Goal: Use online tool/utility: Utilize a website feature to perform a specific function

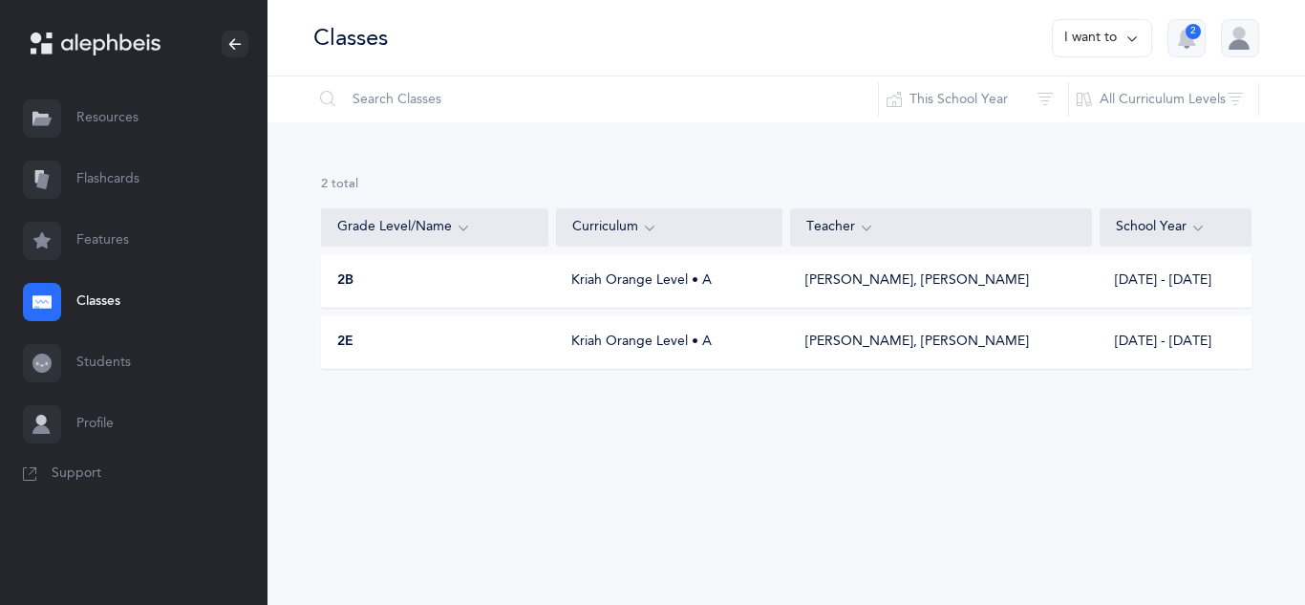
click at [860, 266] on div "2B Kriah Orange Level • A [PERSON_NAME], [PERSON_NAME] [DATE] - [DATE]" at bounding box center [786, 281] width 931 height 54
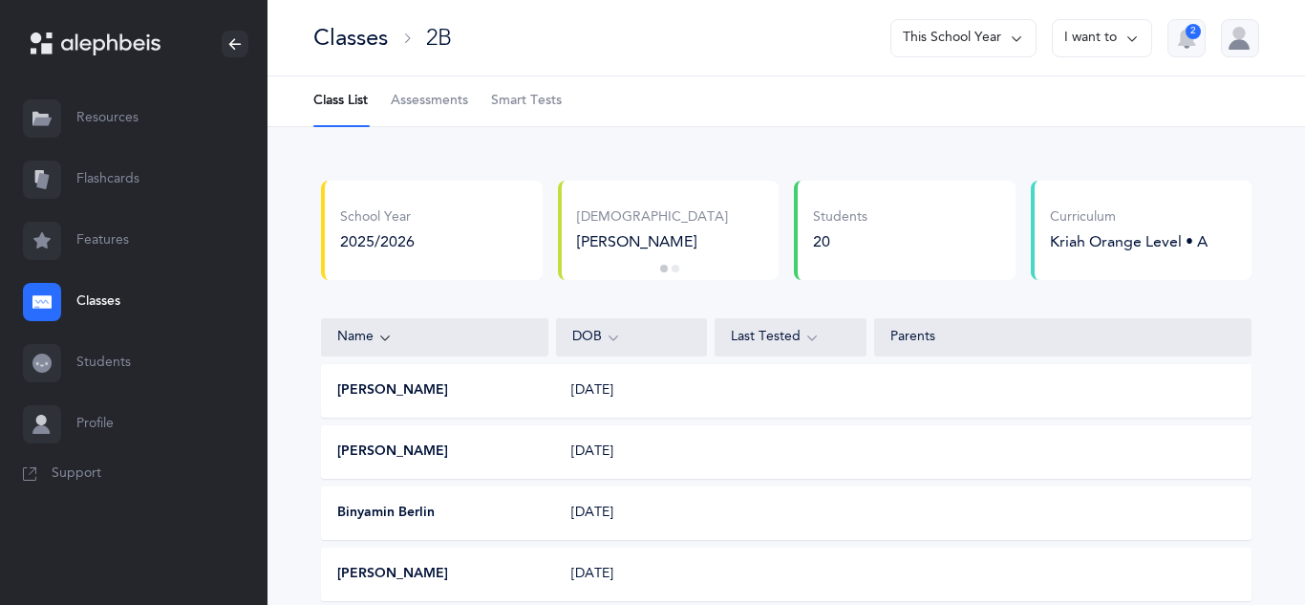
click at [106, 163] on link "Flashcards" at bounding box center [134, 179] width 268 height 61
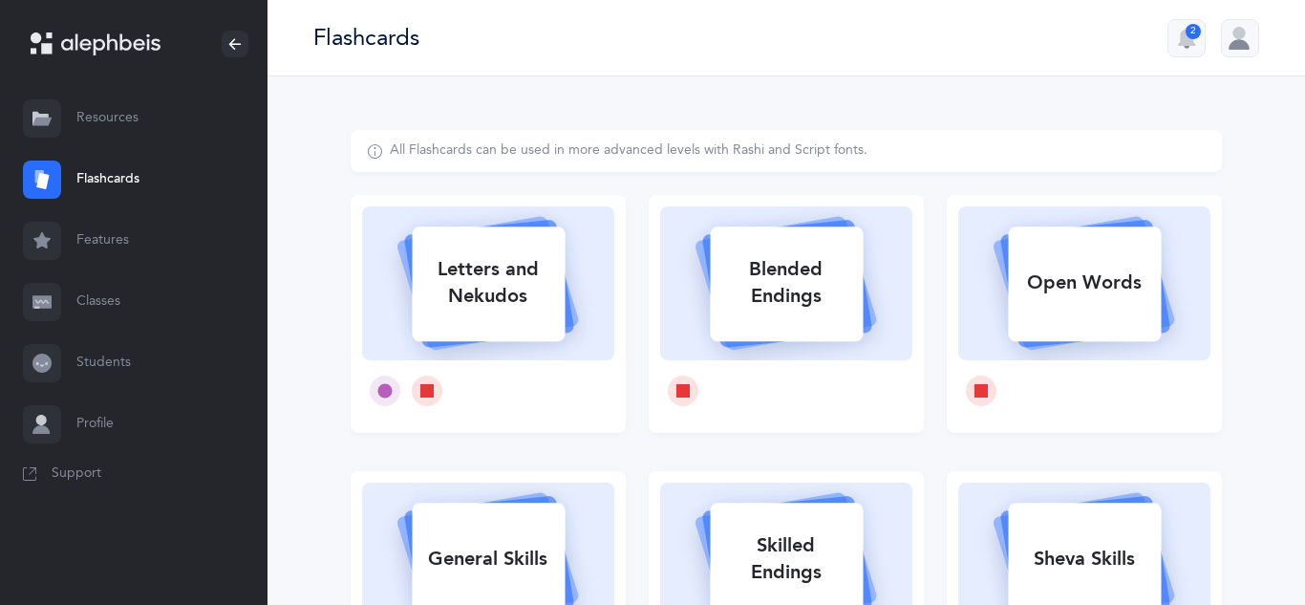
click at [1057, 264] on div "Open Words" at bounding box center [1084, 283] width 153 height 50
select select
select select "single"
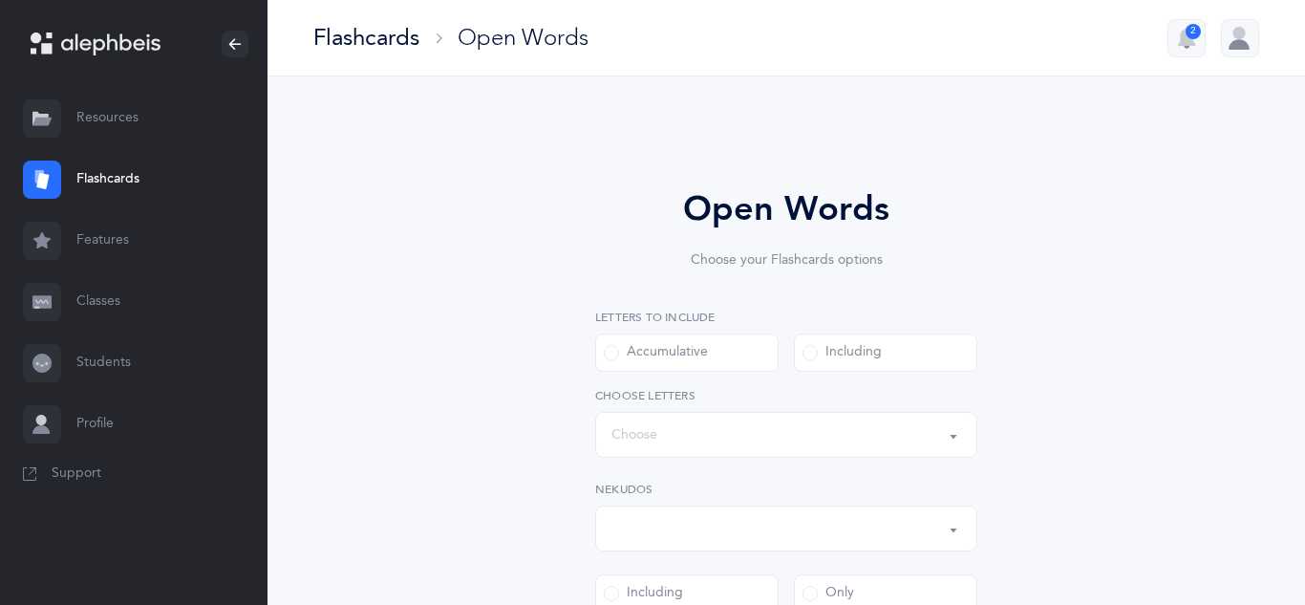
select select "all"
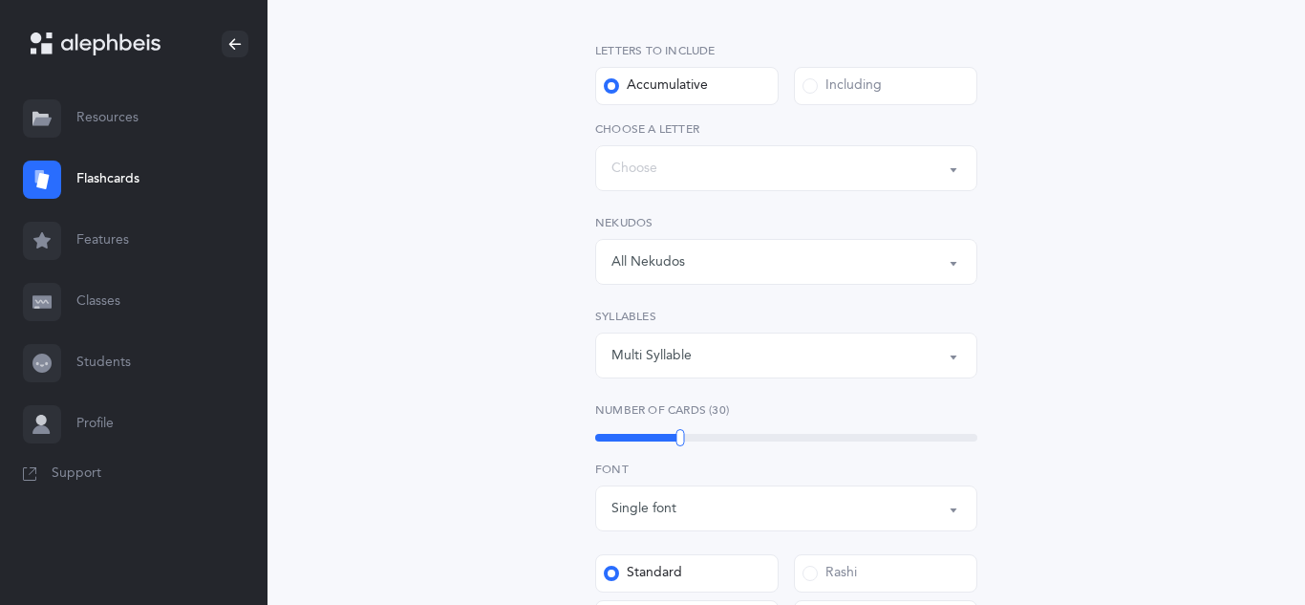
scroll to position [306, 0]
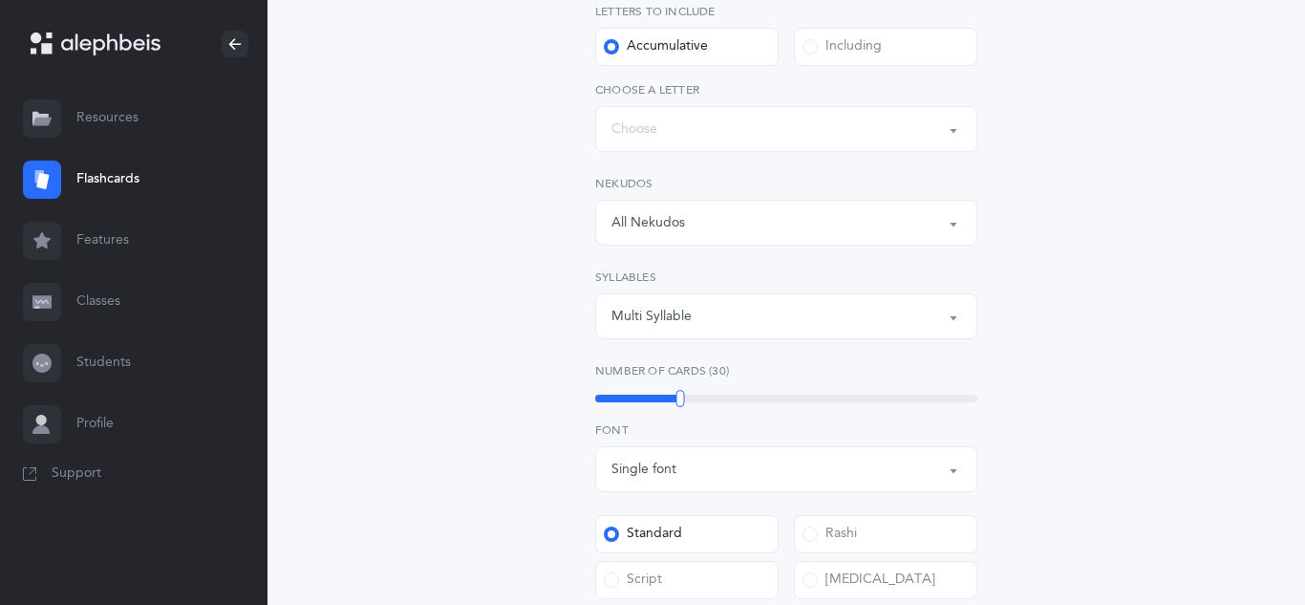
click at [752, 124] on div "Words up until: Choose" at bounding box center [787, 129] width 350 height 32
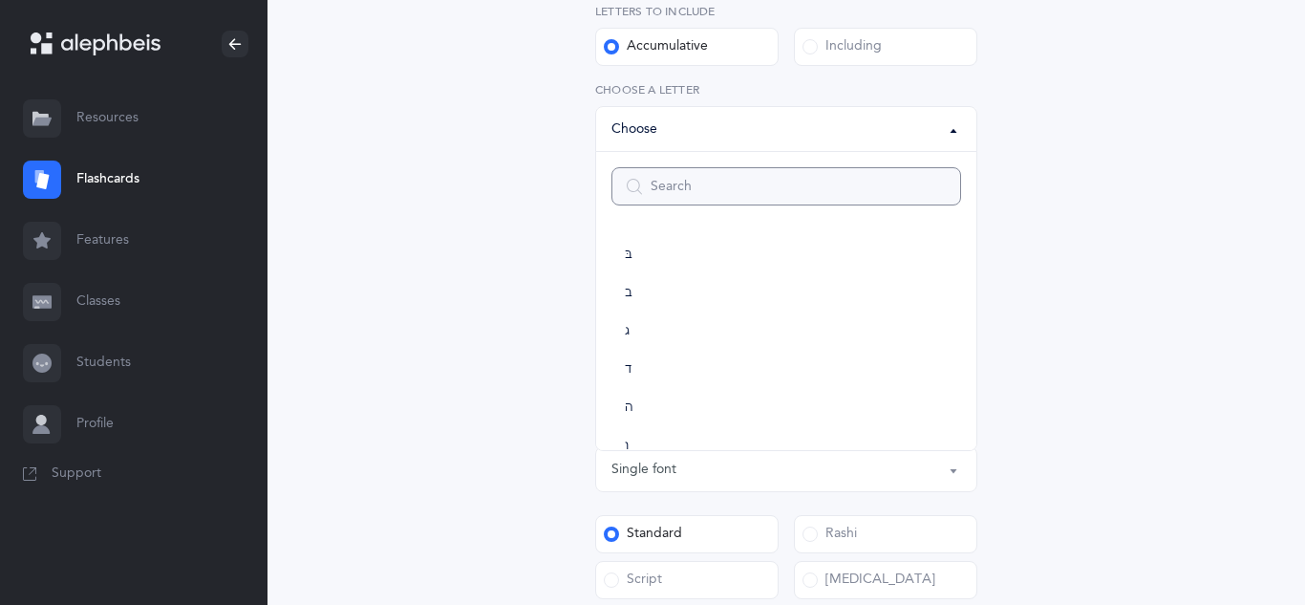
scroll to position [1024, 0]
click at [651, 418] on link "ת" at bounding box center [787, 416] width 350 height 38
select select "27"
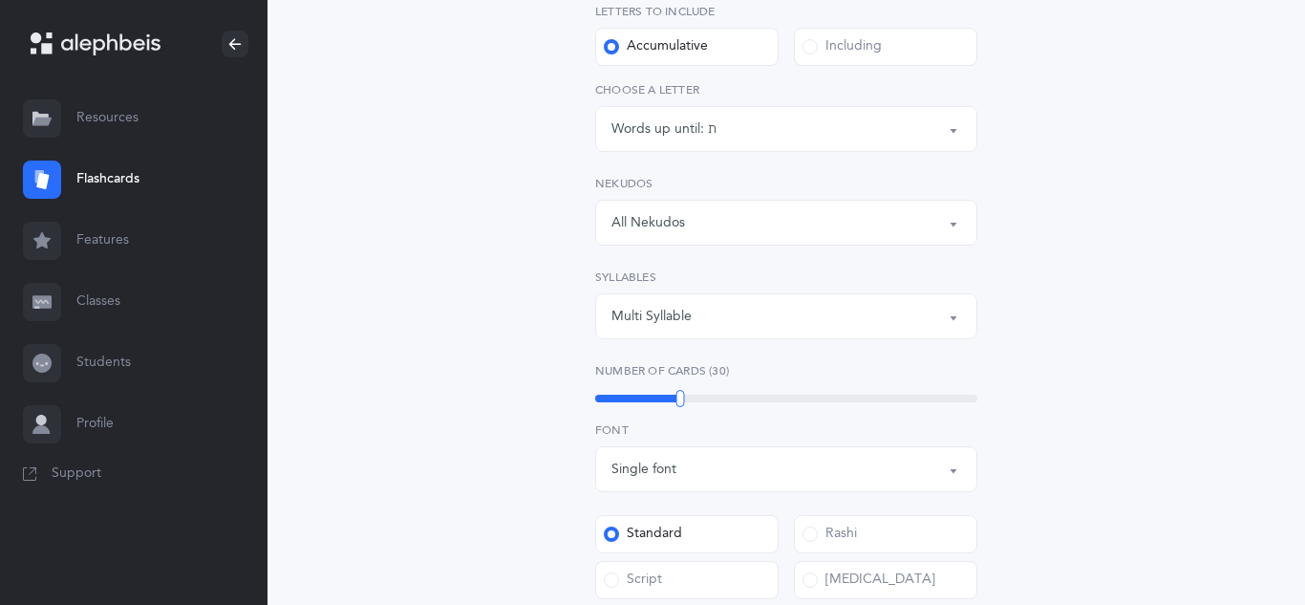
click at [504, 322] on div "Open Words Choose your Flashcards options Letters to include Accumulative [PERS…" at bounding box center [787, 424] width 872 height 1201
drag, startPoint x: 682, startPoint y: 396, endPoint x: 639, endPoint y: 399, distance: 43.1
click at [639, 399] on div at bounding box center [640, 398] width 9 height 17
click at [566, 375] on div "Open Words Choose your Flashcards options Letters to include Accumulative [PERS…" at bounding box center [786, 413] width 489 height 1071
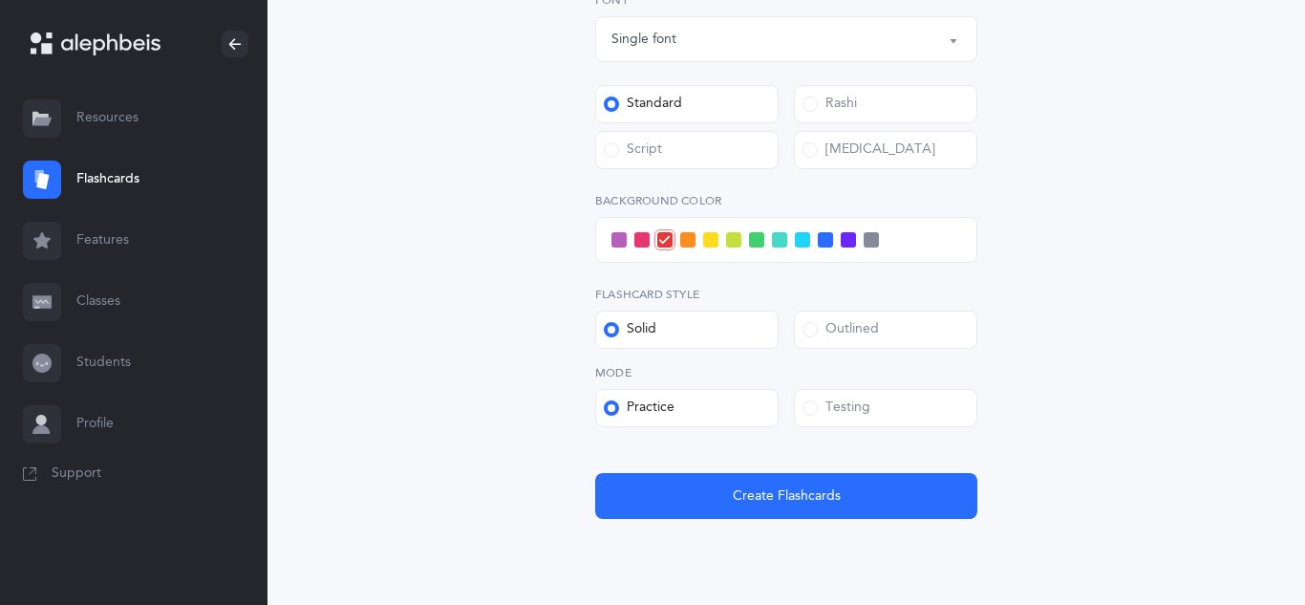
scroll to position [765, 0]
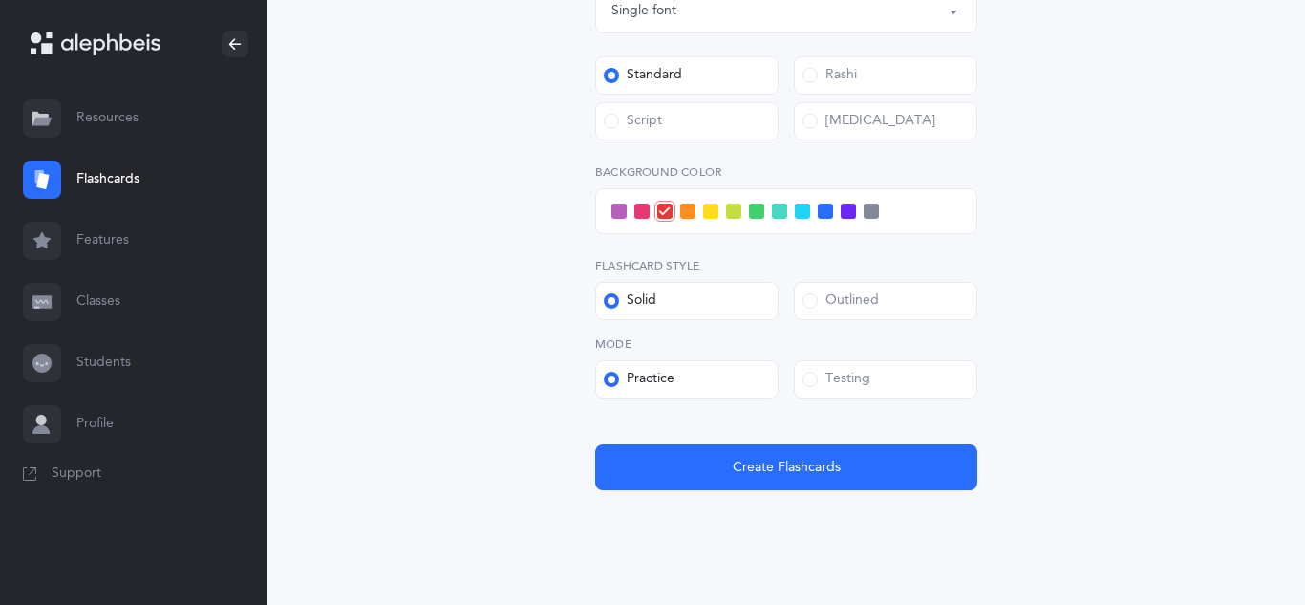
click at [685, 132] on label "Script" at bounding box center [686, 121] width 183 height 38
click at [0, 0] on input "Script" at bounding box center [0, 0] width 0 height 0
click at [837, 379] on div "Testing" at bounding box center [837, 379] width 68 height 19
click at [0, 0] on input "Testing" at bounding box center [0, 0] width 0 height 0
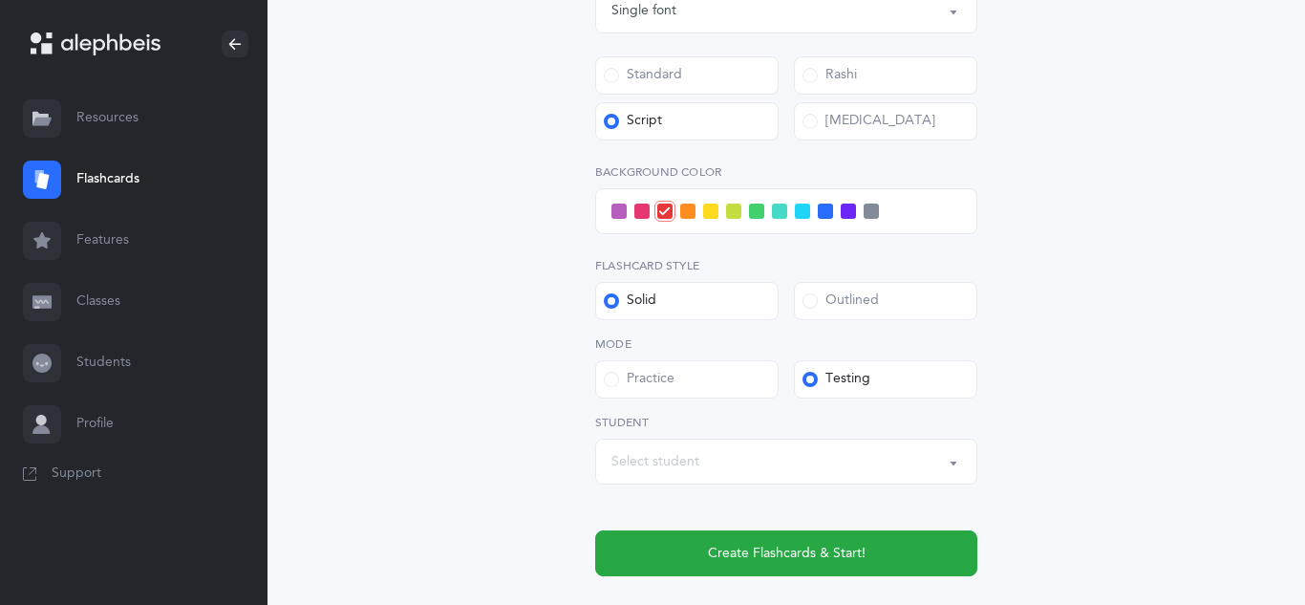
click at [674, 456] on div "Select student" at bounding box center [656, 462] width 88 height 20
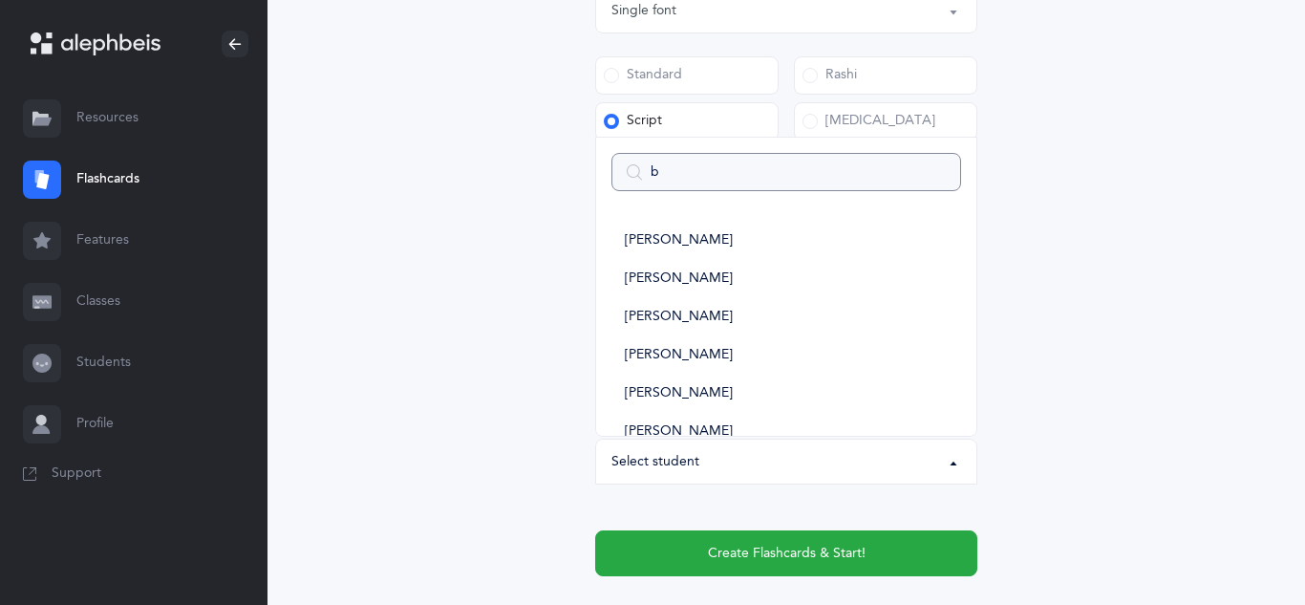
type input "be"
select select
type input "ben"
select select
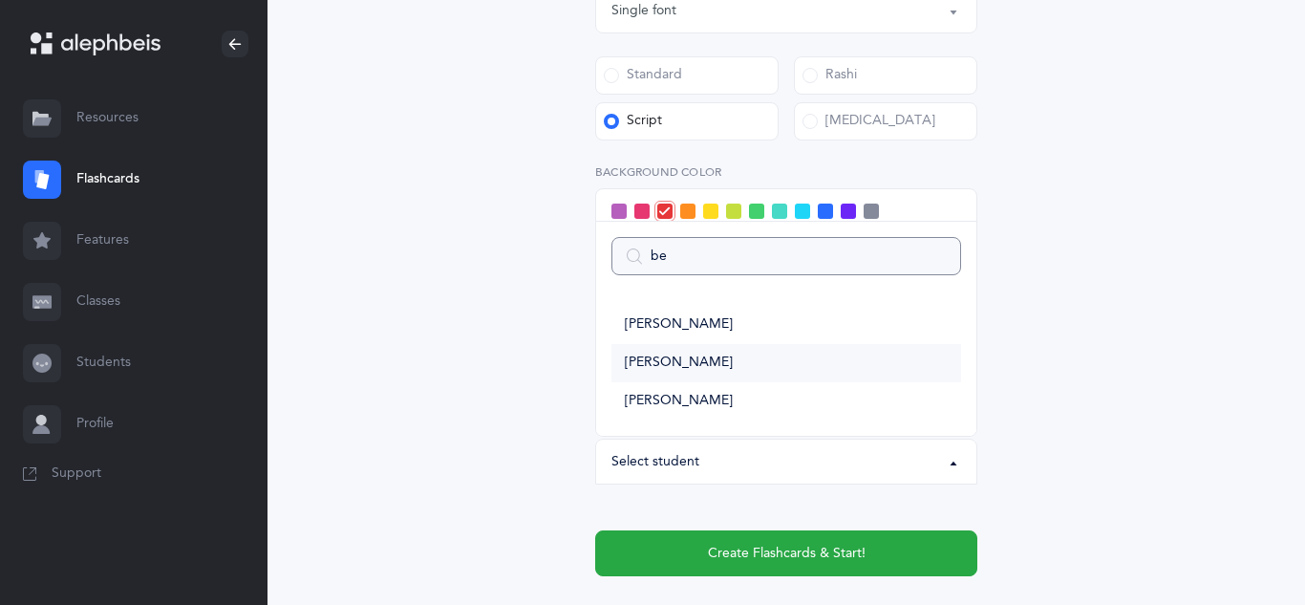
type input "b"
select select
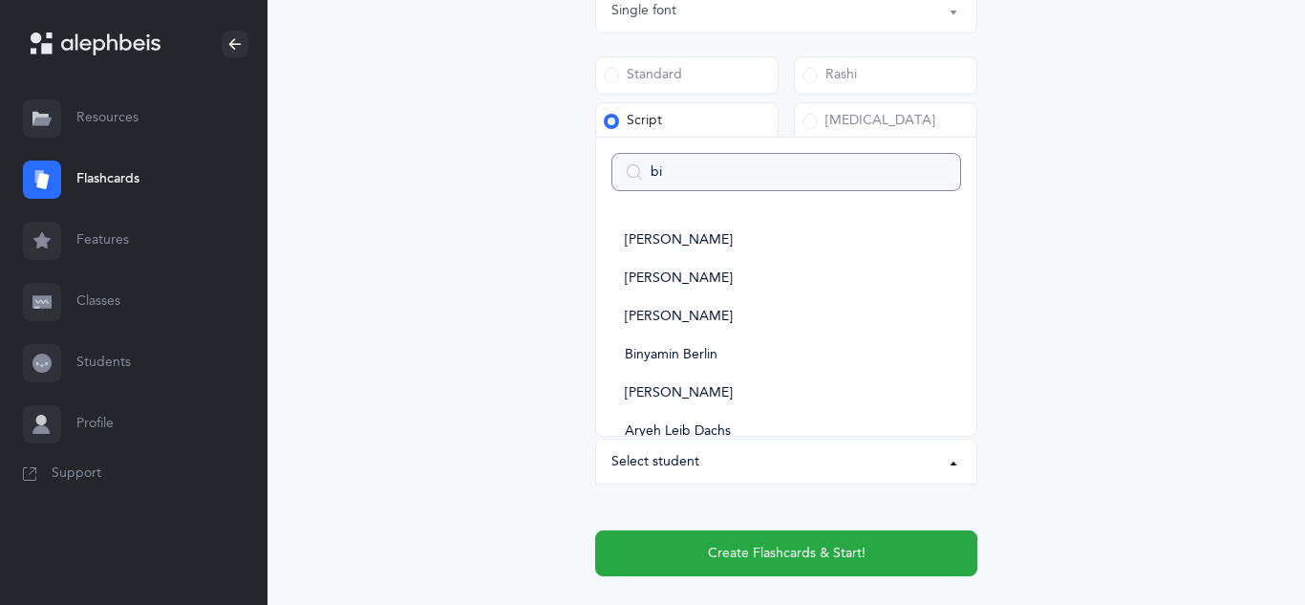
type input "bin"
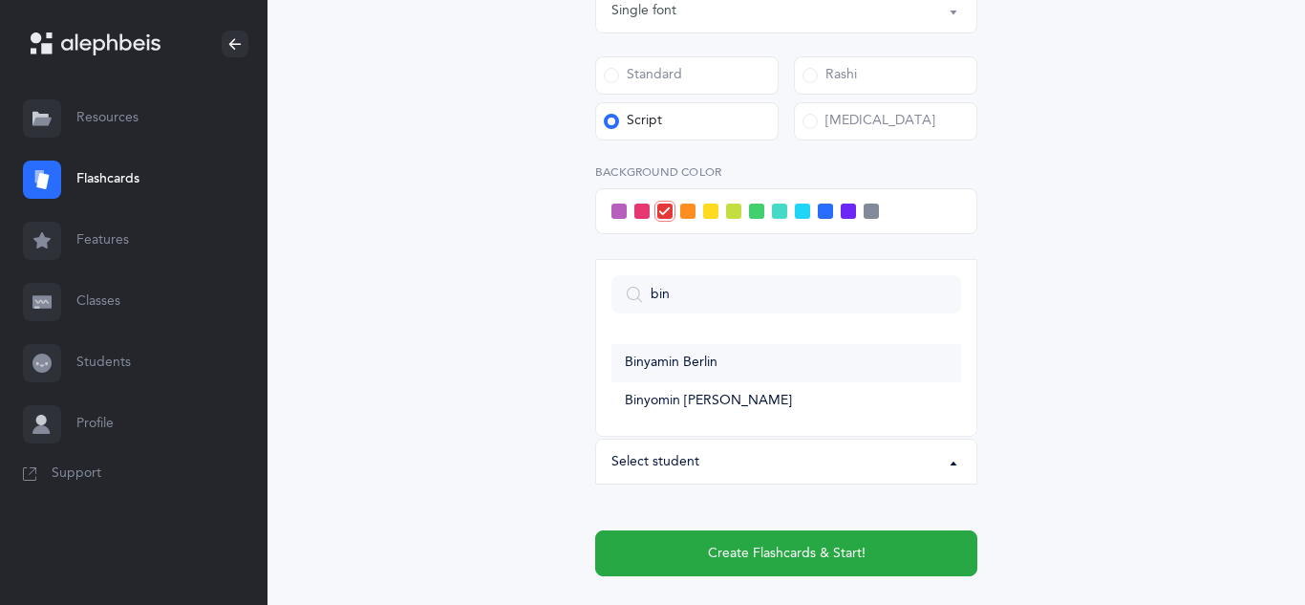
click at [706, 366] on span "Binyamin Berlin" at bounding box center [671, 363] width 93 height 17
select select "11289"
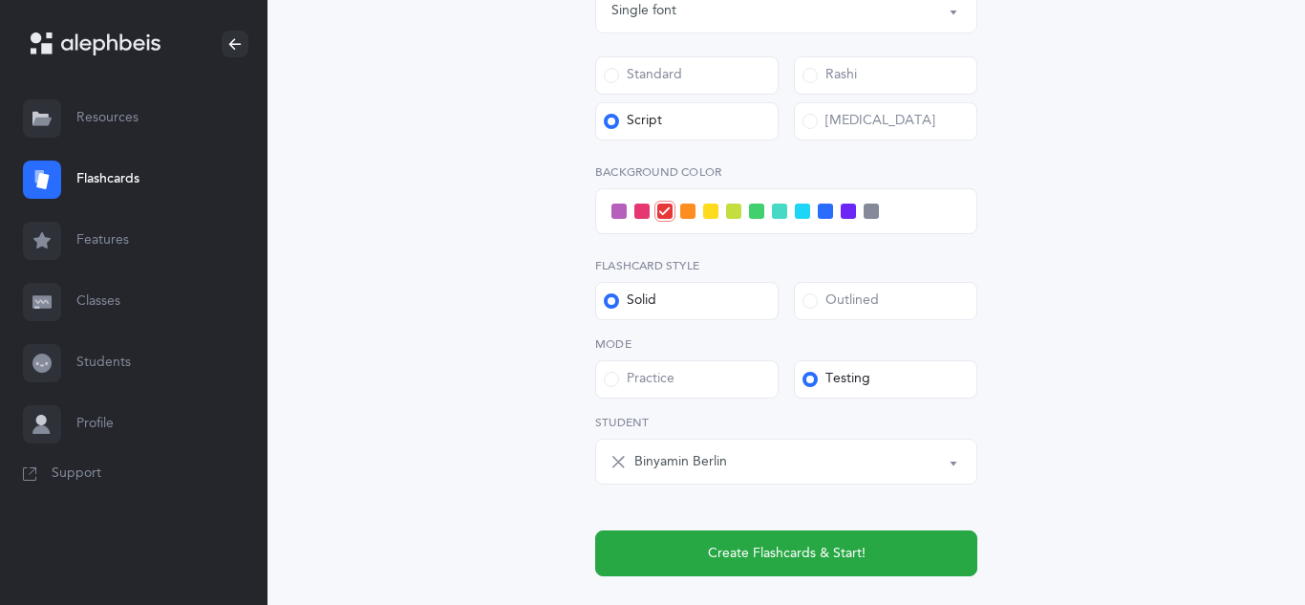
click at [354, 140] on div "Open Words Choose your Flashcards options Letters to include Accumulative [PERS…" at bounding box center [787, 8] width 872 height 1287
click at [724, 476] on div "Binyamin Berlin" at bounding box center [798, 461] width 327 height 32
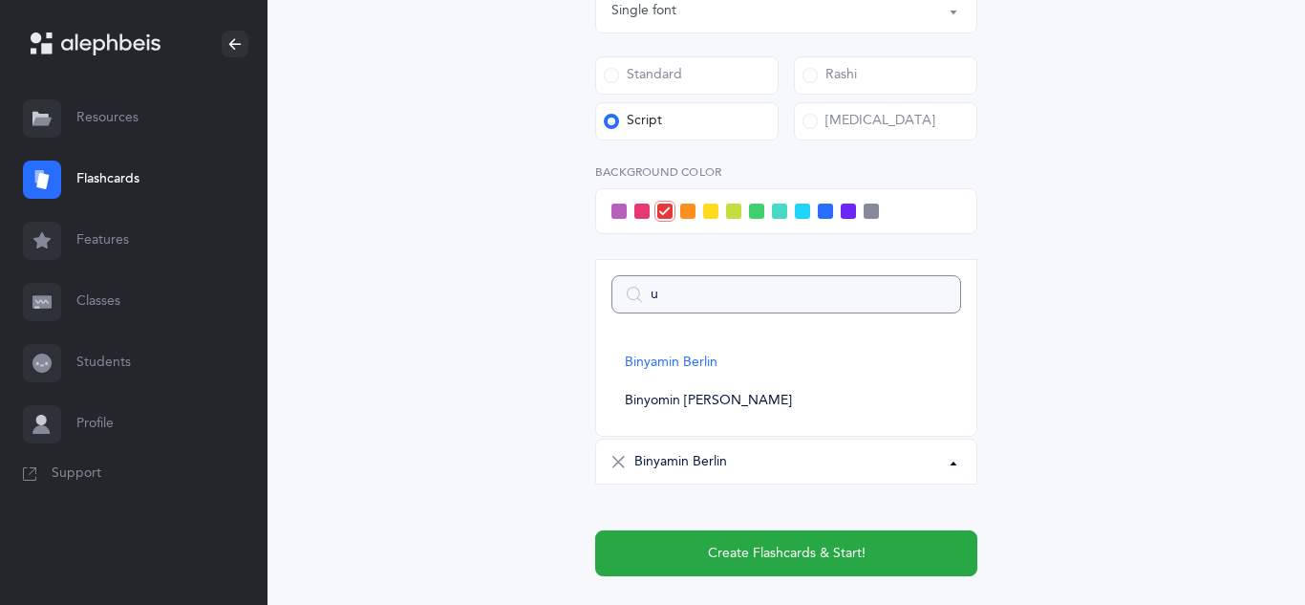
type input "ur"
click at [676, 362] on span "[PERSON_NAME]" at bounding box center [679, 363] width 108 height 17
select select "11371"
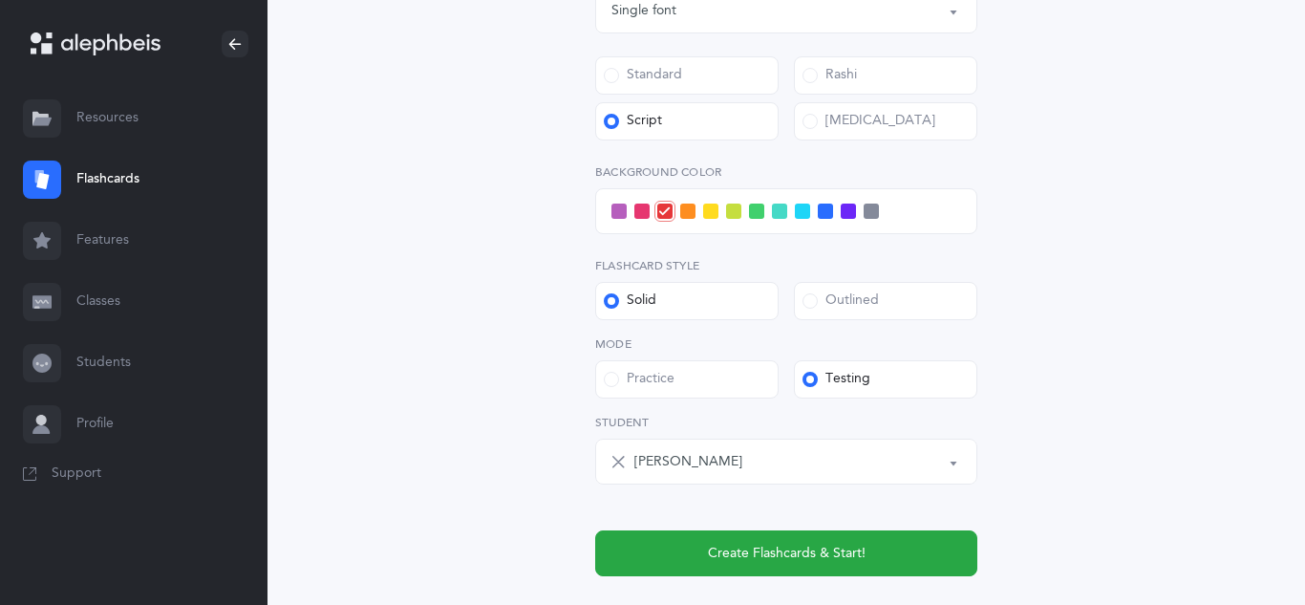
click at [403, 325] on div "Open Words Choose your Flashcards options Letters to include Accumulative [PERS…" at bounding box center [787, 8] width 872 height 1287
click at [755, 216] on span at bounding box center [756, 211] width 15 height 15
click at [0, 0] on input "checkbox" at bounding box center [0, 0] width 0 height 0
click at [1119, 269] on div "Open Words Choose your Flashcards options Letters to include Accumulative [PERS…" at bounding box center [787, 8] width 872 height 1287
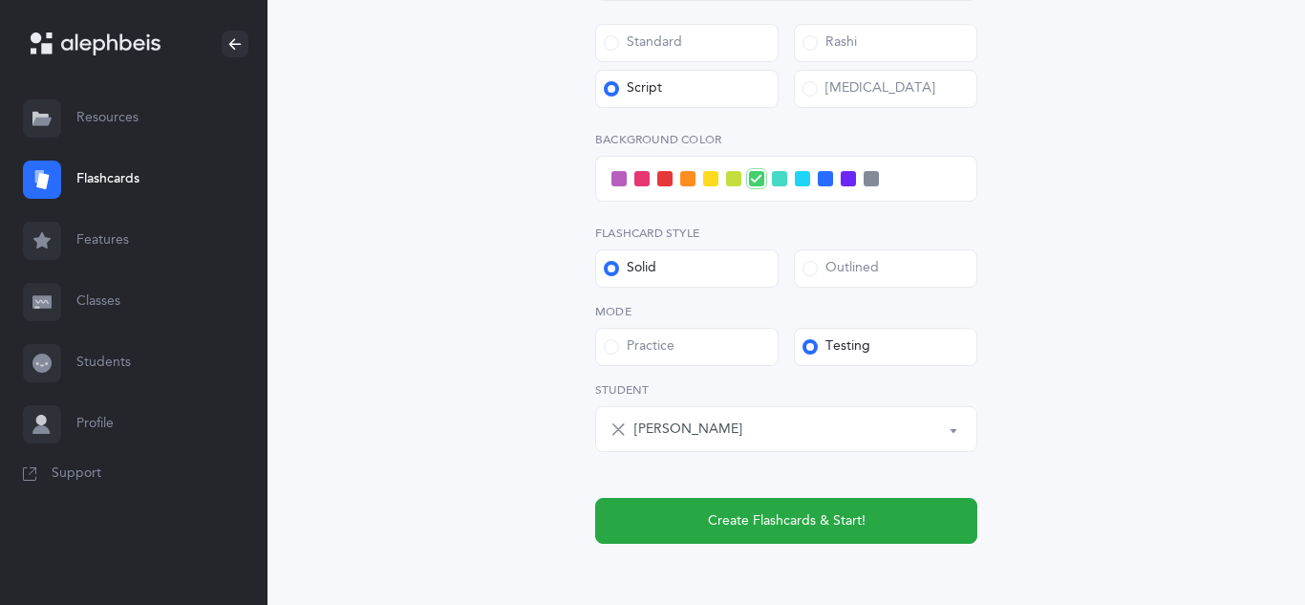
scroll to position [774, 0]
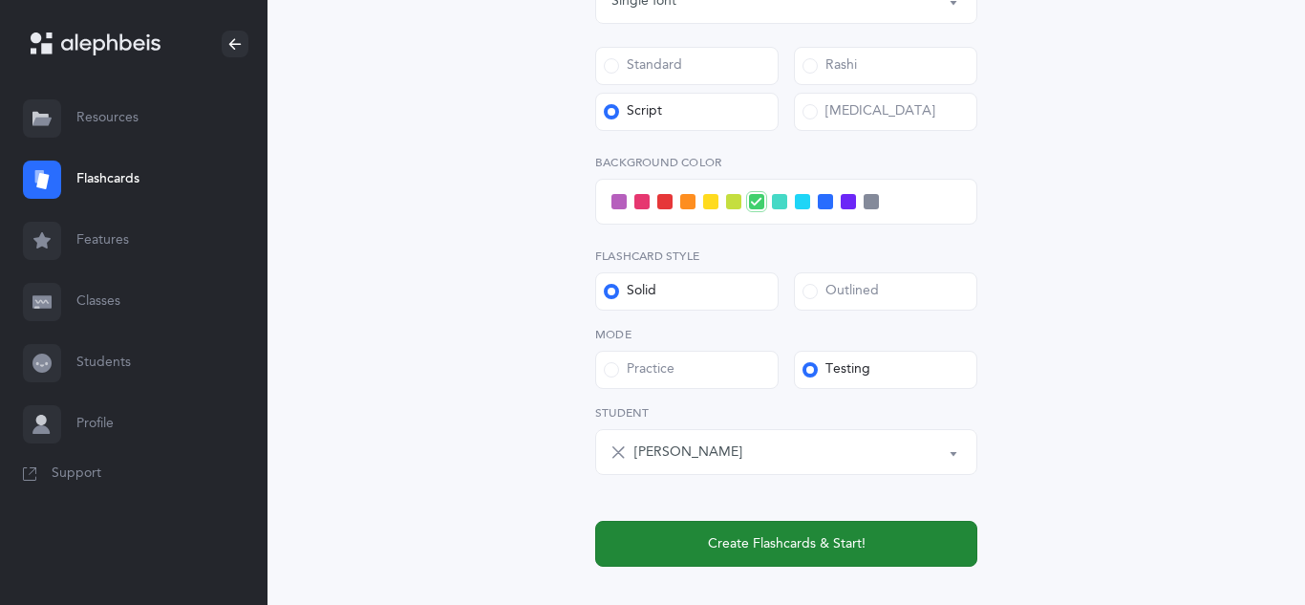
click at [727, 555] on button "Create Flashcards & Start!" at bounding box center [786, 544] width 382 height 46
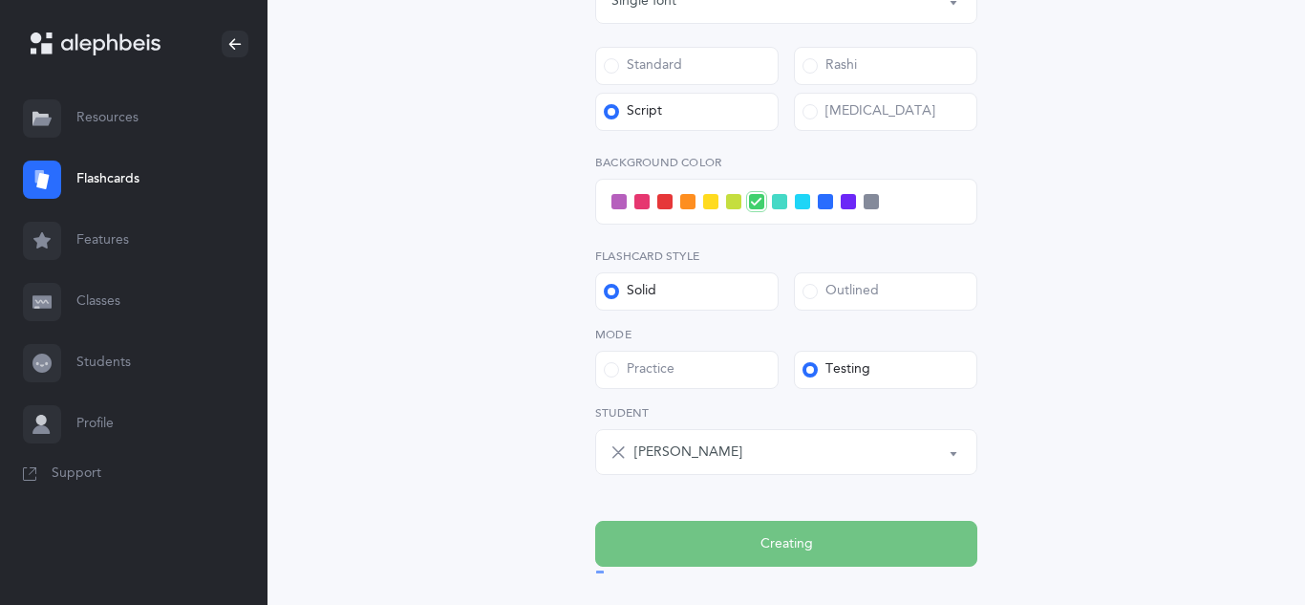
scroll to position [0, 0]
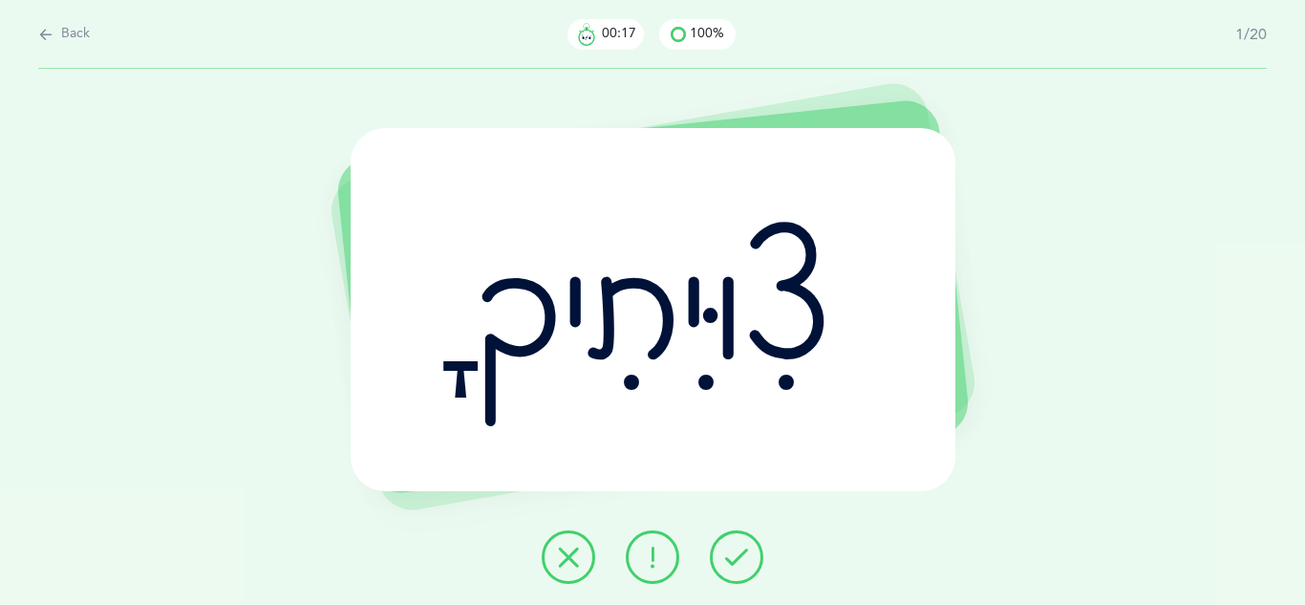
click at [718, 560] on button at bounding box center [737, 557] width 54 height 54
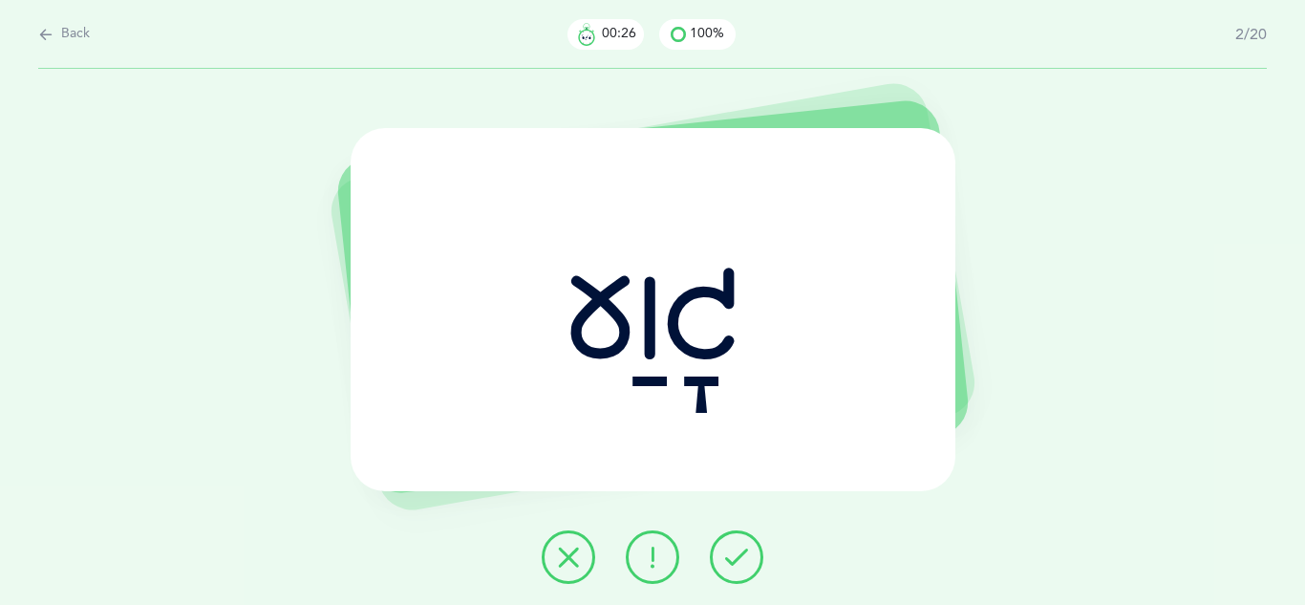
click at [718, 560] on button at bounding box center [737, 557] width 54 height 54
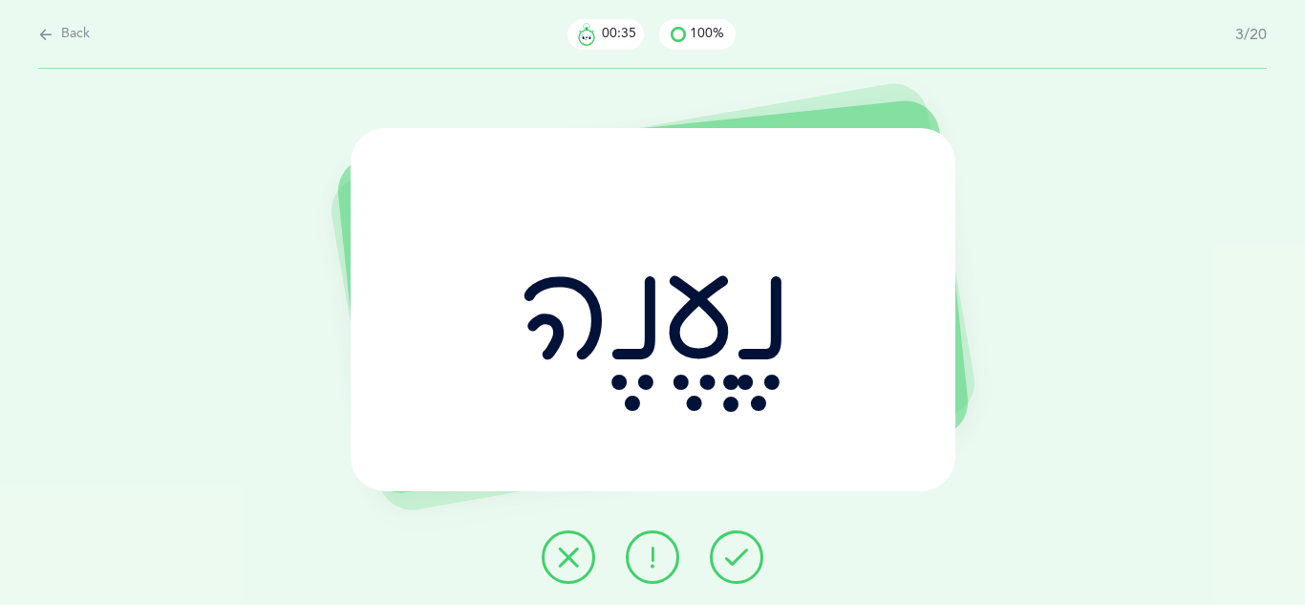
click at [718, 560] on button at bounding box center [737, 557] width 54 height 54
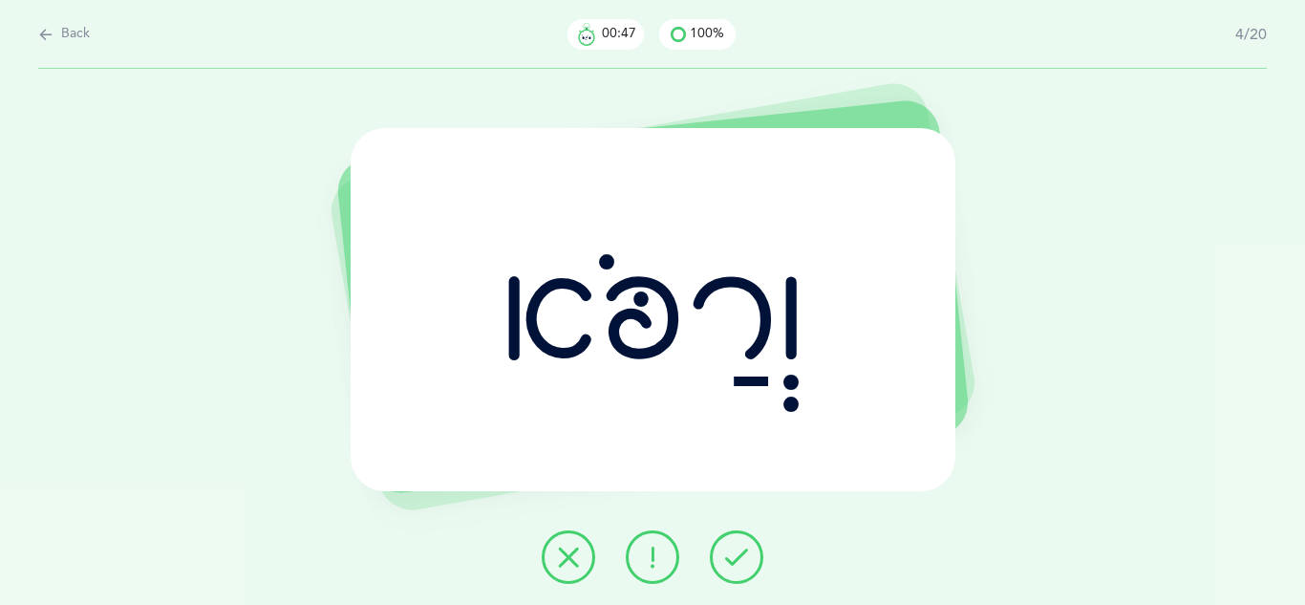
click at [718, 560] on button at bounding box center [737, 557] width 54 height 54
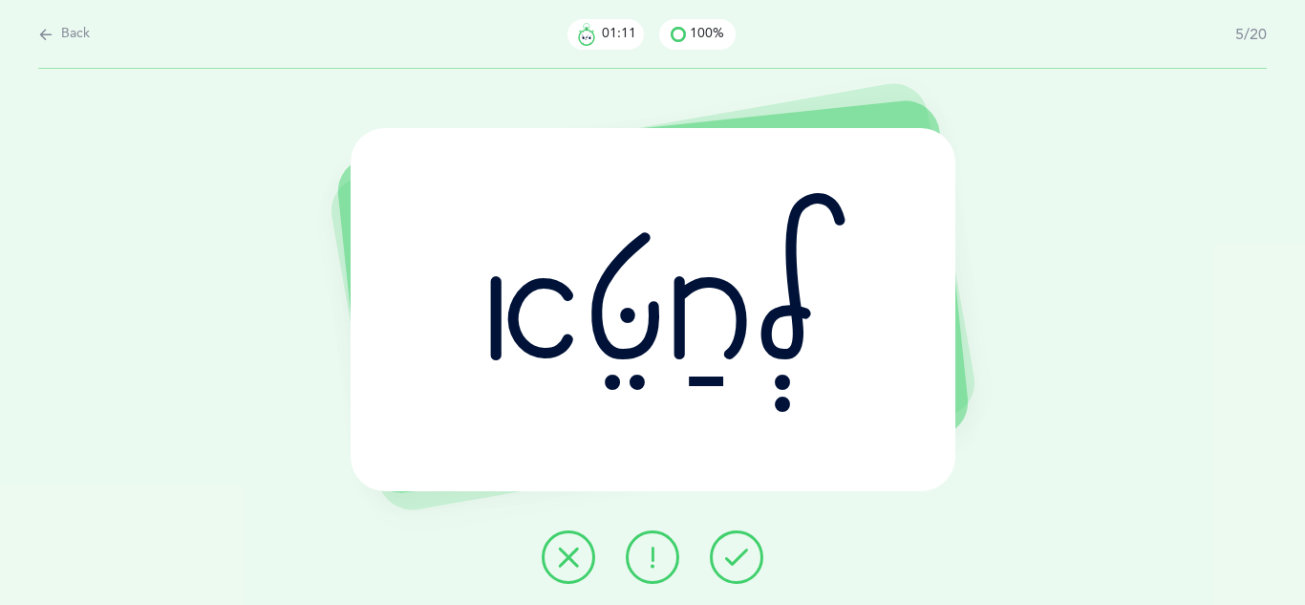
click at [935, 447] on div "לְחַטֵּא" at bounding box center [653, 309] width 605 height 363
click at [658, 554] on icon at bounding box center [652, 557] width 23 height 23
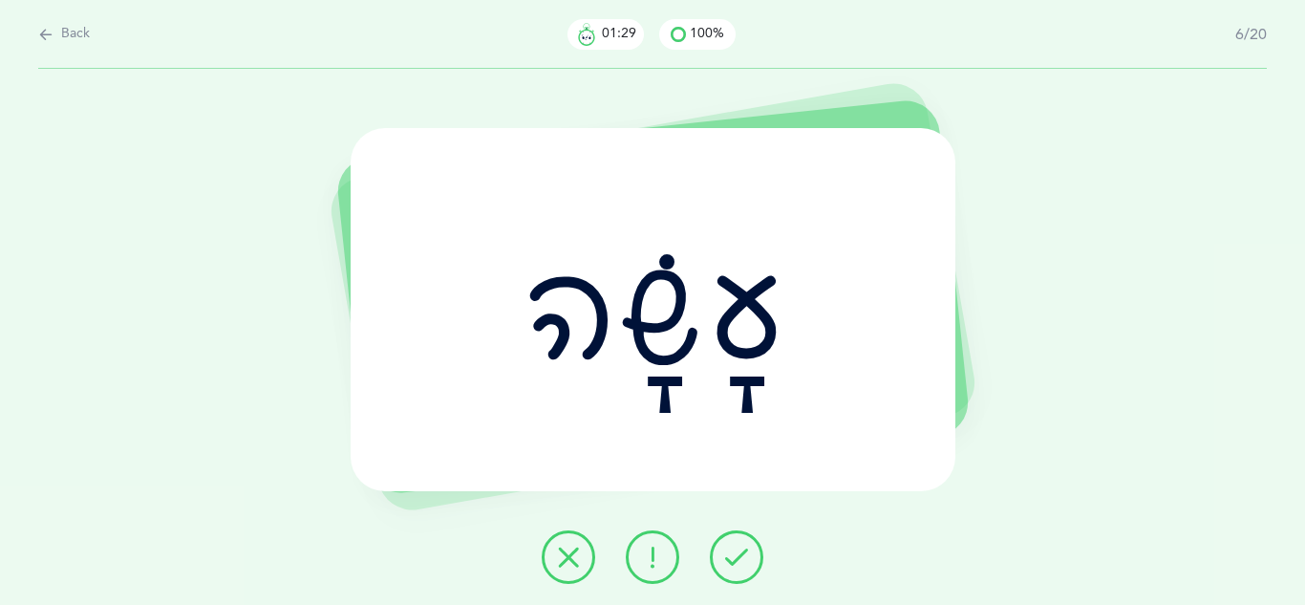
click at [742, 569] on button at bounding box center [737, 557] width 54 height 54
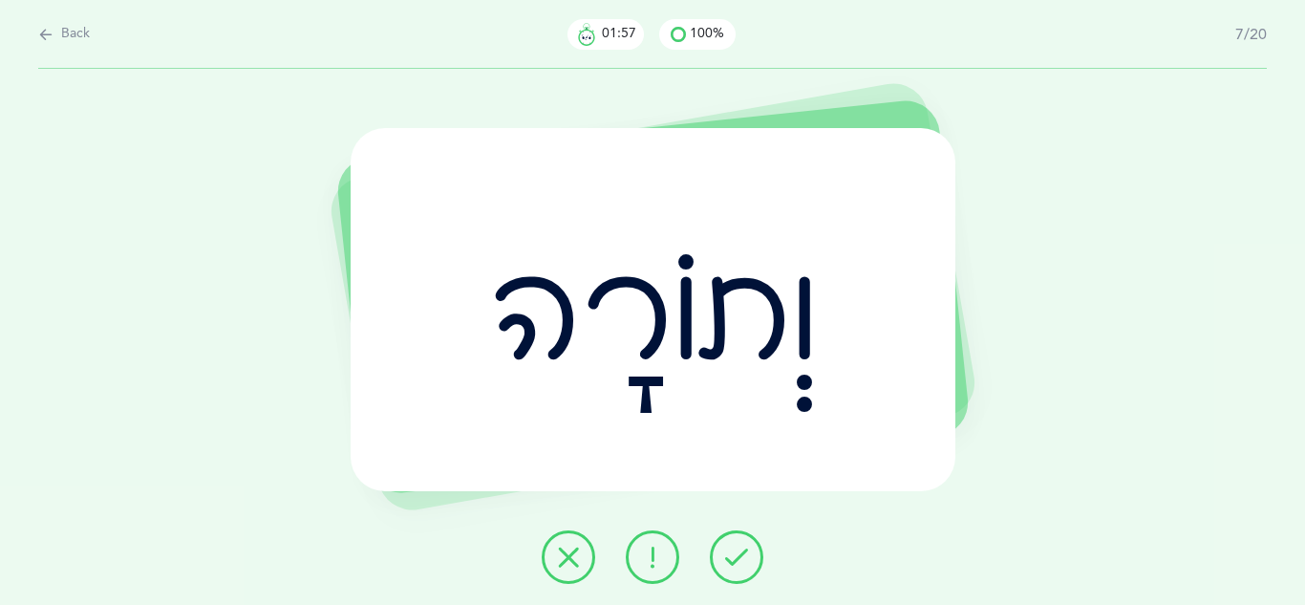
click at [570, 547] on icon at bounding box center [568, 557] width 23 height 23
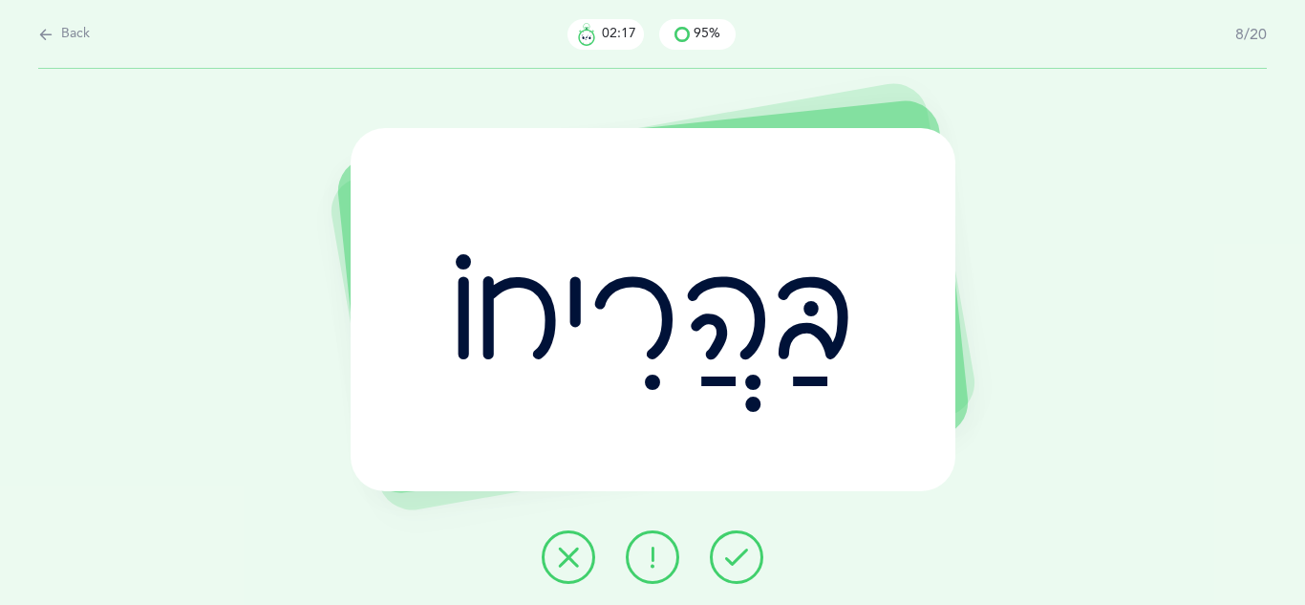
click at [717, 548] on button at bounding box center [737, 557] width 54 height 54
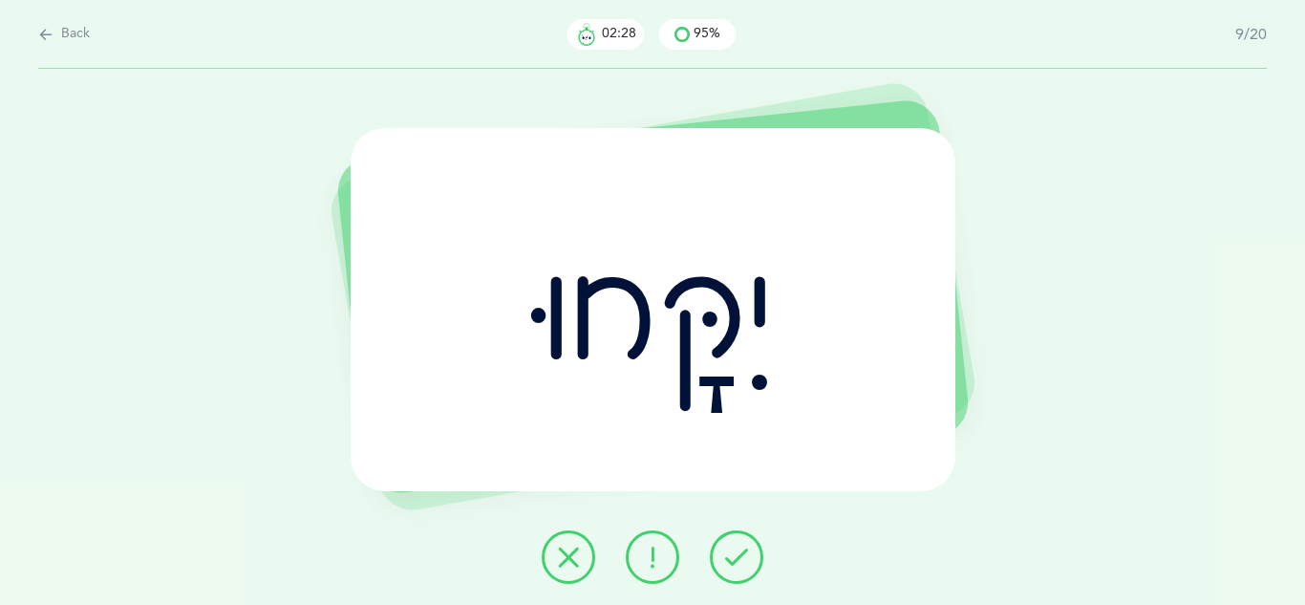
click at [717, 548] on button at bounding box center [737, 557] width 54 height 54
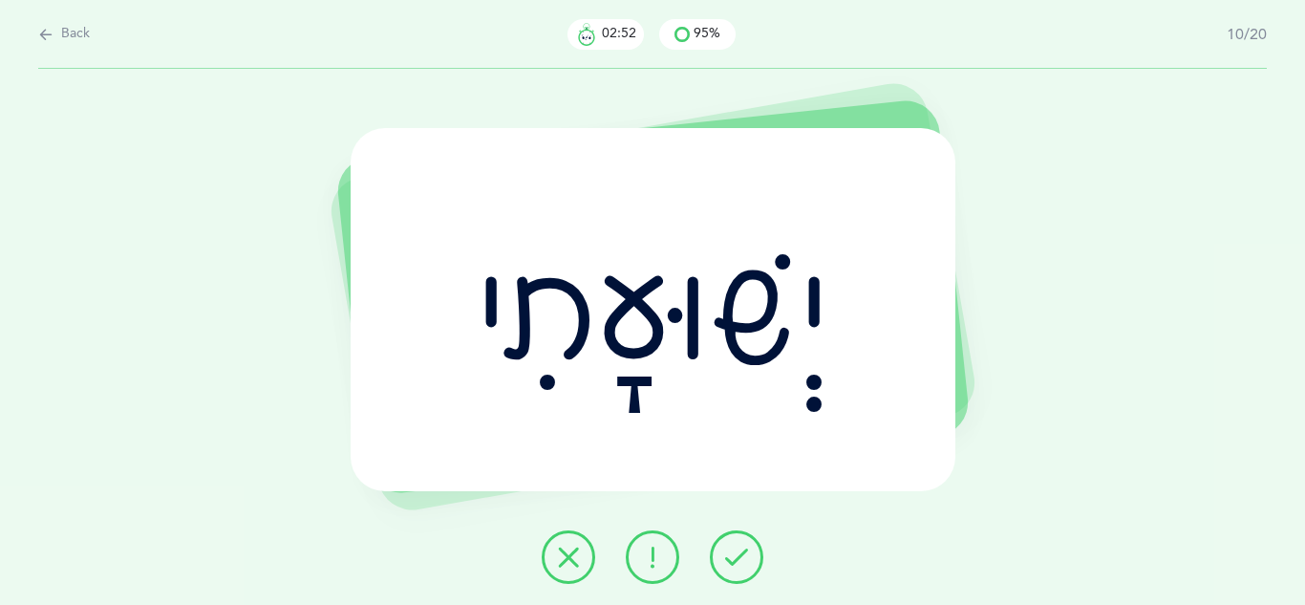
click at [659, 559] on icon at bounding box center [652, 557] width 23 height 23
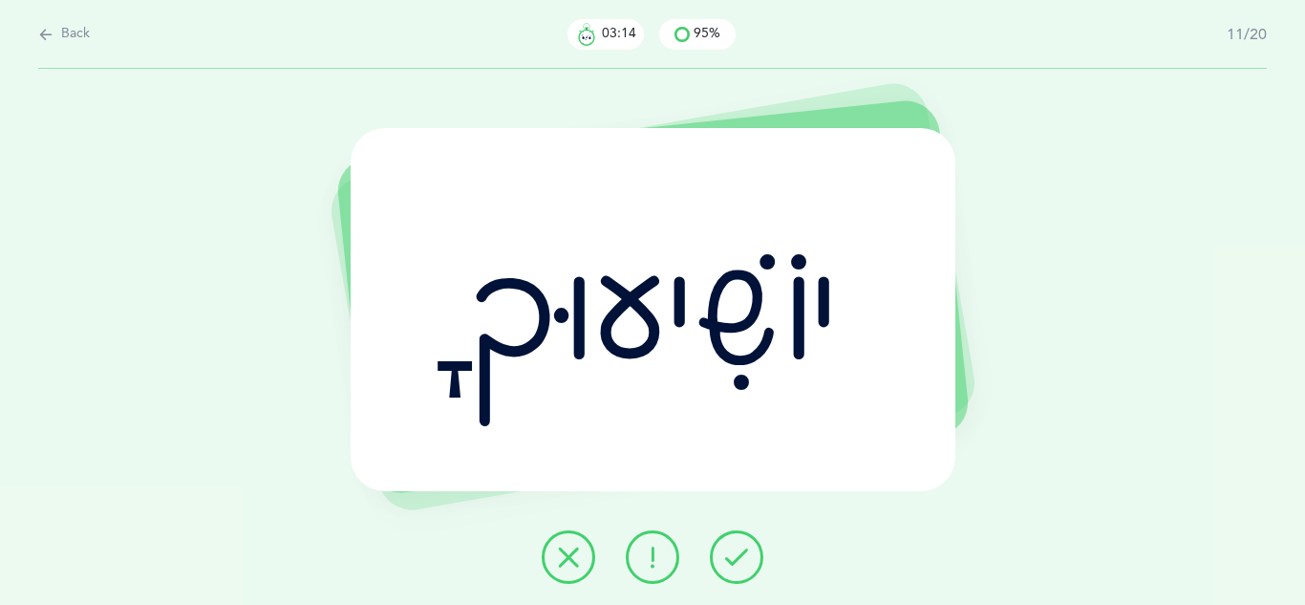
click at [727, 551] on icon at bounding box center [736, 557] width 23 height 23
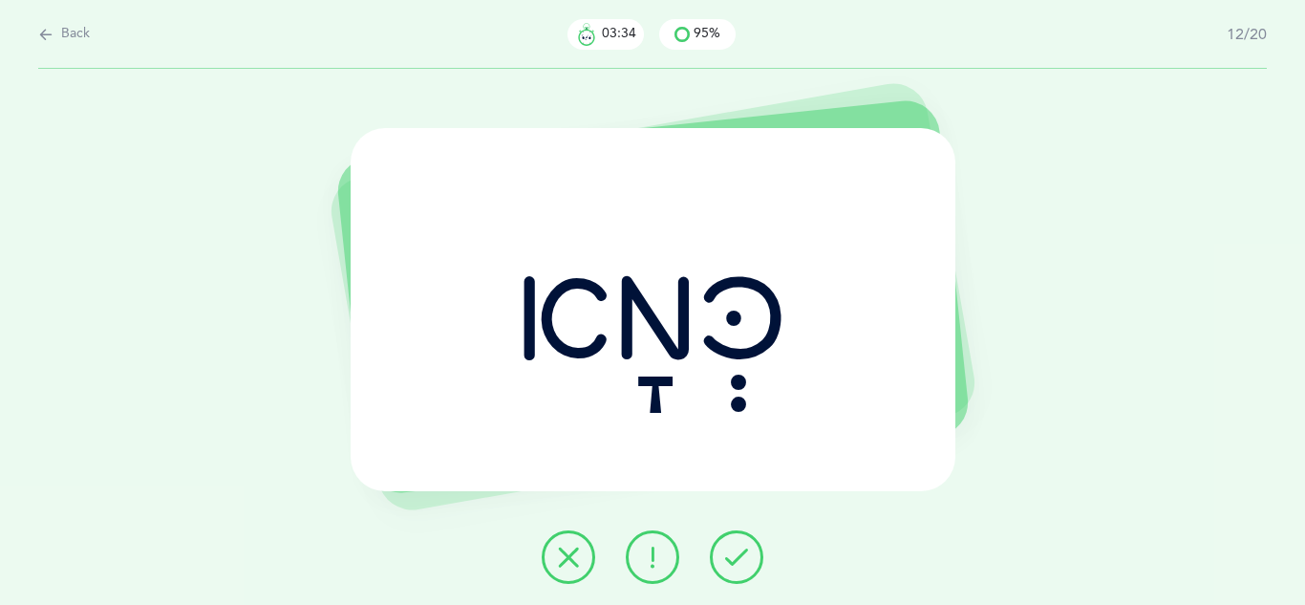
click at [575, 554] on icon at bounding box center [568, 557] width 23 height 23
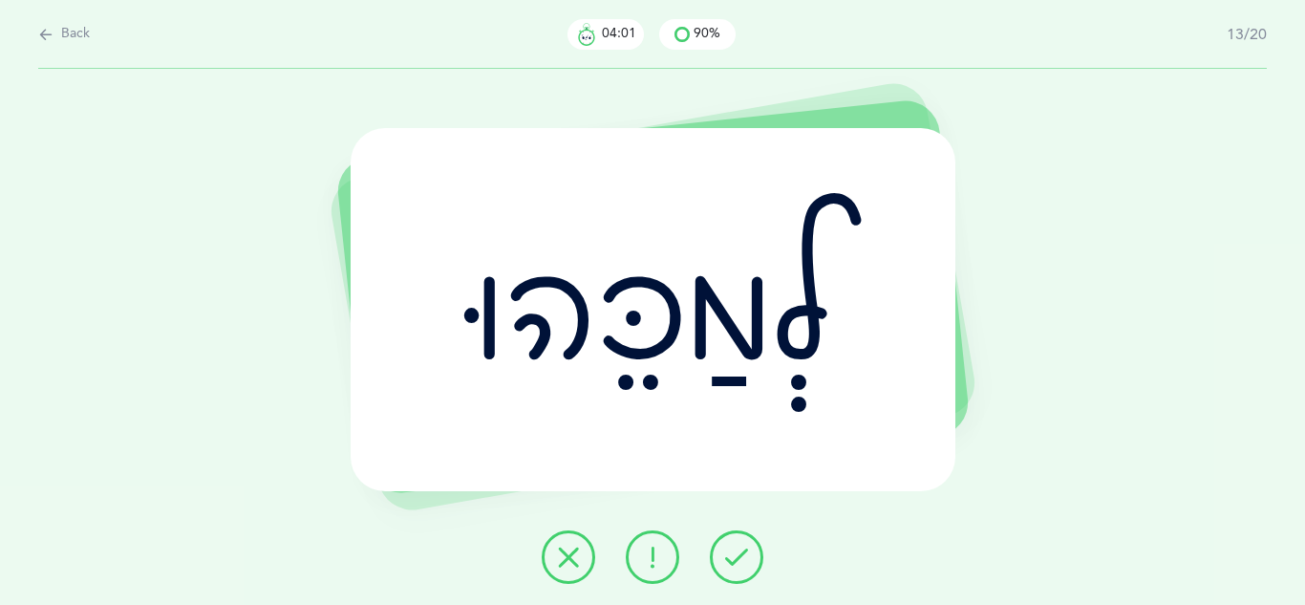
click at [567, 571] on button at bounding box center [569, 557] width 54 height 54
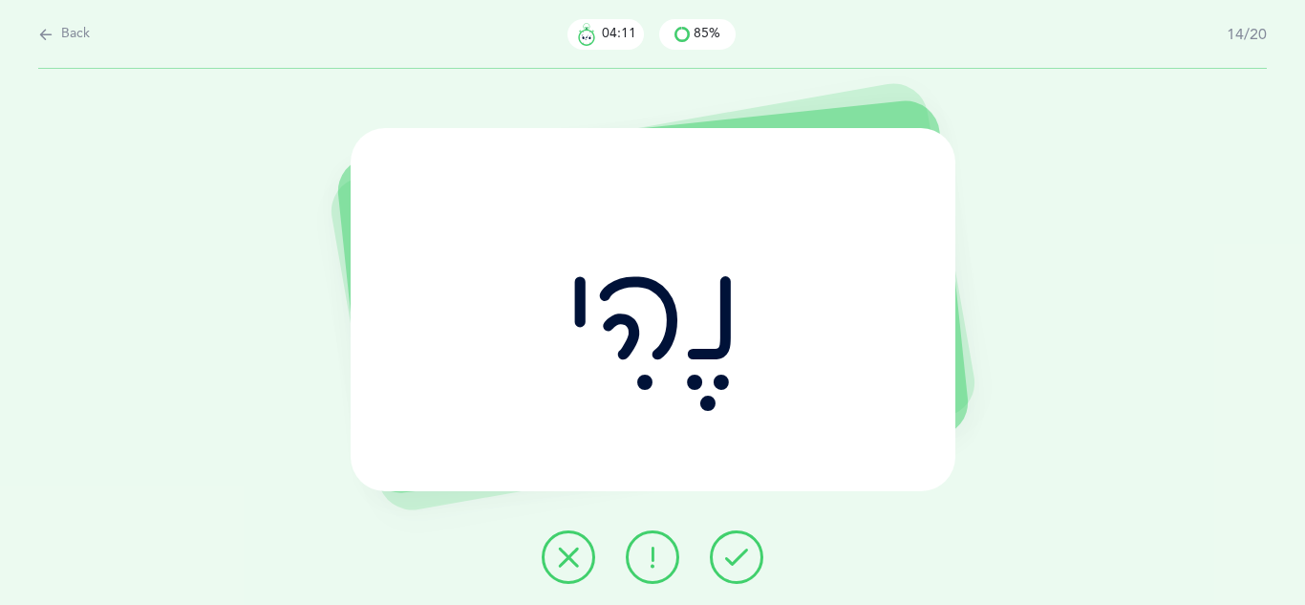
click at [739, 572] on button at bounding box center [737, 557] width 54 height 54
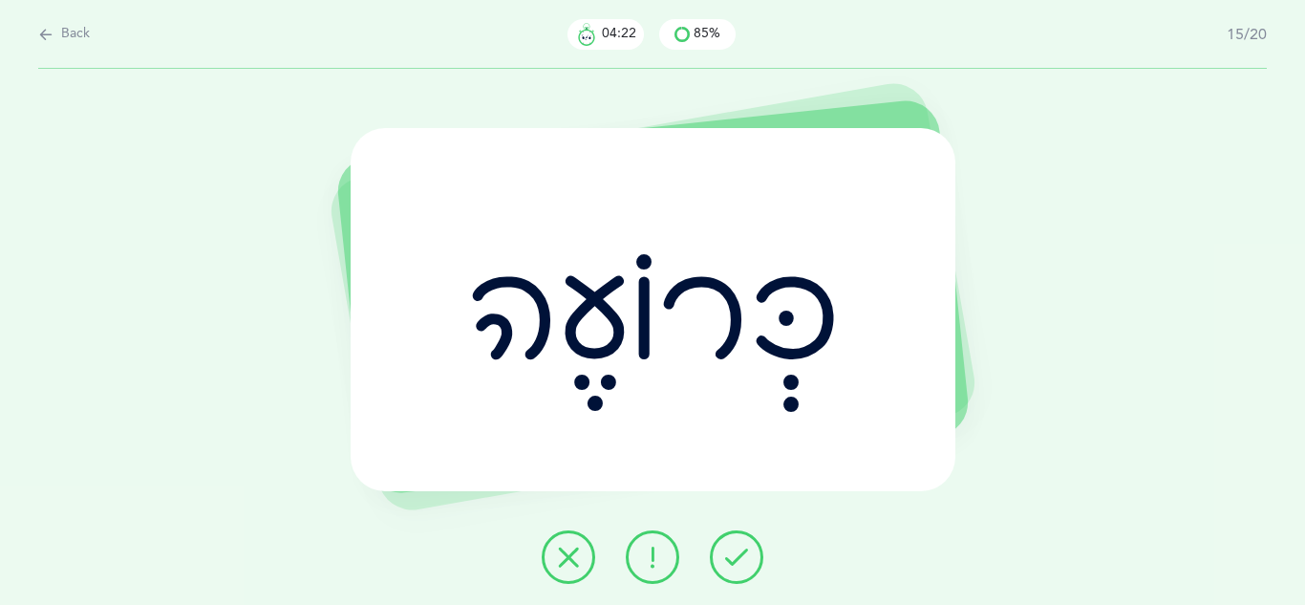
click at [739, 572] on button at bounding box center [737, 557] width 54 height 54
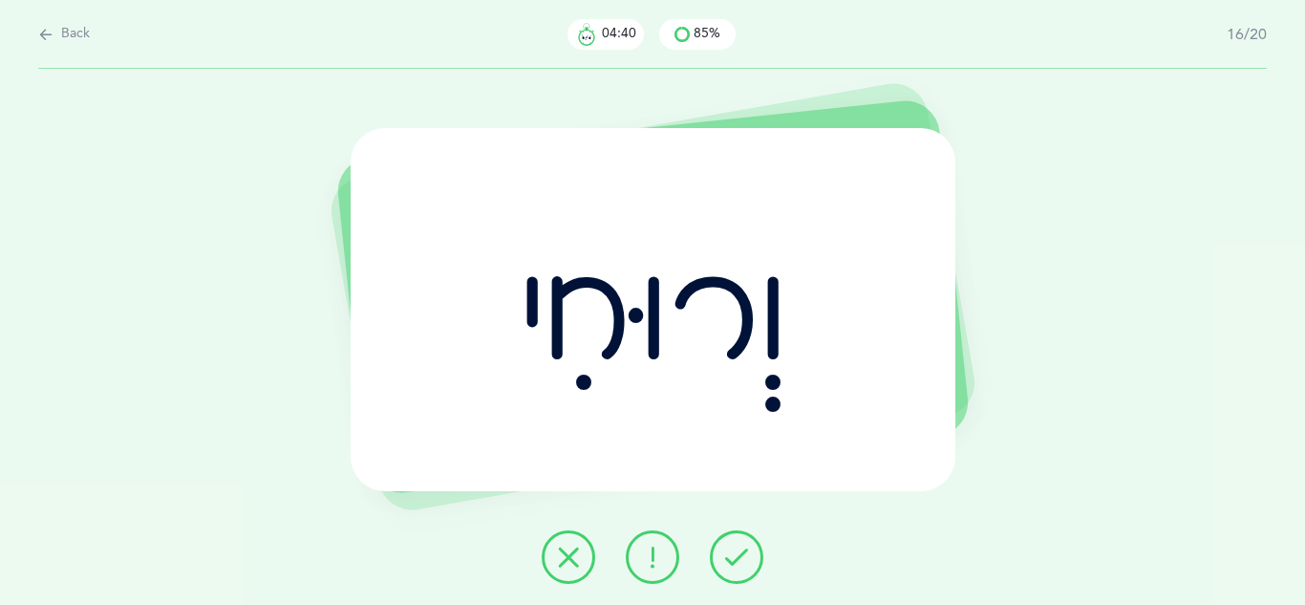
click at [726, 560] on icon at bounding box center [736, 557] width 23 height 23
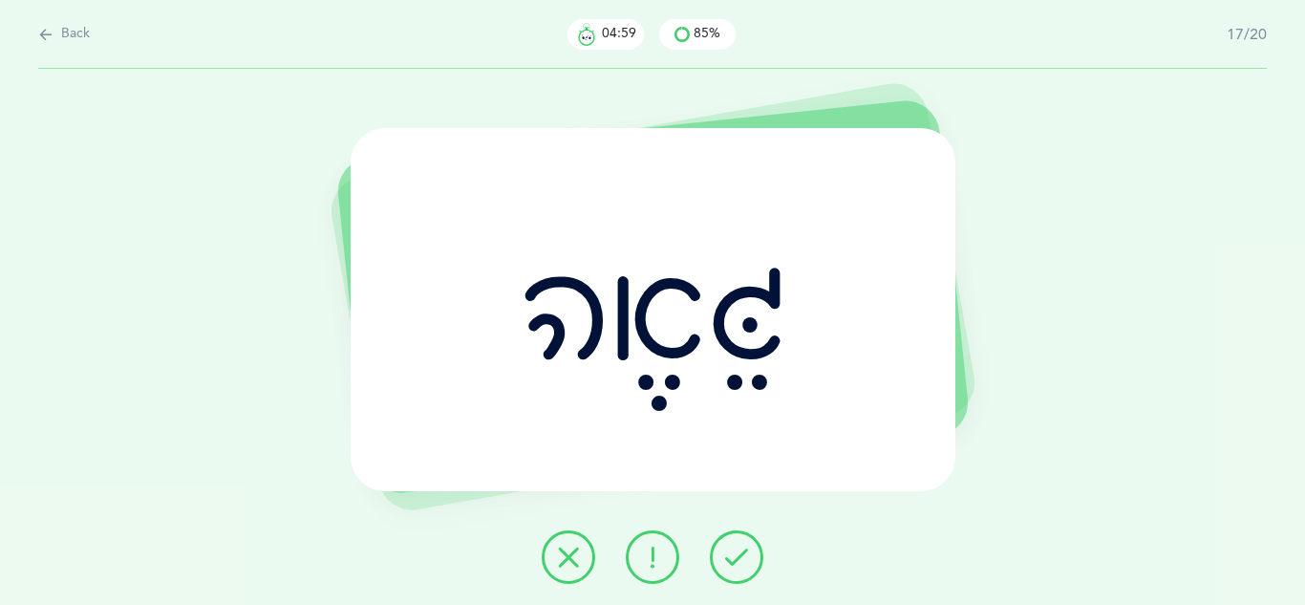
click at [726, 560] on icon at bounding box center [736, 557] width 23 height 23
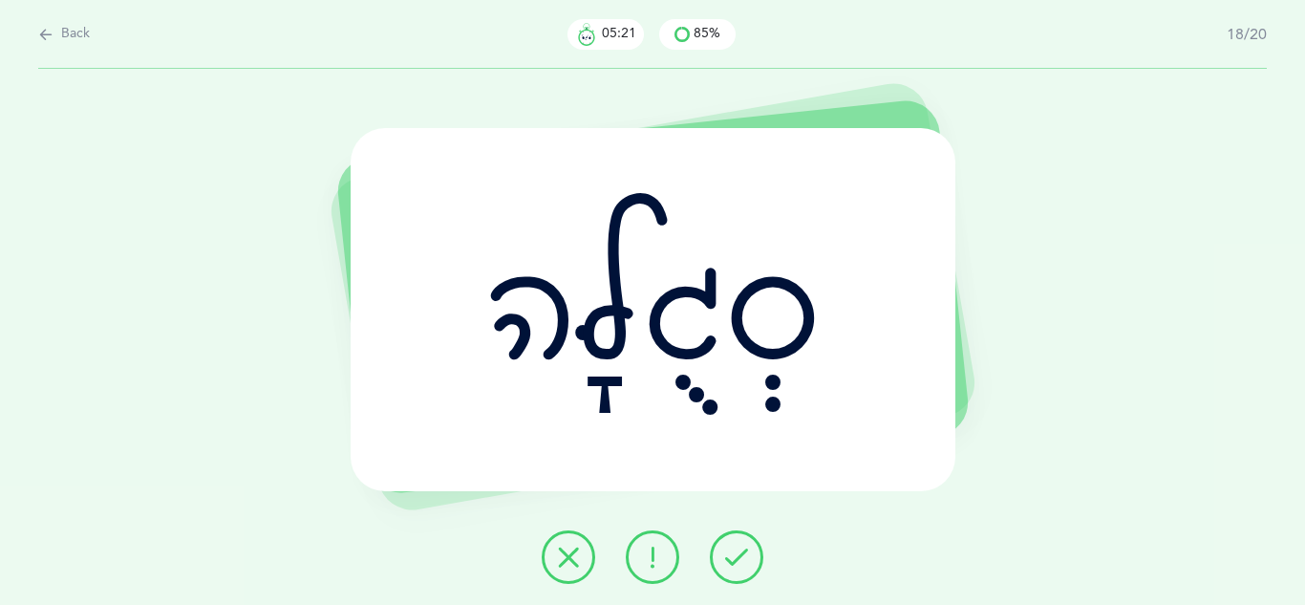
click at [667, 560] on button at bounding box center [653, 557] width 54 height 54
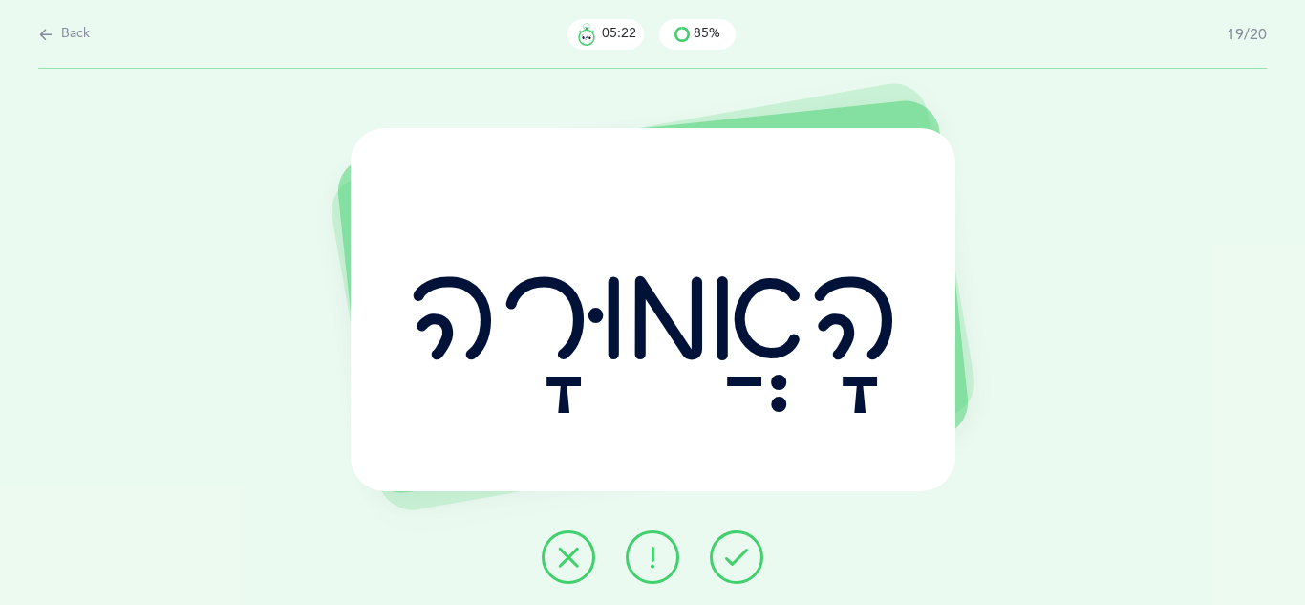
click at [667, 560] on button at bounding box center [653, 557] width 54 height 54
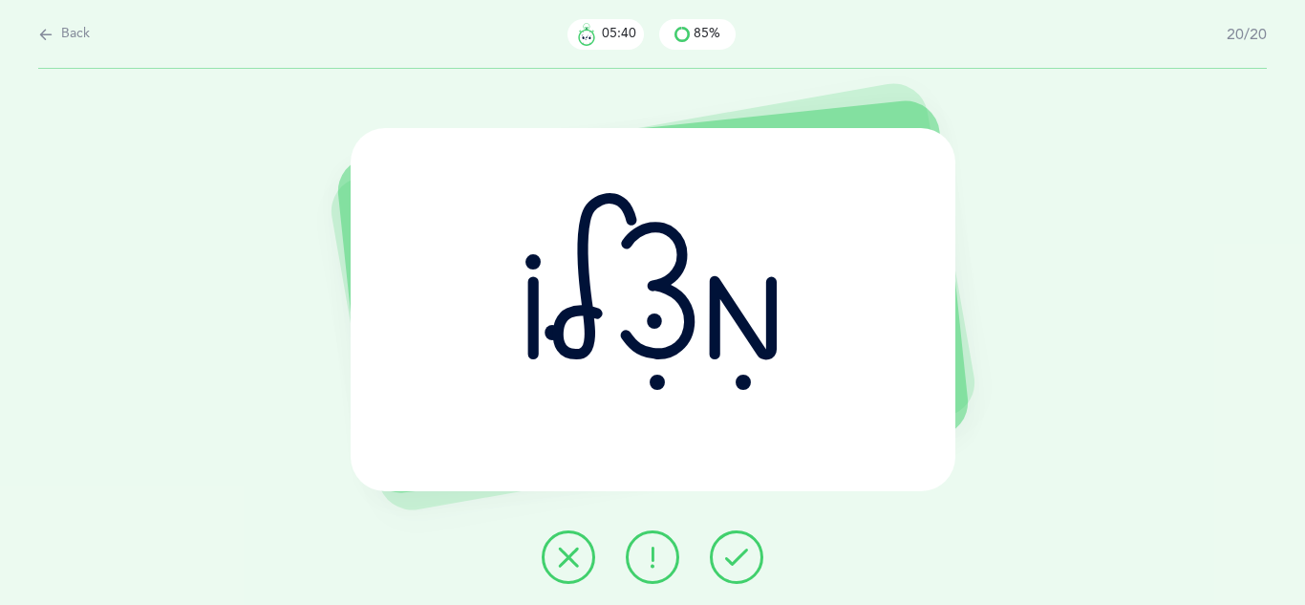
click at [579, 546] on icon at bounding box center [568, 557] width 23 height 23
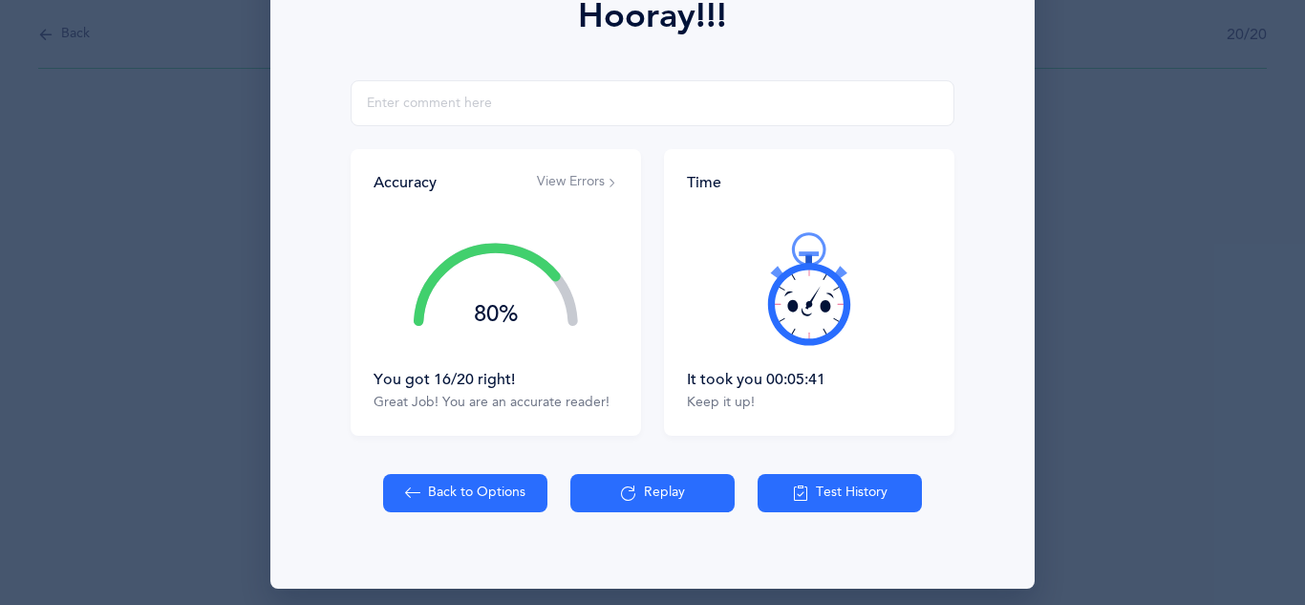
scroll to position [305, 0]
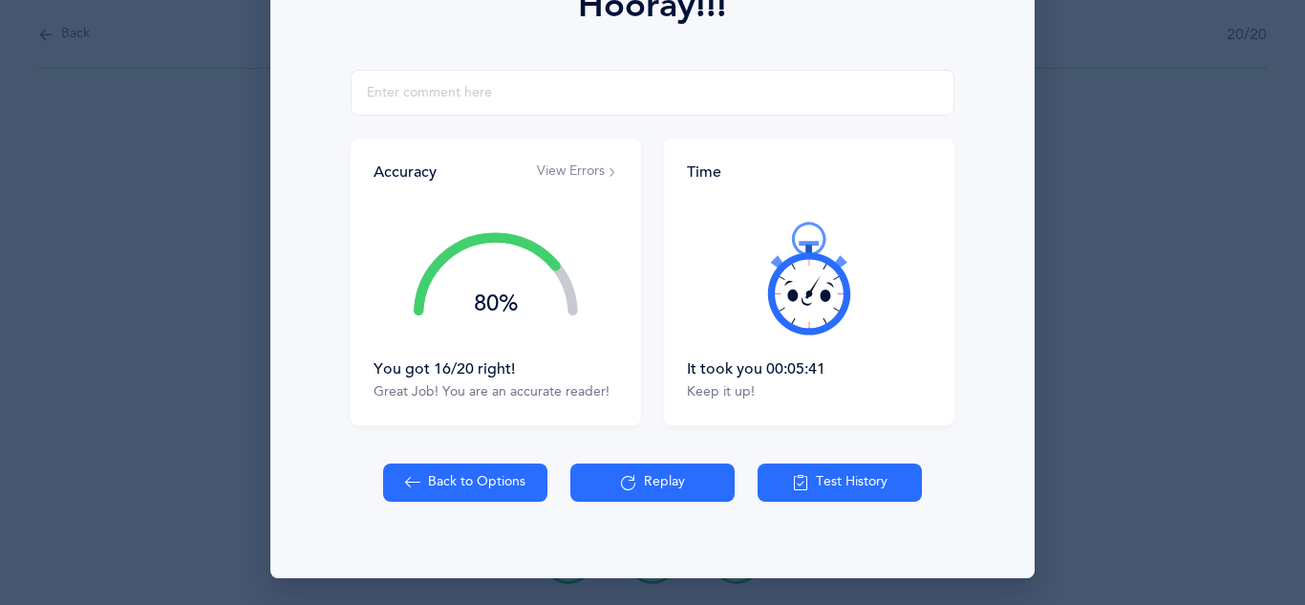
click at [423, 491] on button "Back to Options" at bounding box center [465, 483] width 164 height 38
select select "27"
select select "single"
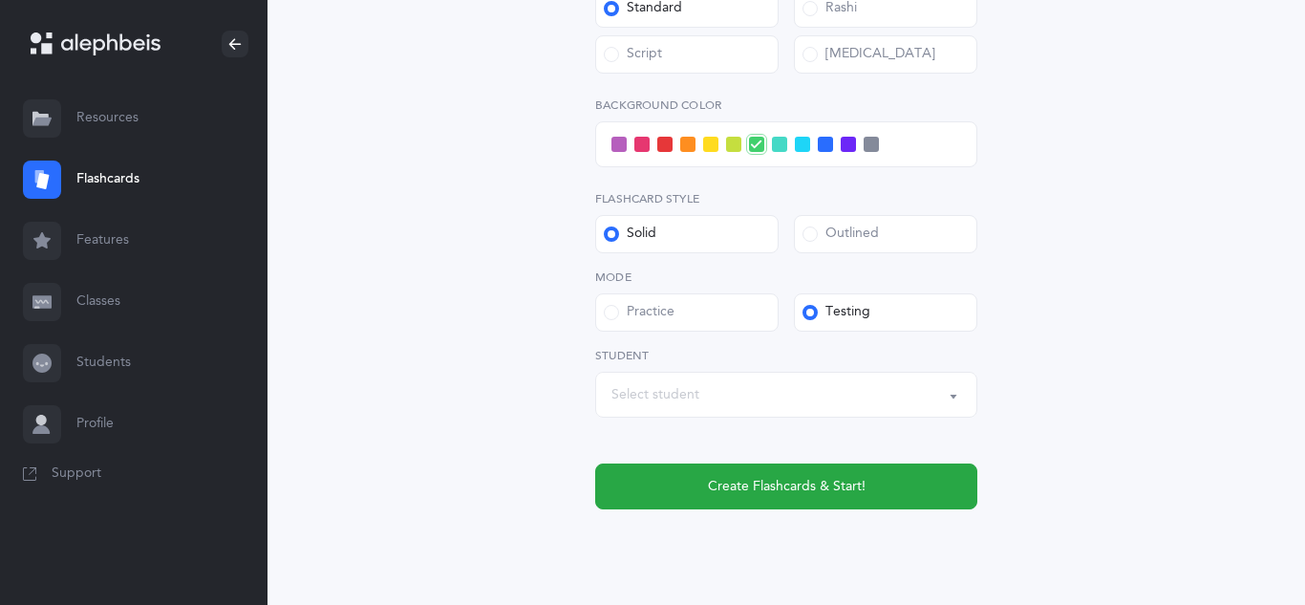
scroll to position [841, 0]
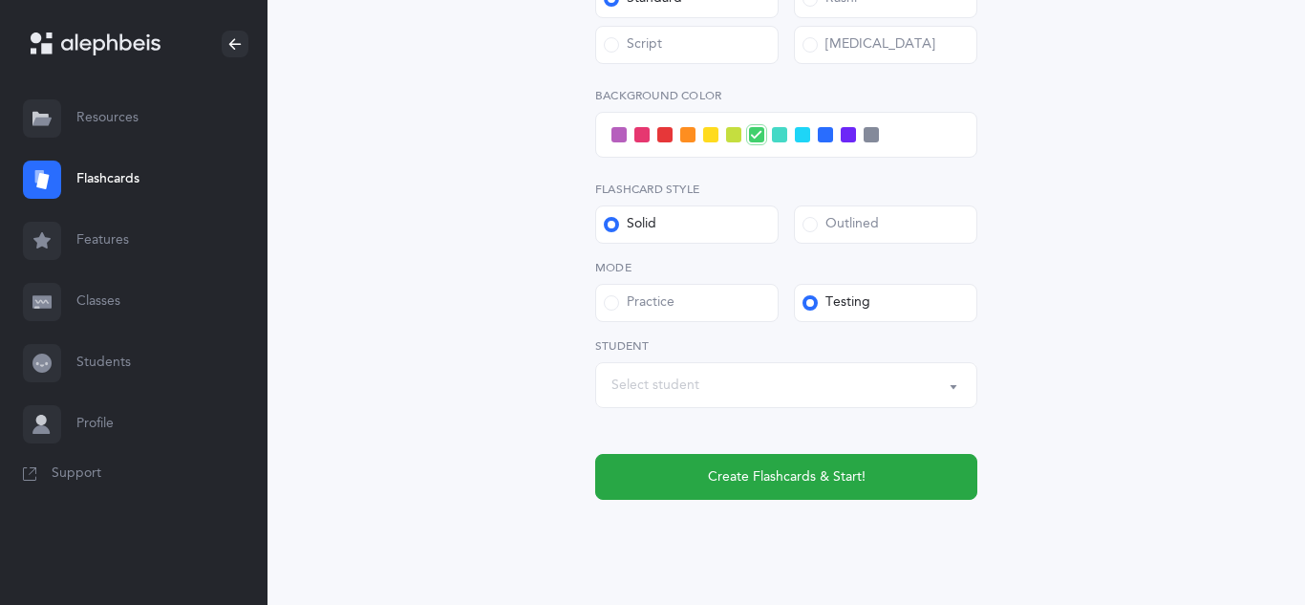
click at [729, 365] on button "Select student" at bounding box center [786, 385] width 382 height 46
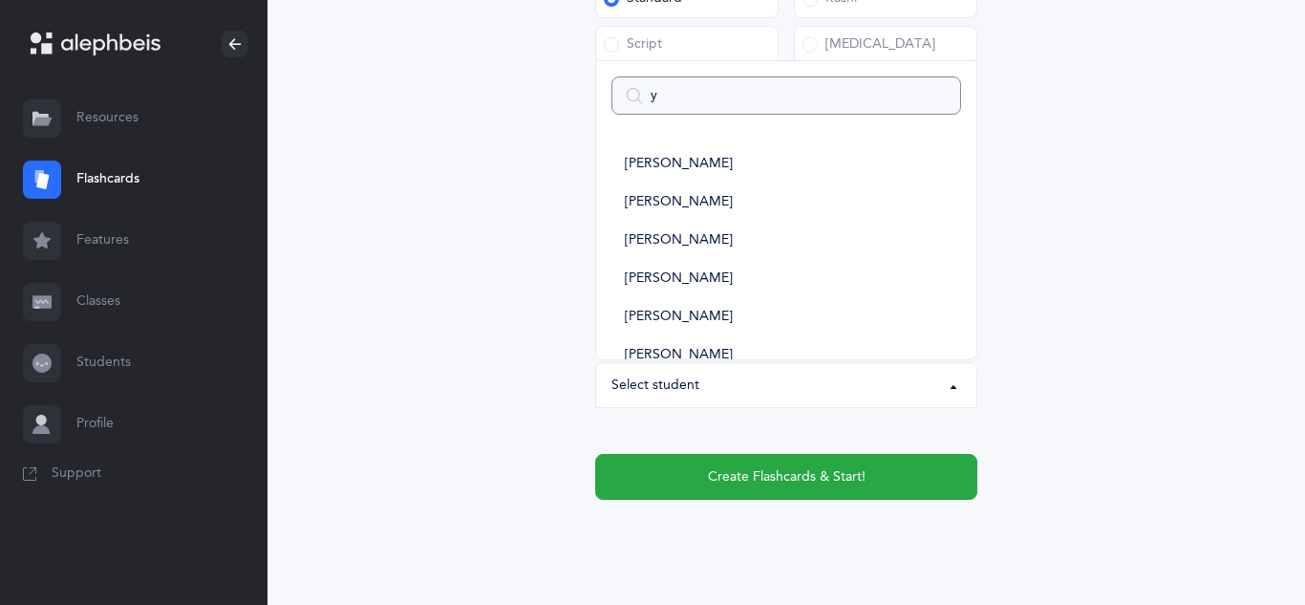
type input "yi"
select select
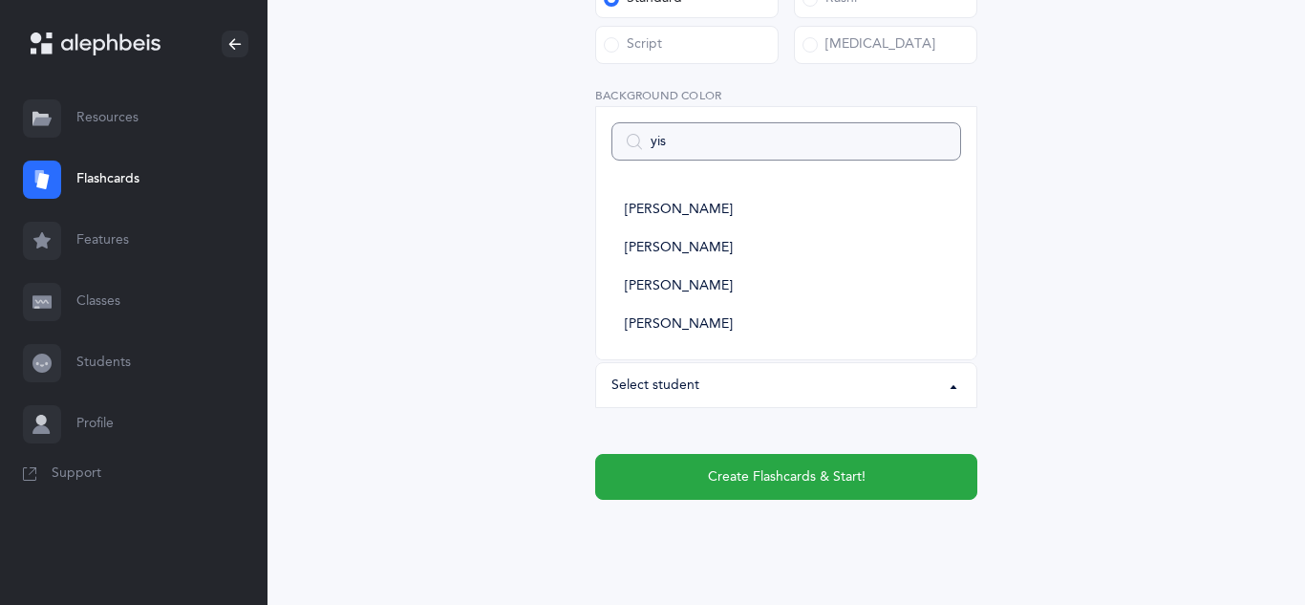
type input "yisr"
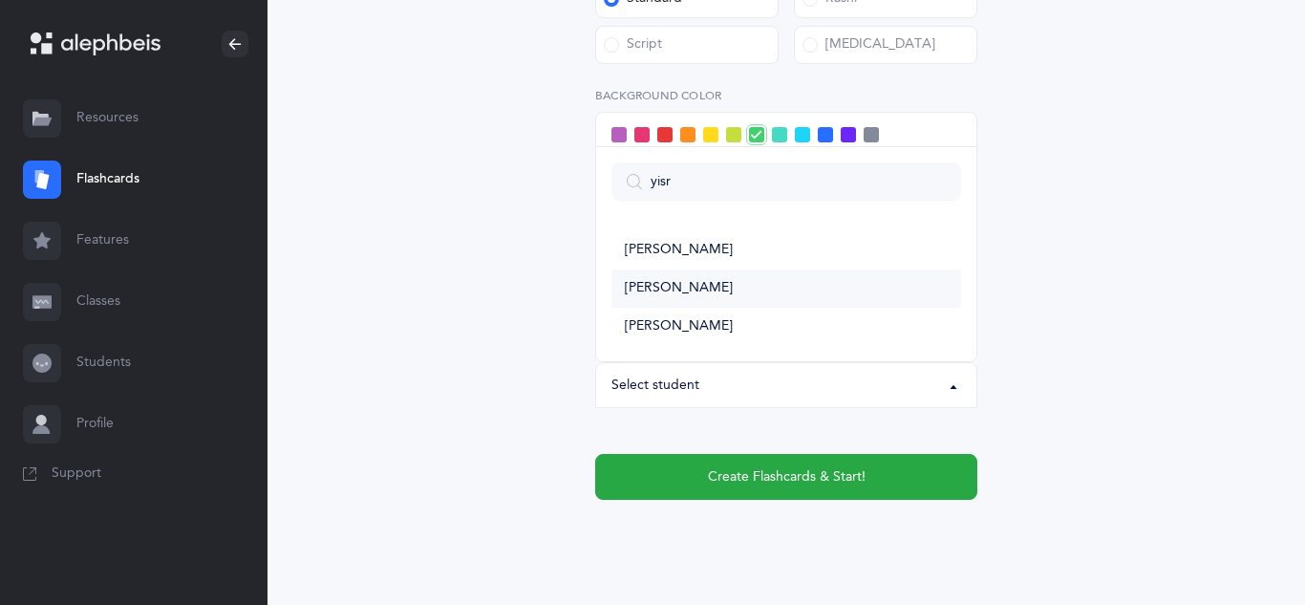
click at [662, 294] on span "[PERSON_NAME]" at bounding box center [679, 288] width 108 height 17
select select "11343"
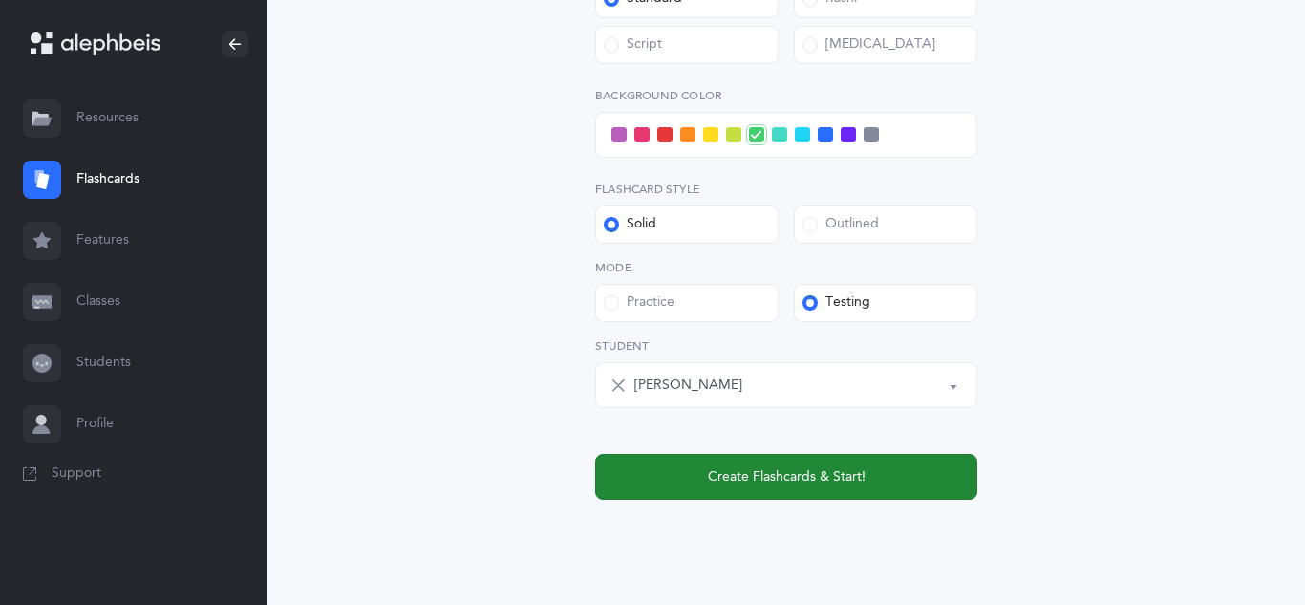
click at [679, 464] on button "Create Flashcards & Start!" at bounding box center [786, 477] width 382 height 46
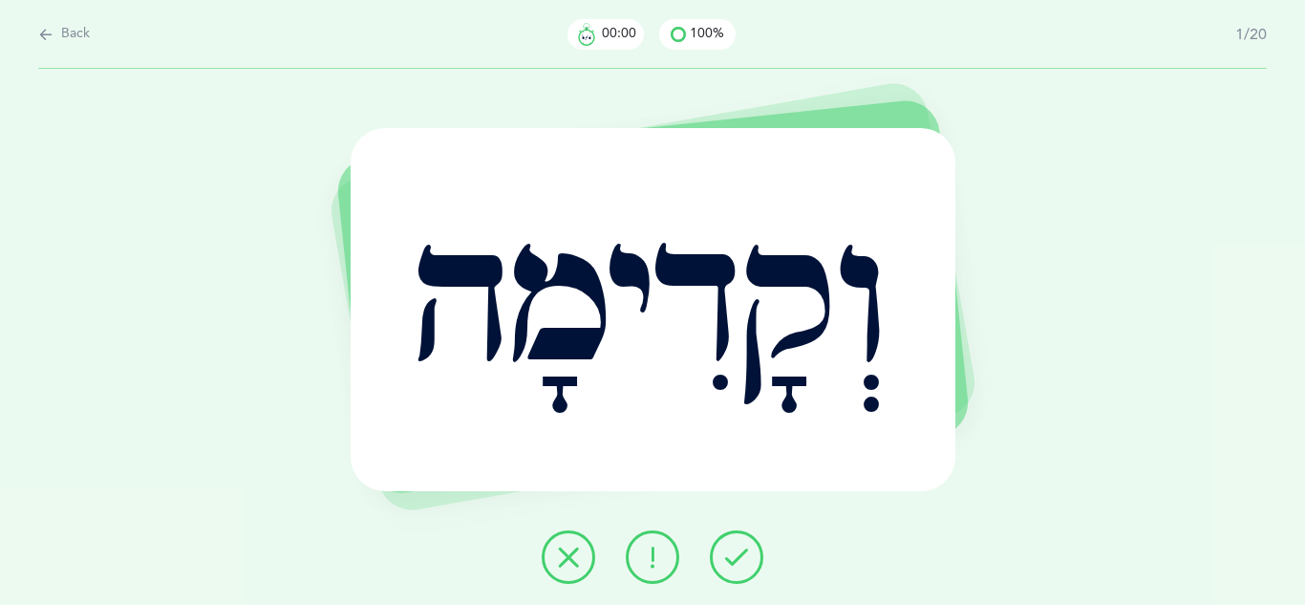
scroll to position [0, 0]
click at [745, 557] on icon at bounding box center [736, 557] width 23 height 23
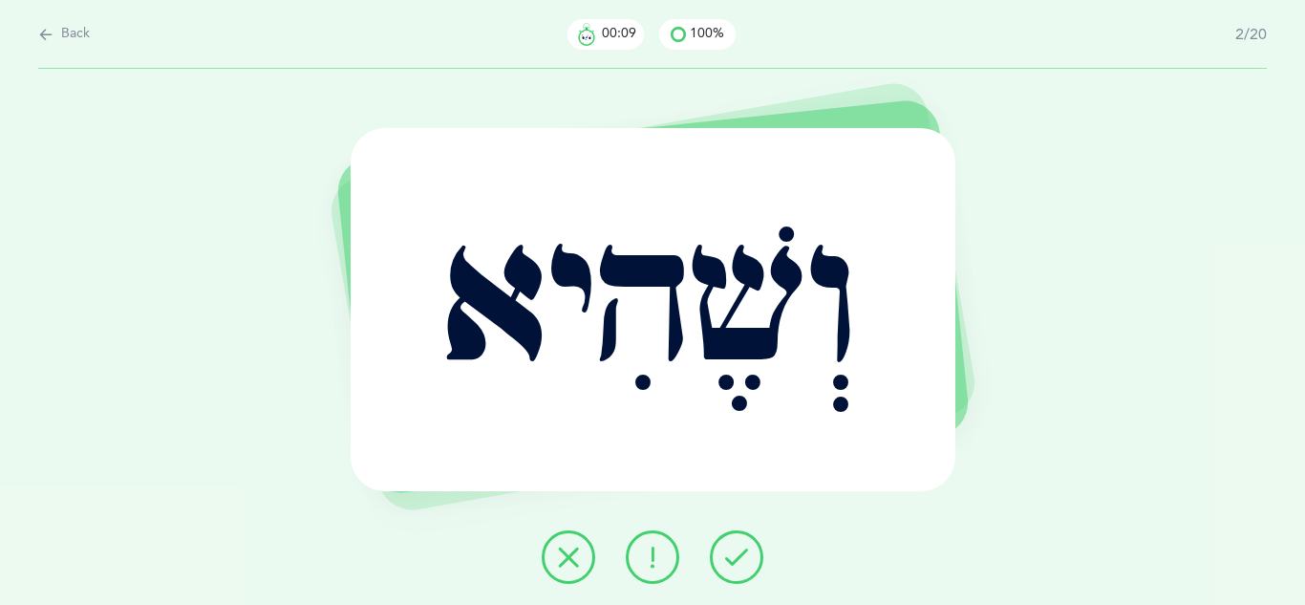
click at [745, 557] on icon at bounding box center [736, 557] width 23 height 23
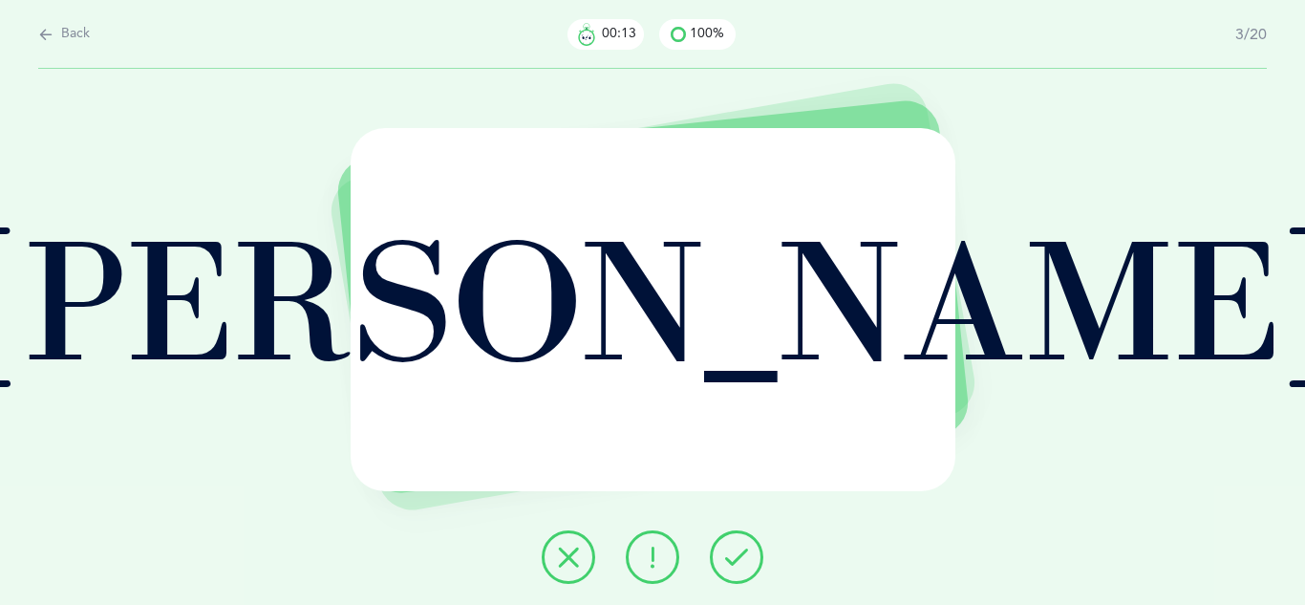
click at [745, 557] on icon at bounding box center [736, 557] width 23 height 23
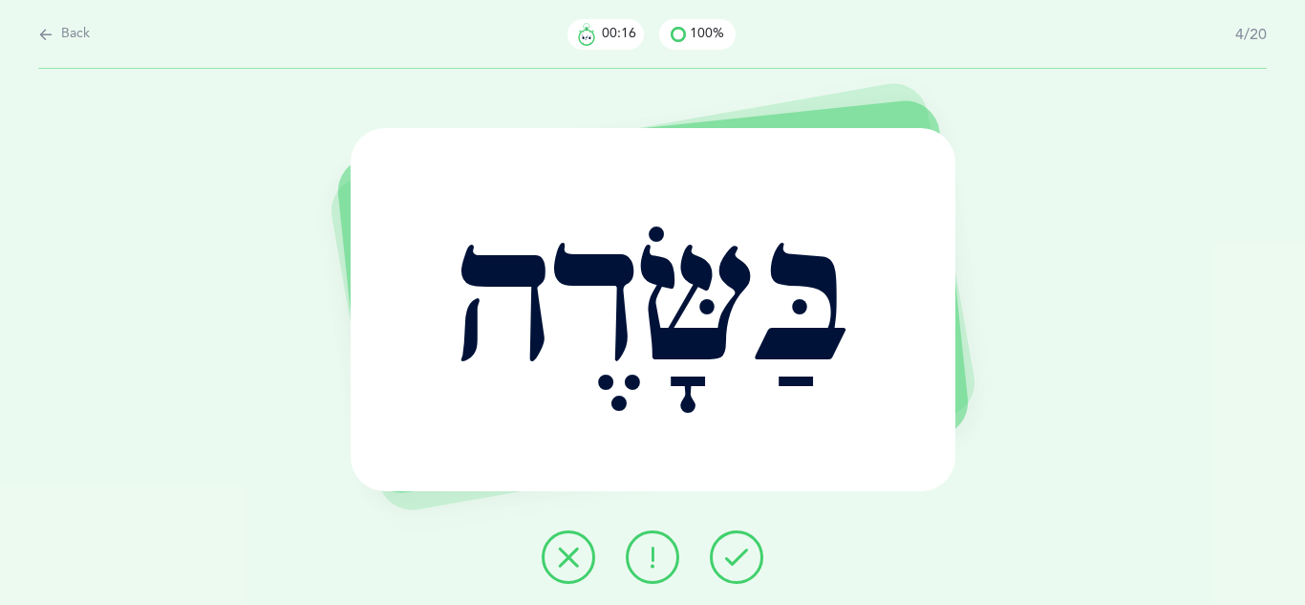
click at [745, 557] on icon at bounding box center [736, 557] width 23 height 23
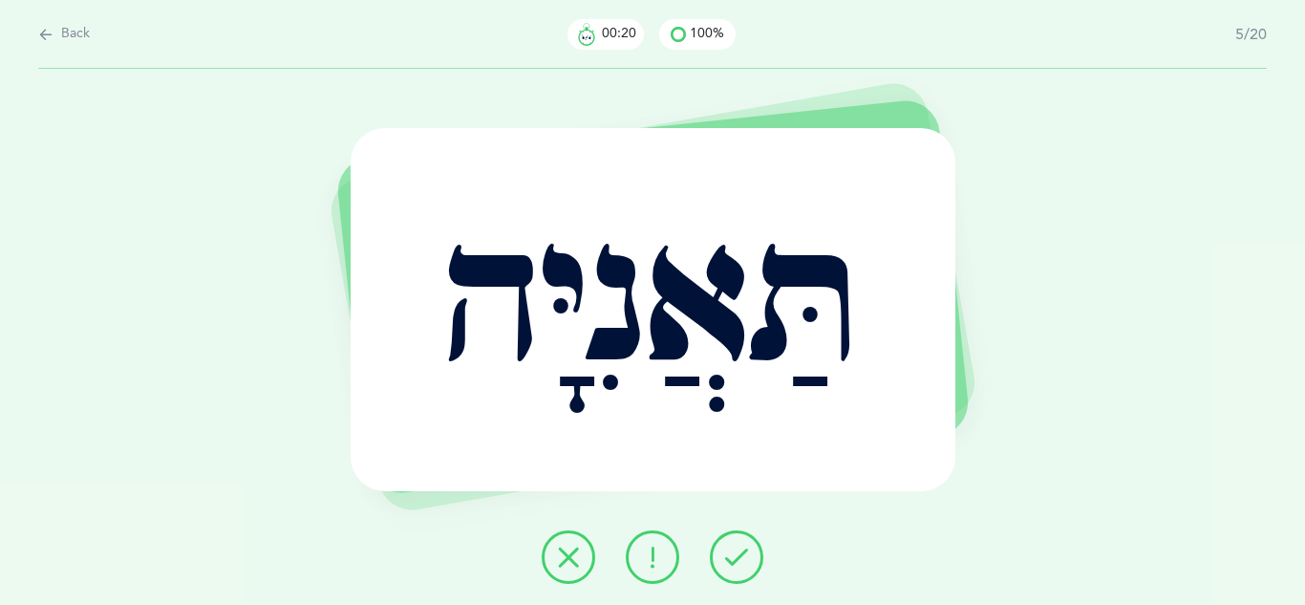
click at [745, 557] on icon at bounding box center [736, 557] width 23 height 23
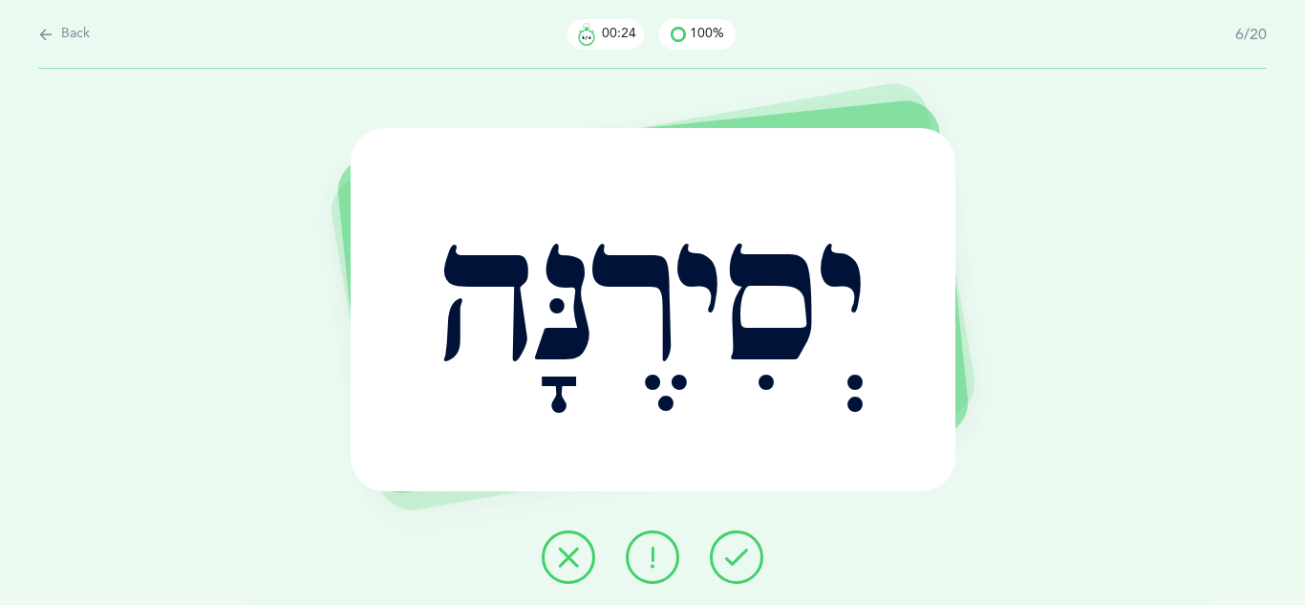
click at [745, 557] on icon at bounding box center [736, 557] width 23 height 23
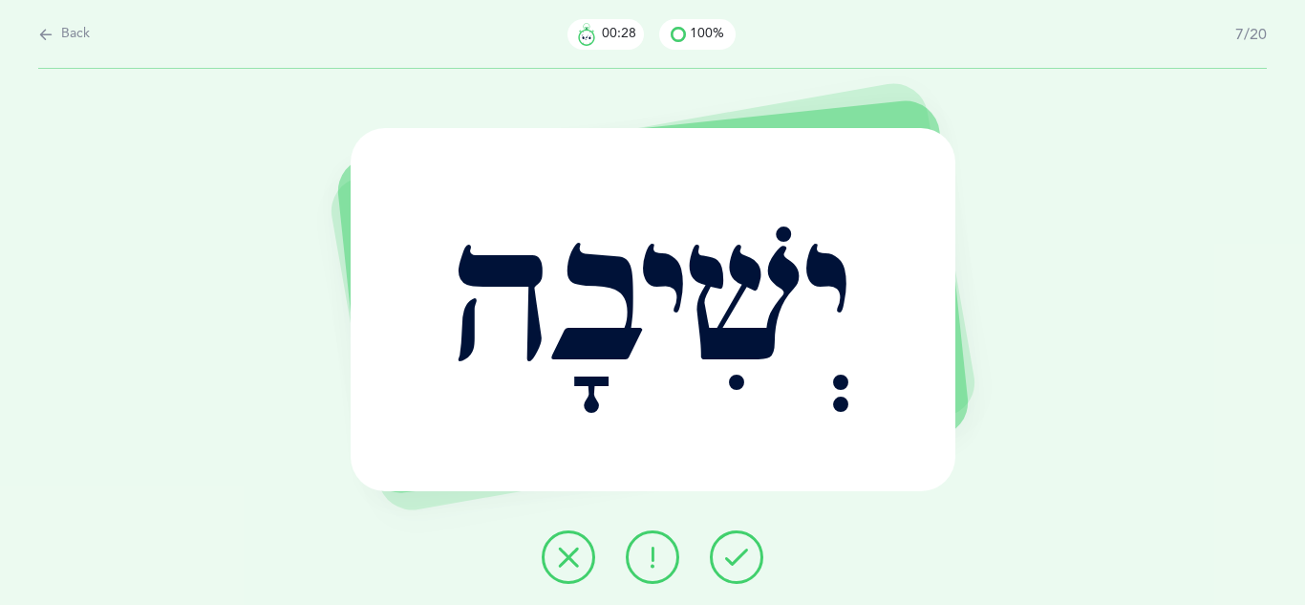
click at [745, 557] on icon at bounding box center [736, 557] width 23 height 23
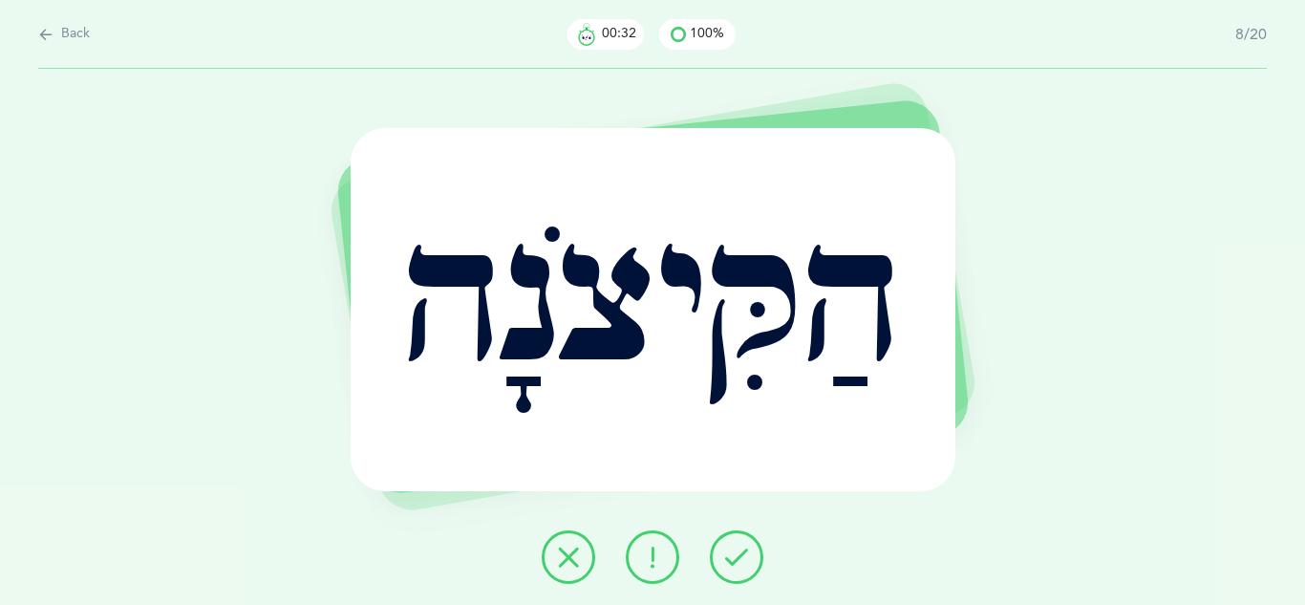
click at [745, 557] on icon at bounding box center [736, 557] width 23 height 23
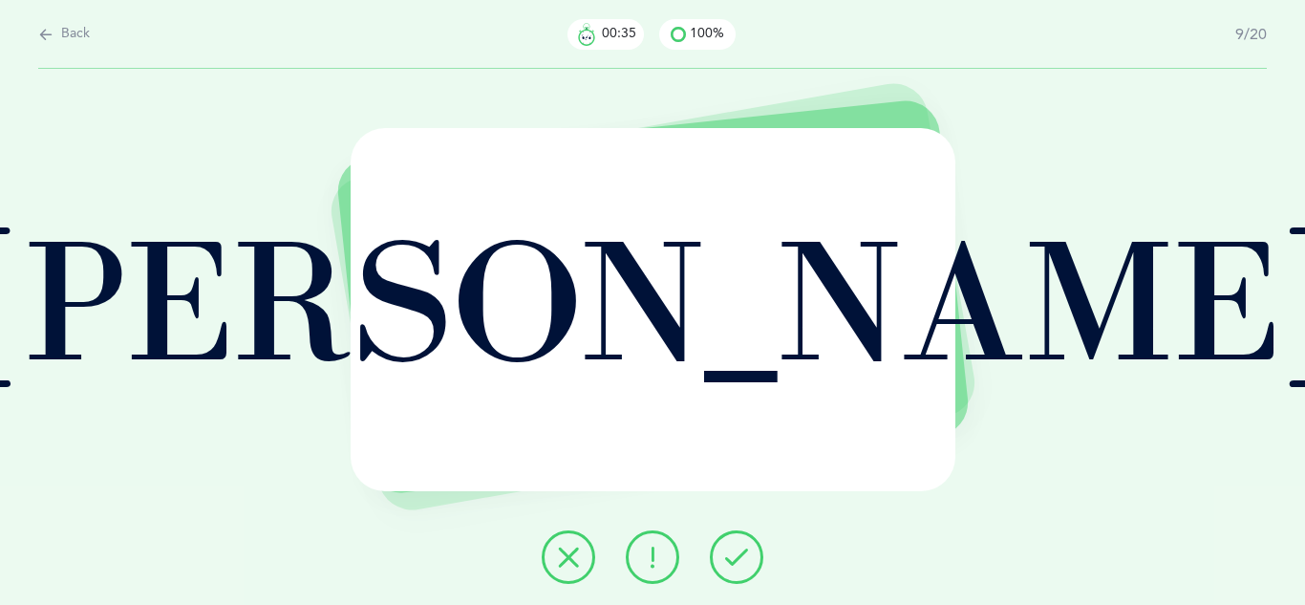
click at [745, 557] on icon at bounding box center [736, 557] width 23 height 23
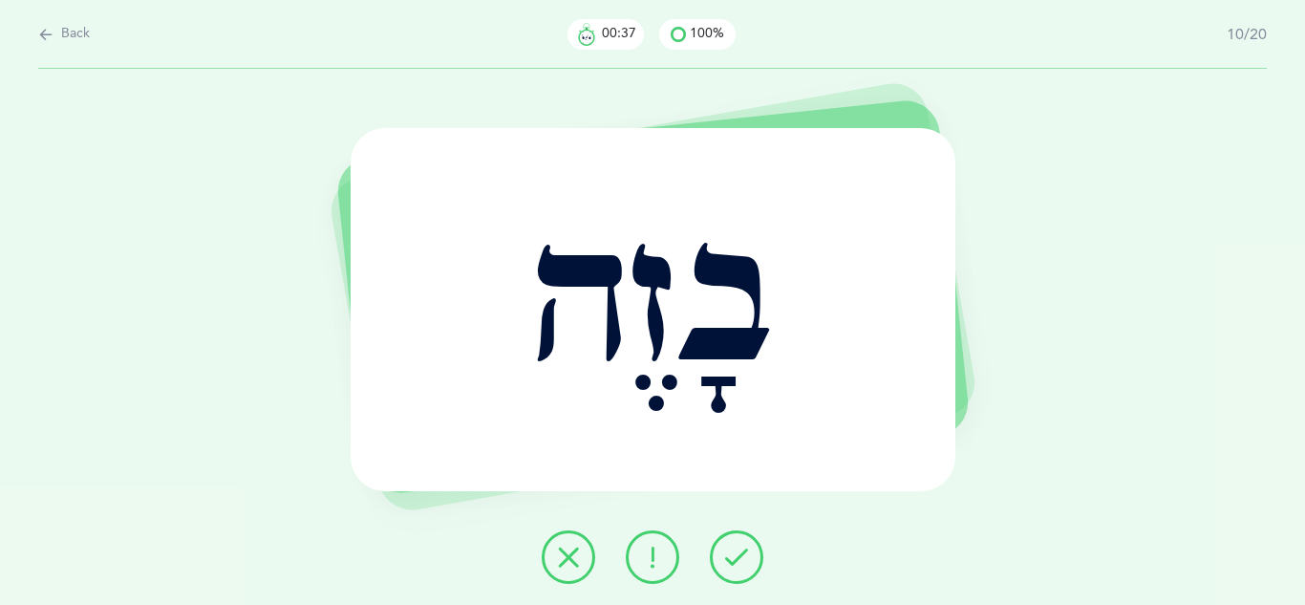
click at [745, 557] on icon at bounding box center [736, 557] width 23 height 23
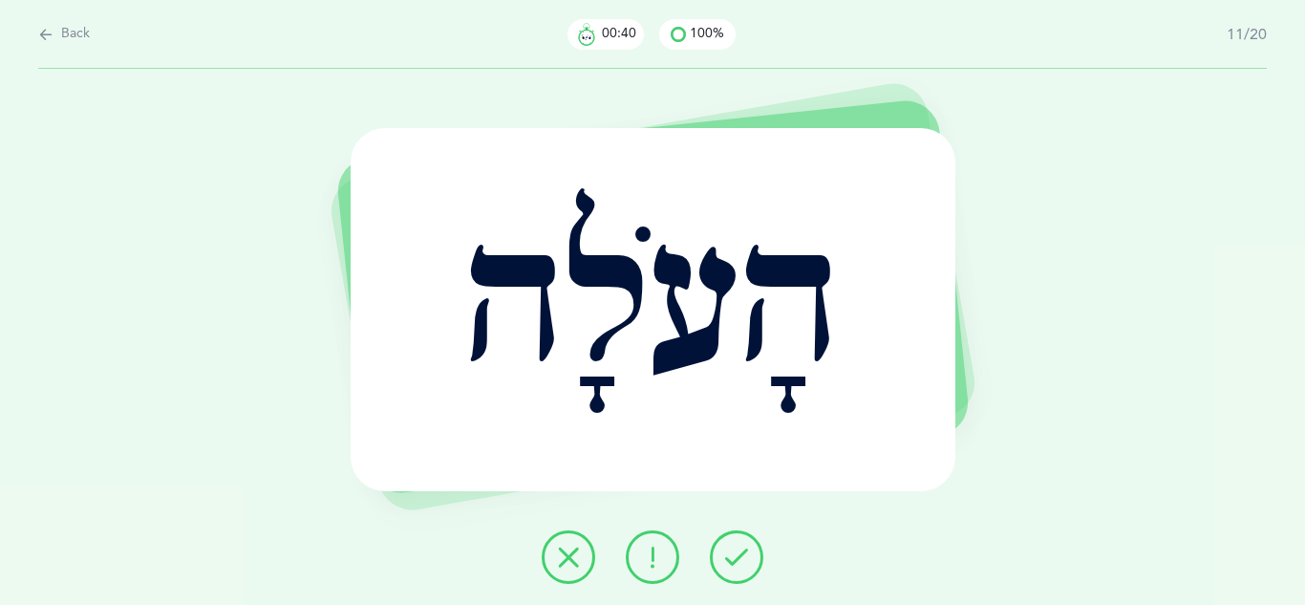
click at [745, 557] on icon at bounding box center [736, 557] width 23 height 23
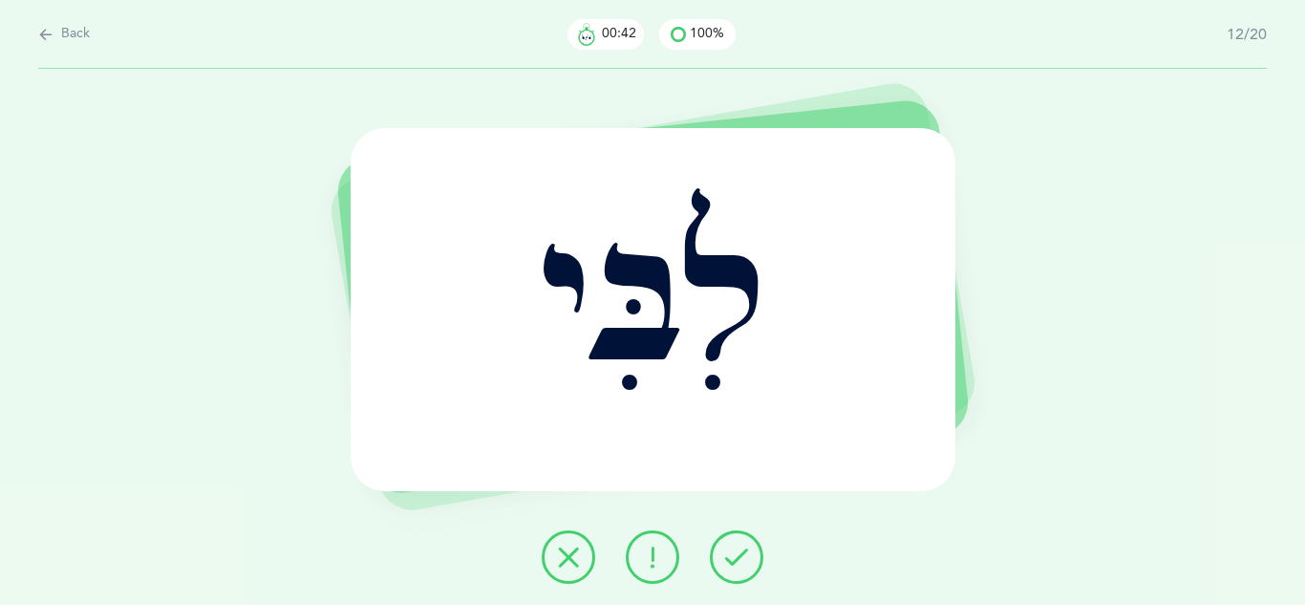
click at [745, 557] on icon at bounding box center [736, 557] width 23 height 23
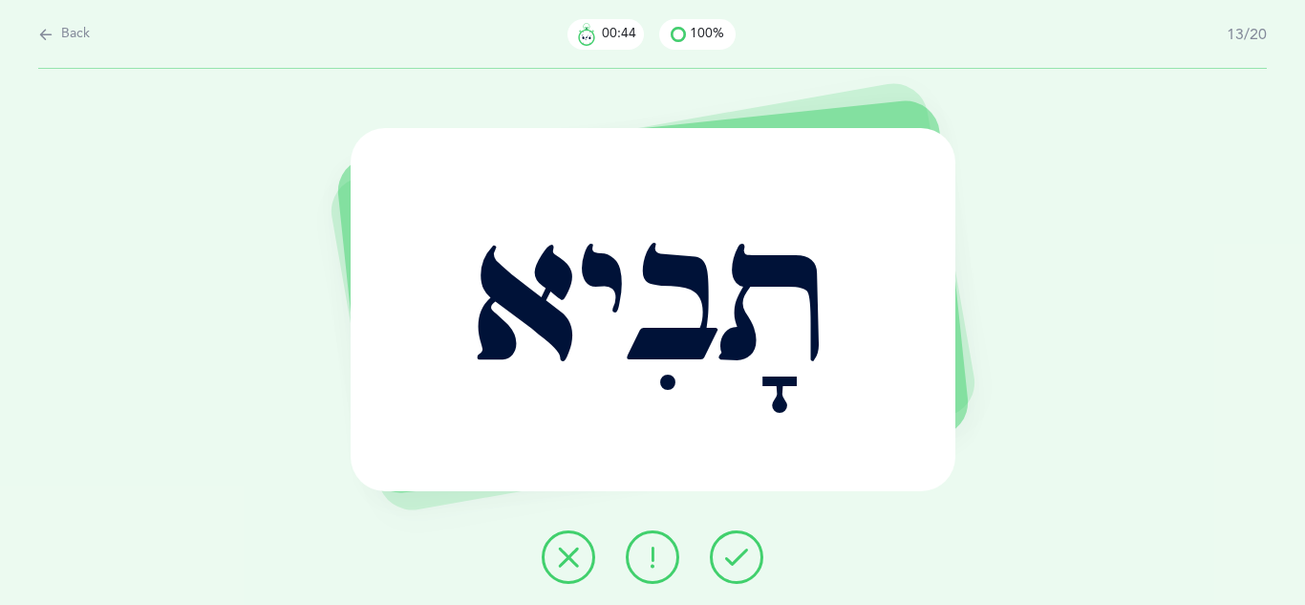
click at [745, 557] on icon at bounding box center [736, 557] width 23 height 23
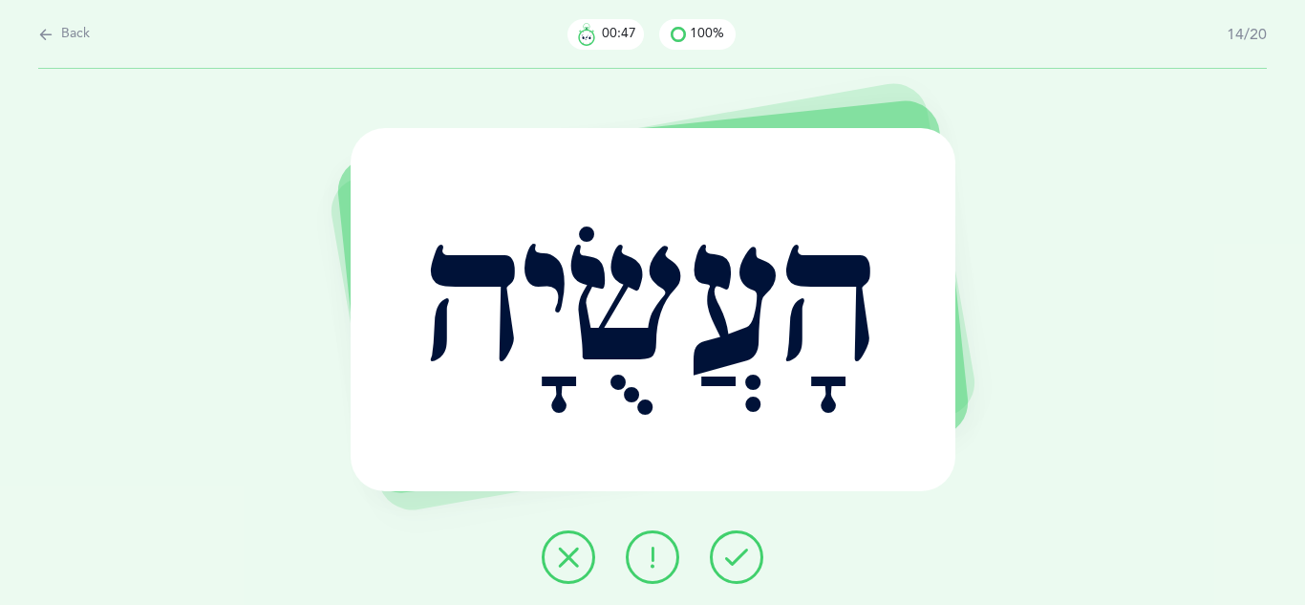
click at [745, 557] on icon at bounding box center [736, 557] width 23 height 23
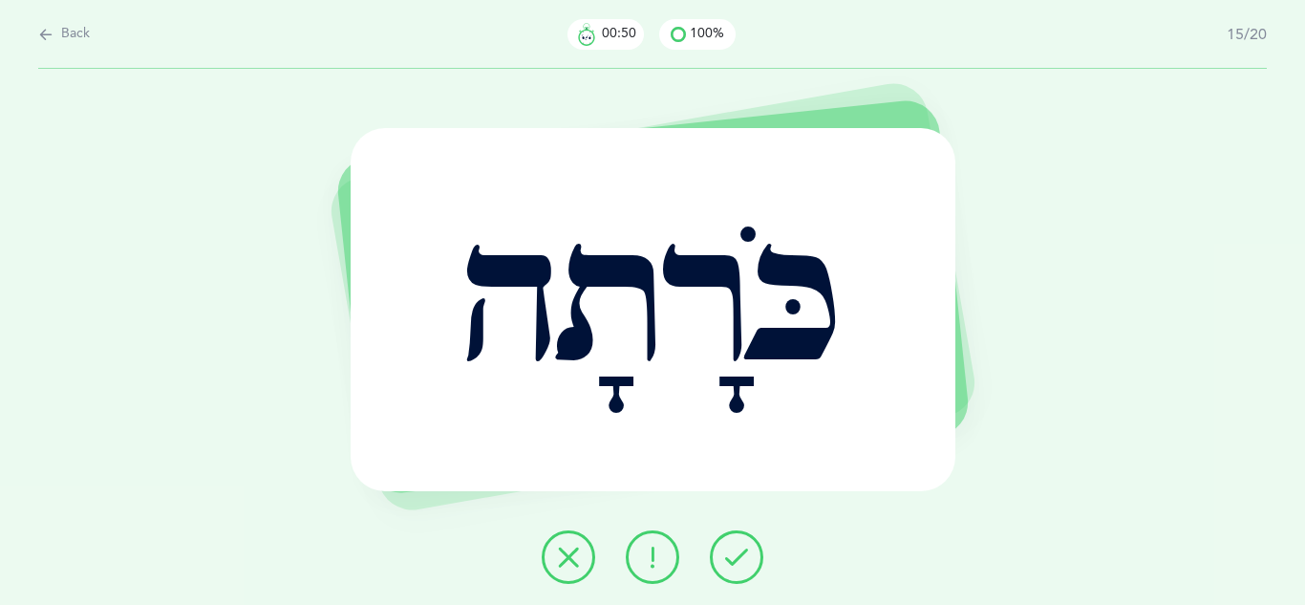
click at [745, 557] on icon at bounding box center [736, 557] width 23 height 23
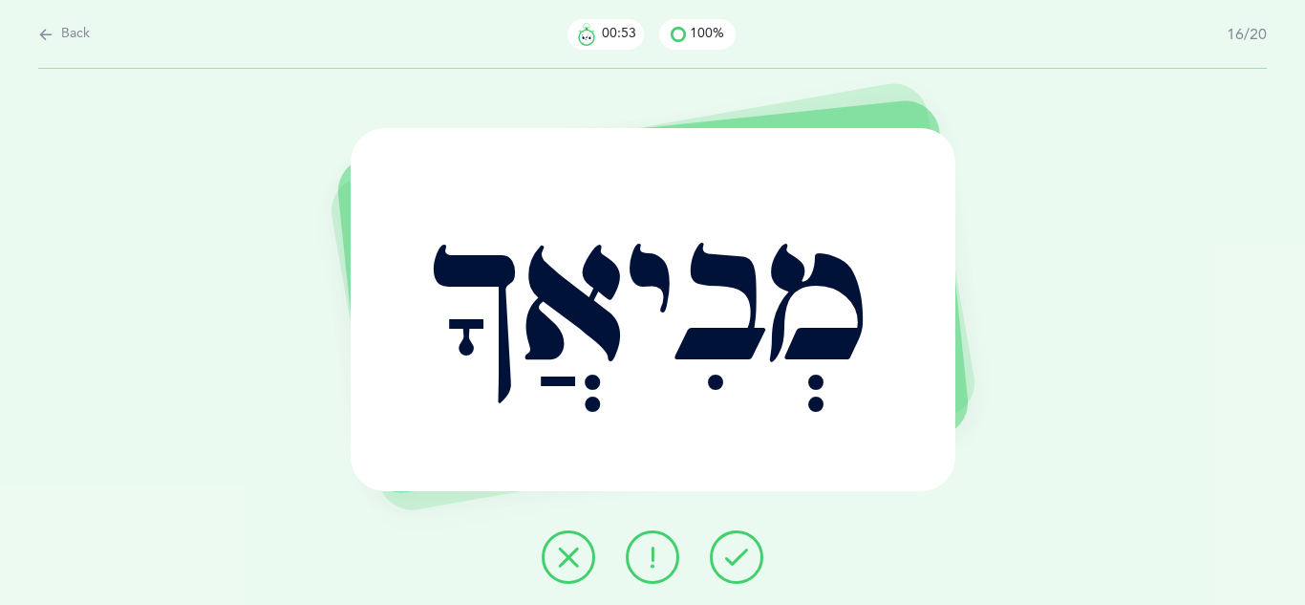
click at [745, 557] on icon at bounding box center [736, 557] width 23 height 23
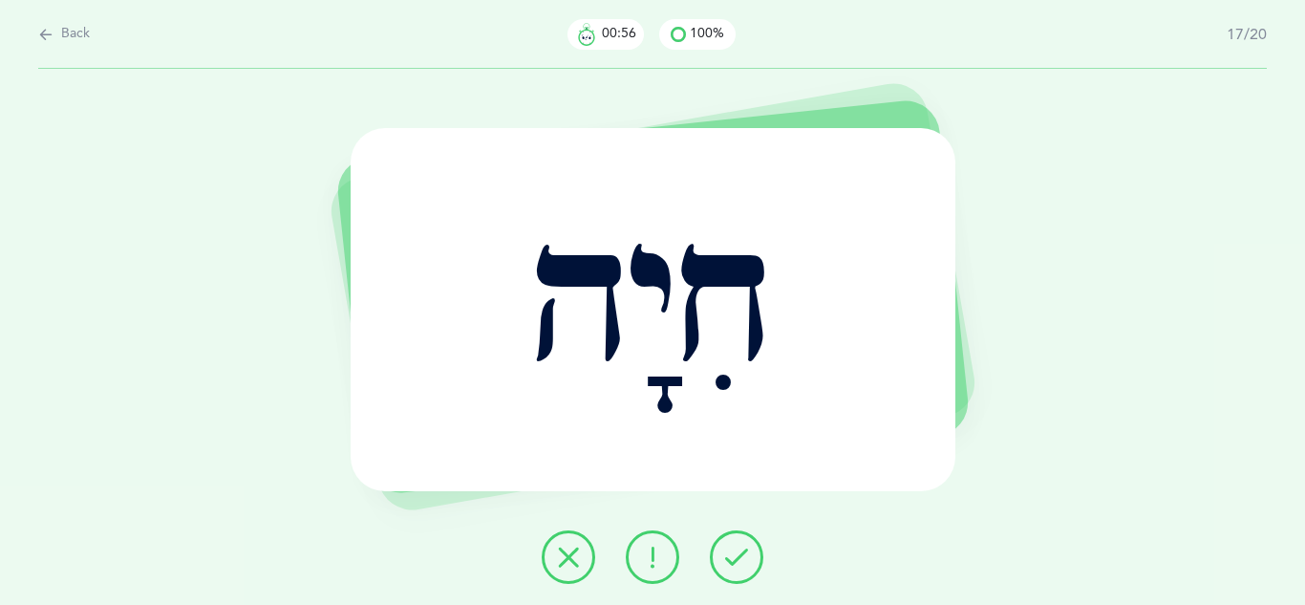
click at [745, 557] on icon at bounding box center [736, 557] width 23 height 23
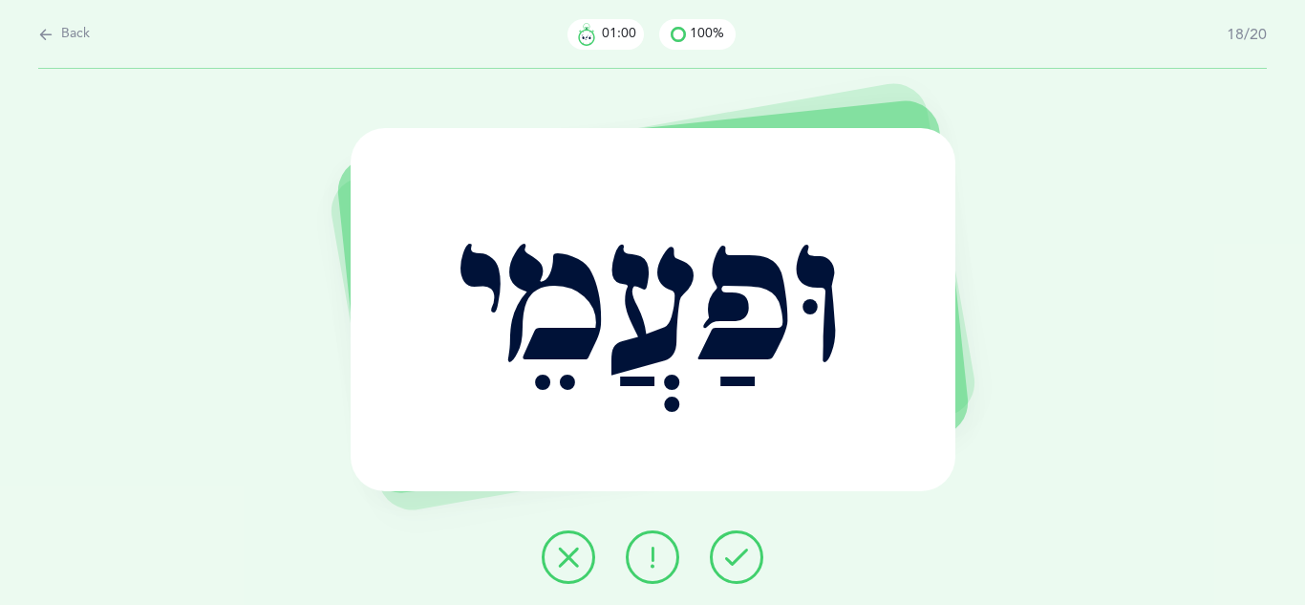
click at [745, 557] on icon at bounding box center [736, 557] width 23 height 23
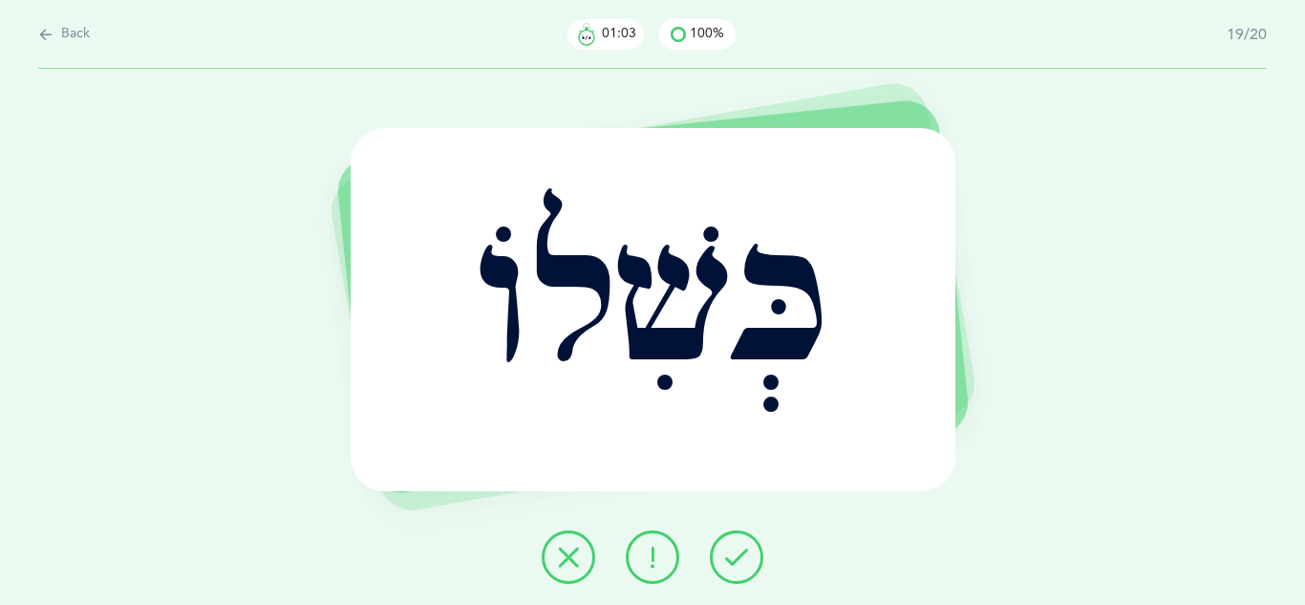
click at [745, 557] on icon at bounding box center [736, 557] width 23 height 23
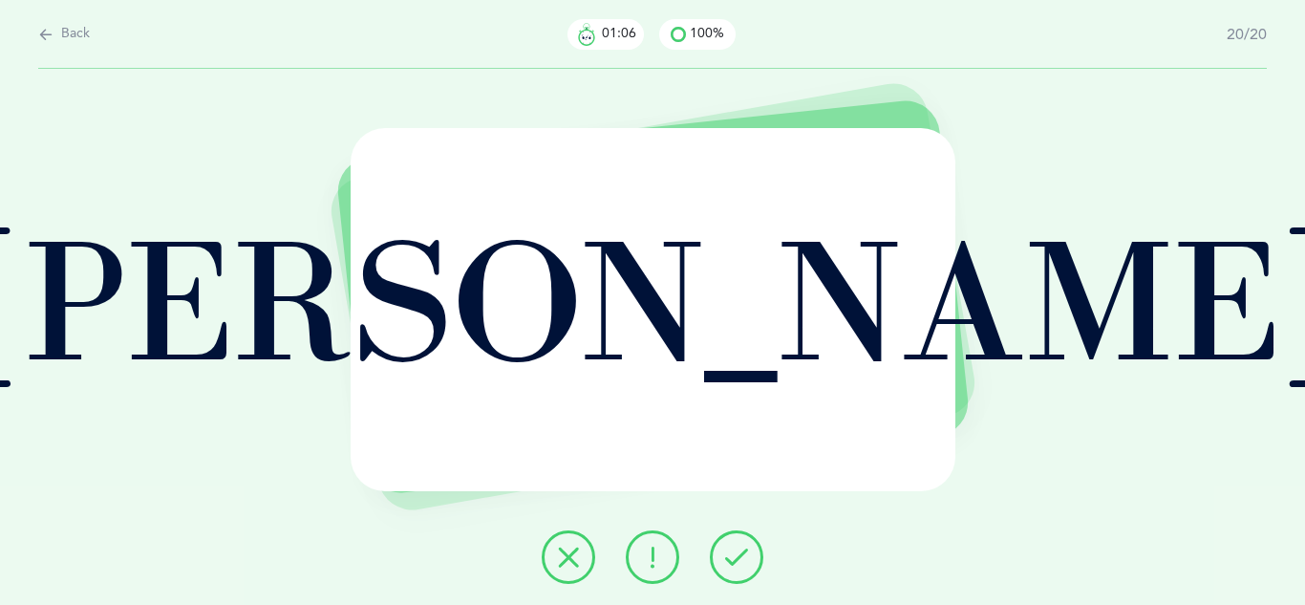
click at [745, 557] on icon at bounding box center [736, 557] width 23 height 23
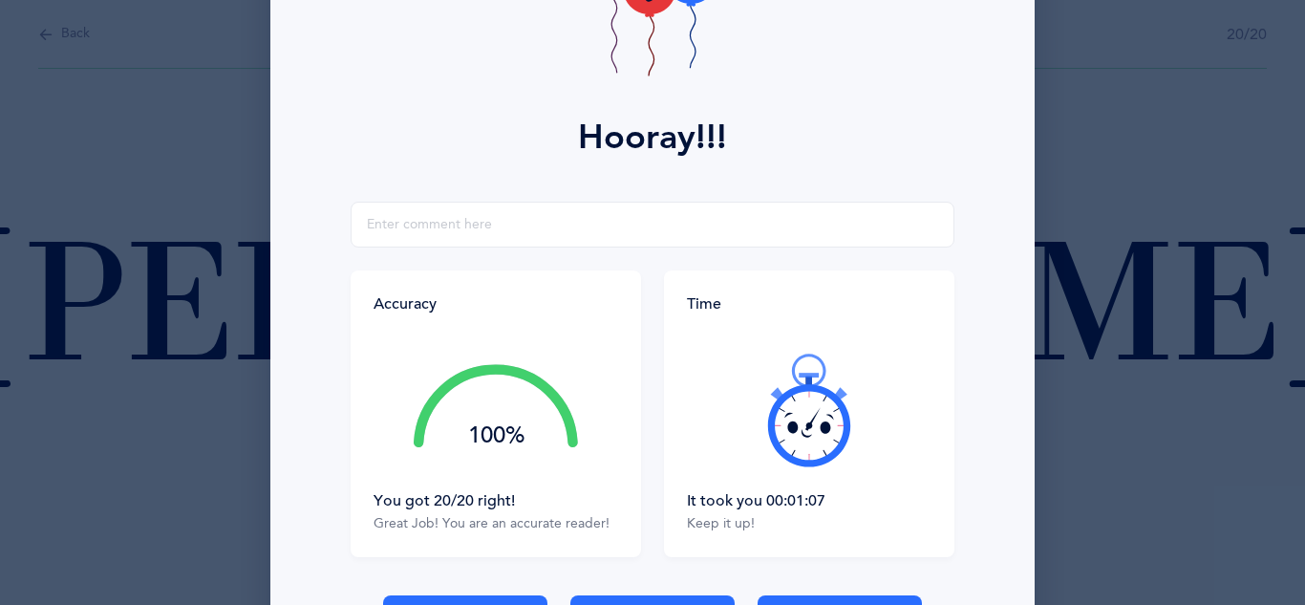
scroll to position [305, 0]
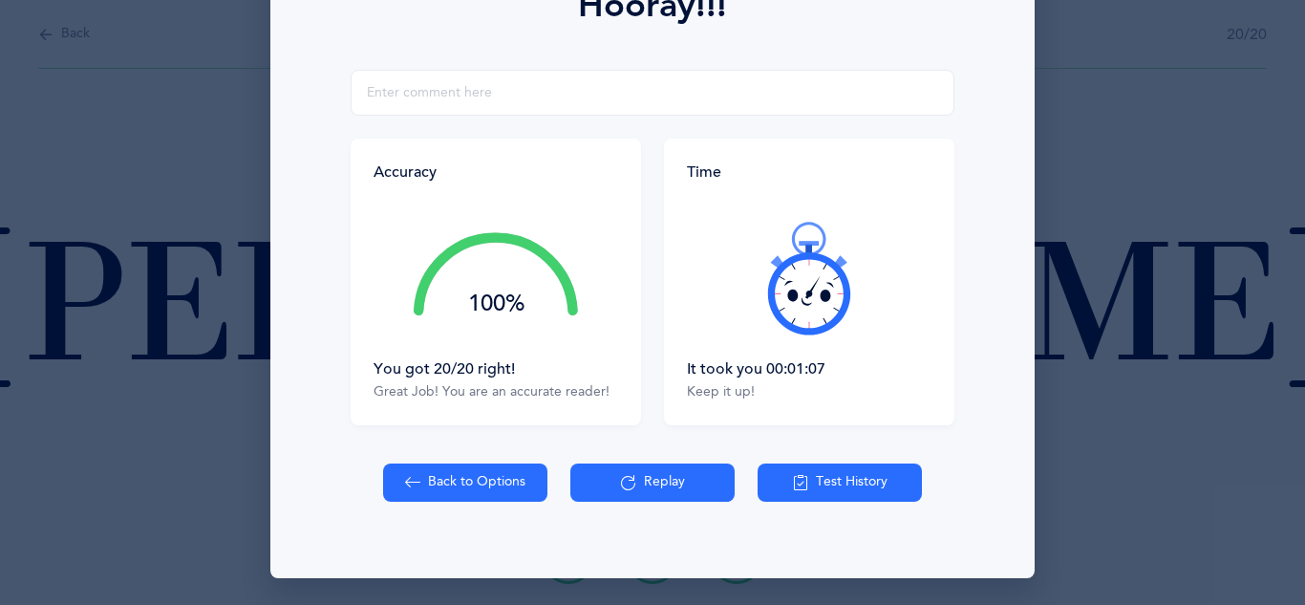
click at [492, 474] on button "Back to Options" at bounding box center [465, 483] width 164 height 38
select select "27"
select select "single"
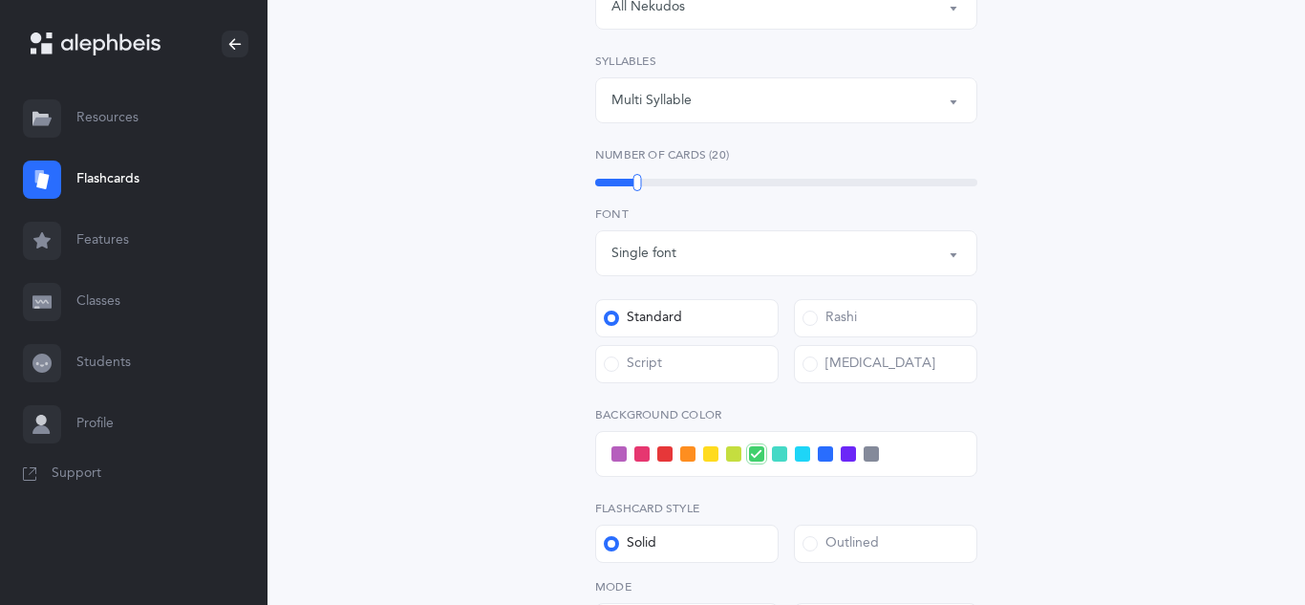
scroll to position [573, 0]
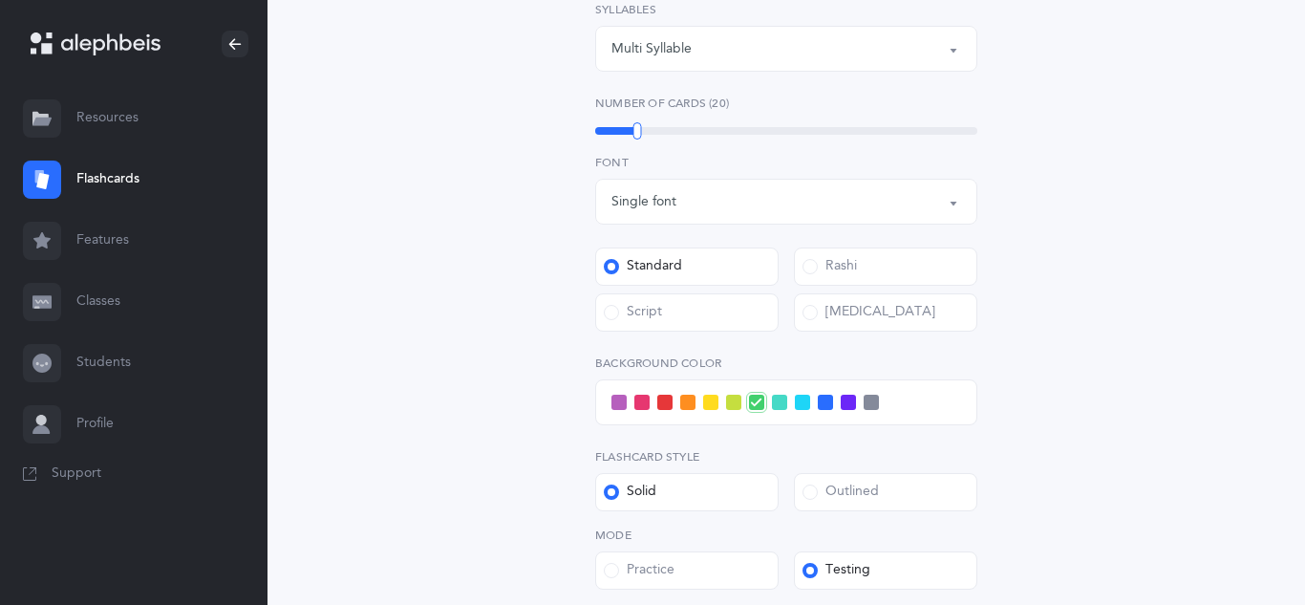
click at [651, 325] on label "Script" at bounding box center [686, 312] width 183 height 38
click at [0, 0] on input "Script" at bounding box center [0, 0] width 0 height 0
click at [487, 310] on div "Open Words Choose your Flashcards options Letters to include Accumulative [PERS…" at bounding box center [787, 200] width 872 height 1287
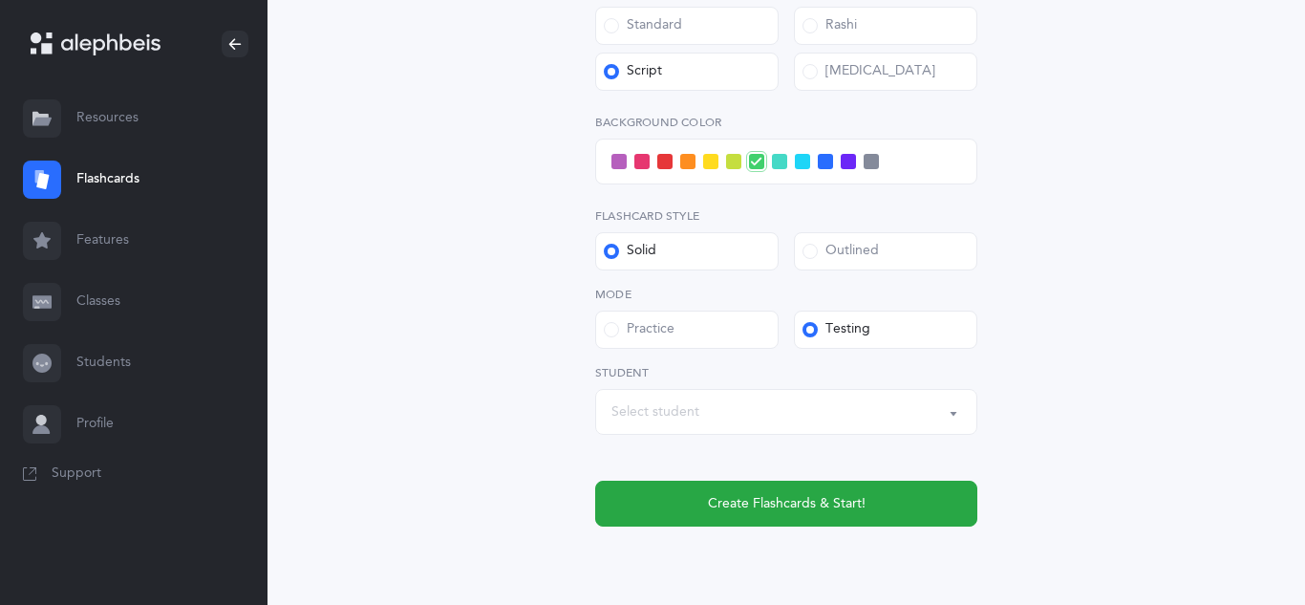
scroll to position [841, 0]
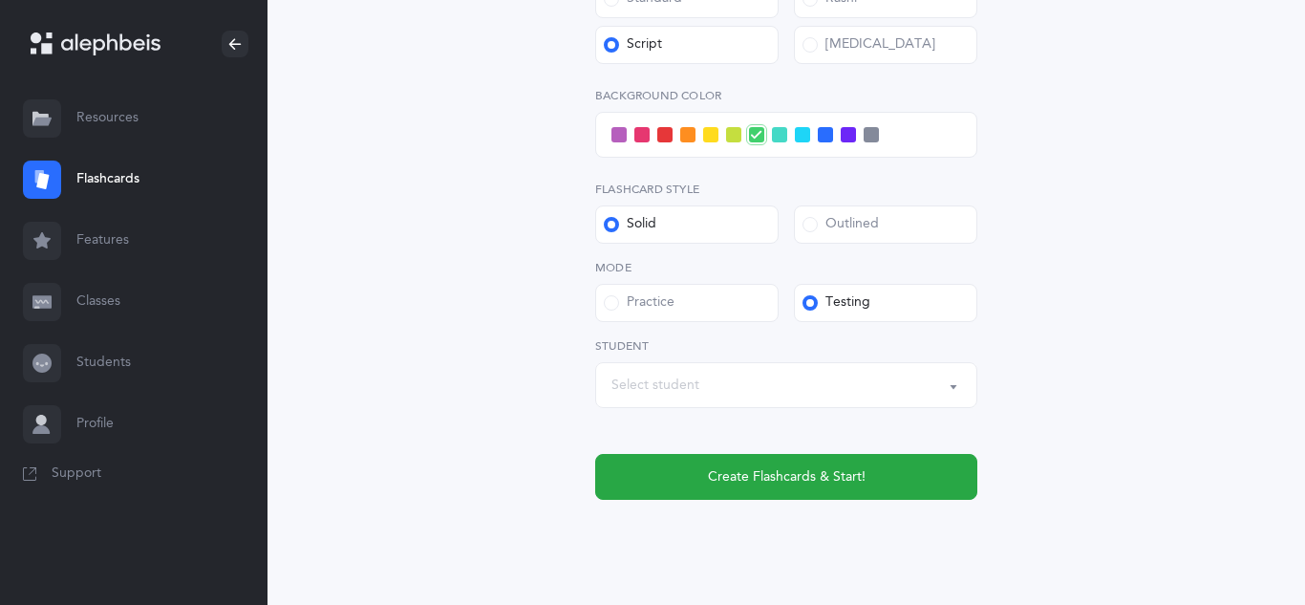
click at [664, 137] on span at bounding box center [665, 134] width 15 height 15
click at [0, 0] on input "checkbox" at bounding box center [0, 0] width 0 height 0
click at [819, 232] on div "Outlined" at bounding box center [841, 224] width 76 height 19
click at [0, 0] on input "Outlined" at bounding box center [0, 0] width 0 height 0
click at [780, 380] on div "Select student" at bounding box center [787, 385] width 350 height 32
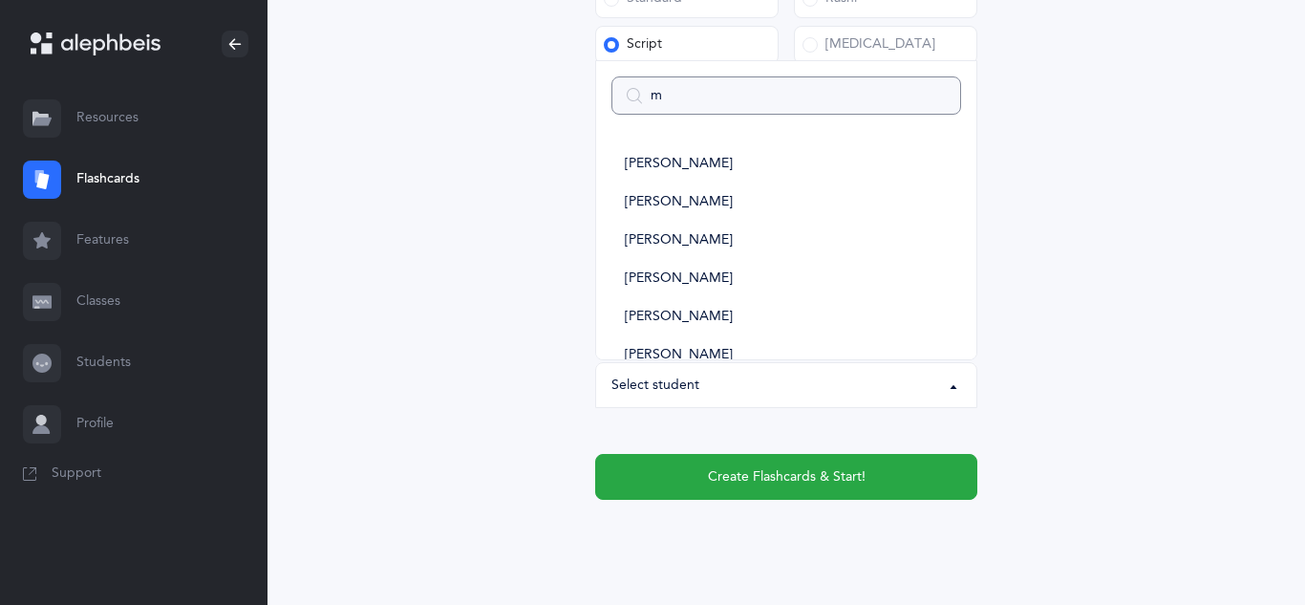
type input "me"
select select
type input "mei"
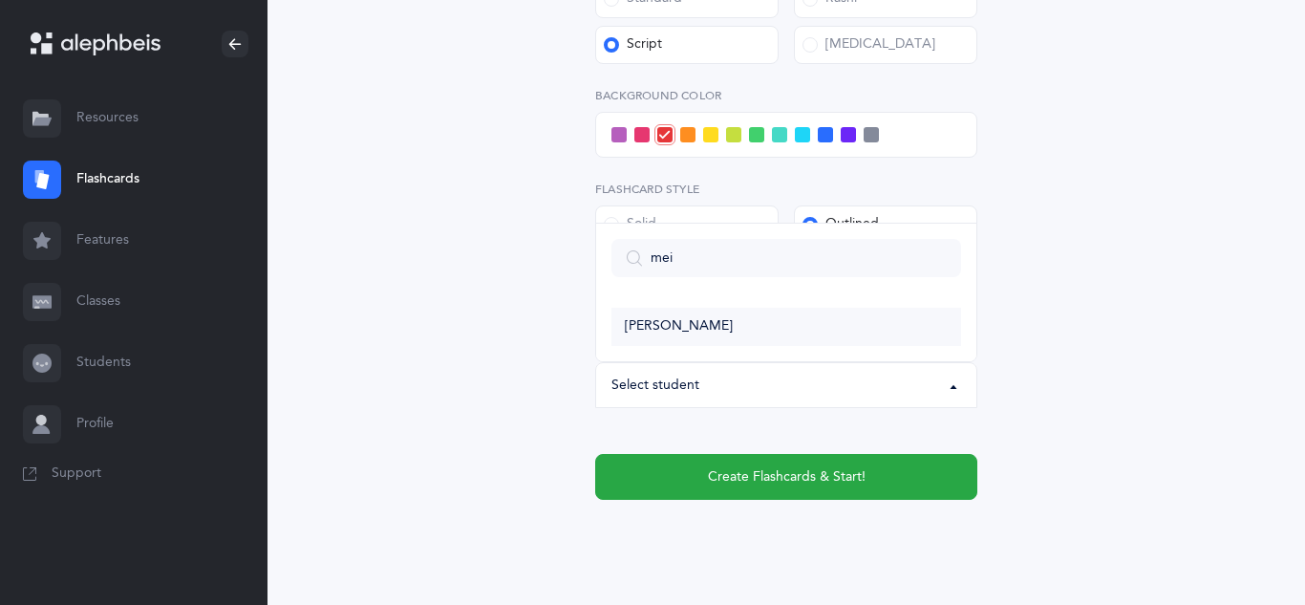
click at [696, 334] on span "[PERSON_NAME]" at bounding box center [679, 326] width 108 height 17
select select "11322"
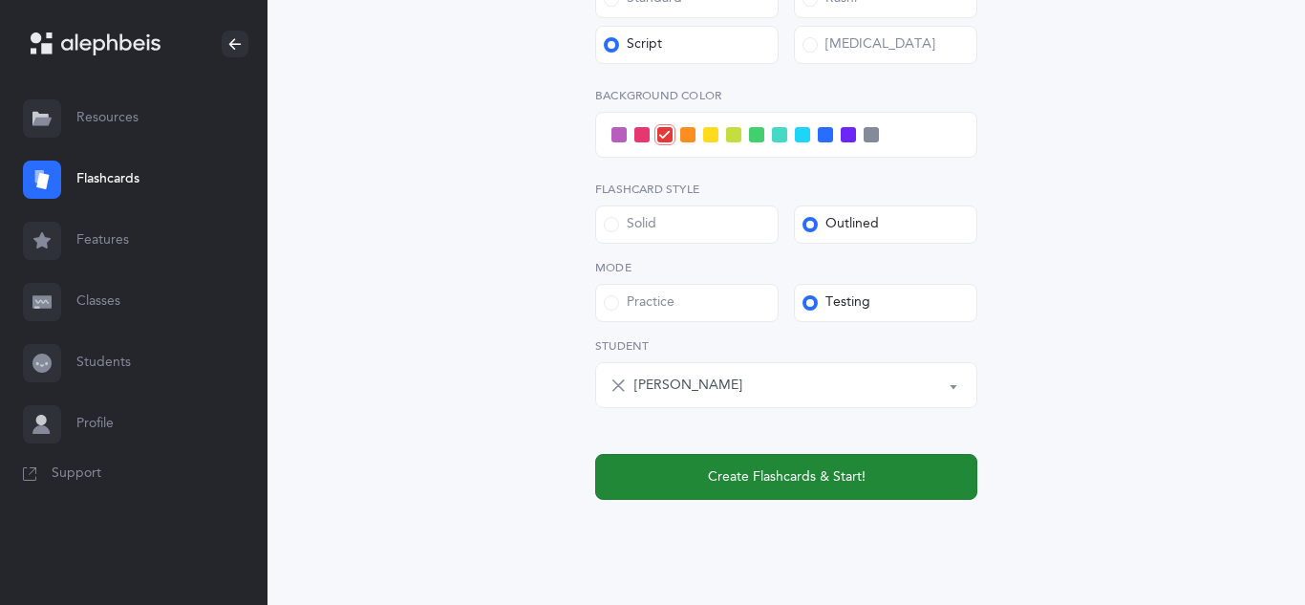
click at [715, 491] on button "Create Flashcards & Start!" at bounding box center [786, 477] width 382 height 46
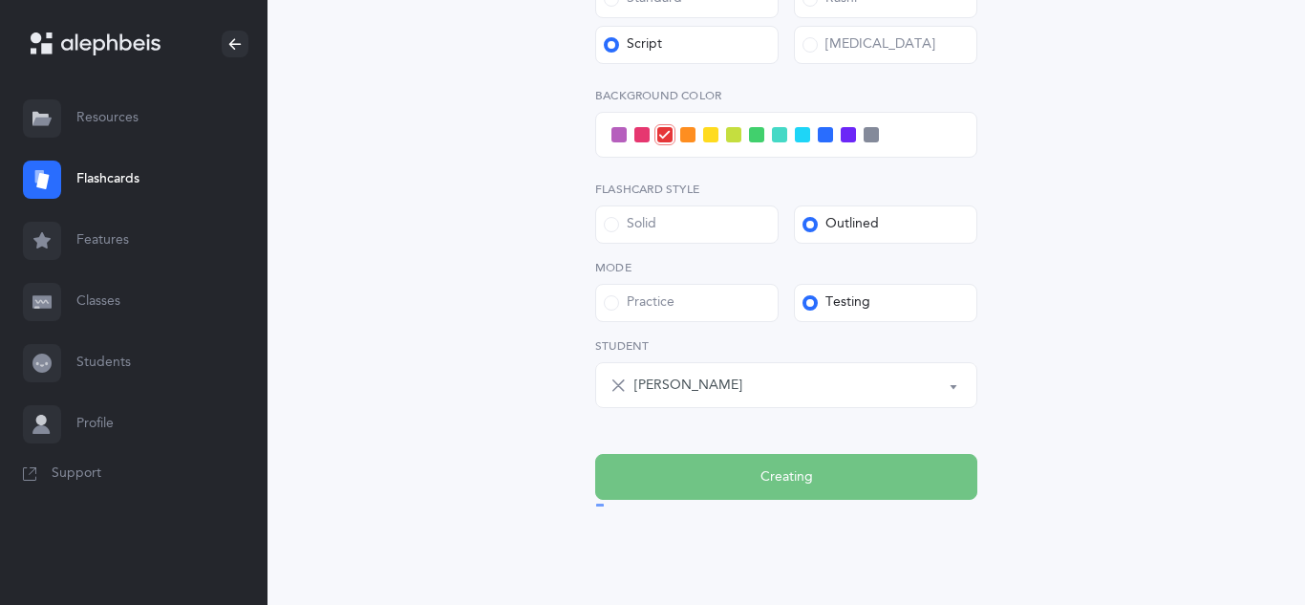
scroll to position [0, 0]
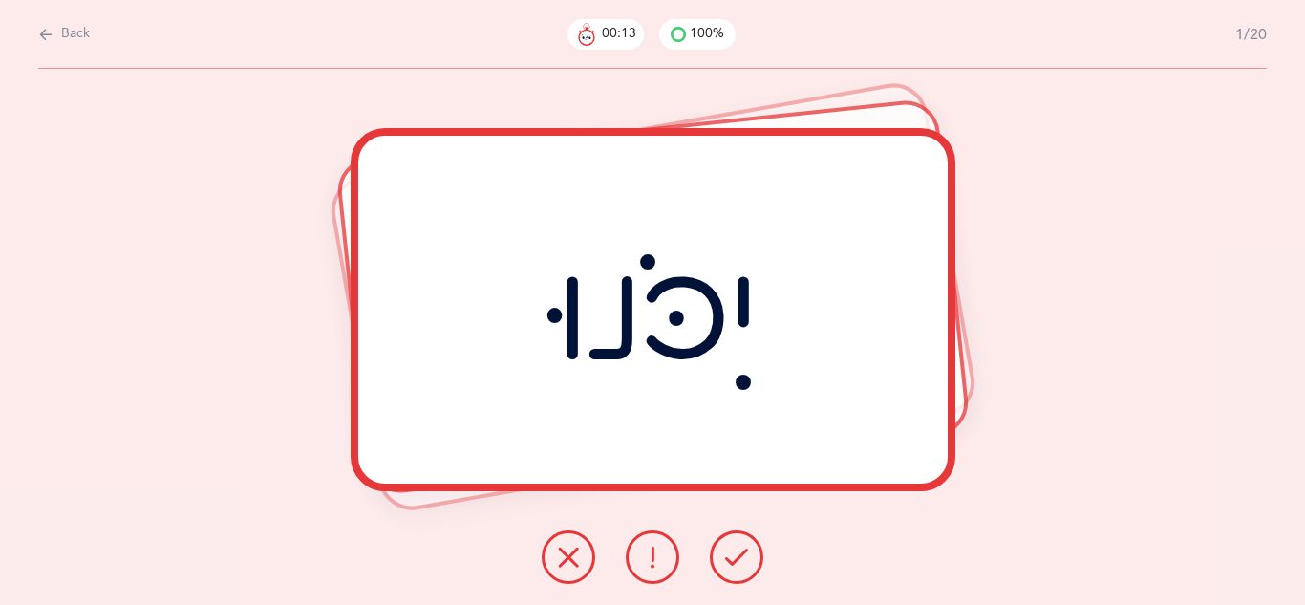
click at [696, 286] on div "יִכֹּנוּ" at bounding box center [653, 310] width 590 height 348
click at [759, 552] on button at bounding box center [737, 557] width 54 height 54
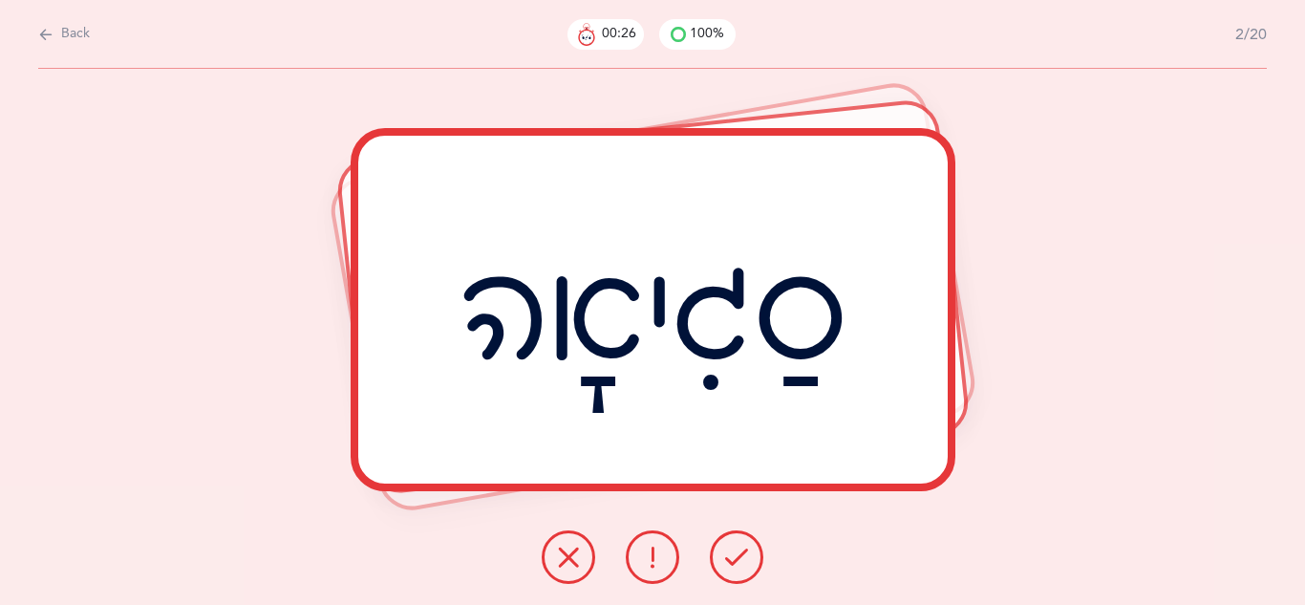
click at [759, 552] on button at bounding box center [737, 557] width 54 height 54
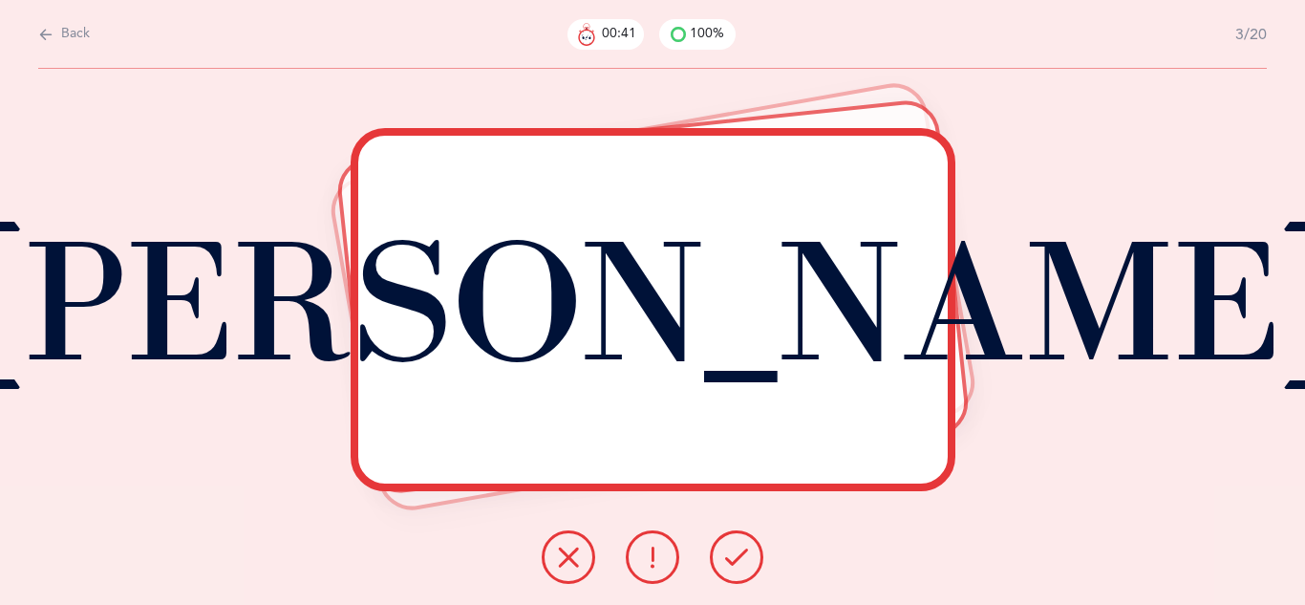
click at [581, 550] on button at bounding box center [569, 557] width 54 height 54
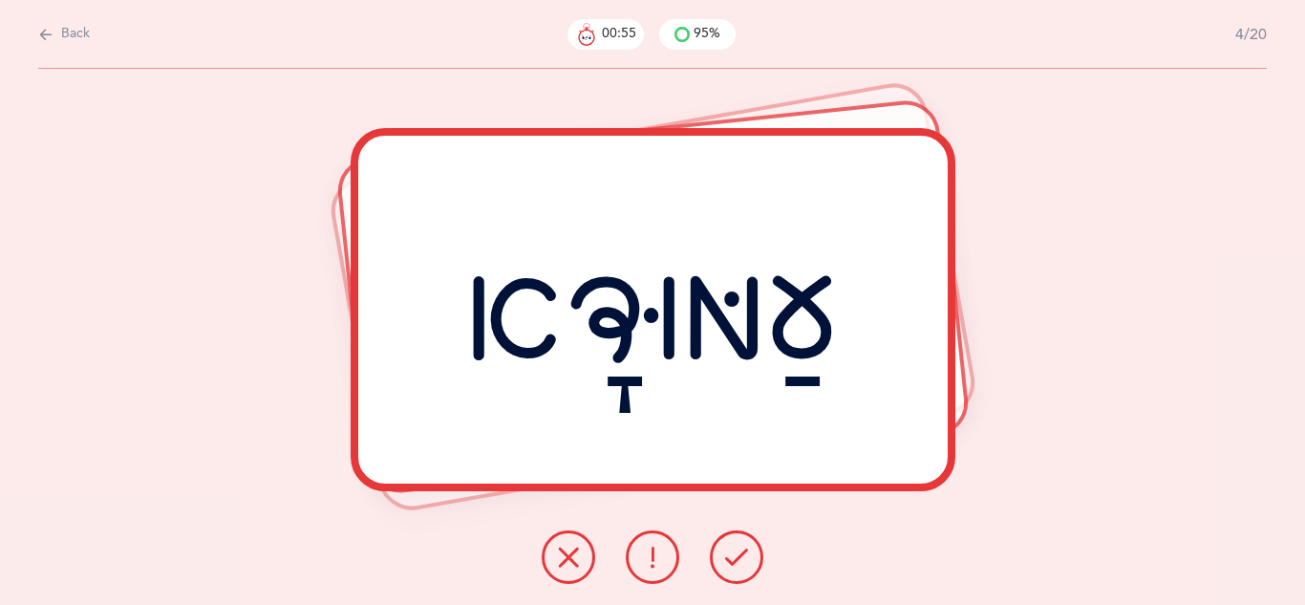
click at [573, 563] on icon at bounding box center [568, 557] width 23 height 23
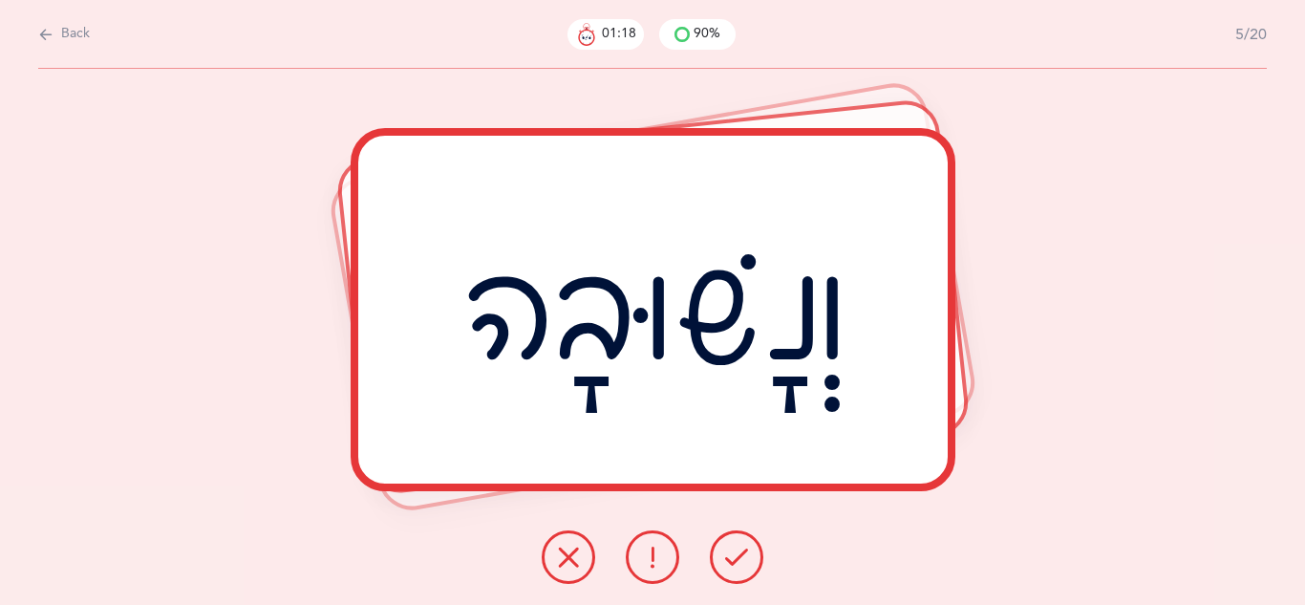
click at [657, 569] on button at bounding box center [653, 557] width 54 height 54
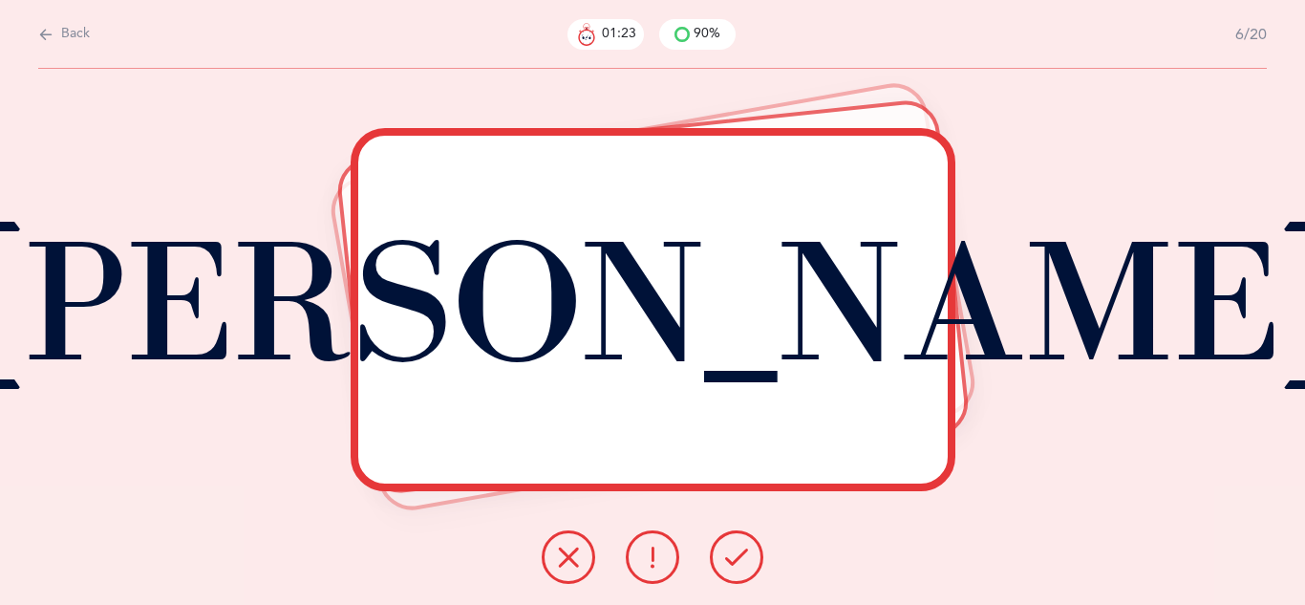
click at [747, 570] on button at bounding box center [737, 557] width 54 height 54
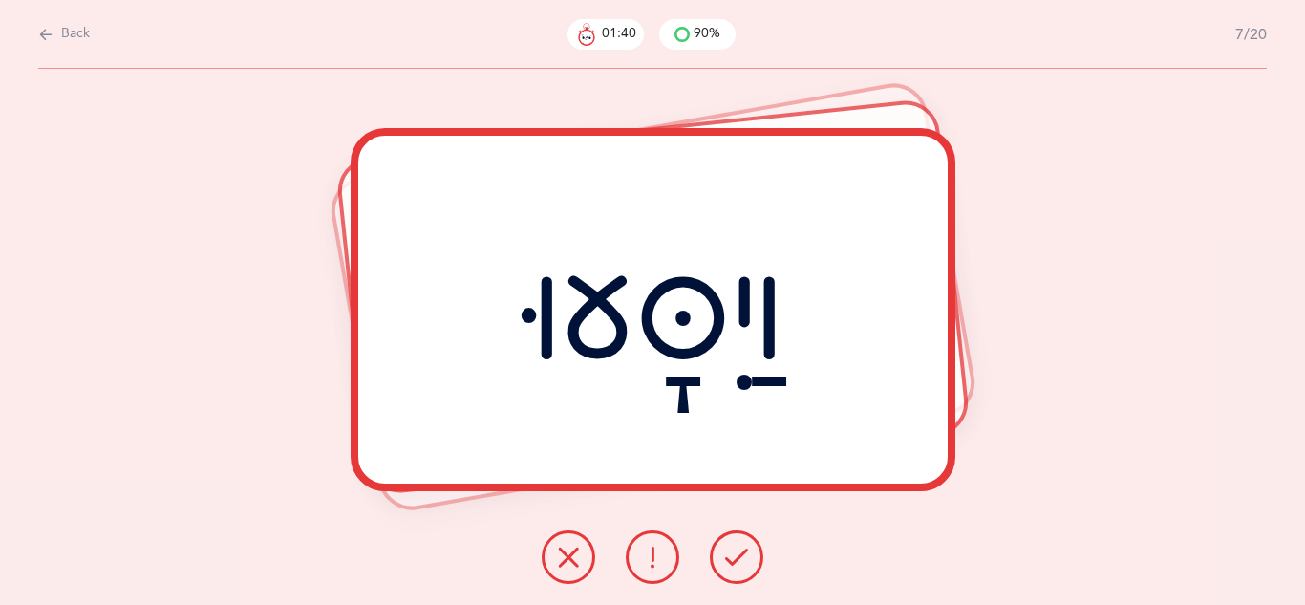
click at [608, 487] on div "וַיִסָּעוּ" at bounding box center [653, 309] width 605 height 363
click at [571, 550] on icon at bounding box center [568, 557] width 23 height 23
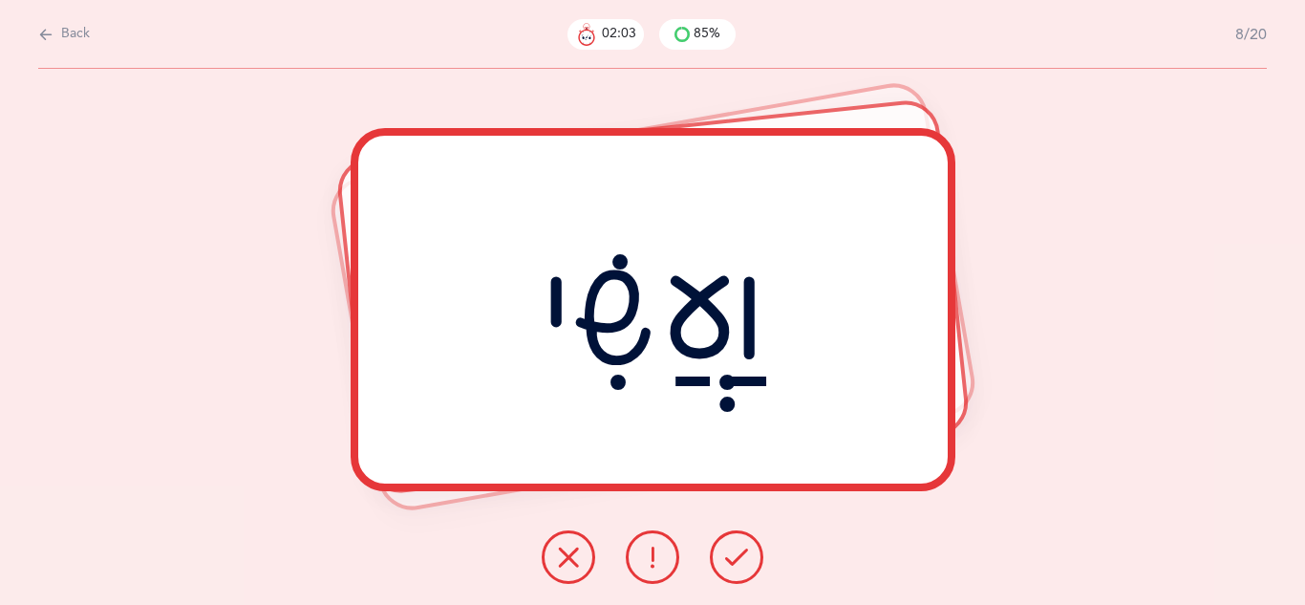
click at [585, 550] on button at bounding box center [569, 557] width 54 height 54
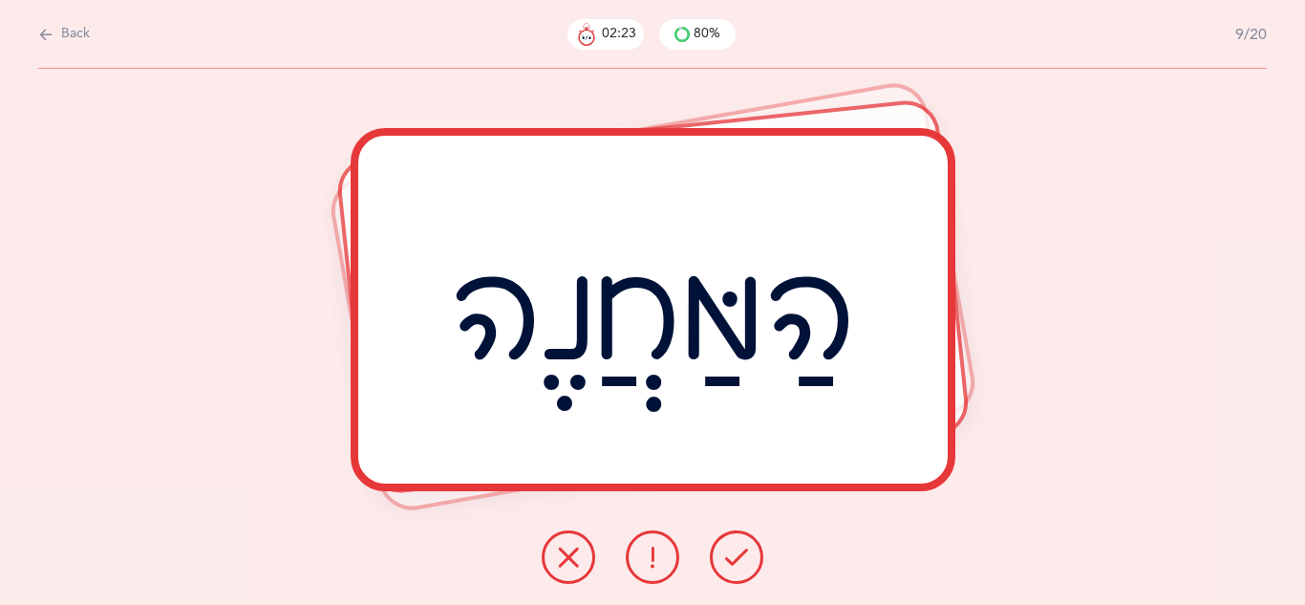
click at [735, 561] on icon at bounding box center [736, 557] width 23 height 23
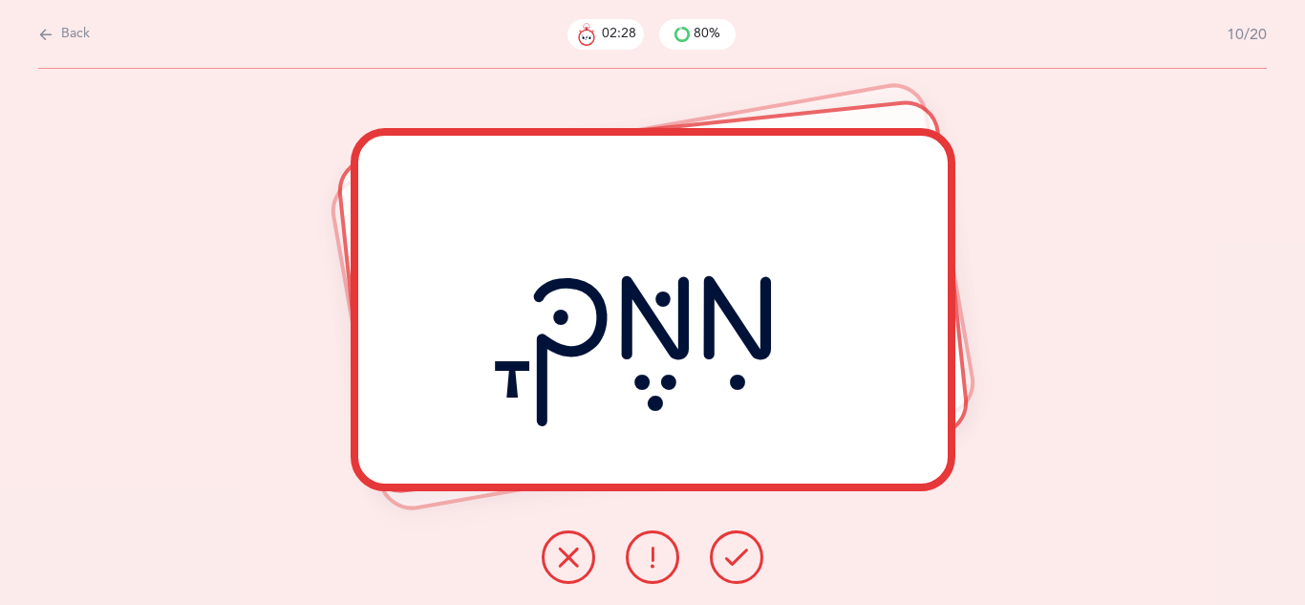
click at [735, 561] on icon at bounding box center [736, 557] width 23 height 23
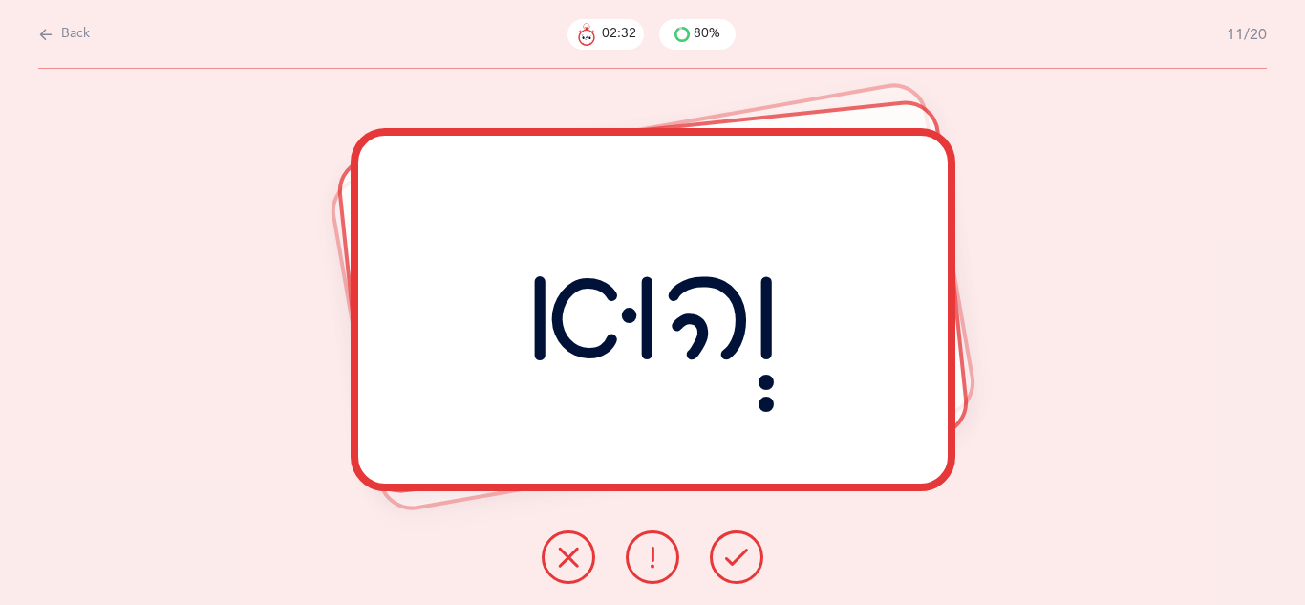
click at [735, 561] on icon at bounding box center [736, 557] width 23 height 23
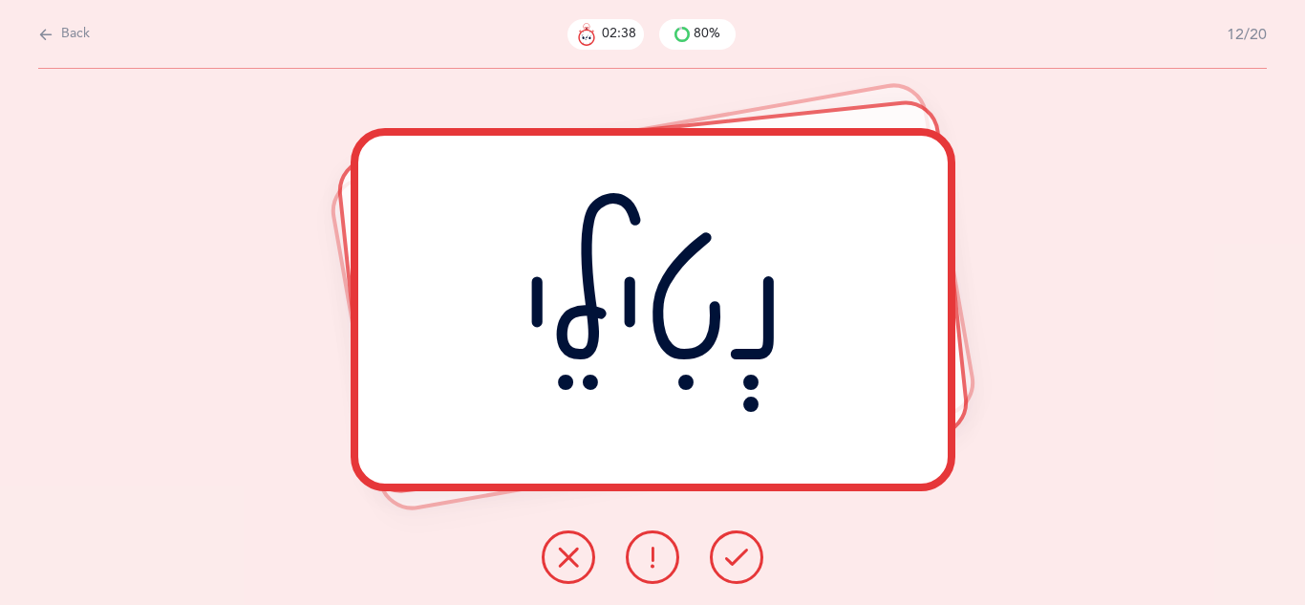
click at [735, 561] on icon at bounding box center [736, 557] width 23 height 23
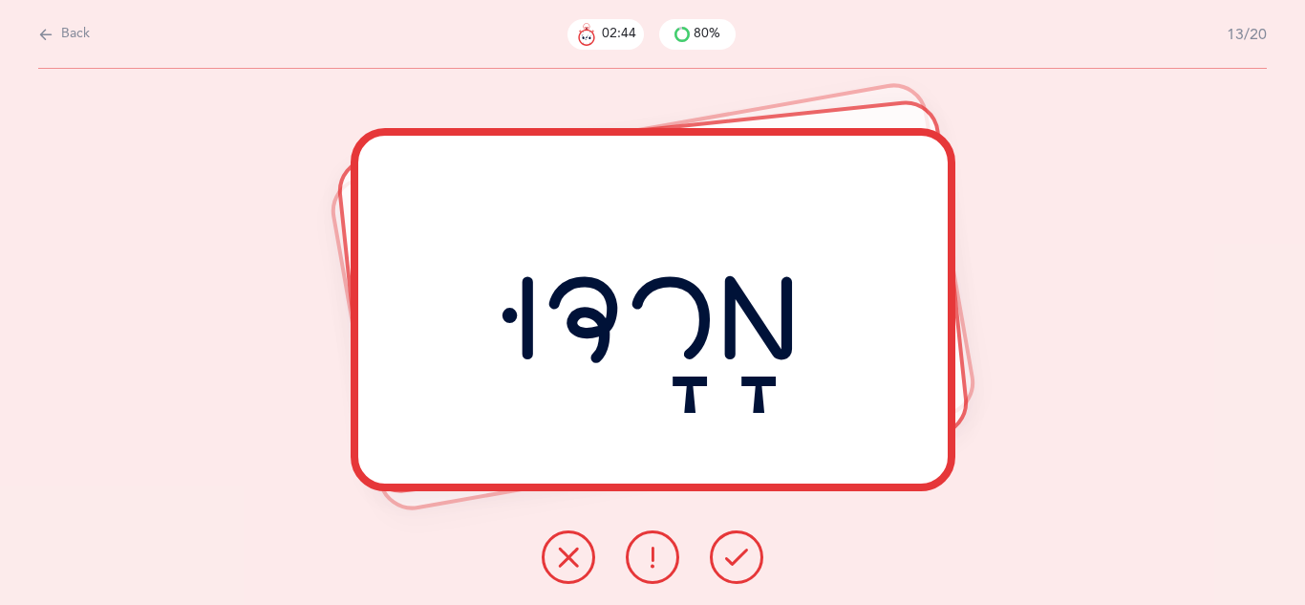
click at [735, 561] on icon at bounding box center [736, 557] width 23 height 23
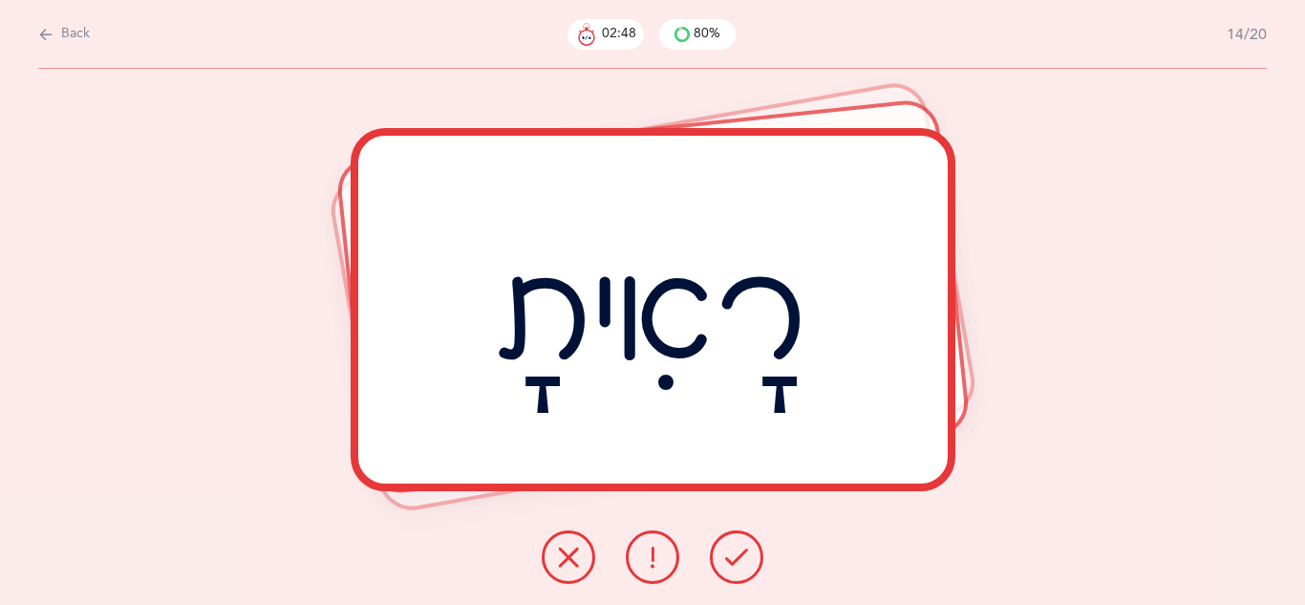
click at [735, 561] on icon at bounding box center [736, 557] width 23 height 23
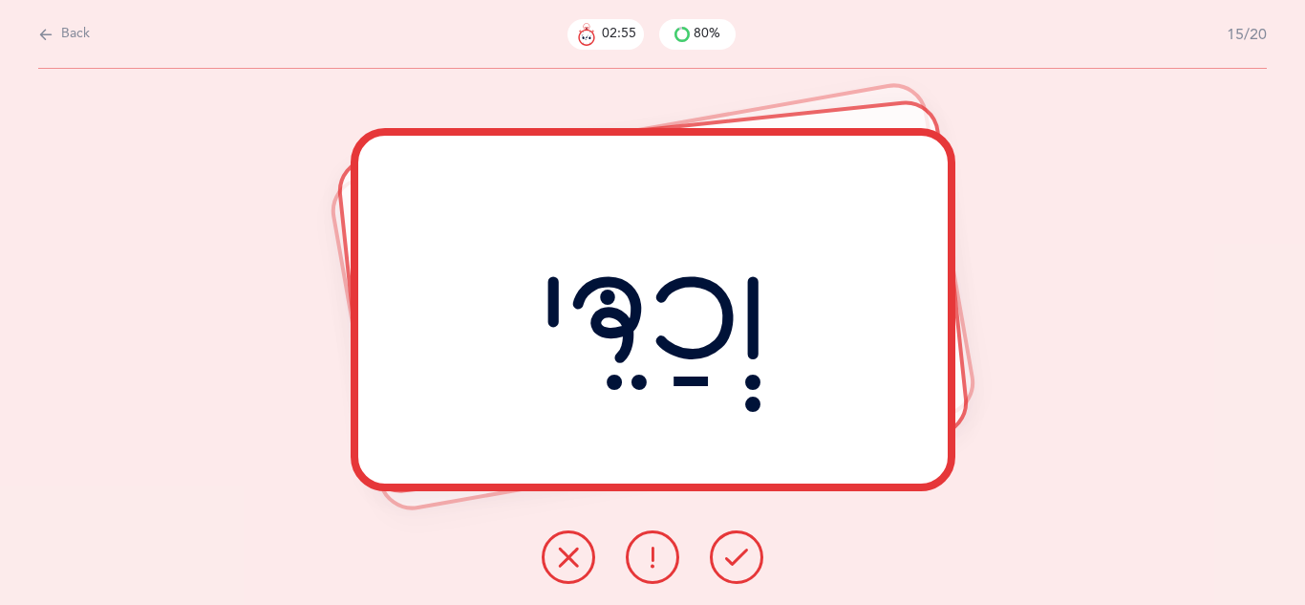
click at [735, 561] on icon at bounding box center [736, 557] width 23 height 23
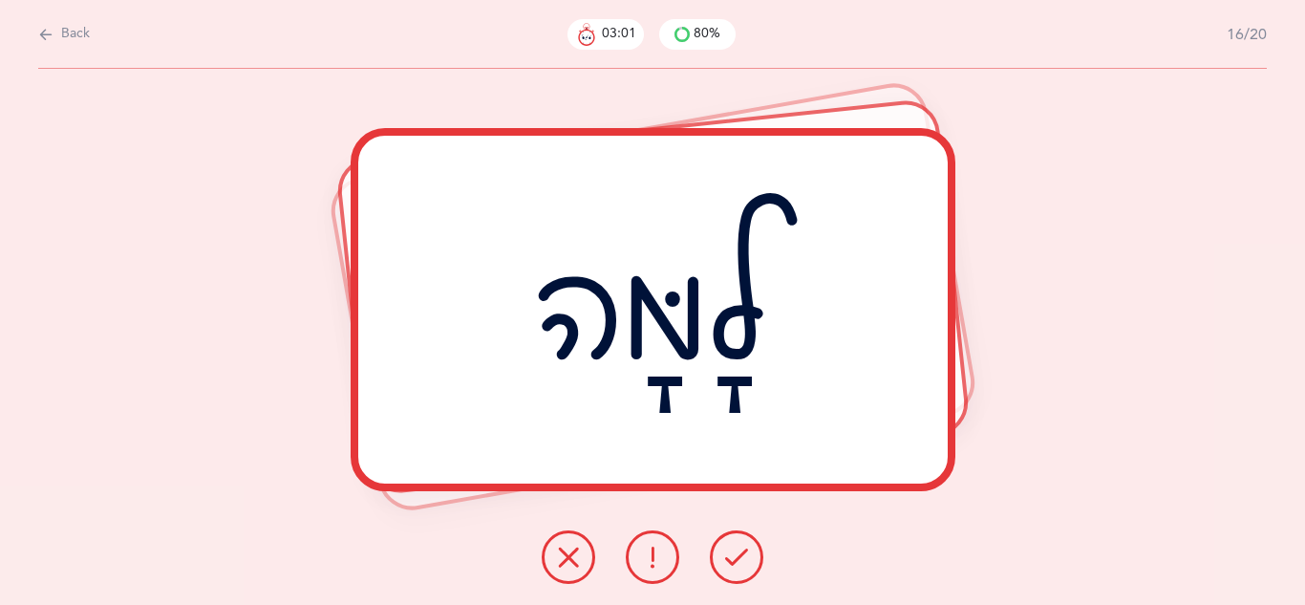
click at [735, 561] on icon at bounding box center [736, 557] width 23 height 23
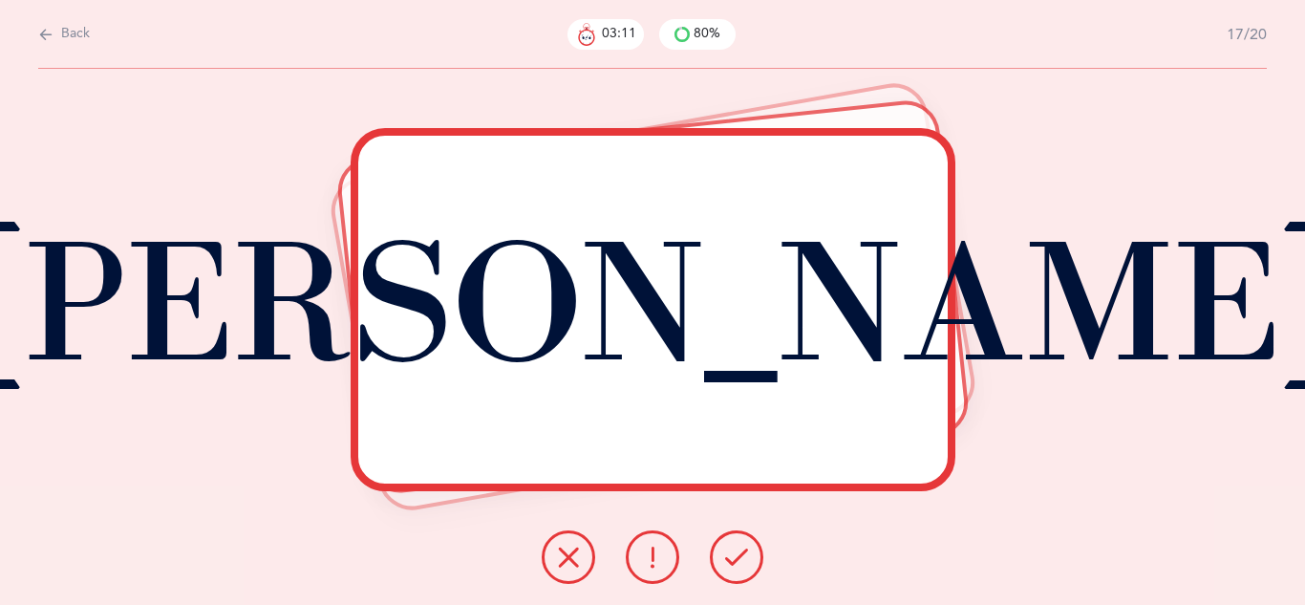
click at [735, 561] on icon at bounding box center [736, 557] width 23 height 23
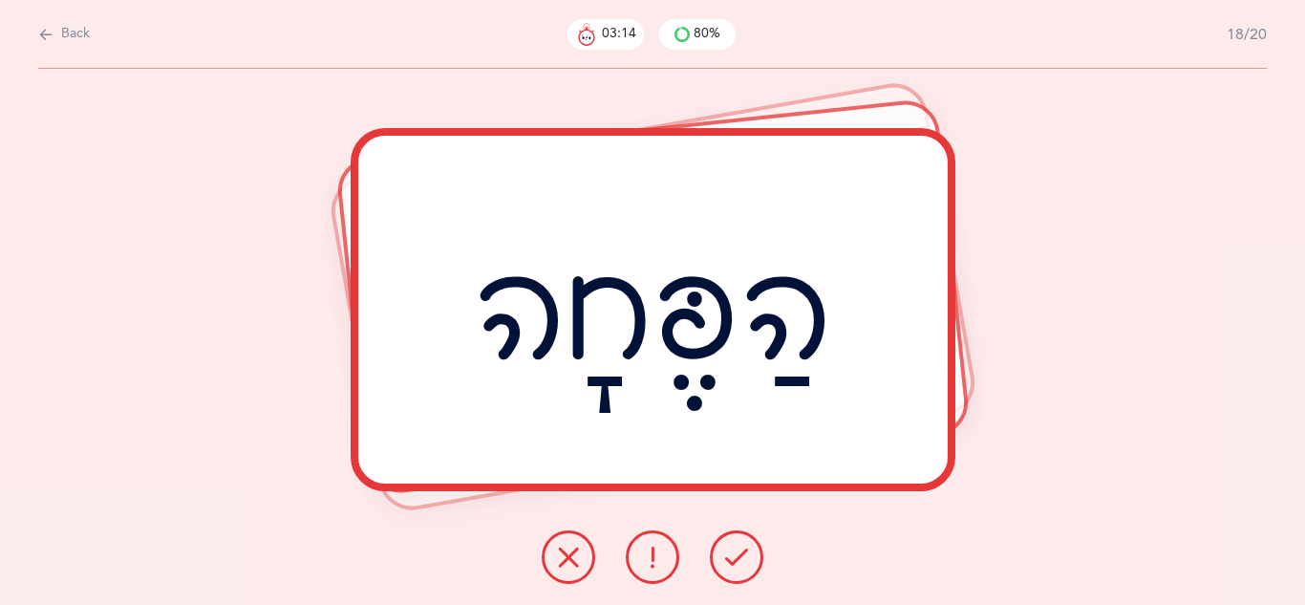
click at [735, 561] on icon at bounding box center [736, 557] width 23 height 23
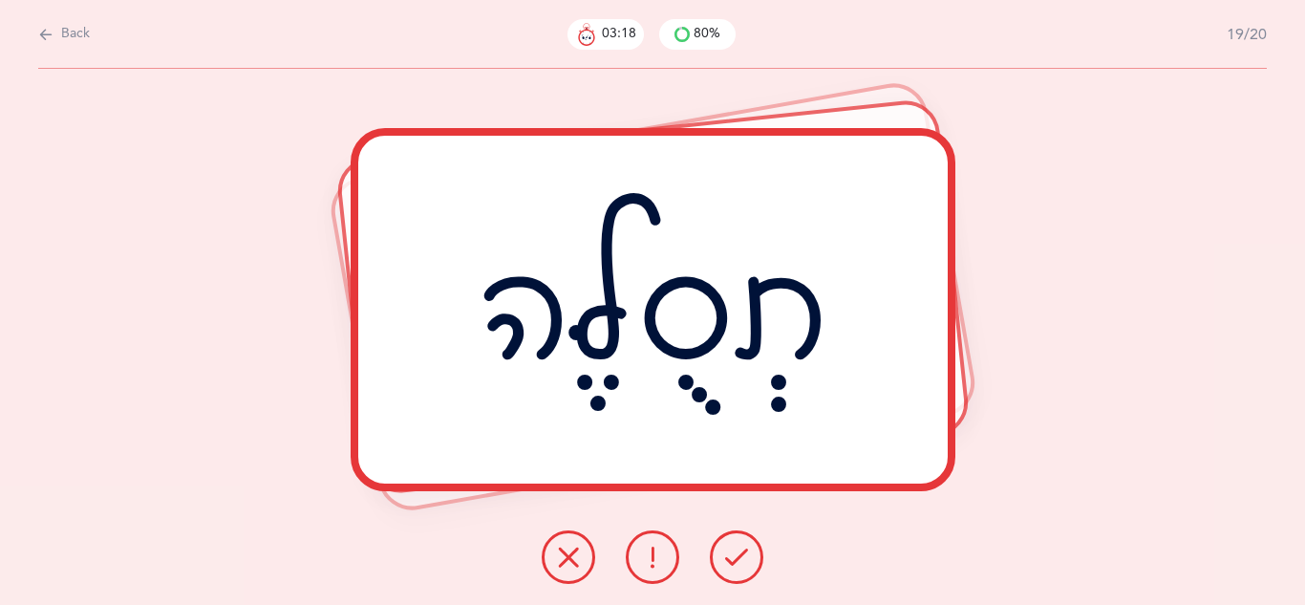
click at [735, 561] on icon at bounding box center [736, 557] width 23 height 23
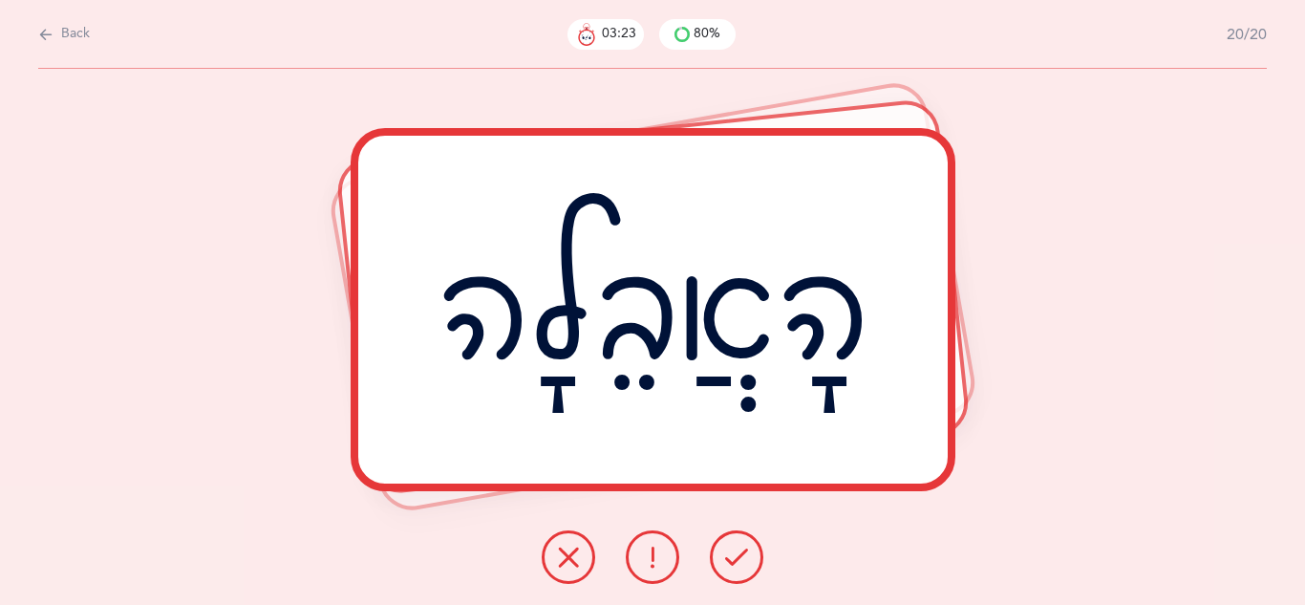
click at [735, 561] on icon at bounding box center [736, 557] width 23 height 23
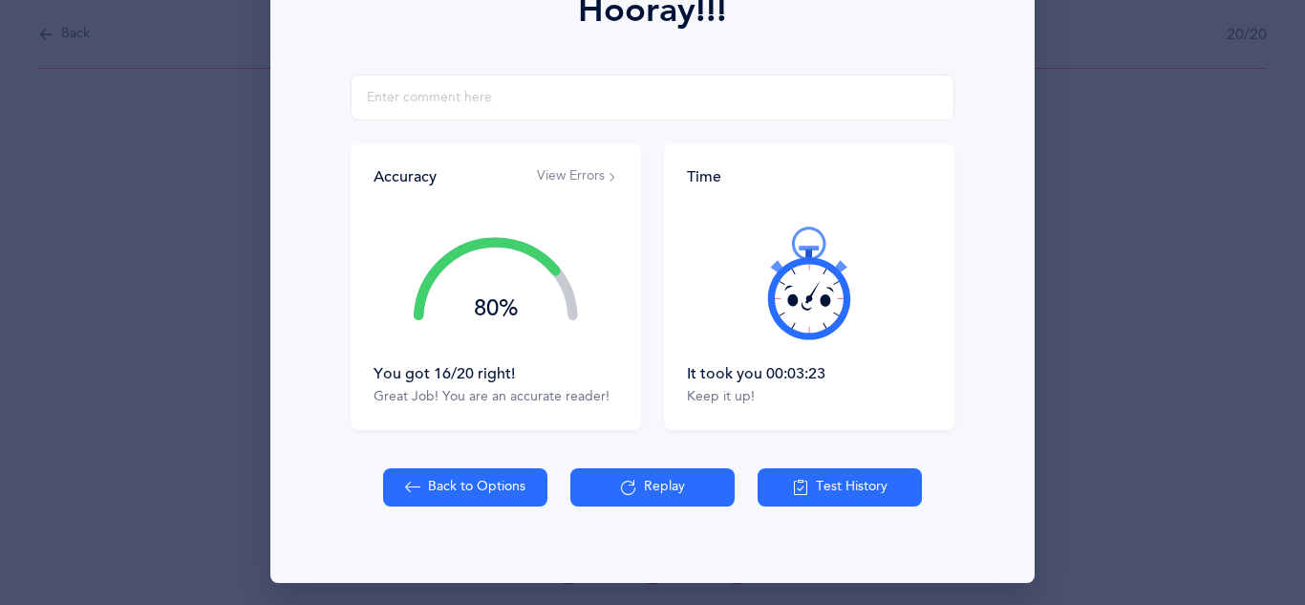
scroll to position [305, 0]
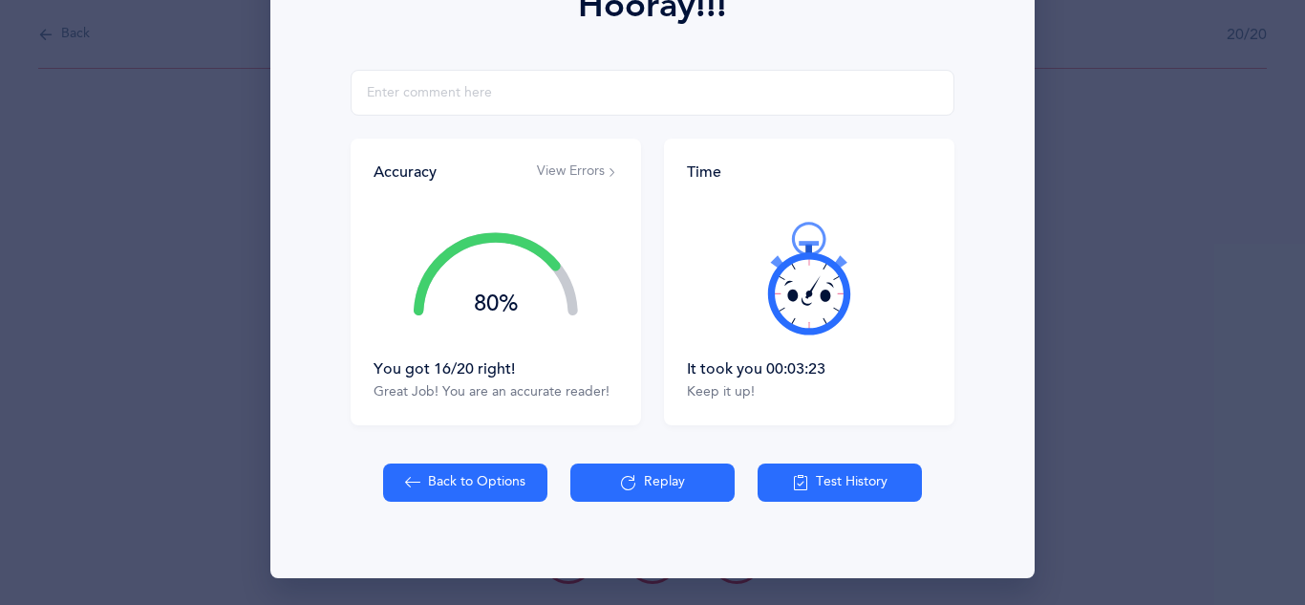
click at [496, 479] on button "Back to Options" at bounding box center [465, 483] width 164 height 38
select select "27"
select select "single"
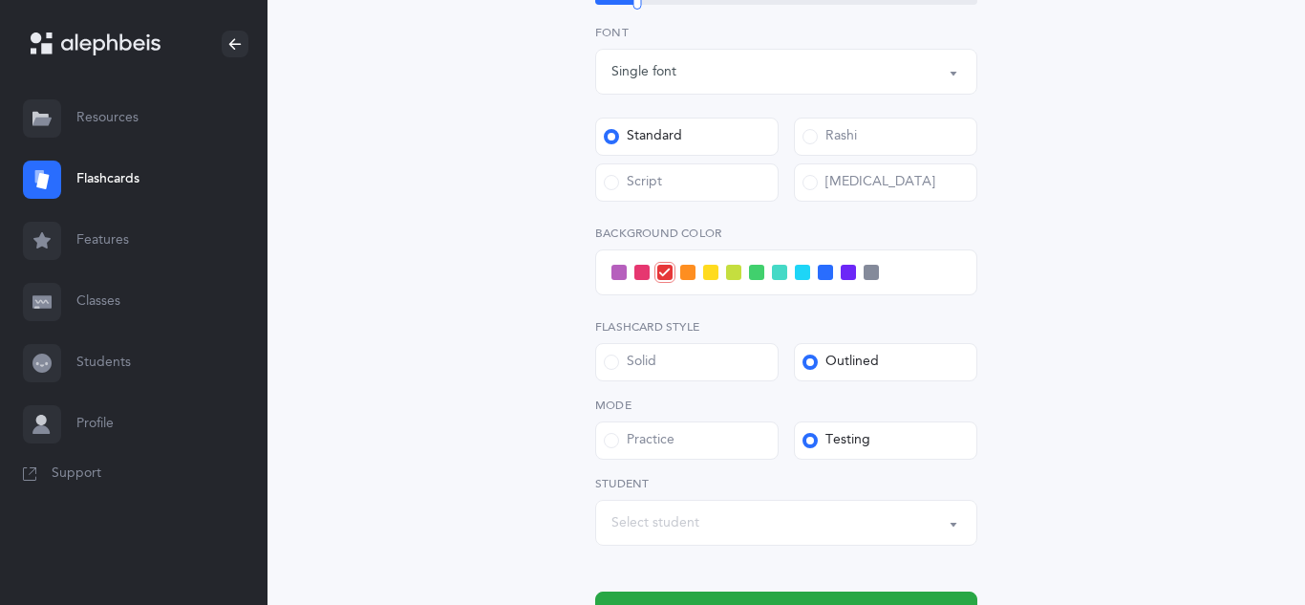
scroll to position [765, 0]
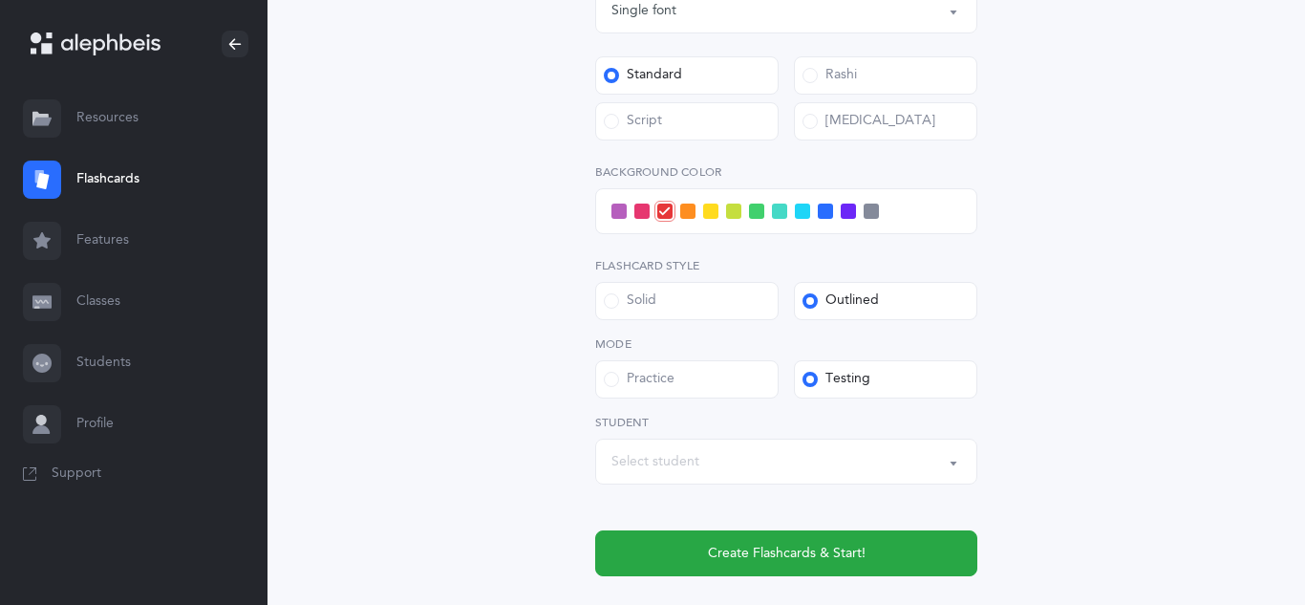
click at [661, 109] on label "Script" at bounding box center [686, 121] width 183 height 38
click at [0, 0] on input "Script" at bounding box center [0, 0] width 0 height 0
click at [637, 452] on div "Select student" at bounding box center [656, 462] width 88 height 20
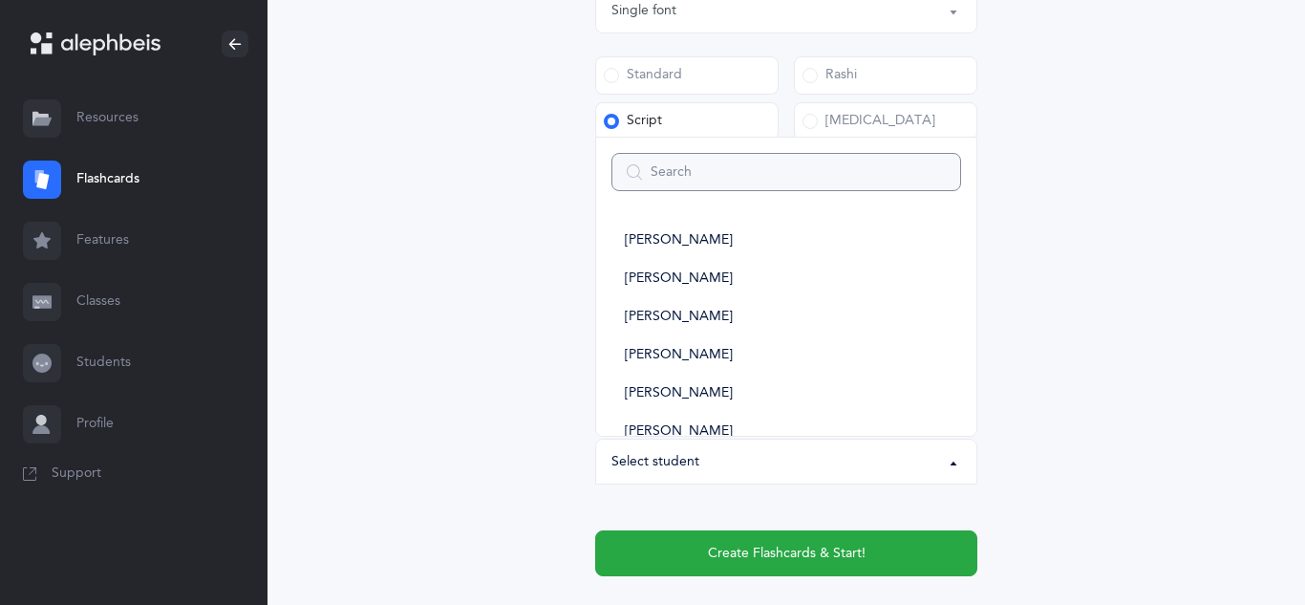
type input "e"
select select
type input "eli"
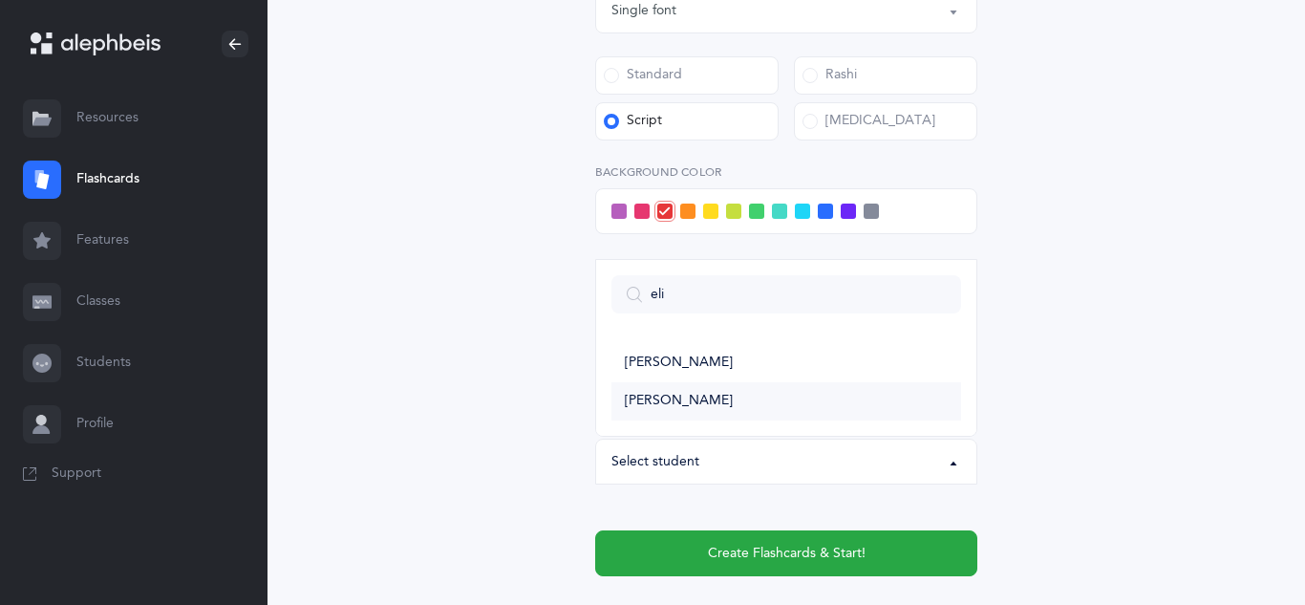
click at [662, 405] on span "[PERSON_NAME]" at bounding box center [679, 401] width 108 height 17
select select "11303"
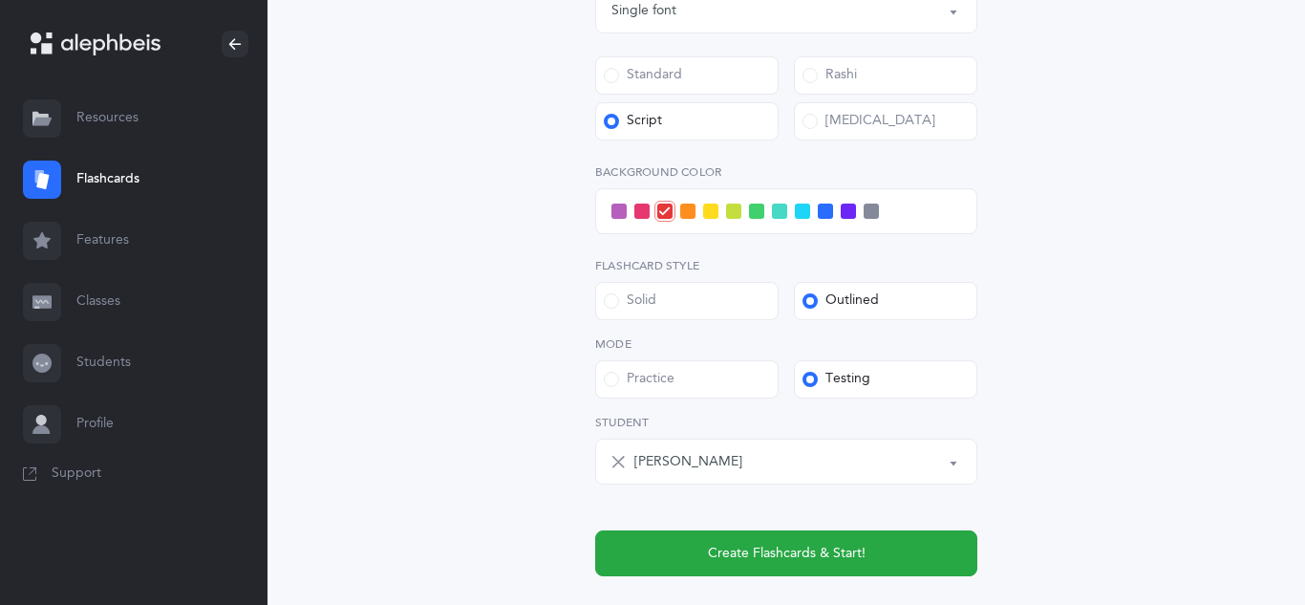
click at [801, 214] on span at bounding box center [802, 211] width 15 height 15
click at [0, 0] on input "checkbox" at bounding box center [0, 0] width 0 height 0
click at [826, 214] on span at bounding box center [825, 211] width 15 height 15
click at [0, 0] on input "checkbox" at bounding box center [0, 0] width 0 height 0
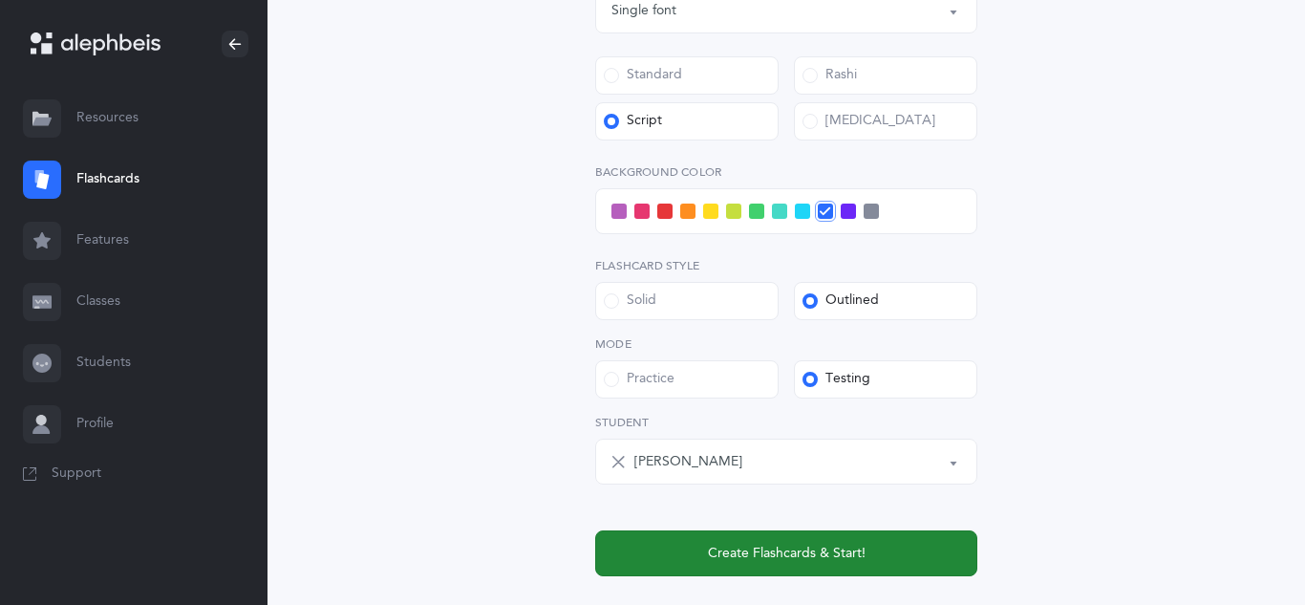
click at [764, 555] on span "Create Flashcards & Start!" at bounding box center [787, 554] width 158 height 20
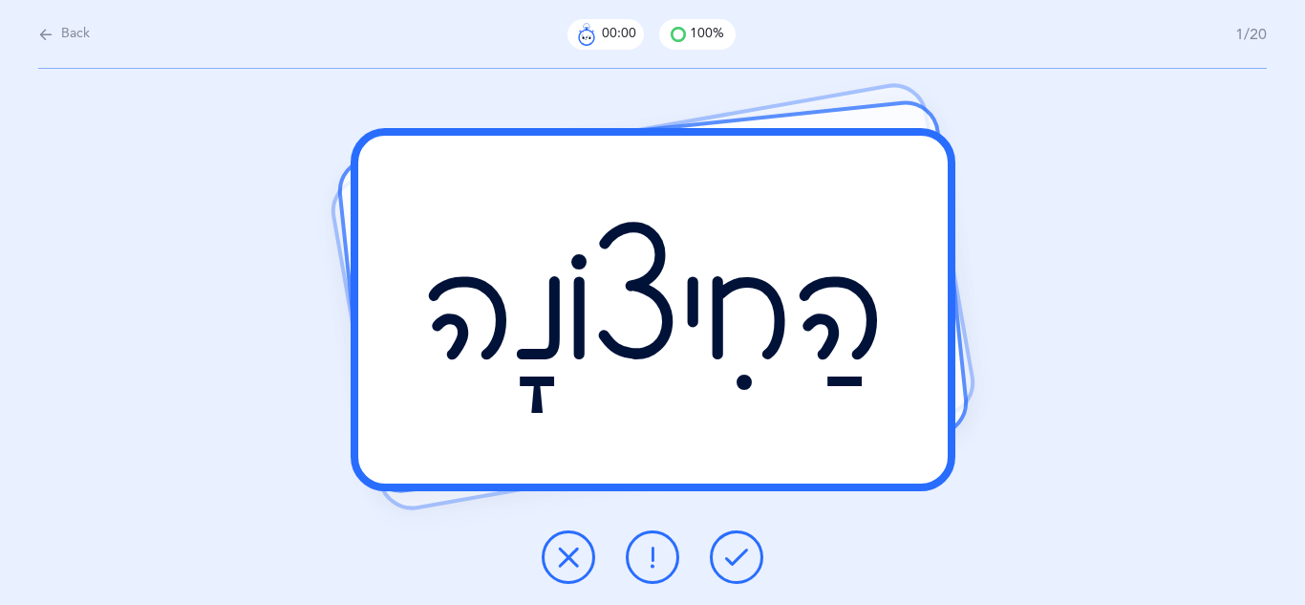
scroll to position [0, 0]
click at [752, 562] on button at bounding box center [737, 557] width 54 height 54
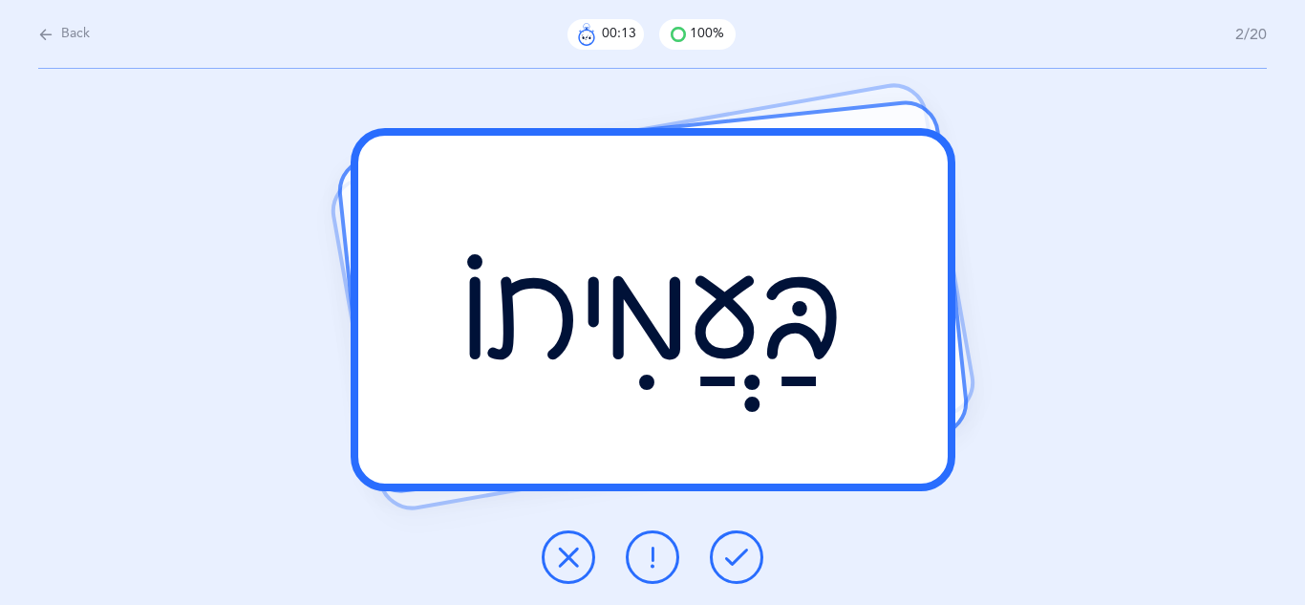
click at [752, 548] on button at bounding box center [737, 557] width 54 height 54
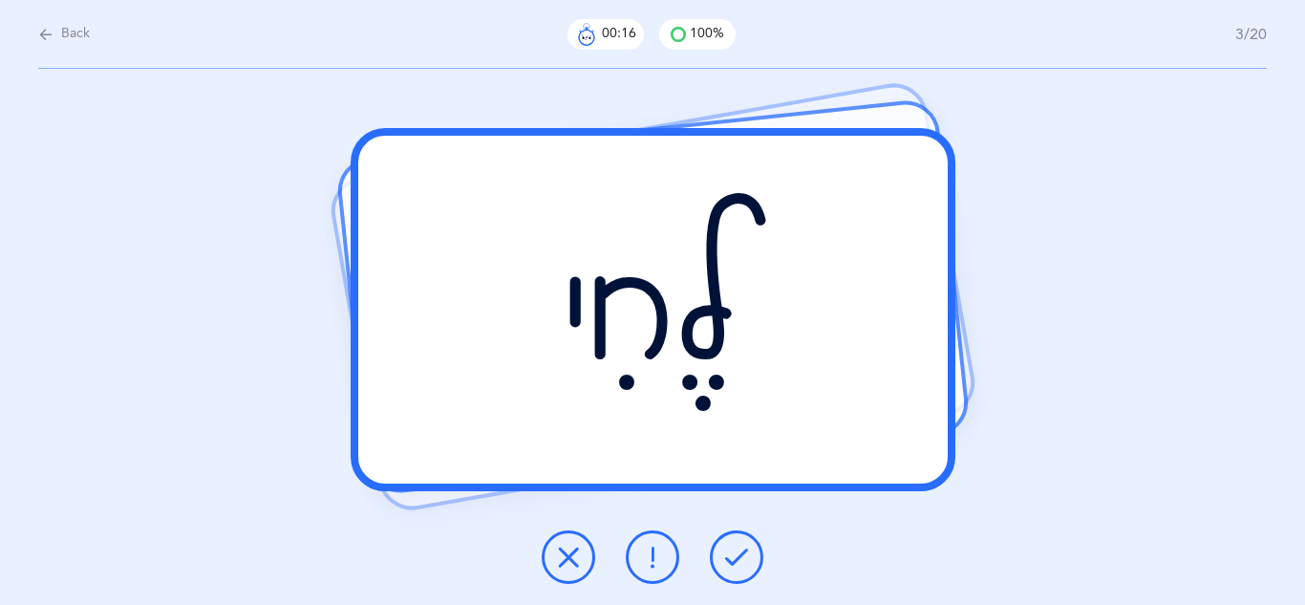
click at [752, 548] on button at bounding box center [737, 557] width 54 height 54
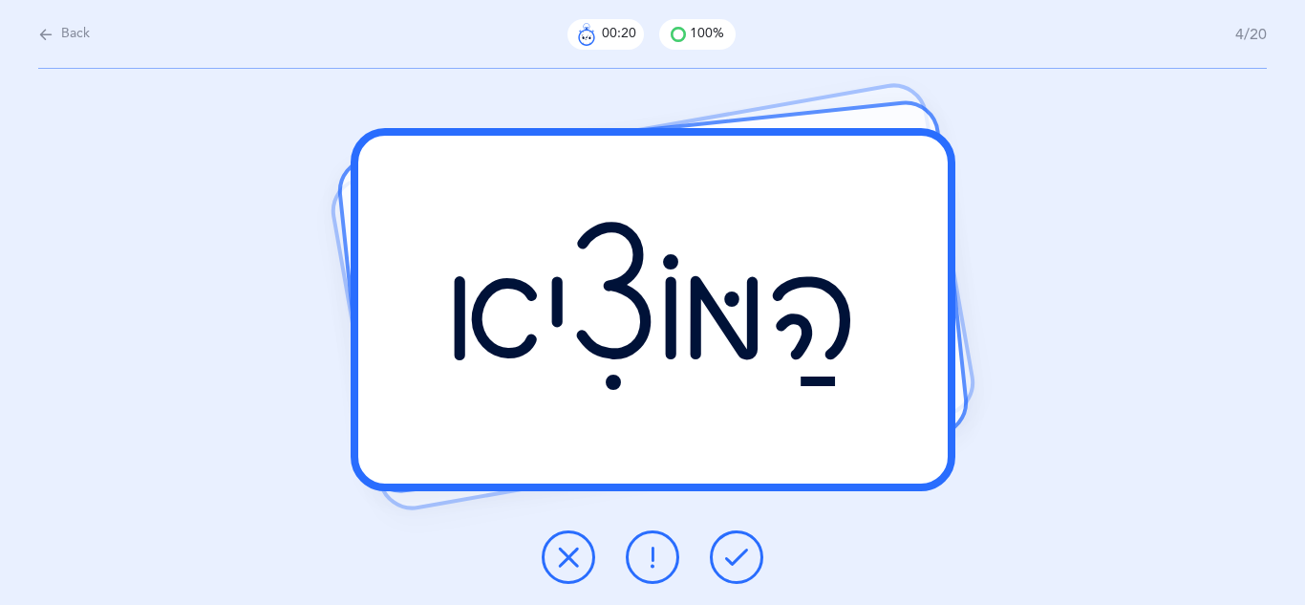
click at [752, 548] on button at bounding box center [737, 557] width 54 height 54
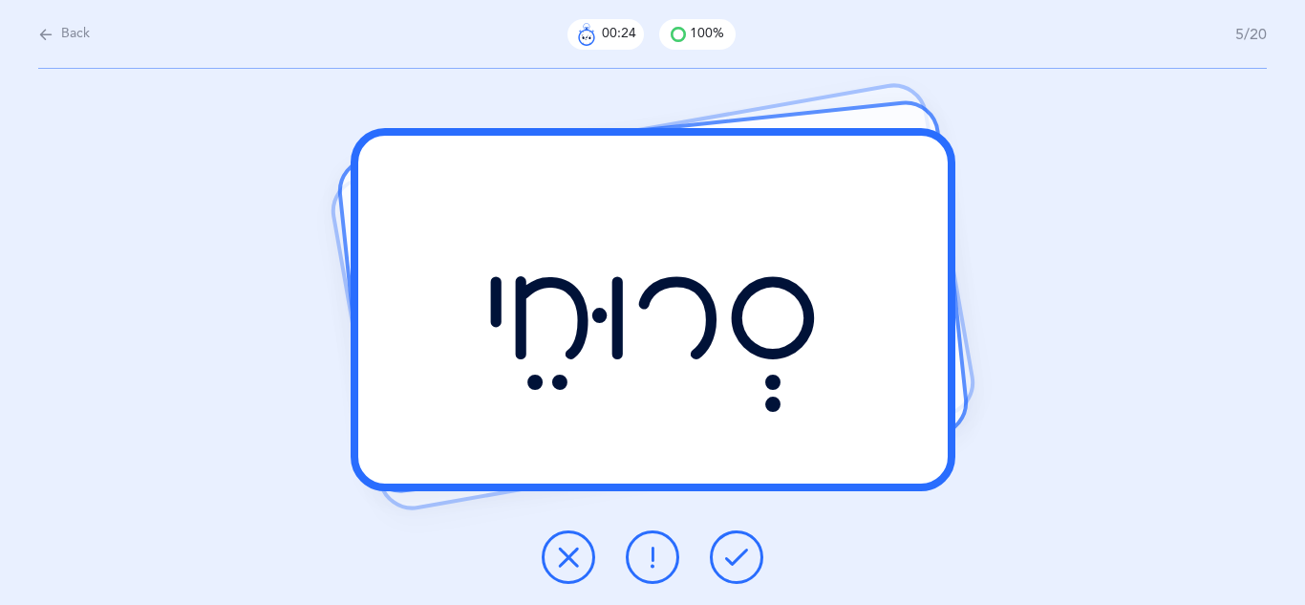
click at [752, 548] on button at bounding box center [737, 557] width 54 height 54
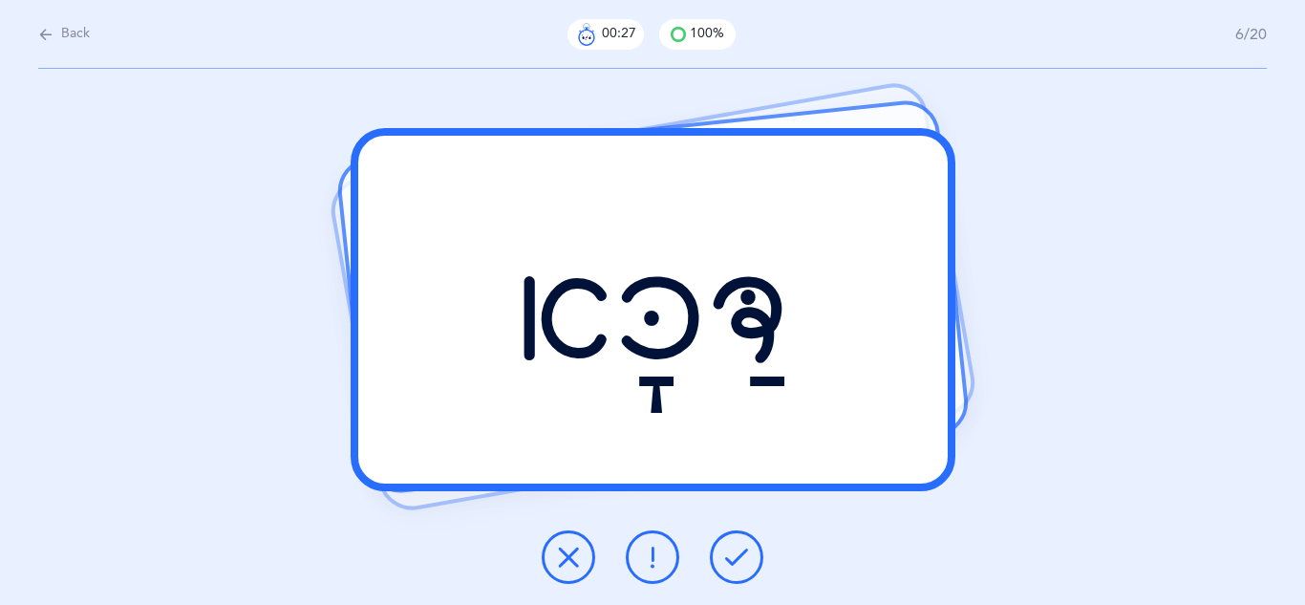
click at [752, 548] on button at bounding box center [737, 557] width 54 height 54
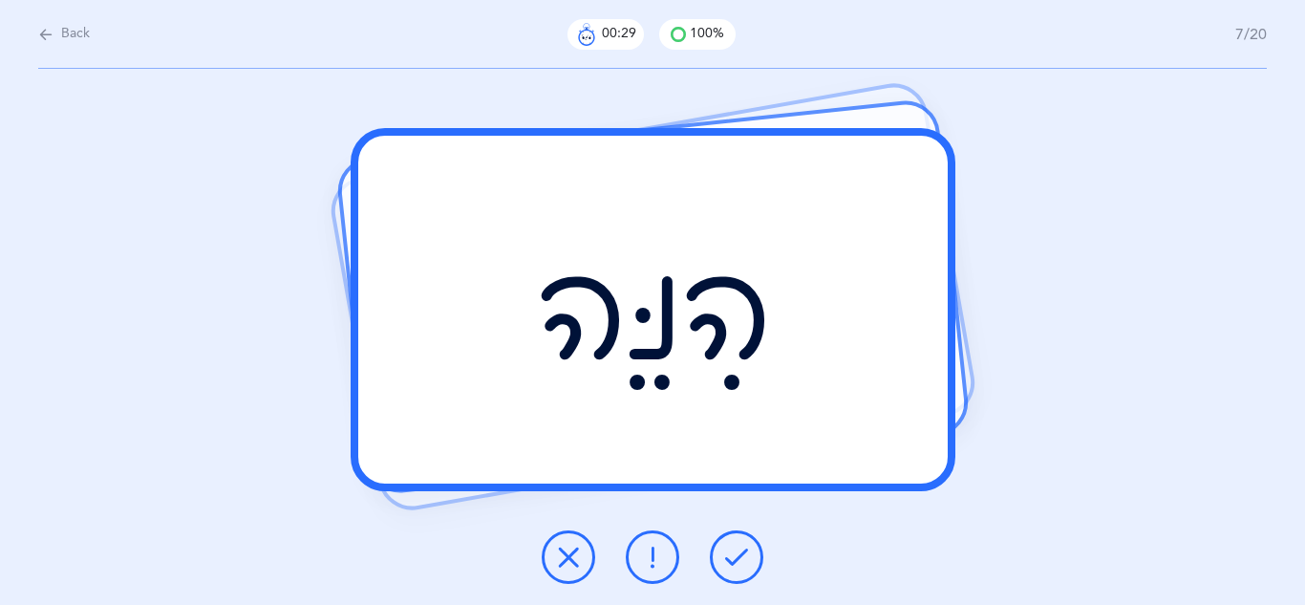
click at [752, 548] on button at bounding box center [737, 557] width 54 height 54
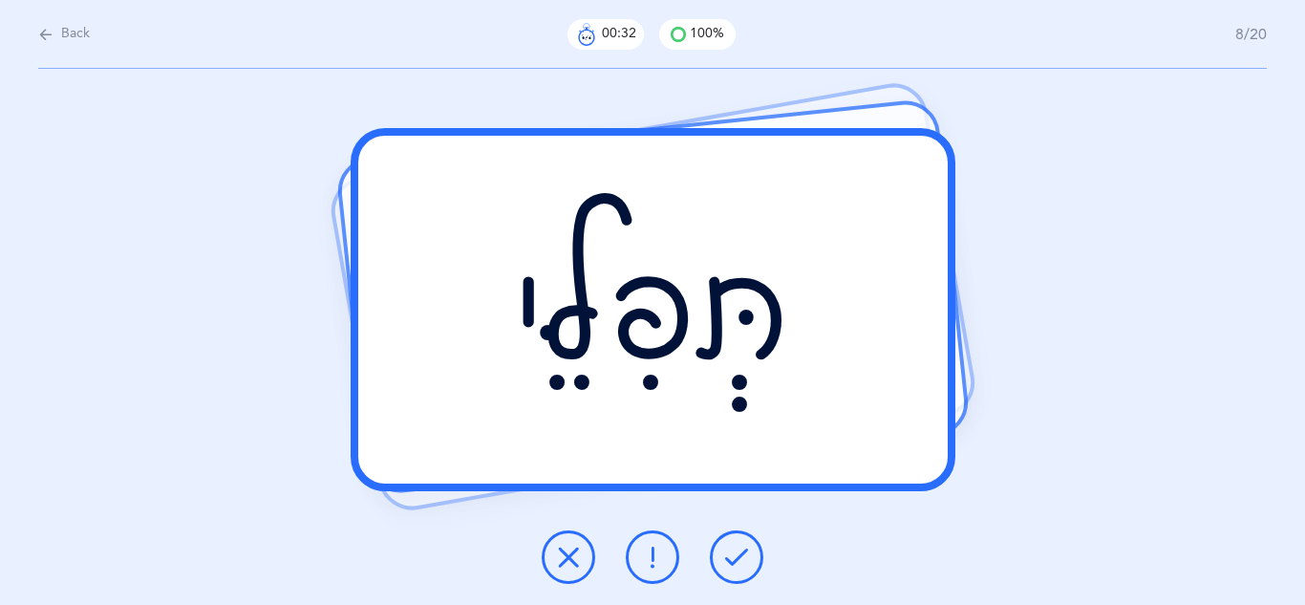
click at [752, 548] on button at bounding box center [737, 557] width 54 height 54
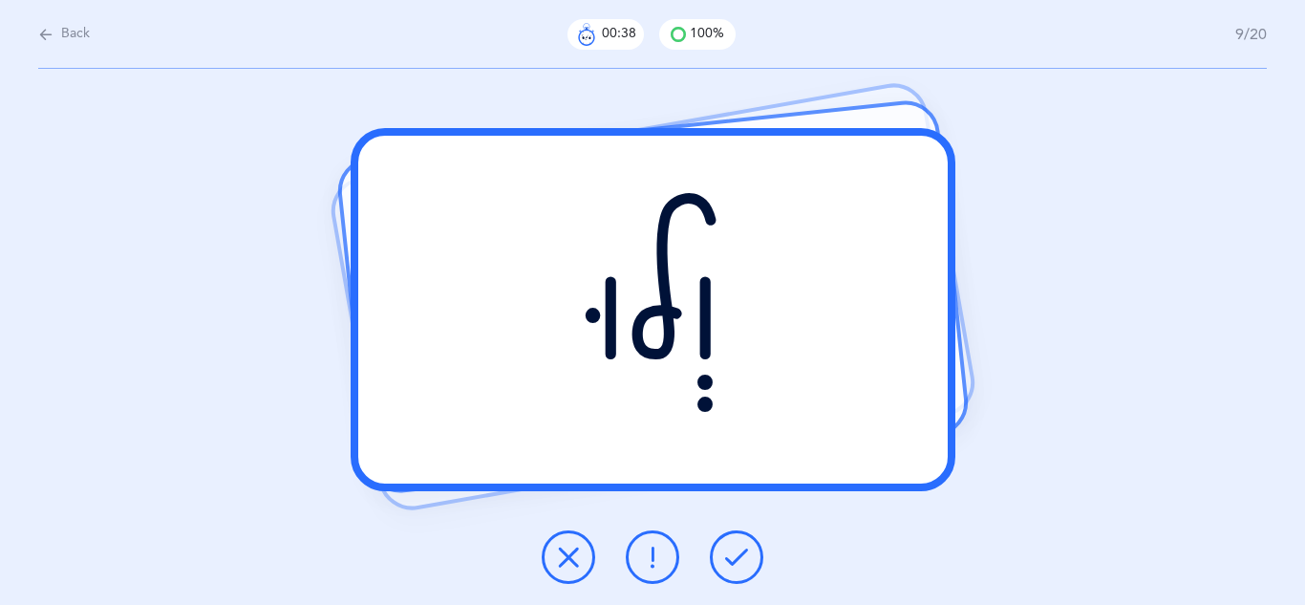
click at [752, 548] on button at bounding box center [737, 557] width 54 height 54
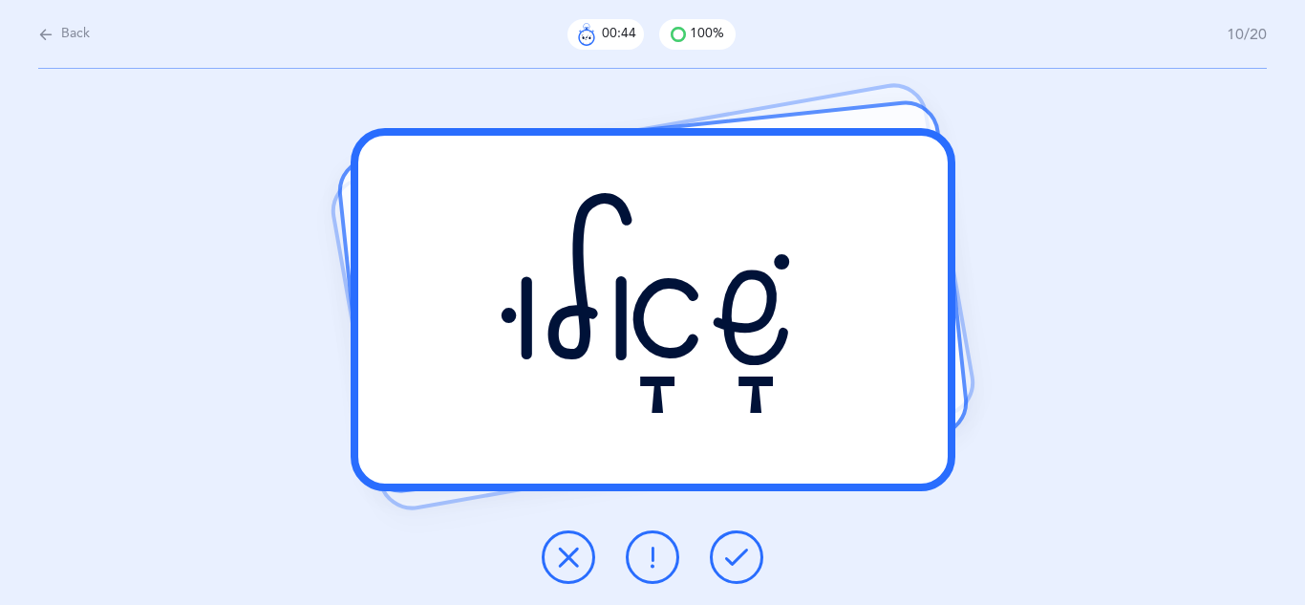
click at [752, 548] on button at bounding box center [737, 557] width 54 height 54
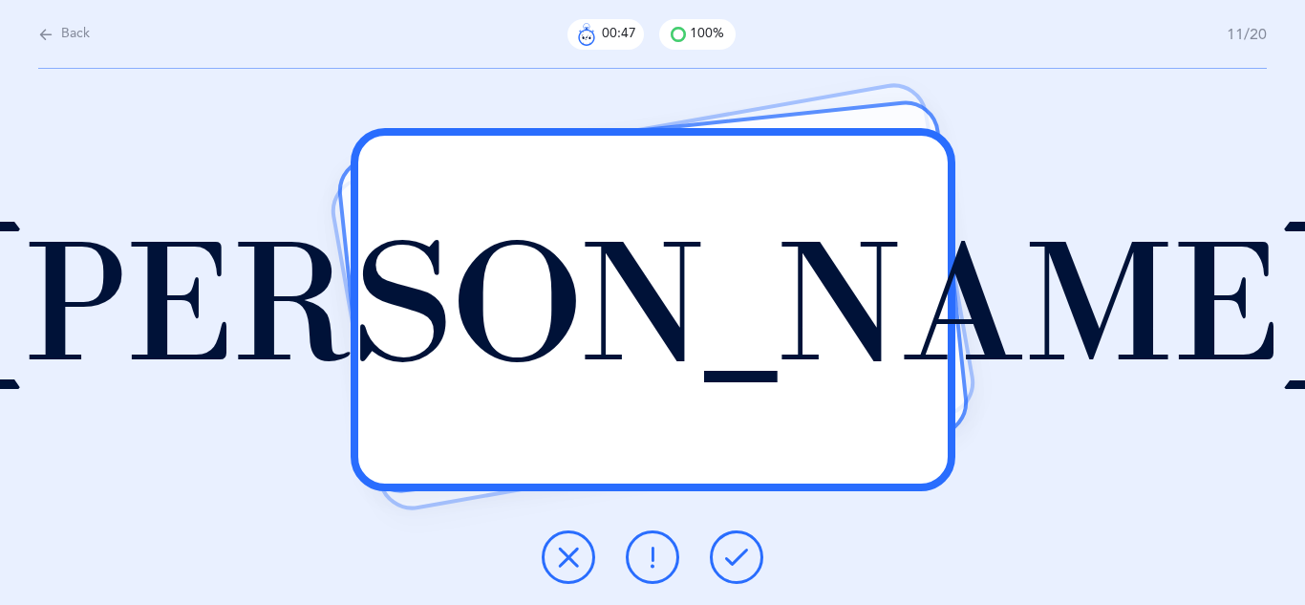
click at [752, 548] on button at bounding box center [737, 557] width 54 height 54
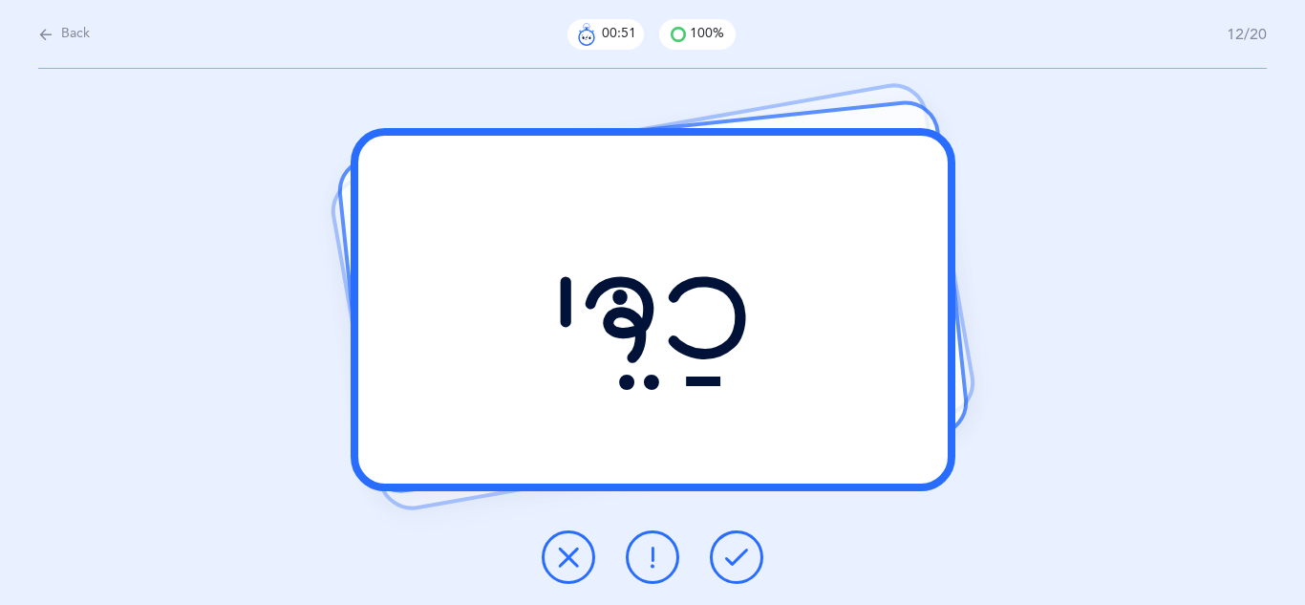
click at [752, 548] on button at bounding box center [737, 557] width 54 height 54
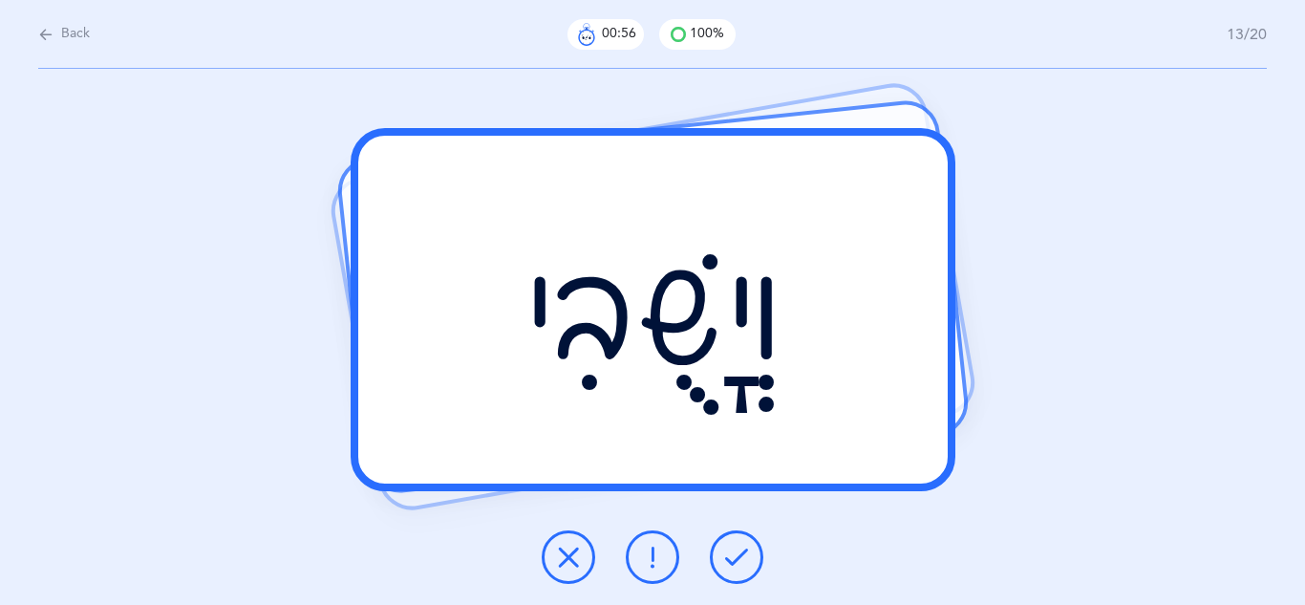
click at [752, 548] on button at bounding box center [737, 557] width 54 height 54
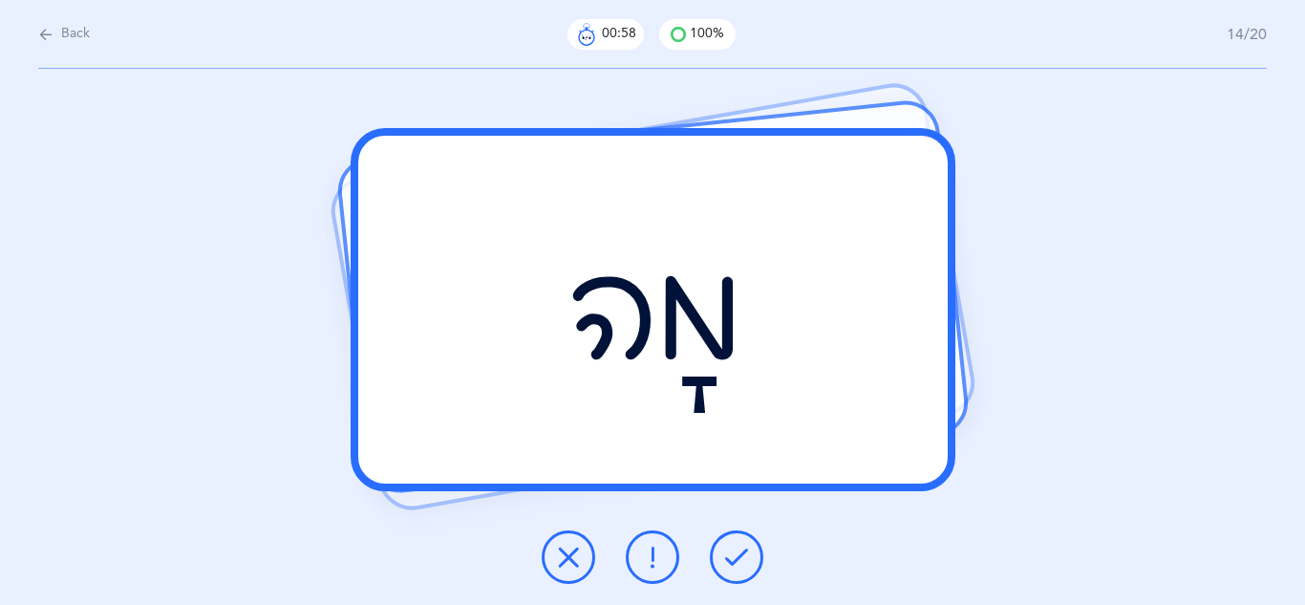
click at [752, 552] on button at bounding box center [737, 557] width 54 height 54
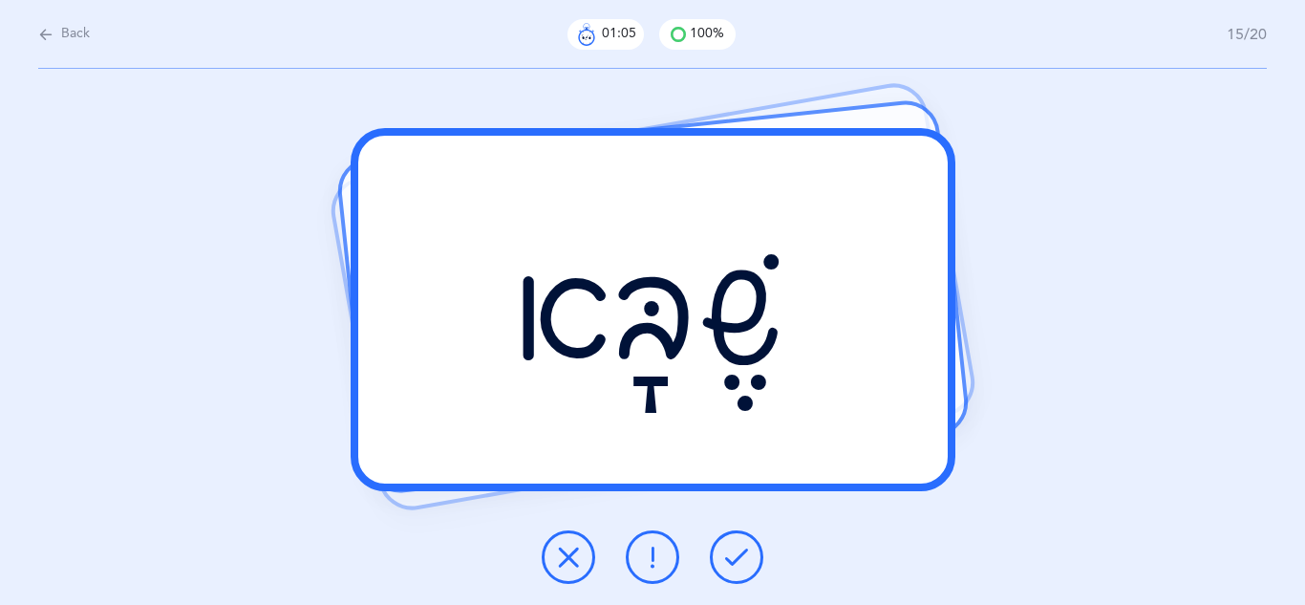
click at [653, 555] on icon at bounding box center [652, 557] width 23 height 23
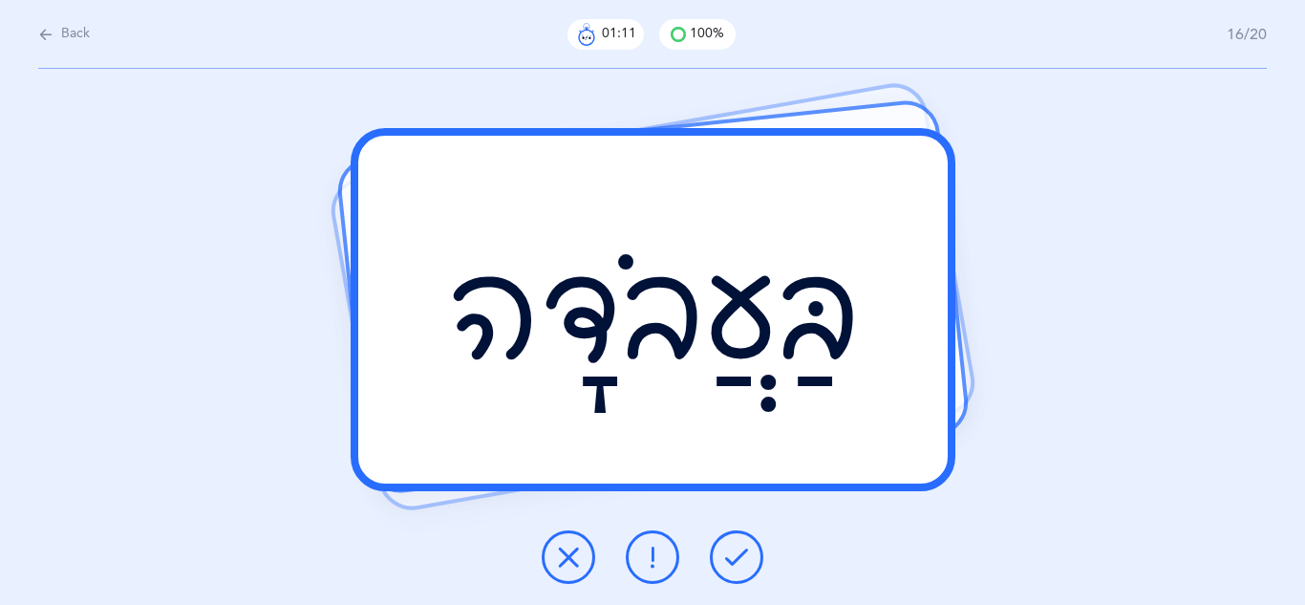
click at [748, 557] on button at bounding box center [737, 557] width 54 height 54
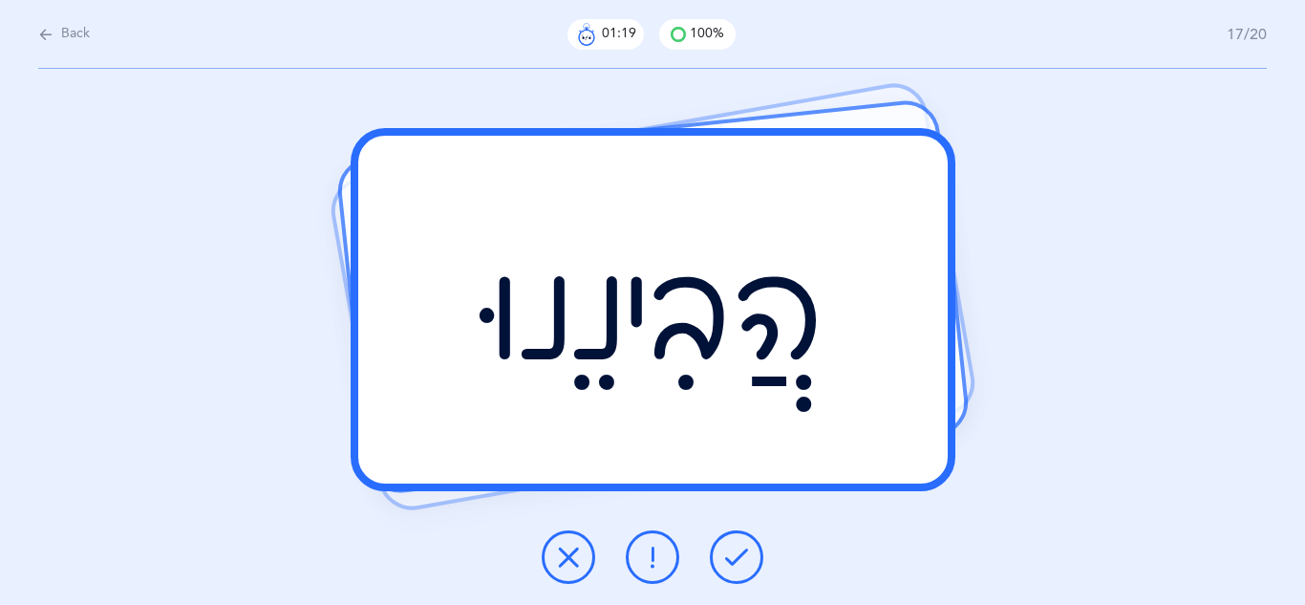
click at [683, 562] on div at bounding box center [653, 557] width 252 height 54
click at [656, 563] on icon at bounding box center [652, 557] width 23 height 23
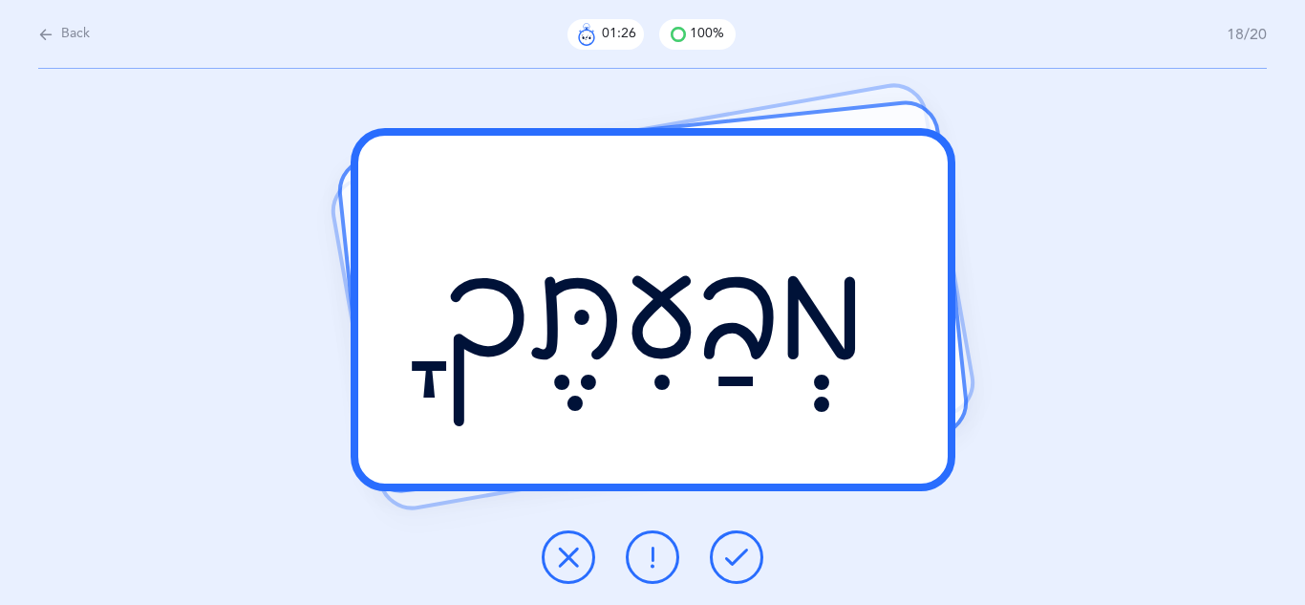
click at [741, 563] on icon at bounding box center [736, 557] width 23 height 23
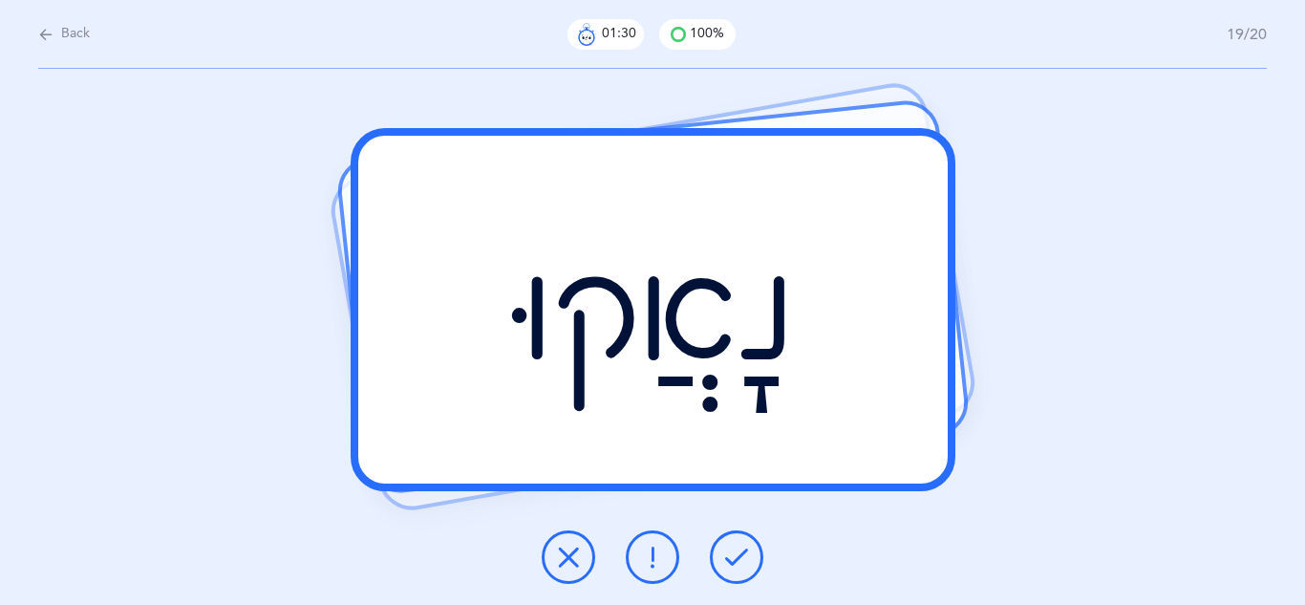
click at [741, 563] on icon at bounding box center [736, 557] width 23 height 23
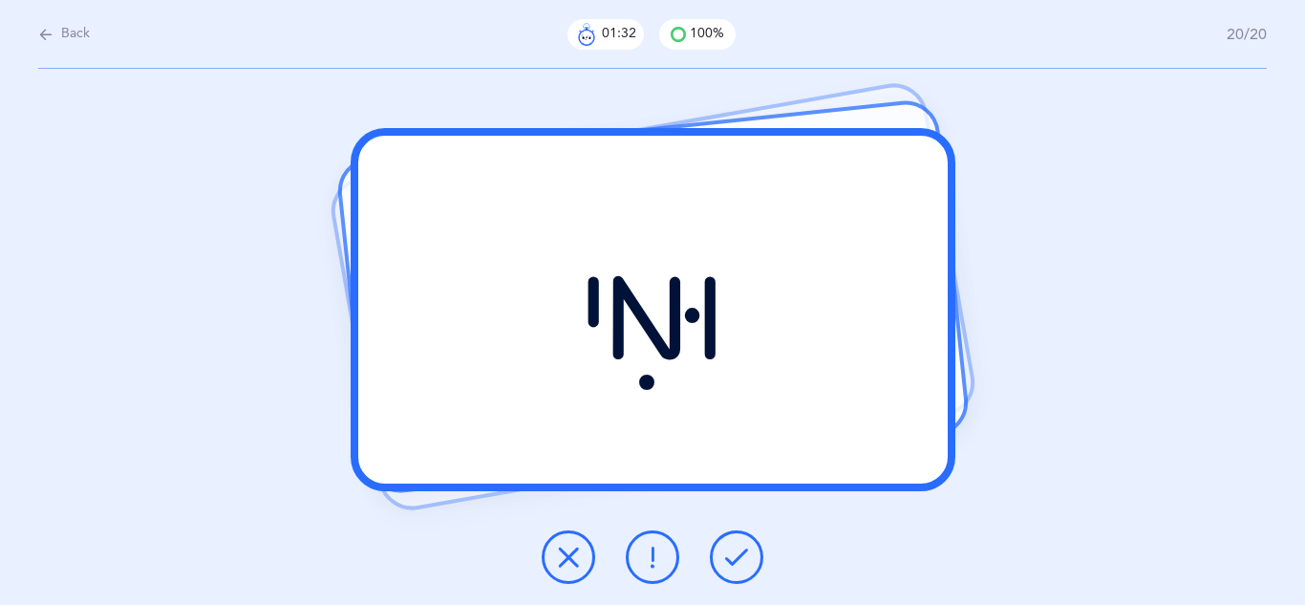
click at [741, 563] on icon at bounding box center [736, 557] width 23 height 23
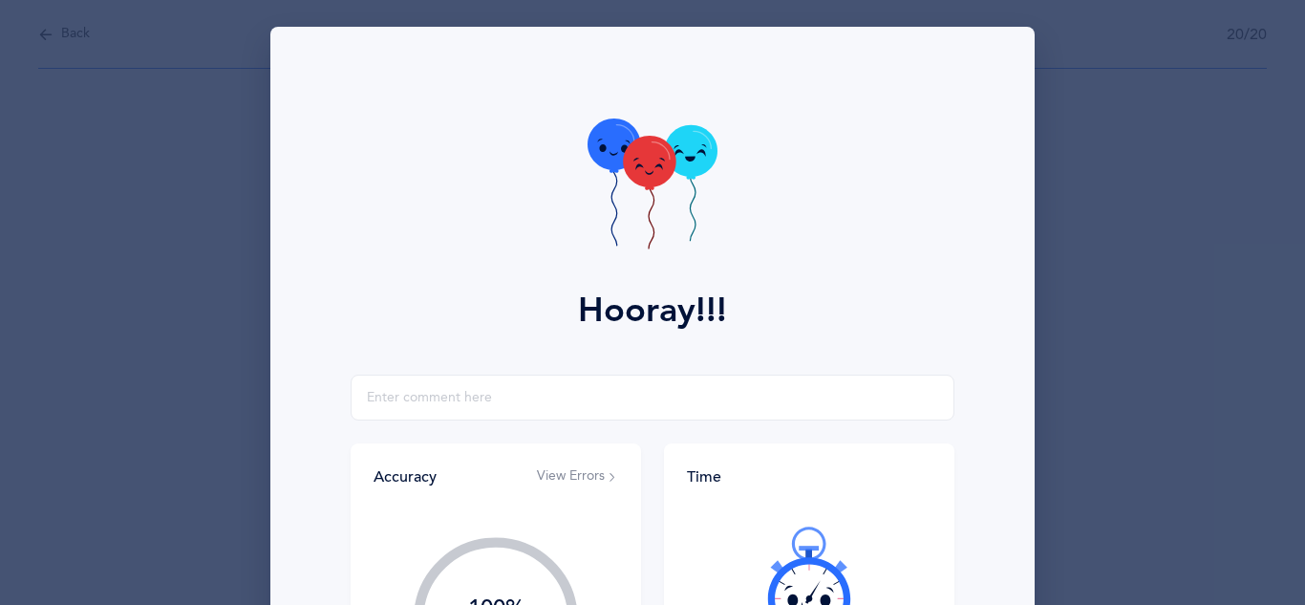
click at [741, 563] on div at bounding box center [809, 583] width 245 height 161
click at [639, 158] on icon at bounding box center [649, 162] width 53 height 52
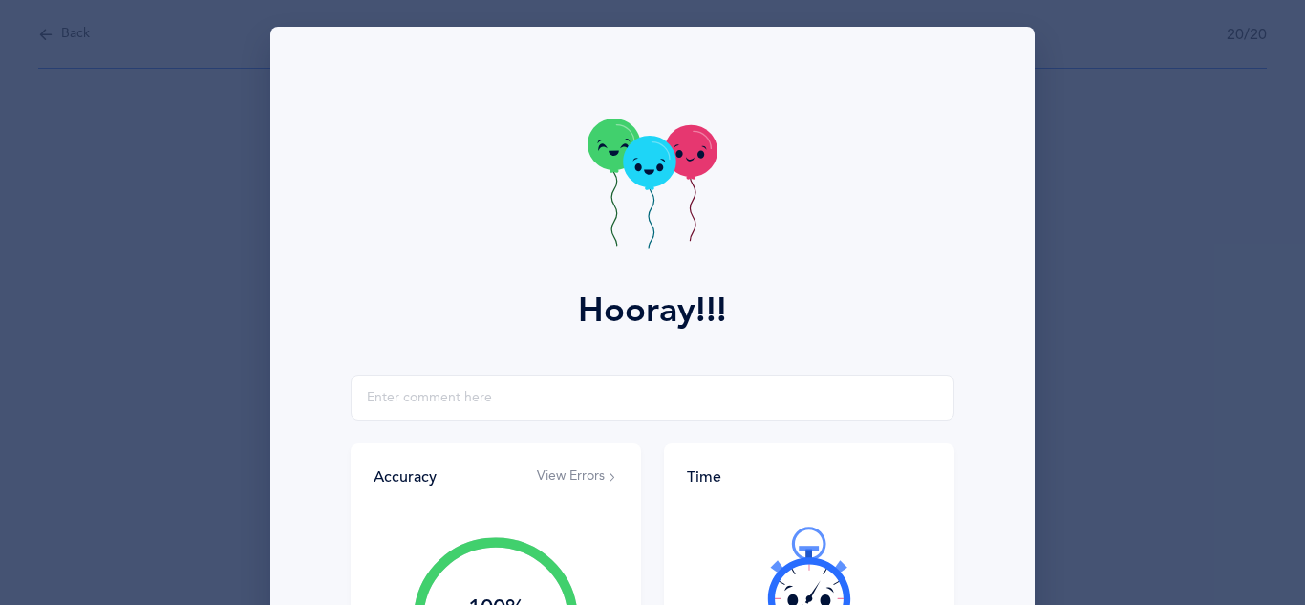
click at [639, 158] on icon at bounding box center [649, 162] width 53 height 52
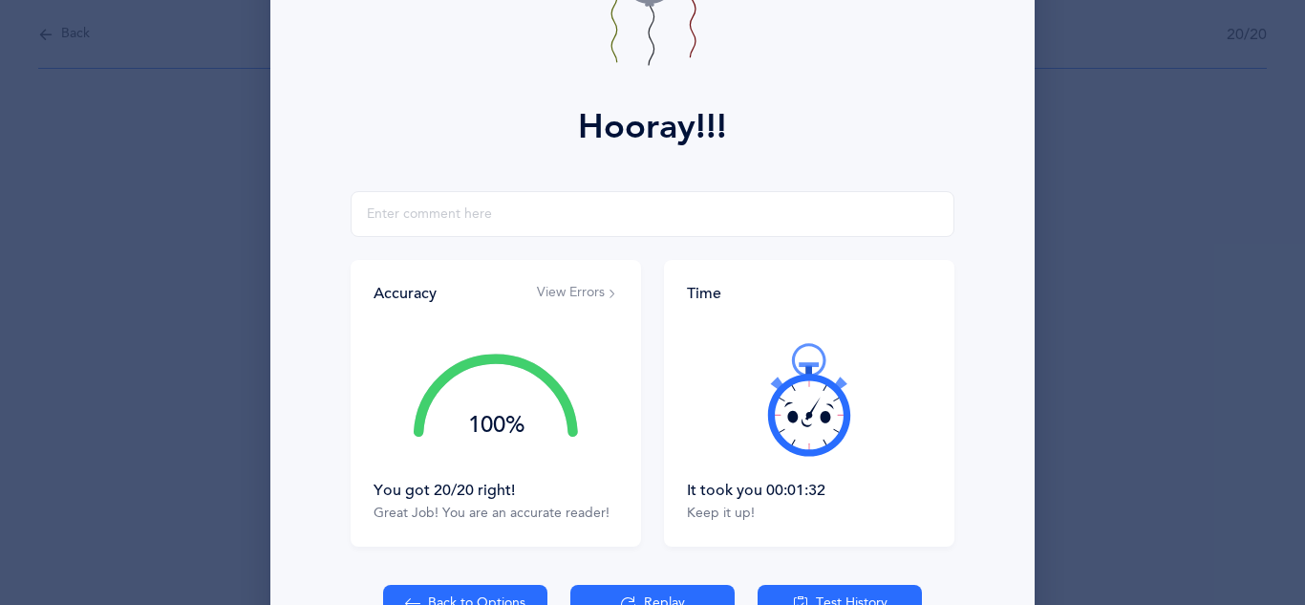
scroll to position [305, 0]
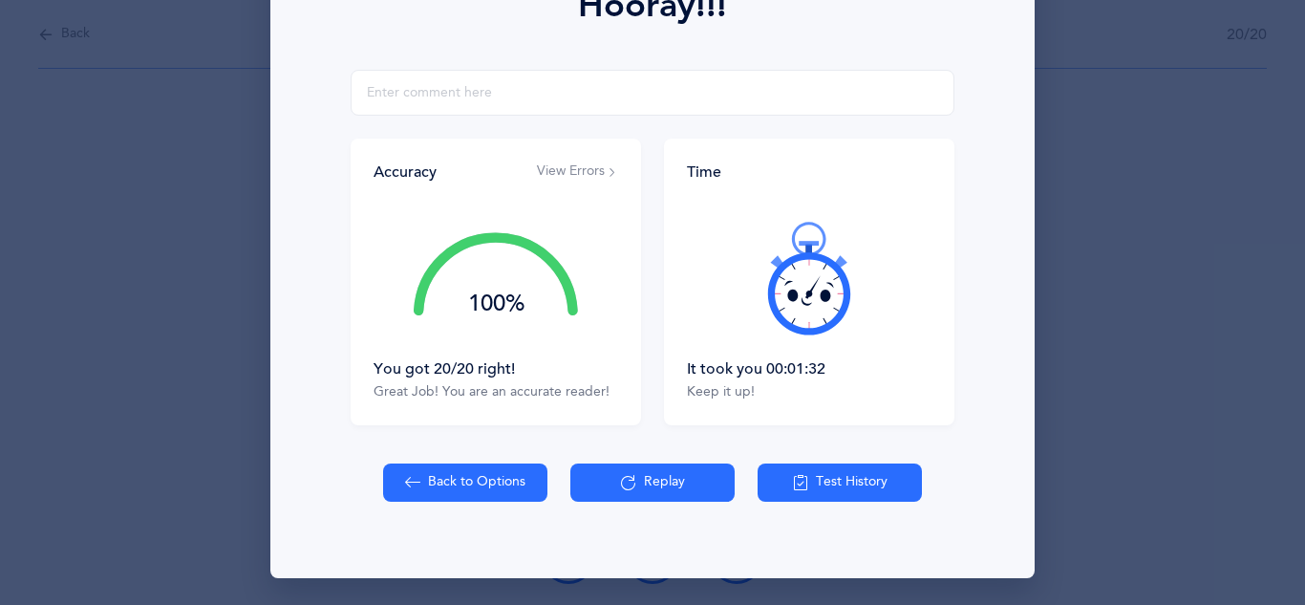
click at [505, 472] on button "Back to Options" at bounding box center [465, 483] width 164 height 38
select select "27"
select select "single"
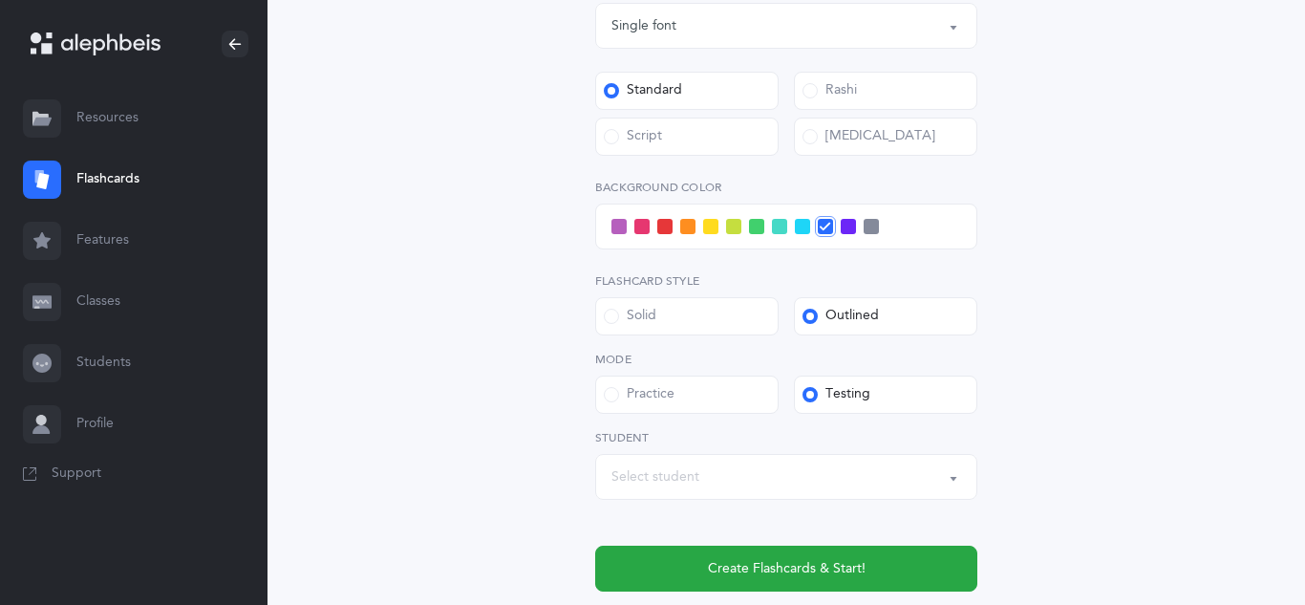
scroll to position [765, 0]
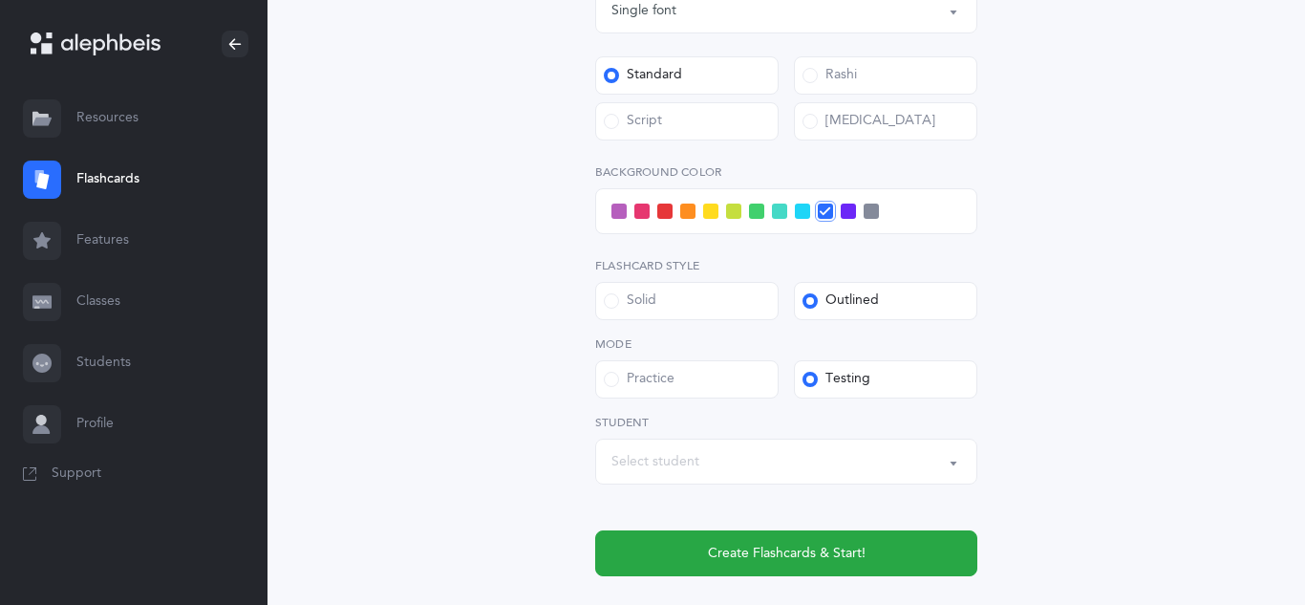
click at [614, 129] on div "Script" at bounding box center [633, 121] width 58 height 19
click at [0, 0] on input "Script" at bounding box center [0, 0] width 0 height 0
click at [660, 222] on div at bounding box center [786, 211] width 382 height 46
click at [662, 220] on div at bounding box center [786, 211] width 382 height 46
click at [662, 214] on span at bounding box center [665, 211] width 15 height 15
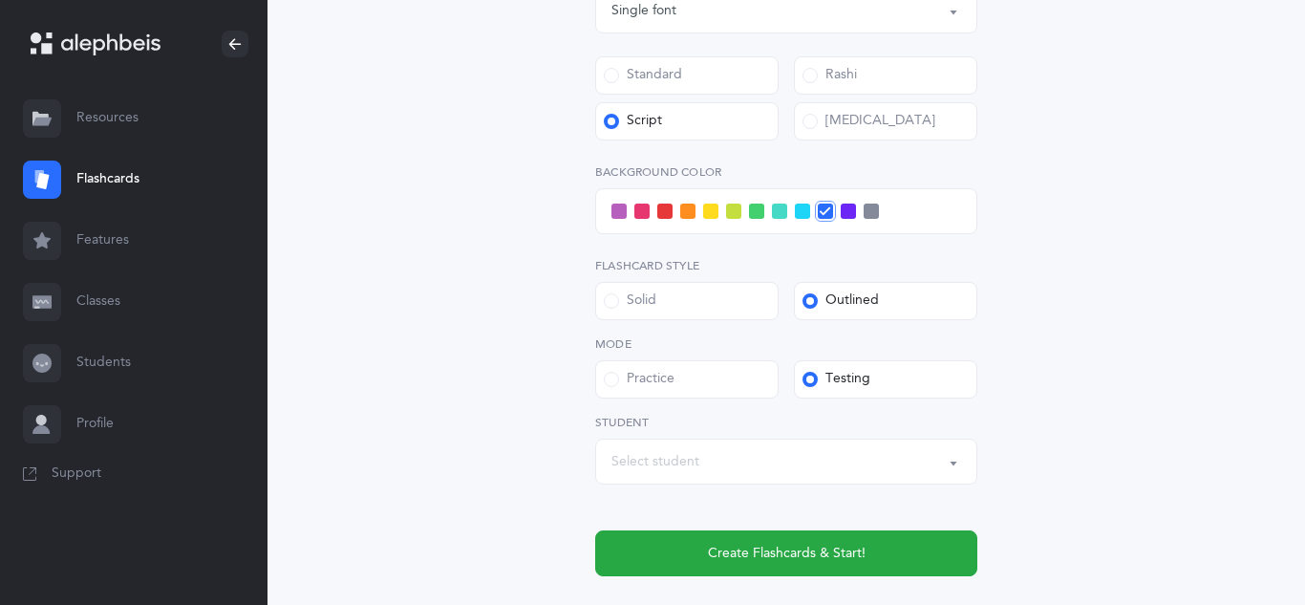
click at [0, 0] on input "checkbox" at bounding box center [0, 0] width 0 height 0
click at [761, 464] on div "Select student" at bounding box center [787, 461] width 350 height 32
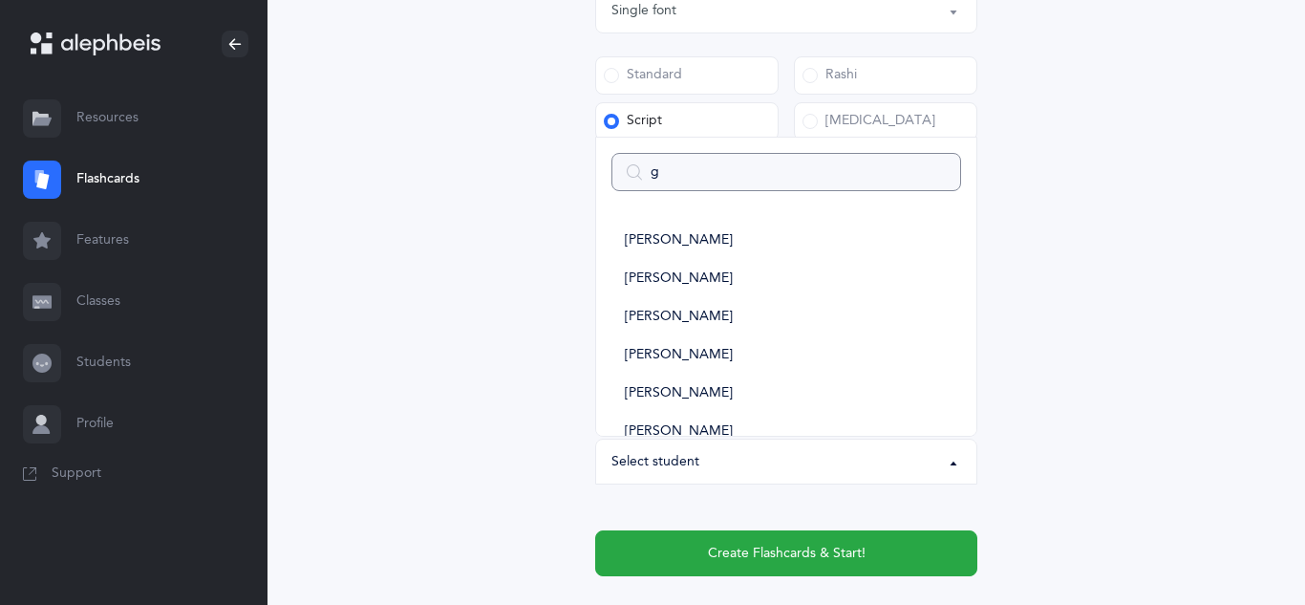
type input "ga"
select select
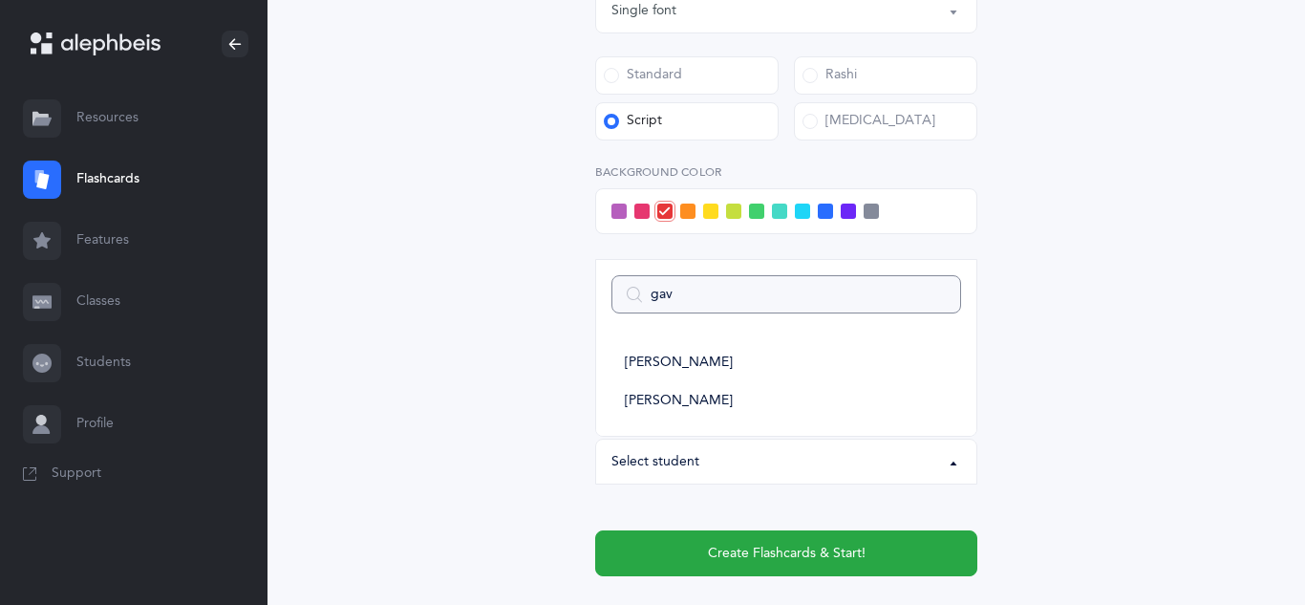
type input "gavr"
click at [690, 393] on span "[PERSON_NAME]" at bounding box center [679, 401] width 108 height 17
select select "11382"
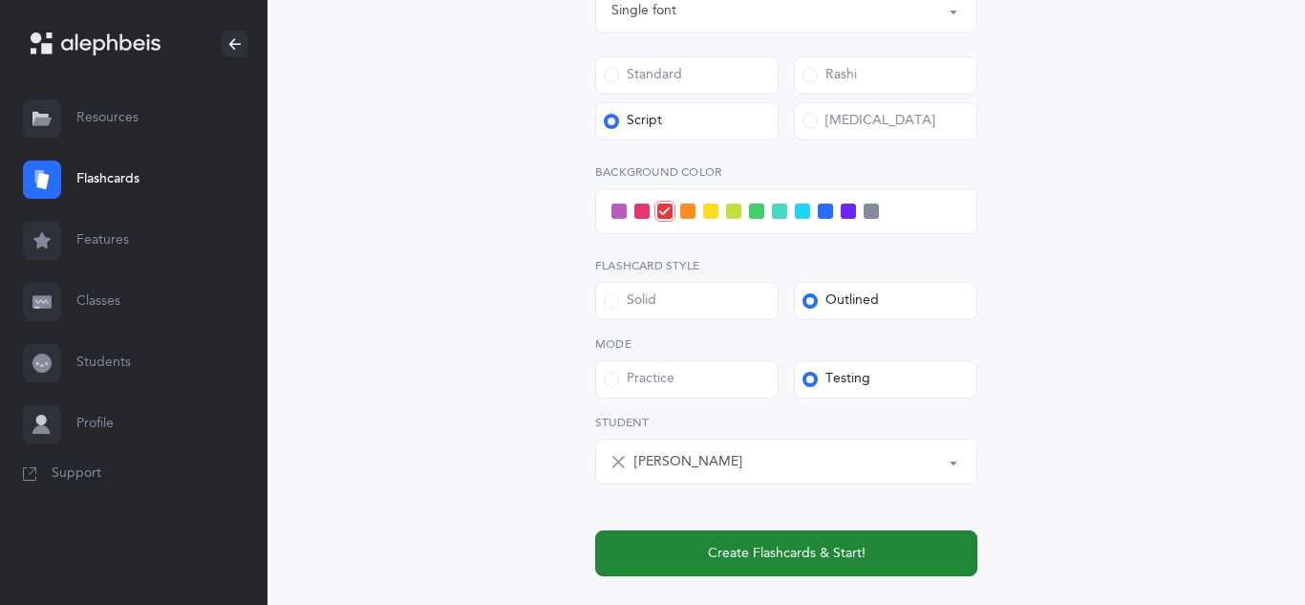
click at [791, 560] on span "Create Flashcards & Start!" at bounding box center [787, 554] width 158 height 20
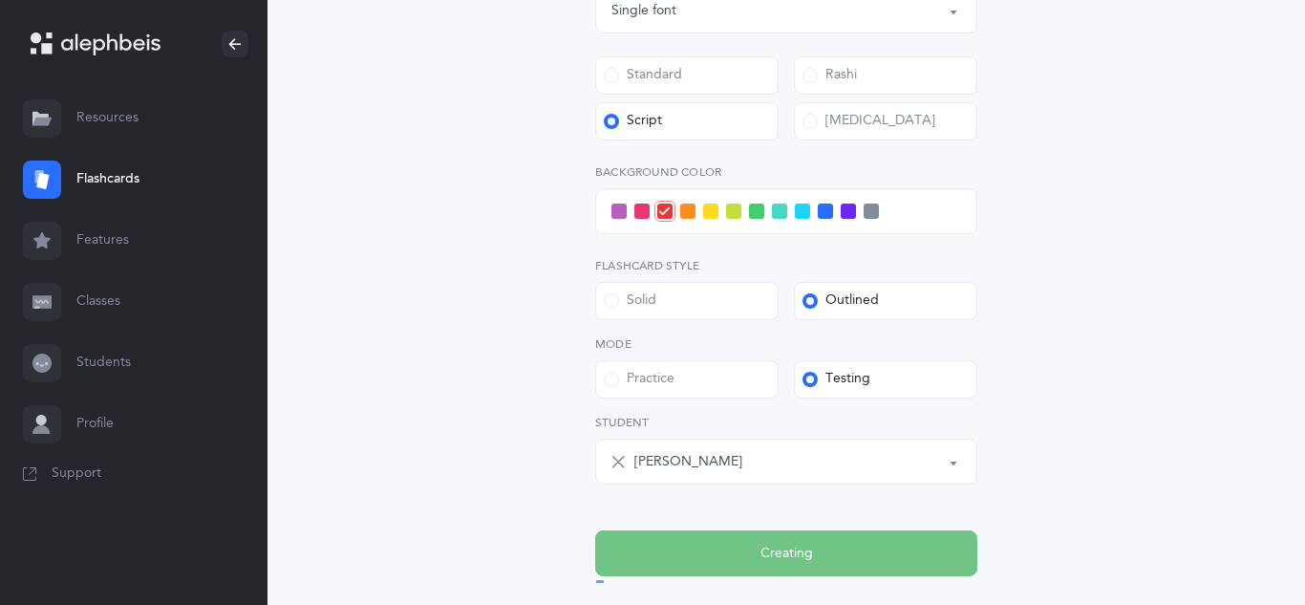
scroll to position [0, 0]
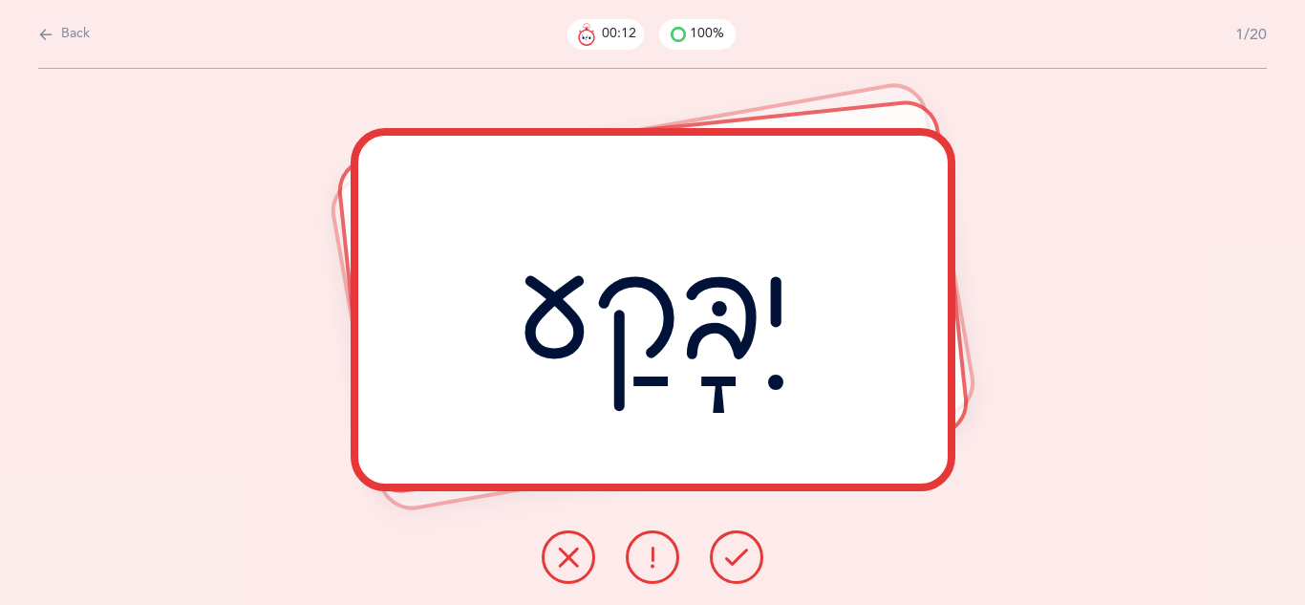
click at [659, 554] on icon at bounding box center [652, 557] width 23 height 23
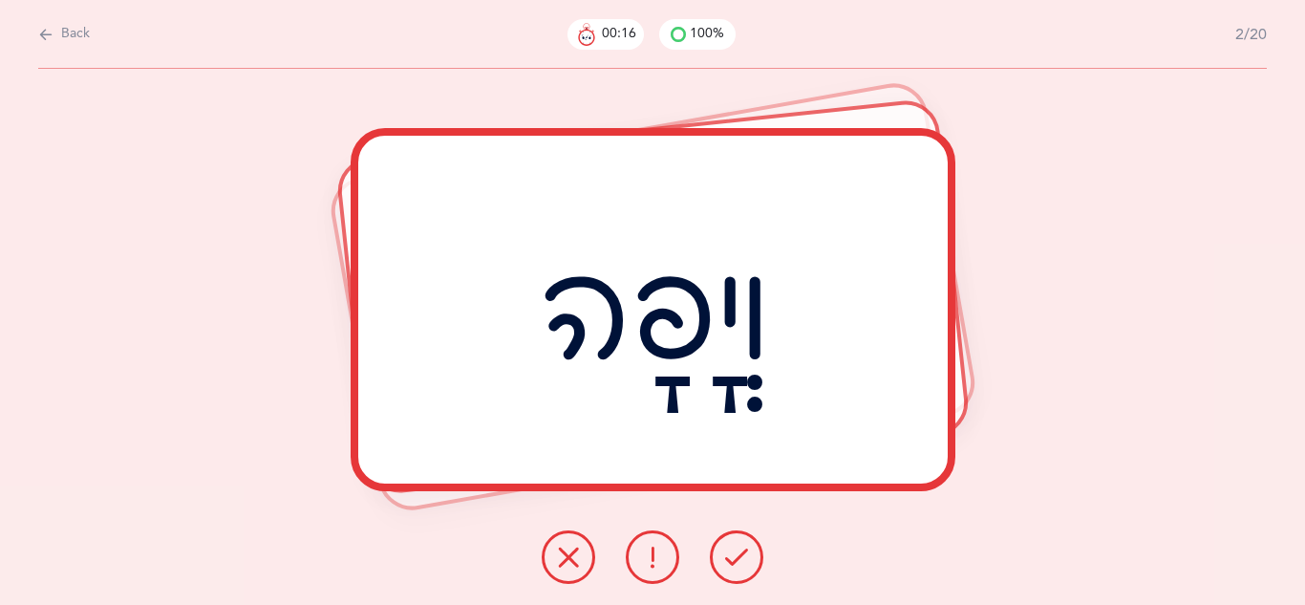
click at [735, 553] on icon at bounding box center [736, 557] width 23 height 23
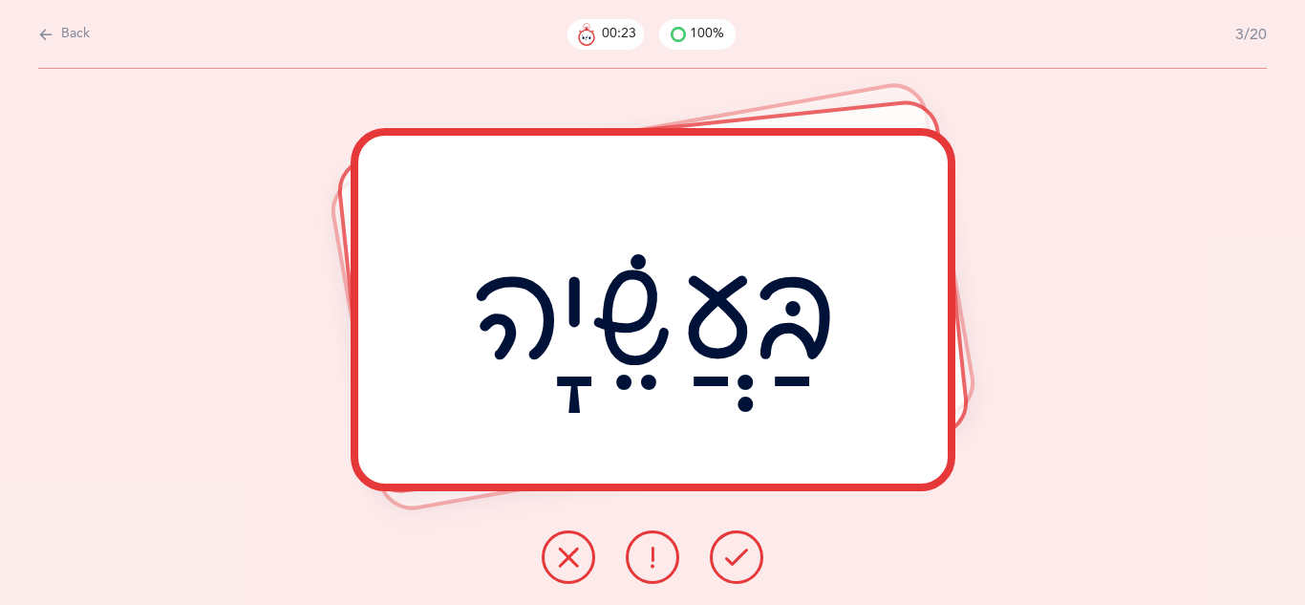
click at [735, 553] on icon at bounding box center [736, 557] width 23 height 23
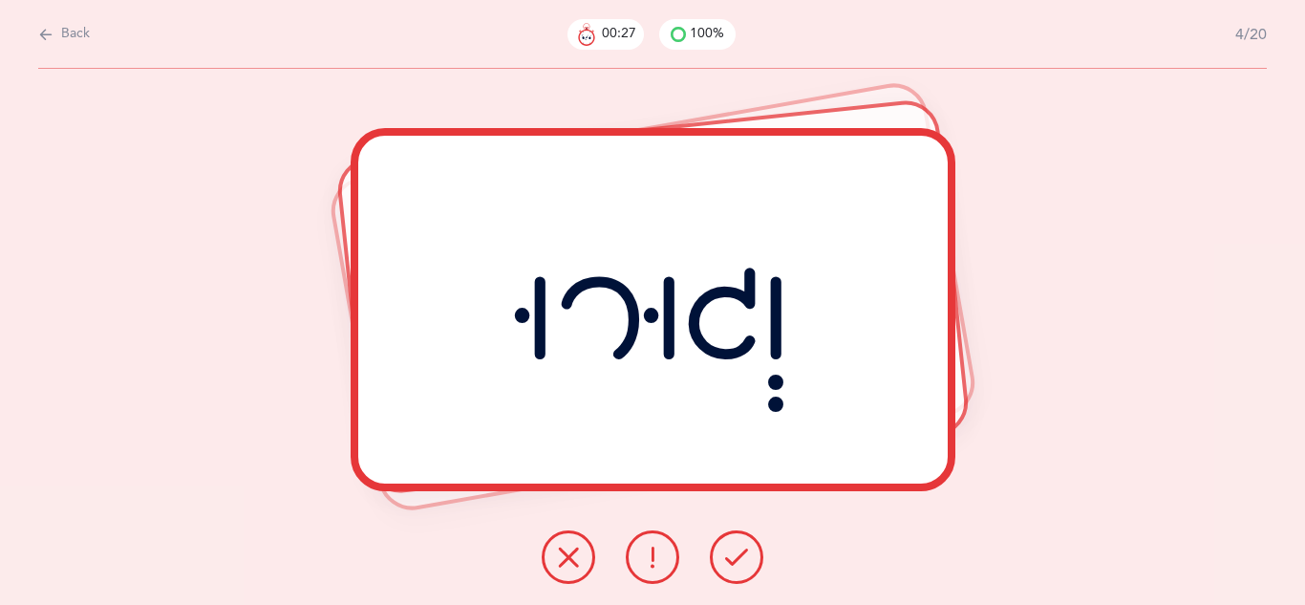
click at [735, 553] on icon at bounding box center [736, 557] width 23 height 23
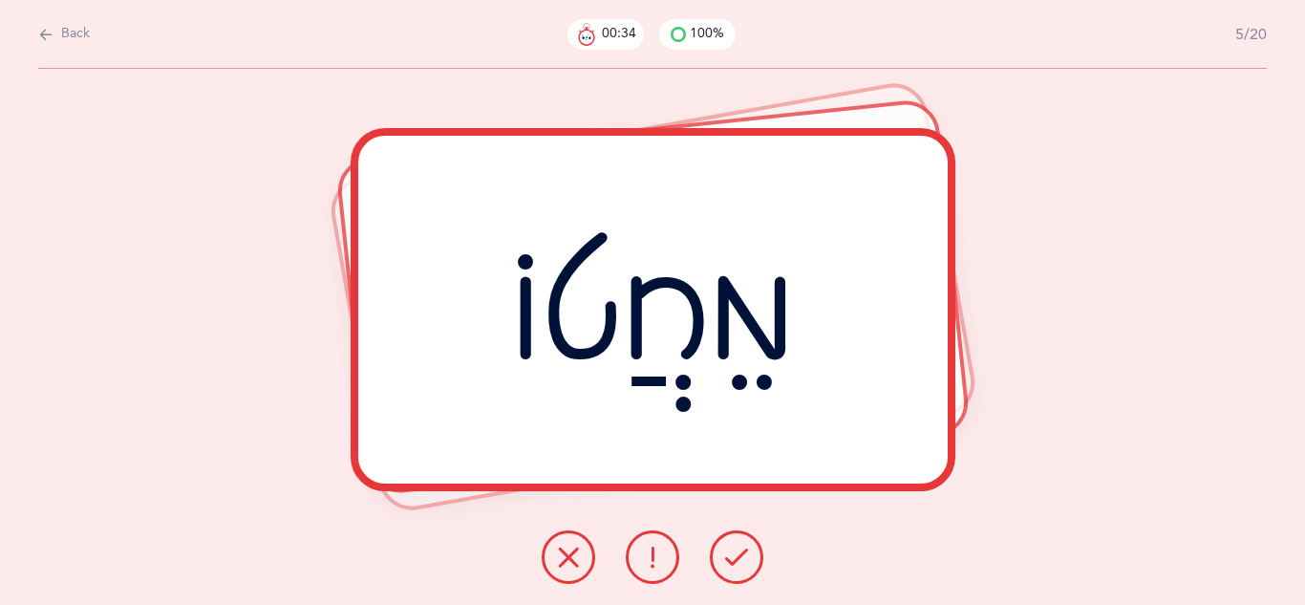
click at [735, 553] on icon at bounding box center [736, 557] width 23 height 23
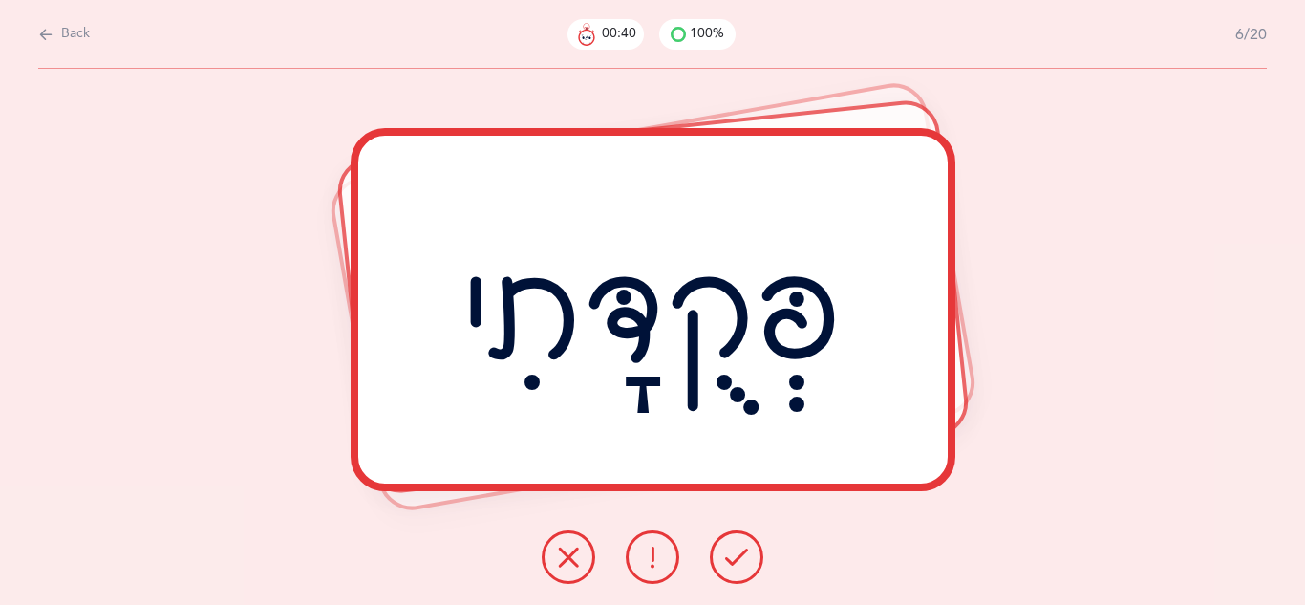
click at [735, 553] on icon at bounding box center [736, 557] width 23 height 23
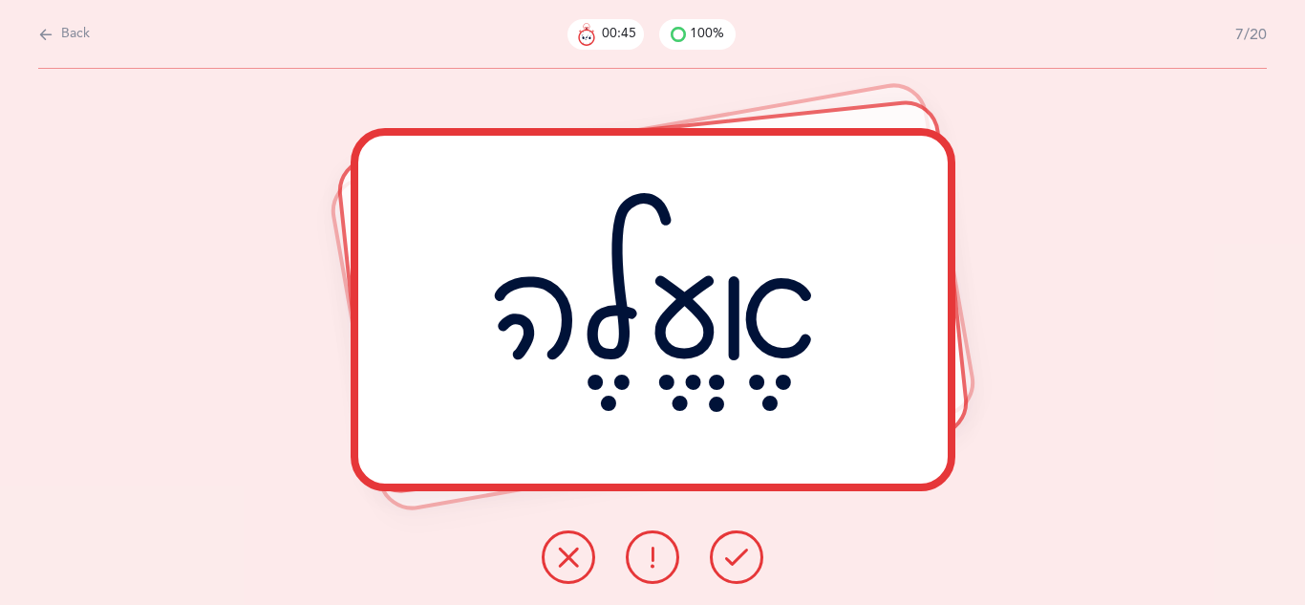
click at [735, 553] on icon at bounding box center [736, 557] width 23 height 23
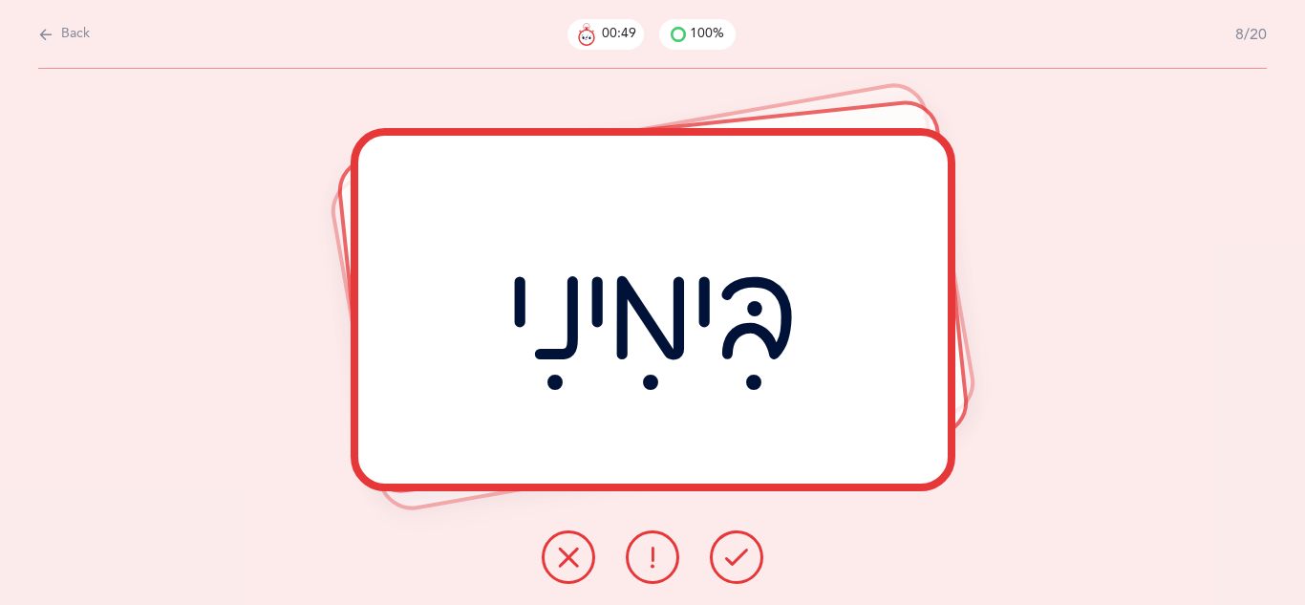
click at [735, 553] on icon at bounding box center [736, 557] width 23 height 23
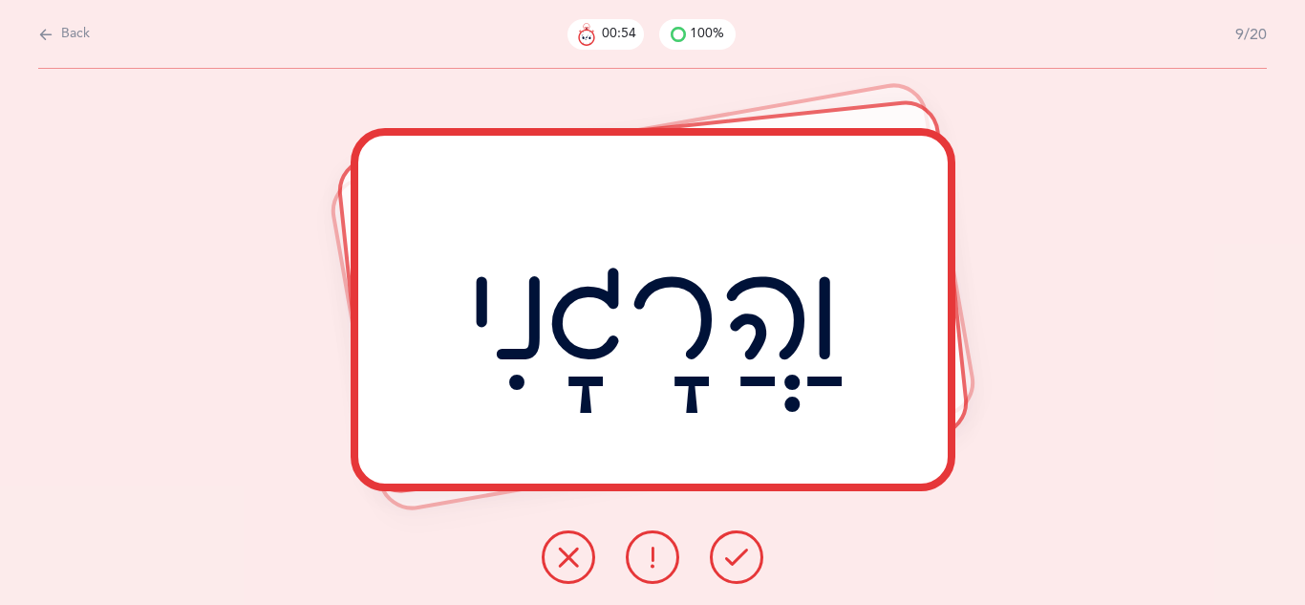
click at [735, 553] on icon at bounding box center [736, 557] width 23 height 23
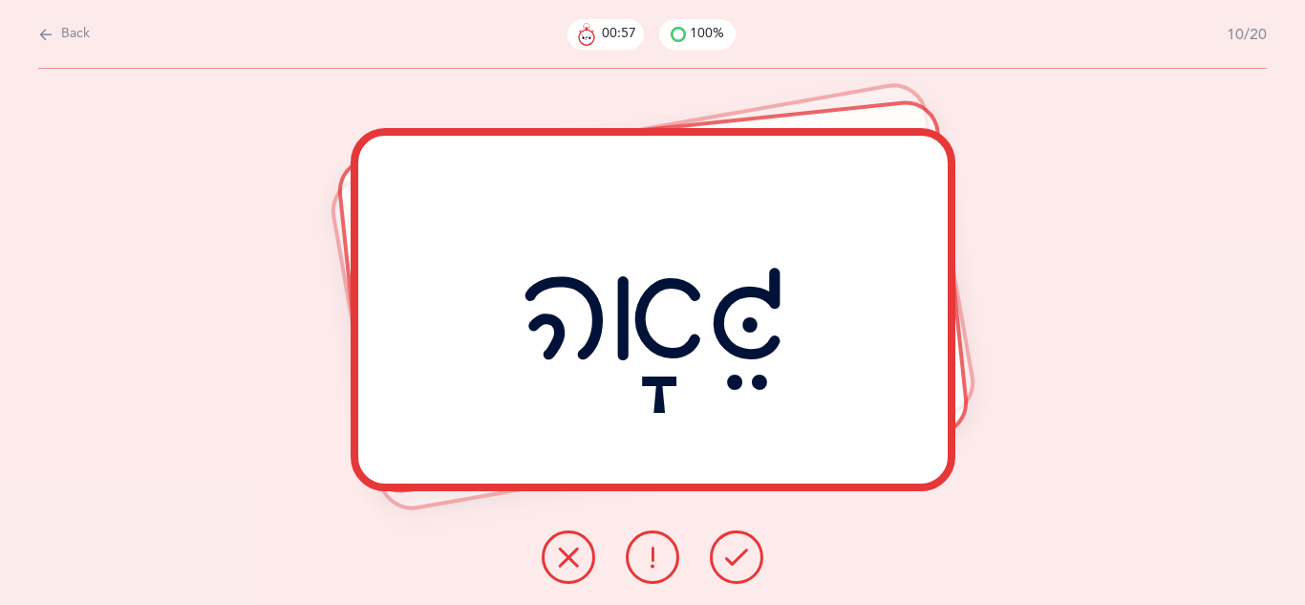
click at [735, 553] on icon at bounding box center [736, 557] width 23 height 23
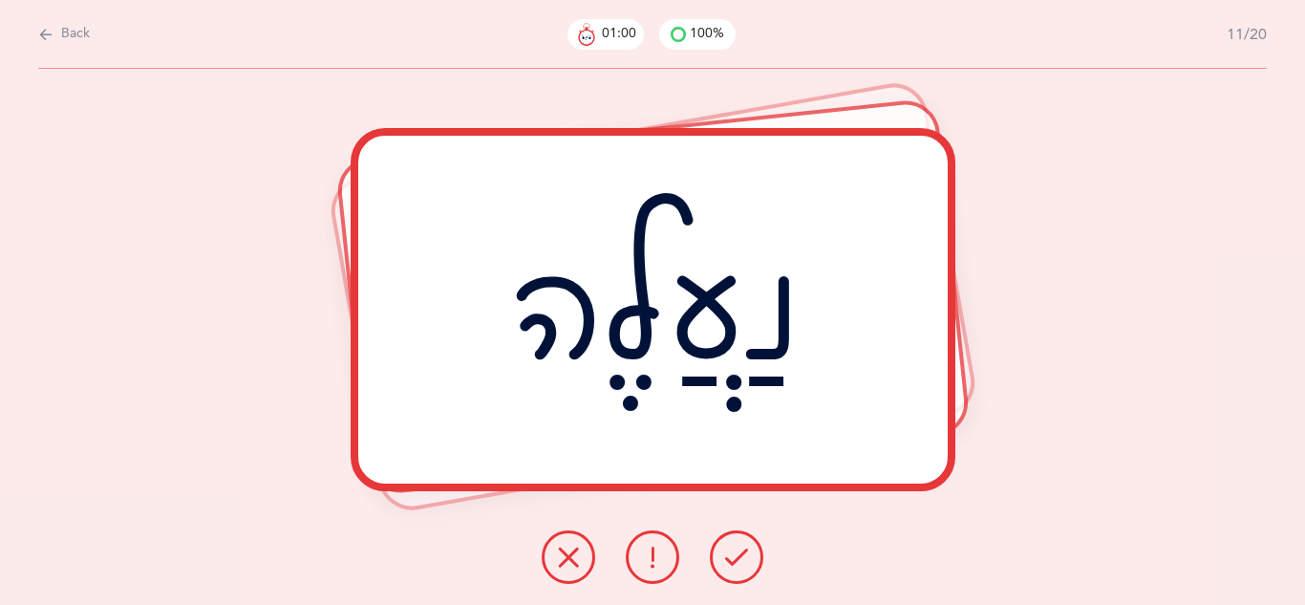
click at [735, 553] on icon at bounding box center [736, 557] width 23 height 23
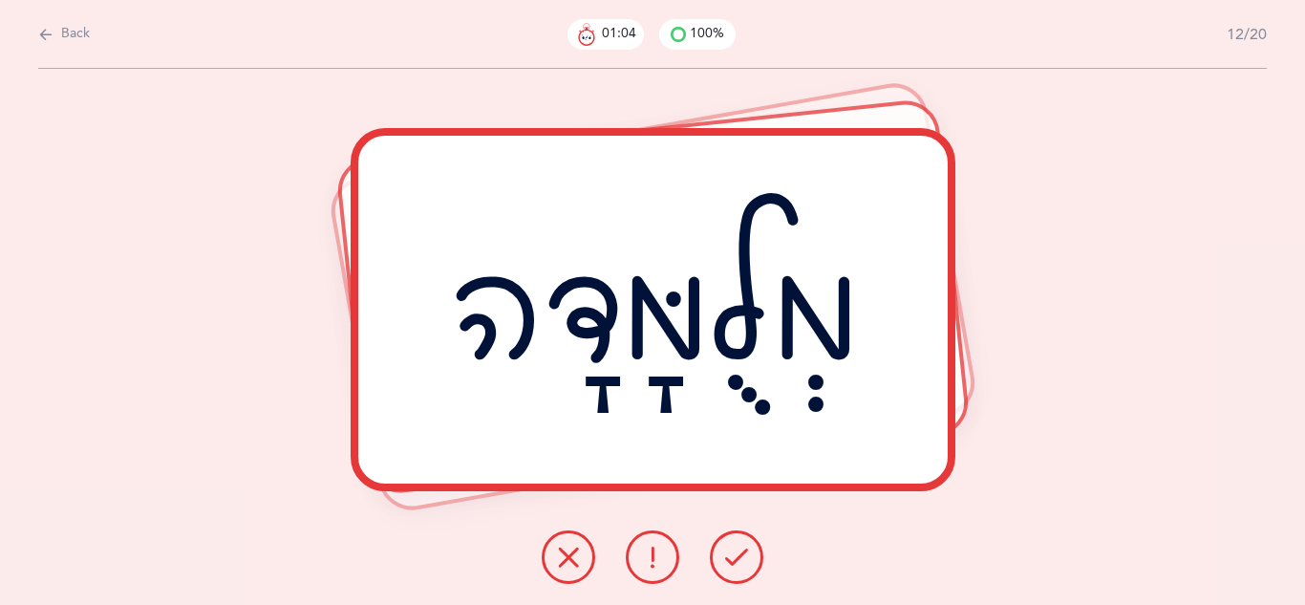
click at [735, 553] on icon at bounding box center [736, 557] width 23 height 23
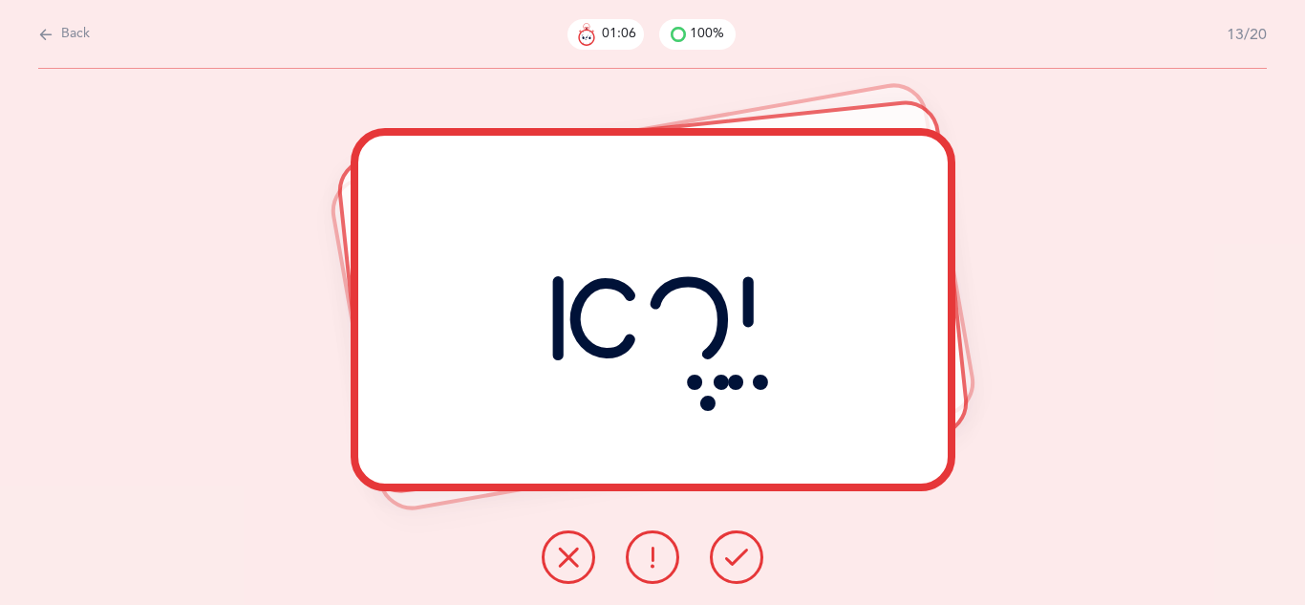
click at [735, 553] on icon at bounding box center [736, 557] width 23 height 23
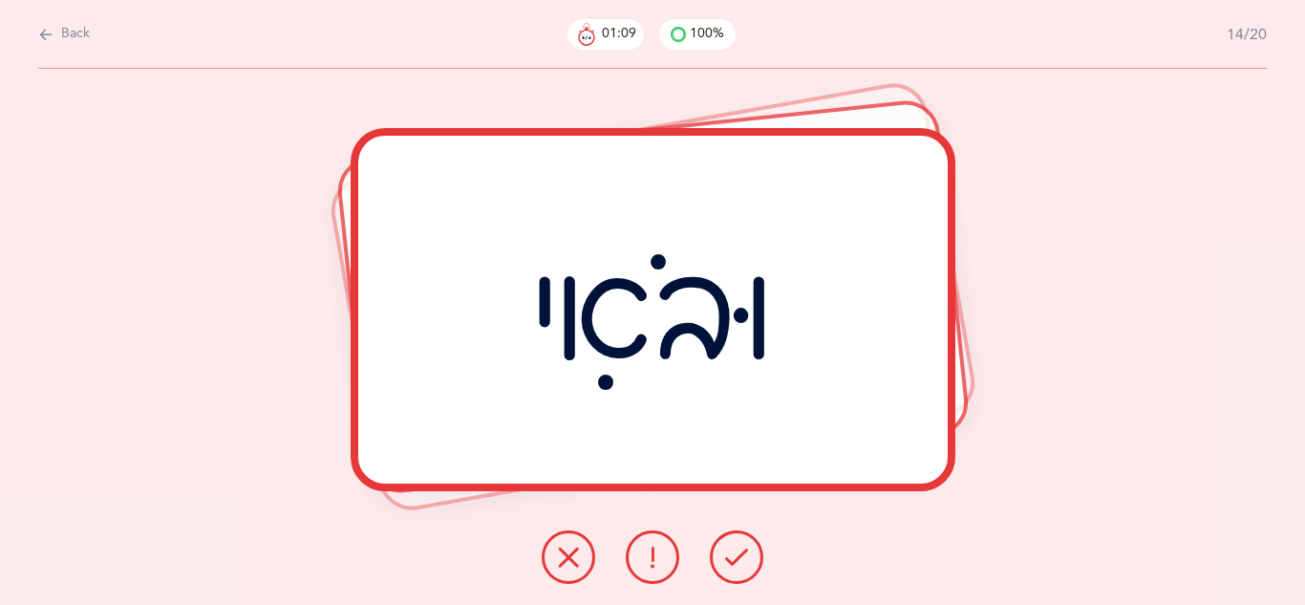
click at [735, 553] on icon at bounding box center [736, 557] width 23 height 23
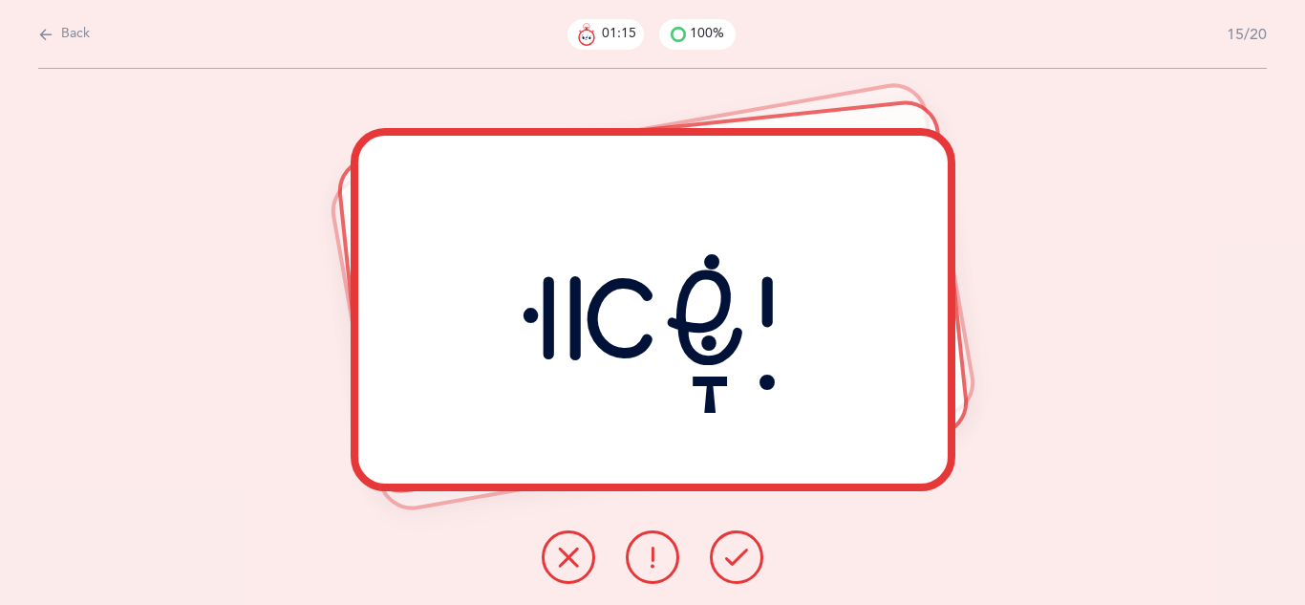
click at [735, 553] on icon at bounding box center [736, 557] width 23 height 23
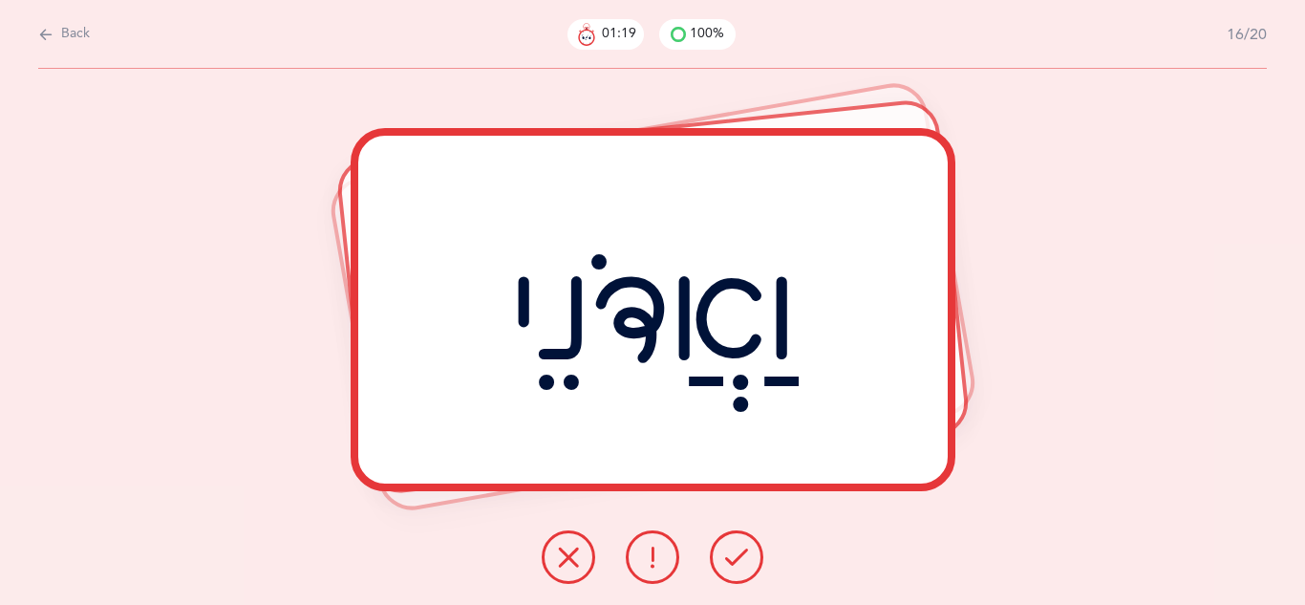
click at [735, 553] on icon at bounding box center [736, 557] width 23 height 23
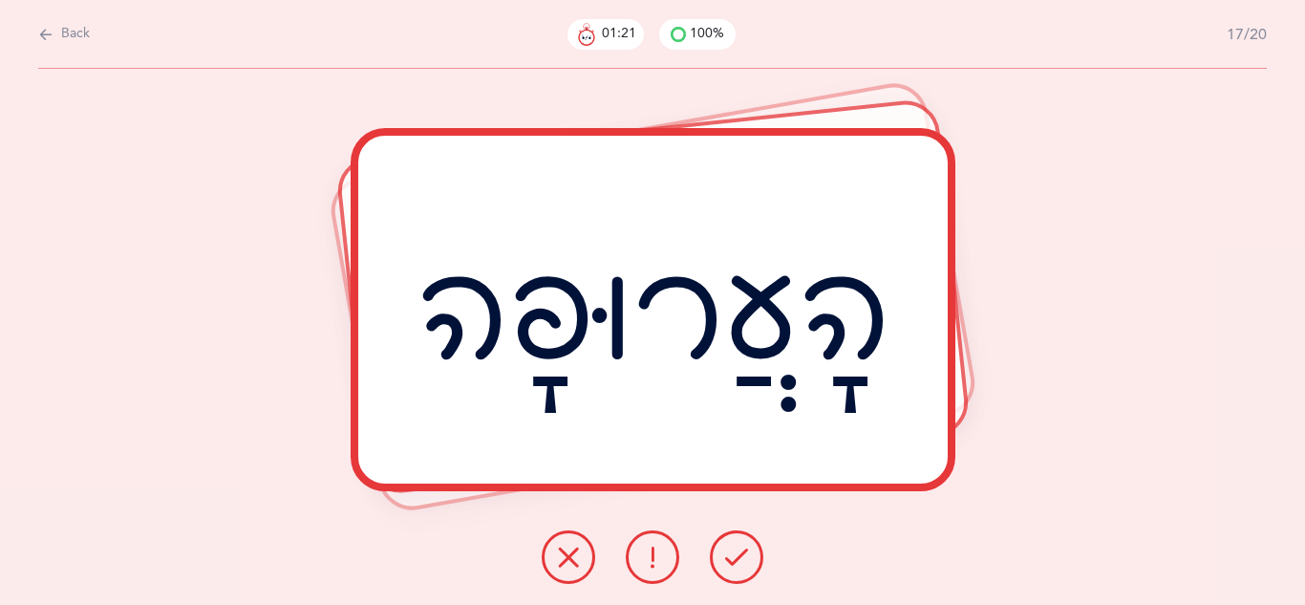
click at [735, 553] on icon at bounding box center [736, 557] width 23 height 23
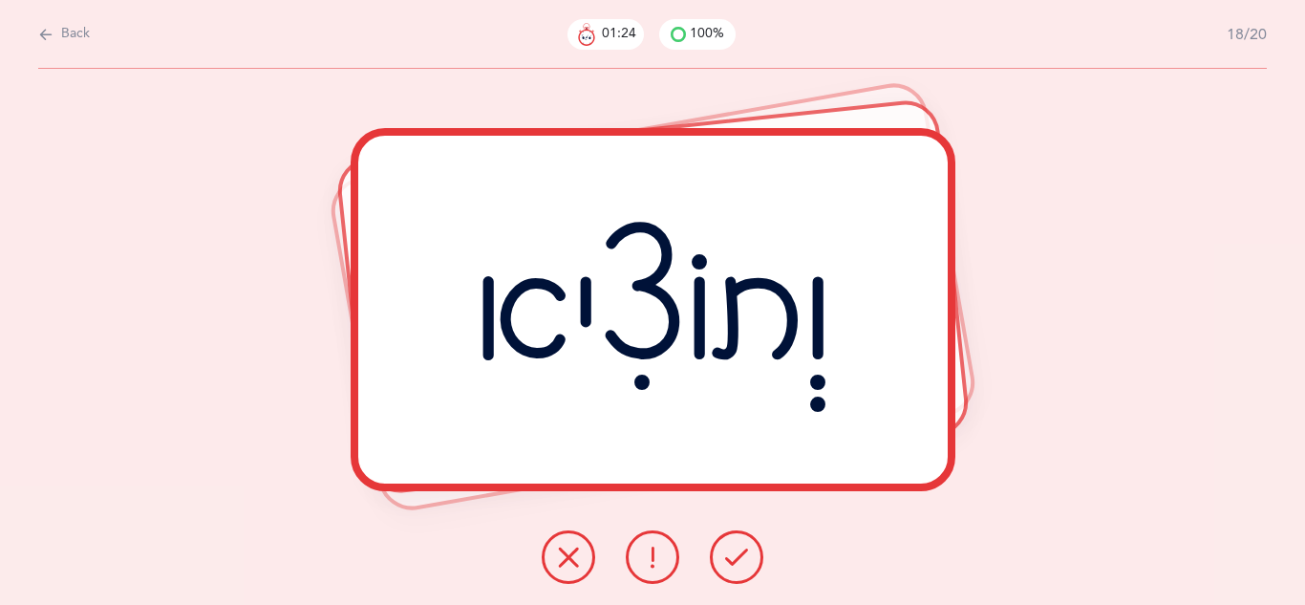
click at [735, 553] on icon at bounding box center [736, 557] width 23 height 23
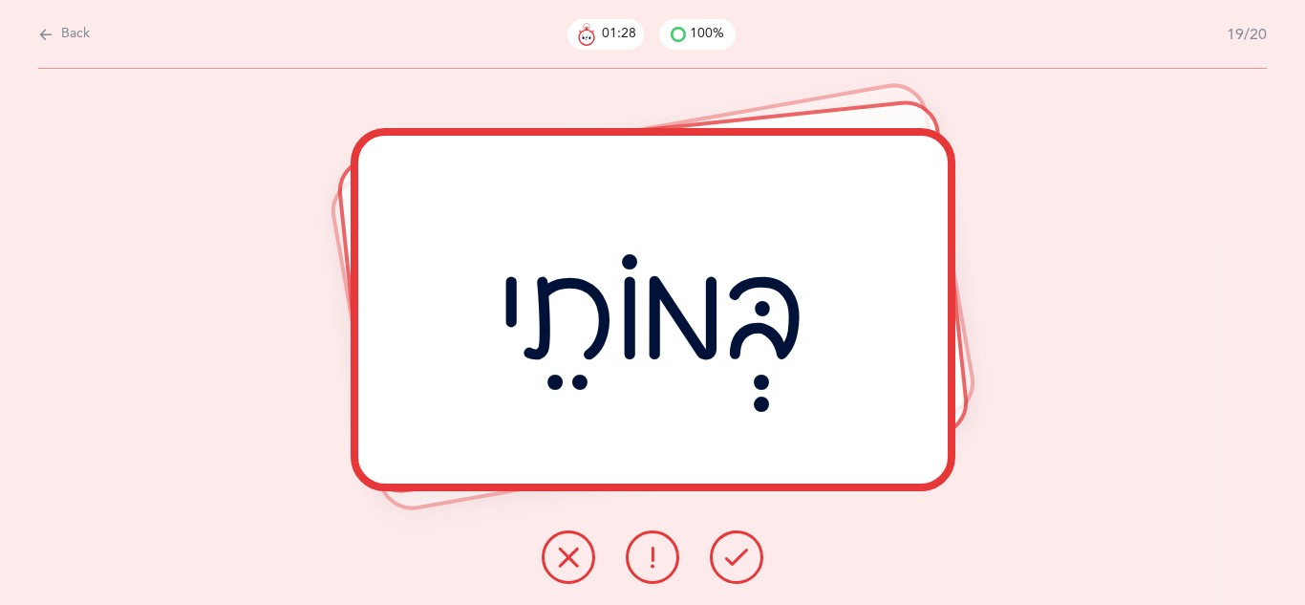
click at [735, 553] on icon at bounding box center [736, 557] width 23 height 23
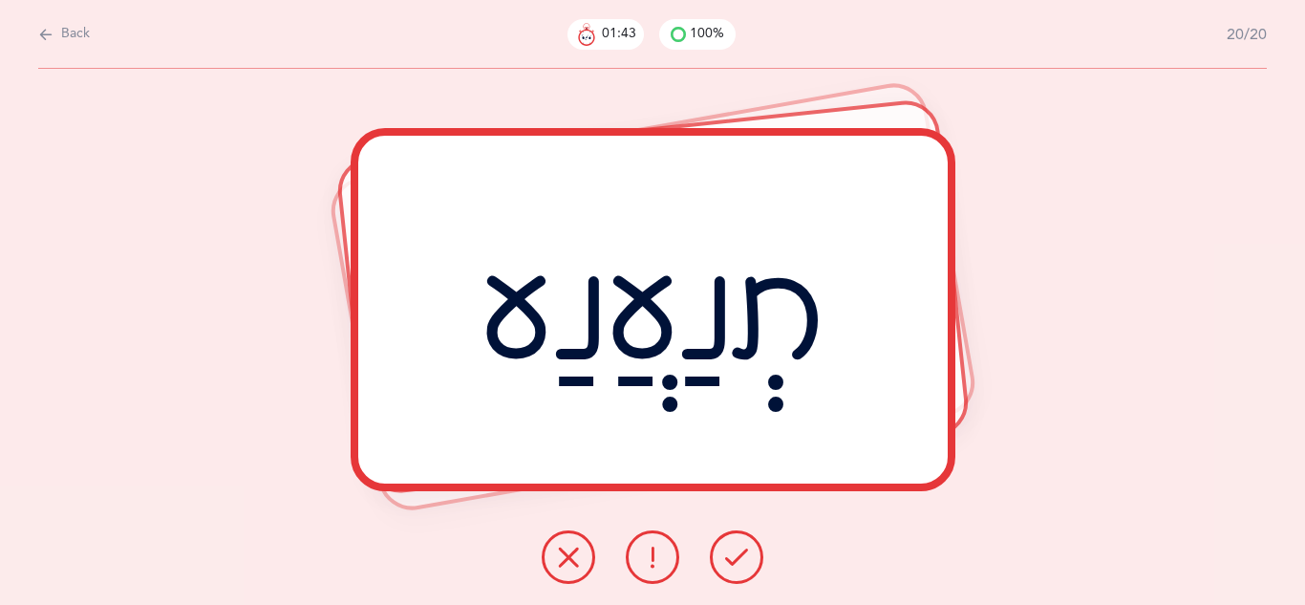
click at [663, 559] on icon at bounding box center [652, 557] width 23 height 23
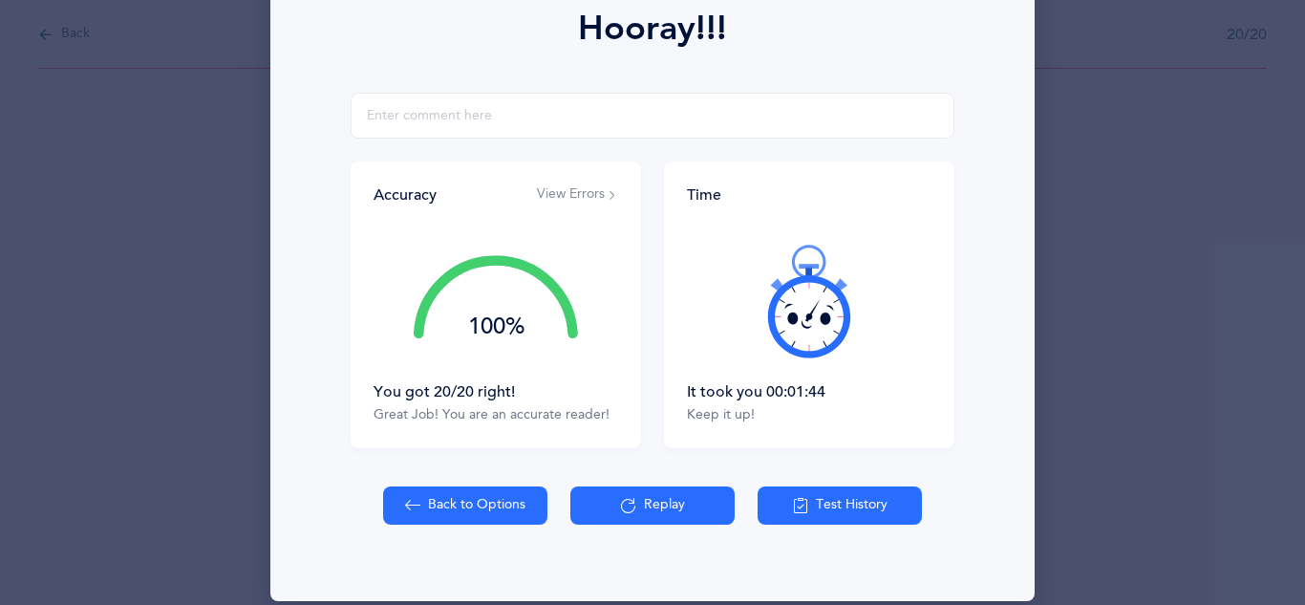
scroll to position [305, 0]
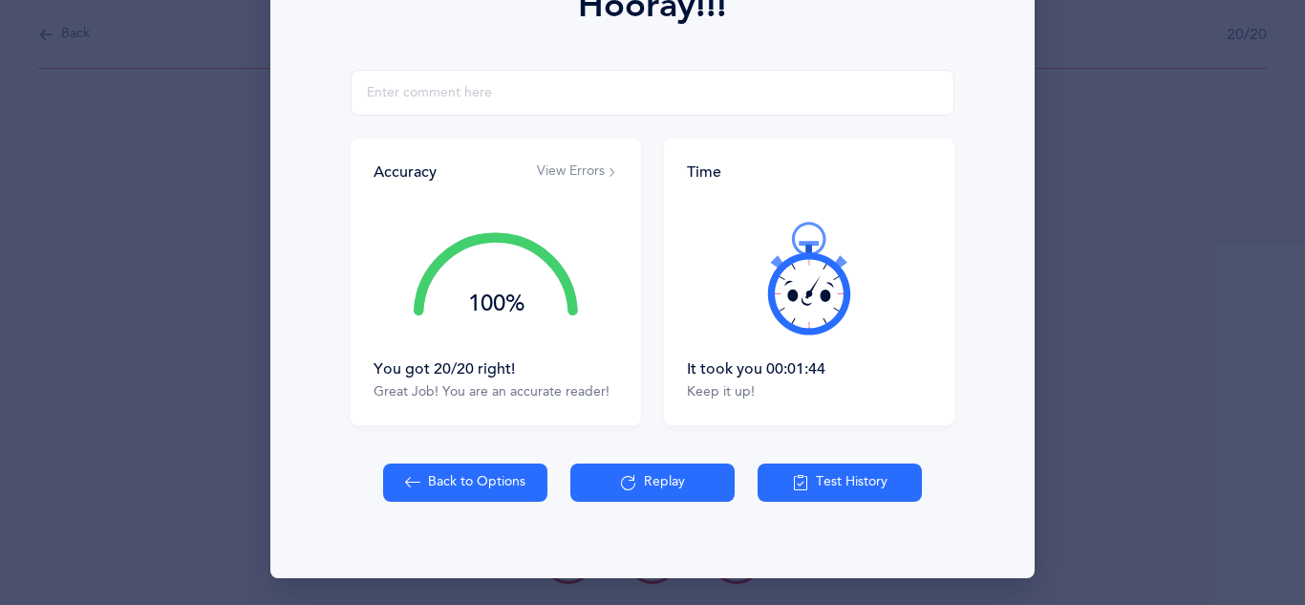
click at [493, 464] on button "Back to Options" at bounding box center [465, 483] width 164 height 38
select select "27"
select select "single"
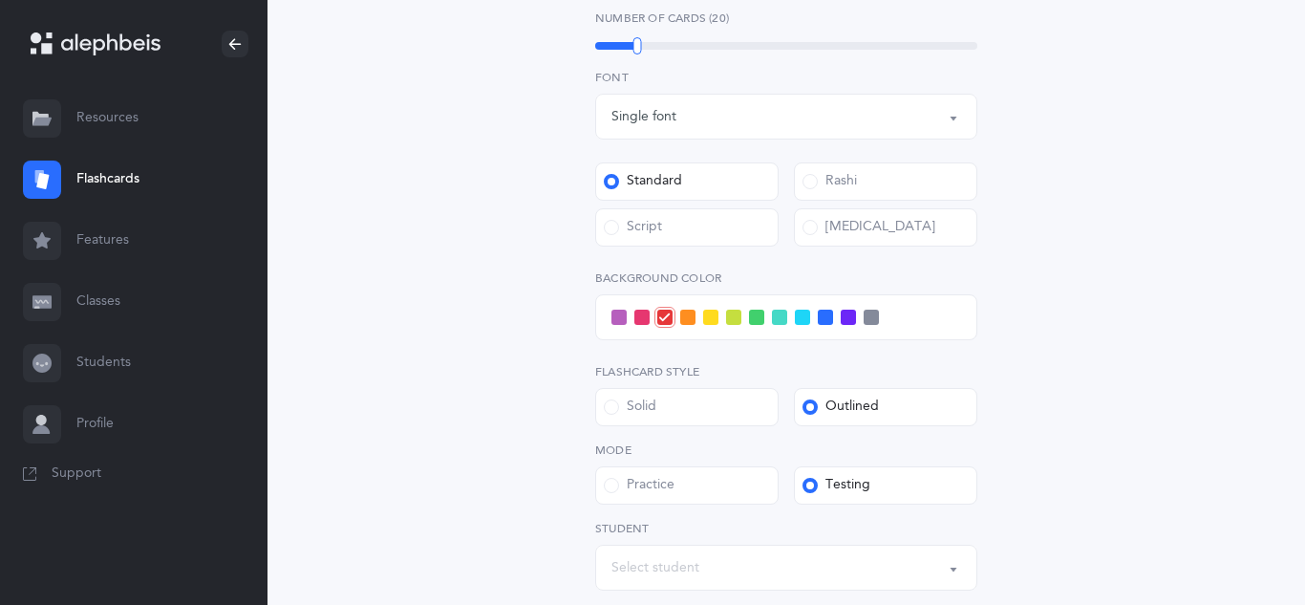
scroll to position [688, 0]
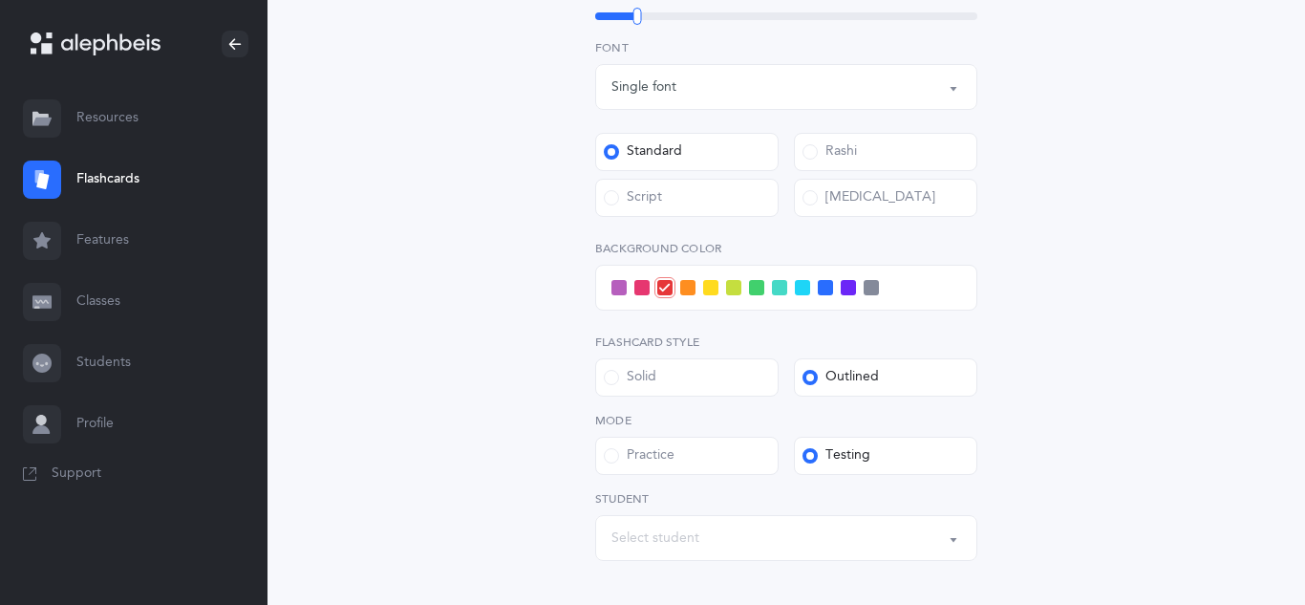
click at [636, 192] on div "Script" at bounding box center [633, 197] width 58 height 19
click at [0, 0] on input "Script" at bounding box center [0, 0] width 0 height 0
click at [635, 531] on div "Select student" at bounding box center [656, 538] width 88 height 20
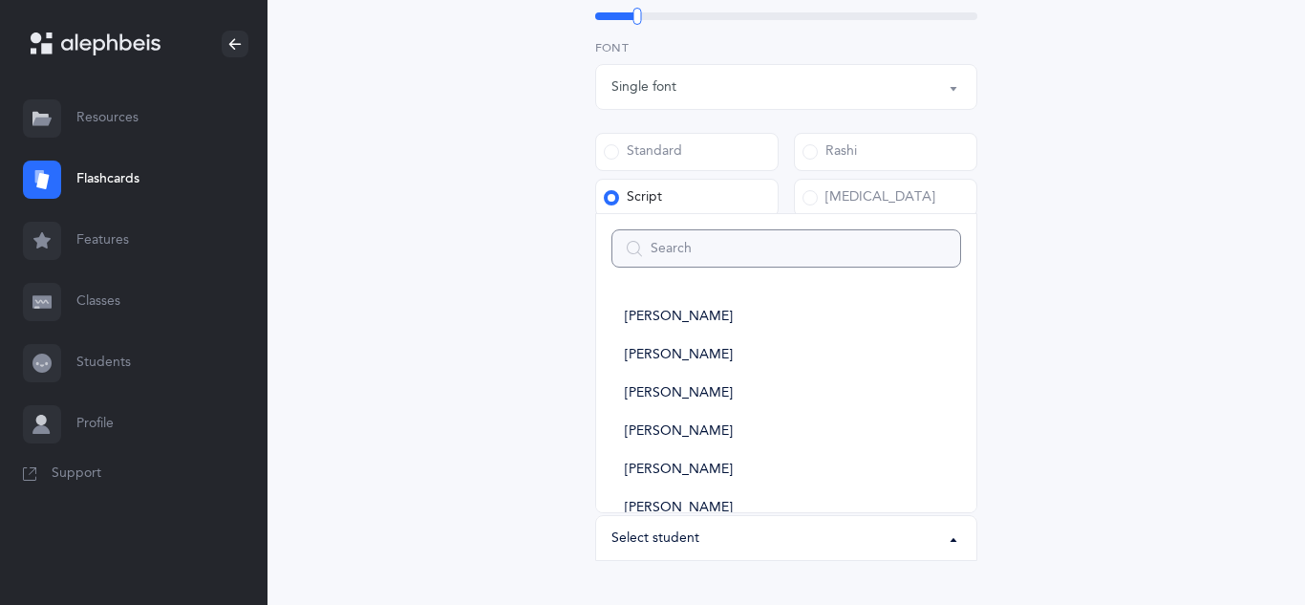
type input "r"
select select
type input "re"
select select
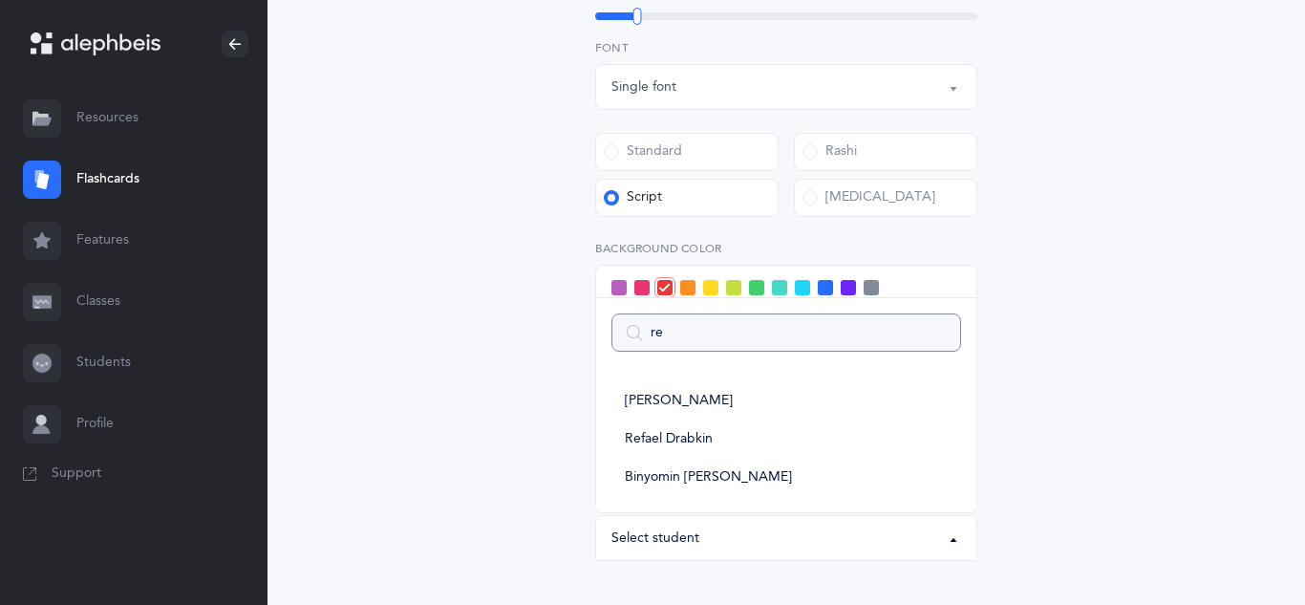
type input "r"
select select
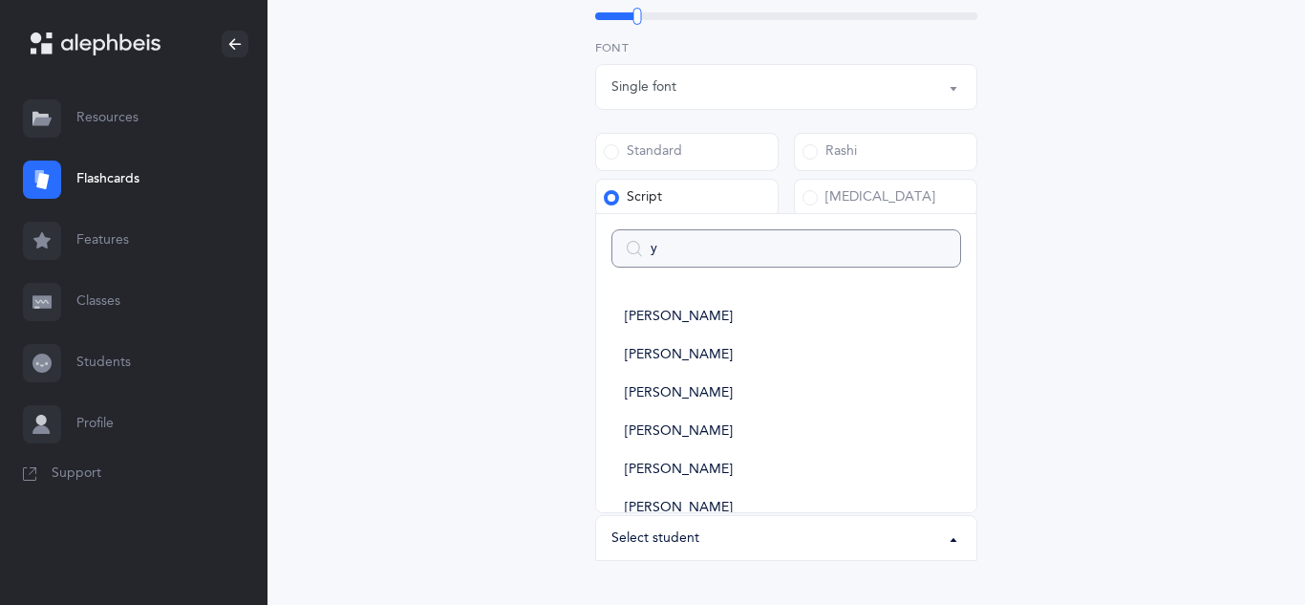
type input "yu"
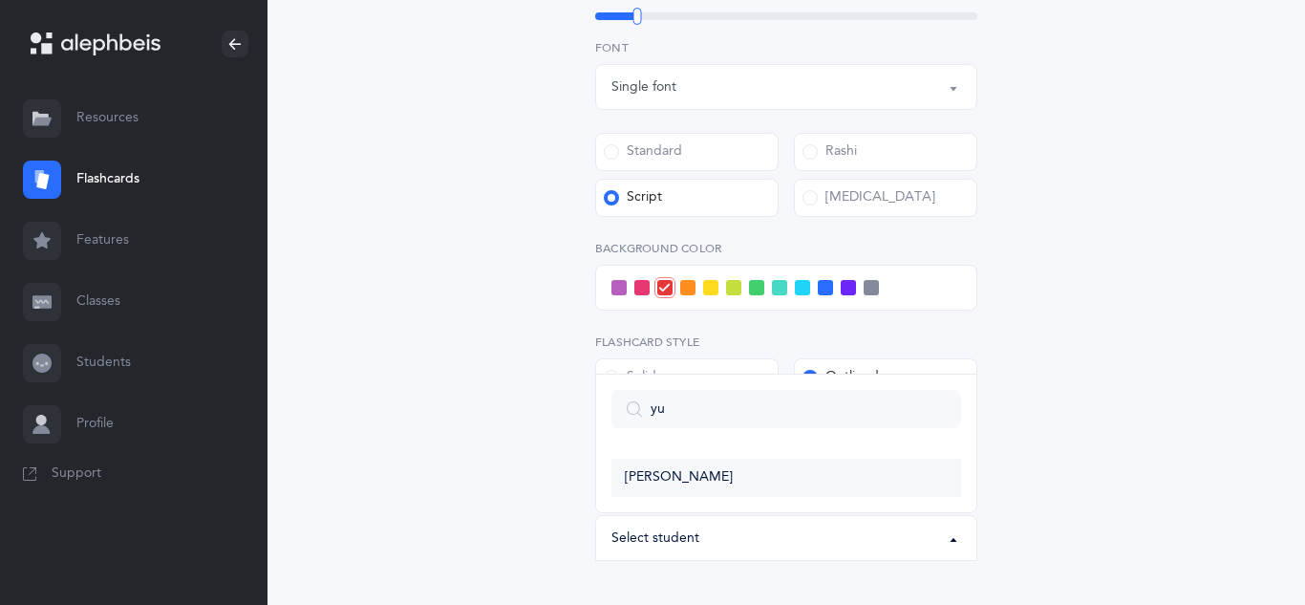
click at [640, 488] on link "[PERSON_NAME]" at bounding box center [787, 478] width 350 height 38
select select "11346"
click at [440, 399] on div "Open Words Choose your Flashcards options Letters to include Accumulative [PERS…" at bounding box center [787, 85] width 872 height 1287
click at [824, 287] on span at bounding box center [825, 287] width 15 height 15
click at [0, 0] on input "checkbox" at bounding box center [0, 0] width 0 height 0
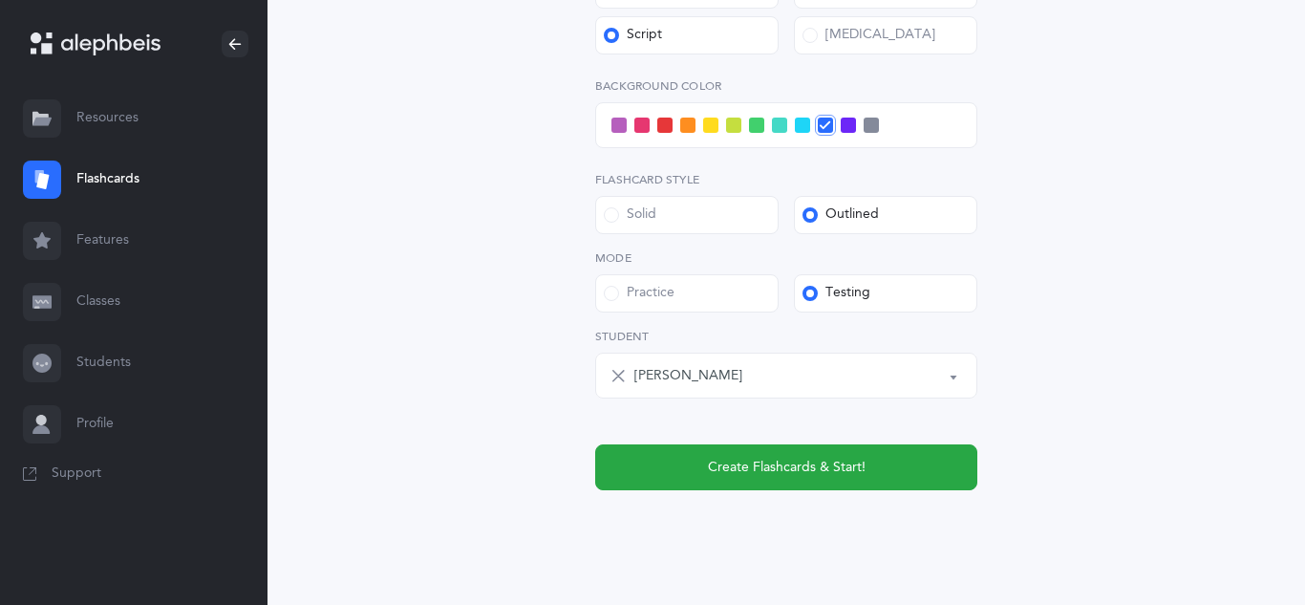
scroll to position [889, 0]
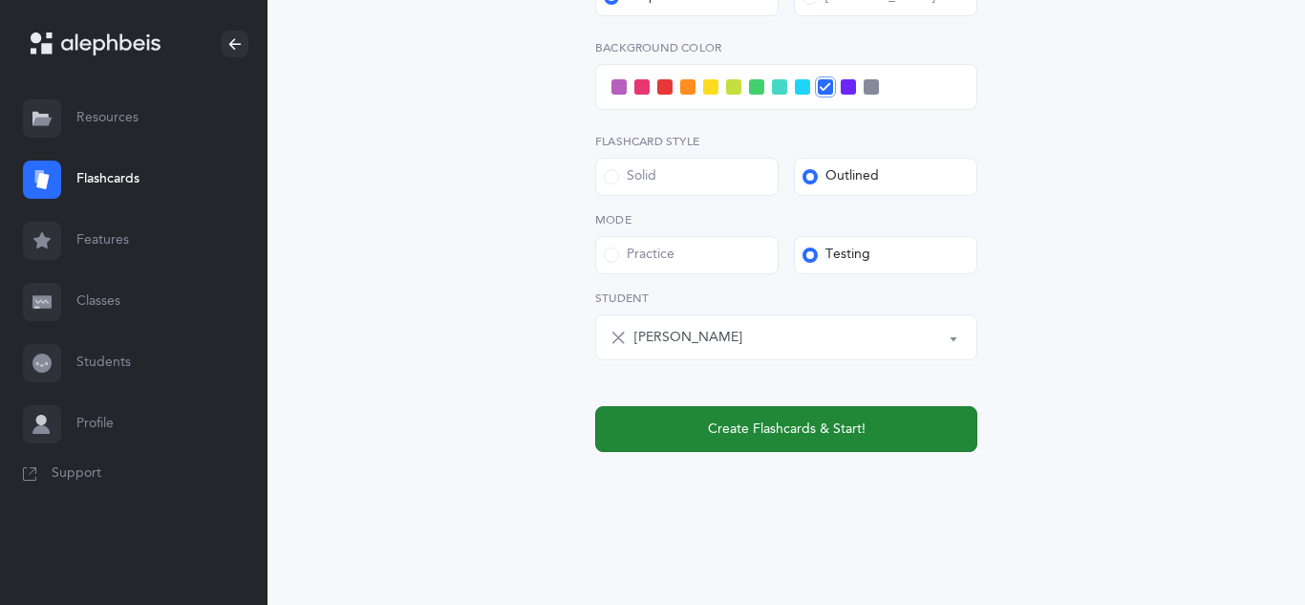
click at [751, 420] on span "Create Flashcards & Start!" at bounding box center [787, 430] width 158 height 20
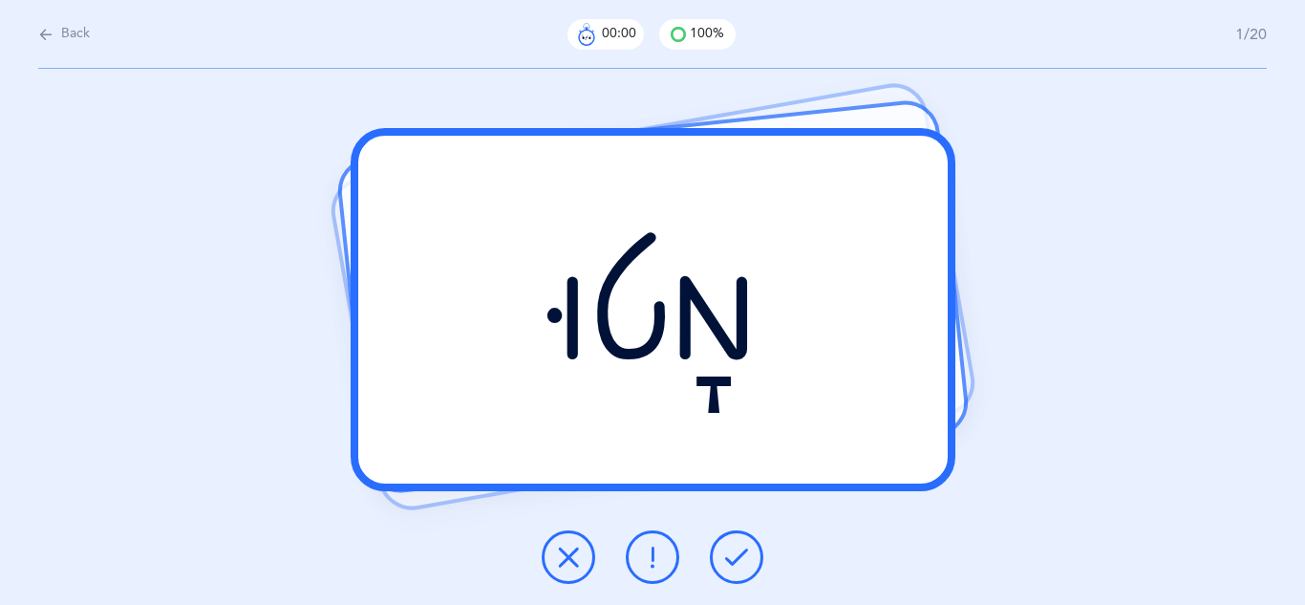
scroll to position [0, 0]
click at [730, 547] on icon at bounding box center [736, 557] width 23 height 23
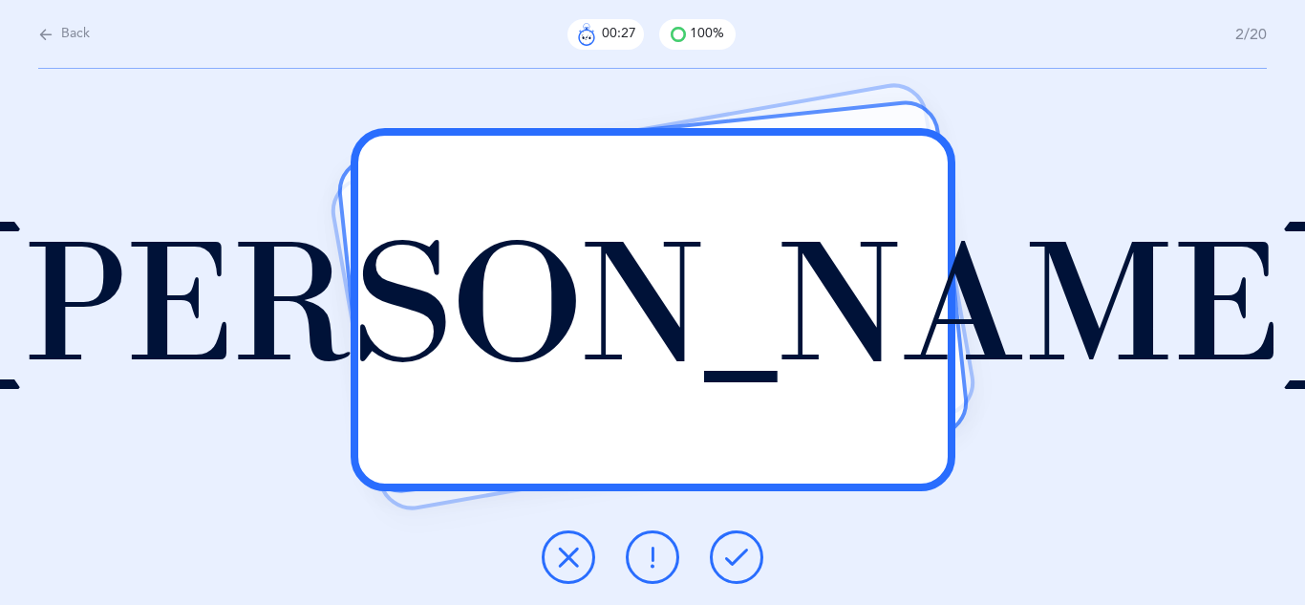
click at [546, 552] on button at bounding box center [569, 557] width 54 height 54
click at [722, 546] on button at bounding box center [737, 557] width 54 height 54
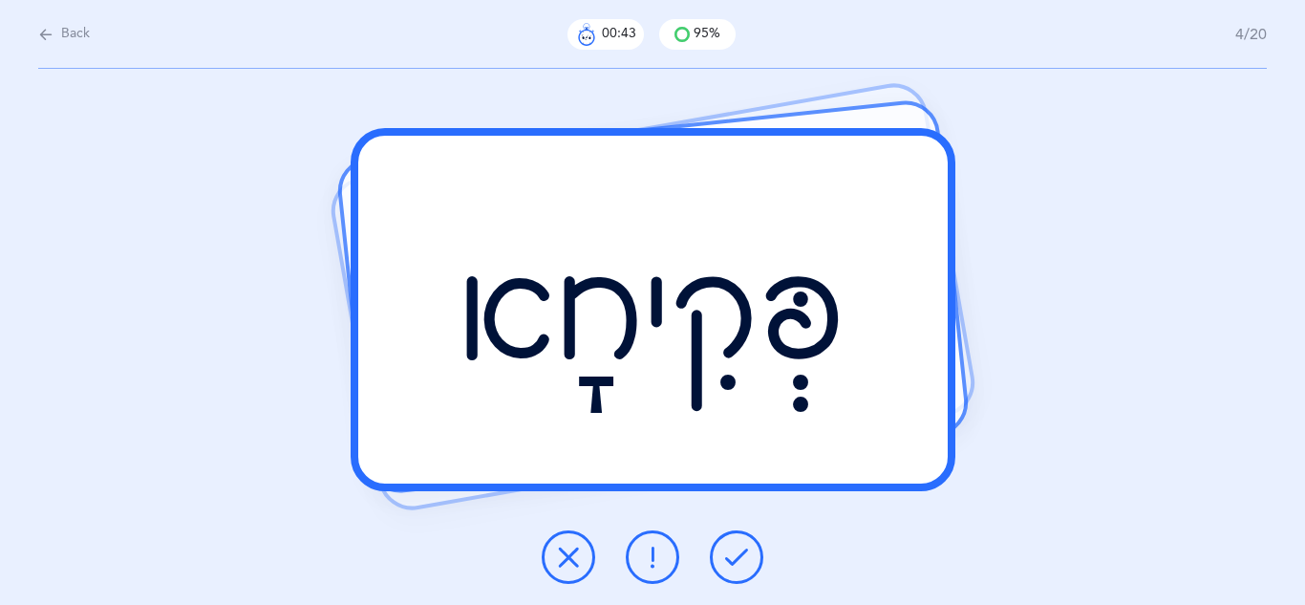
click at [722, 546] on button at bounding box center [737, 557] width 54 height 54
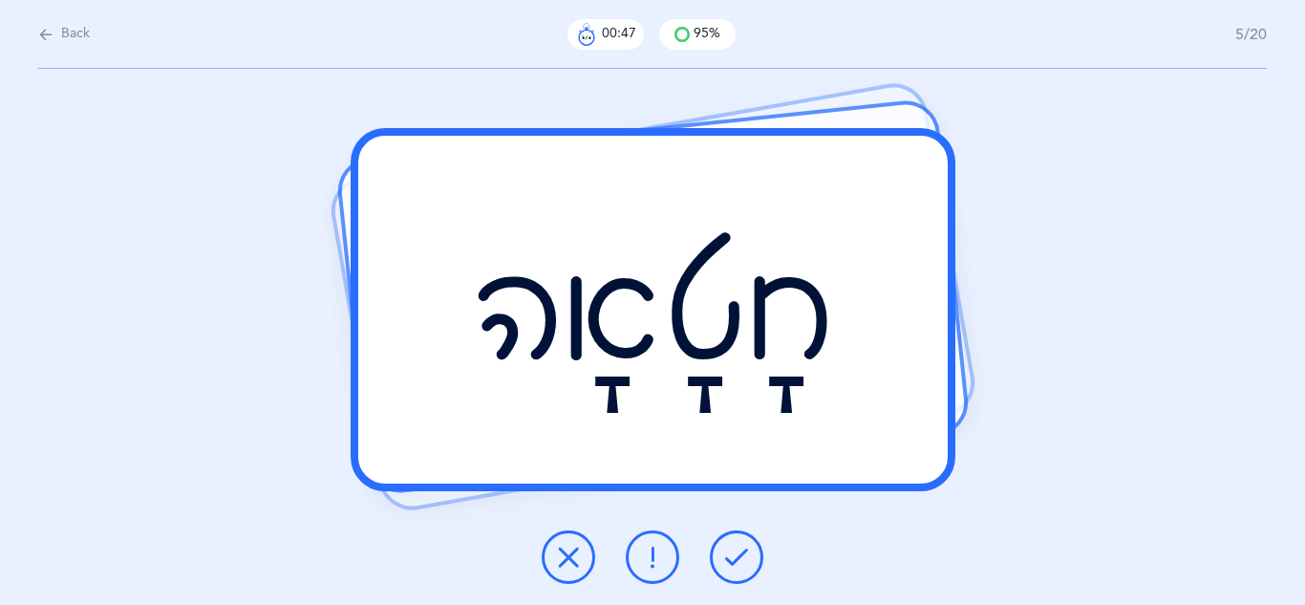
click at [722, 546] on button at bounding box center [737, 557] width 54 height 54
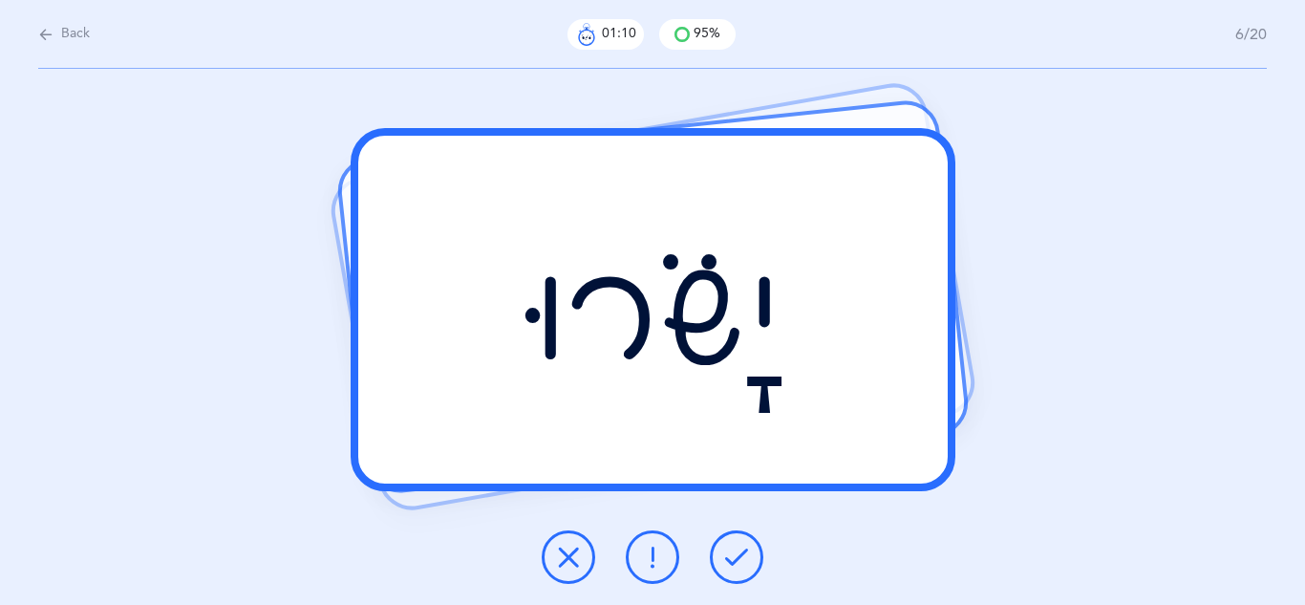
click at [573, 559] on icon at bounding box center [568, 557] width 23 height 23
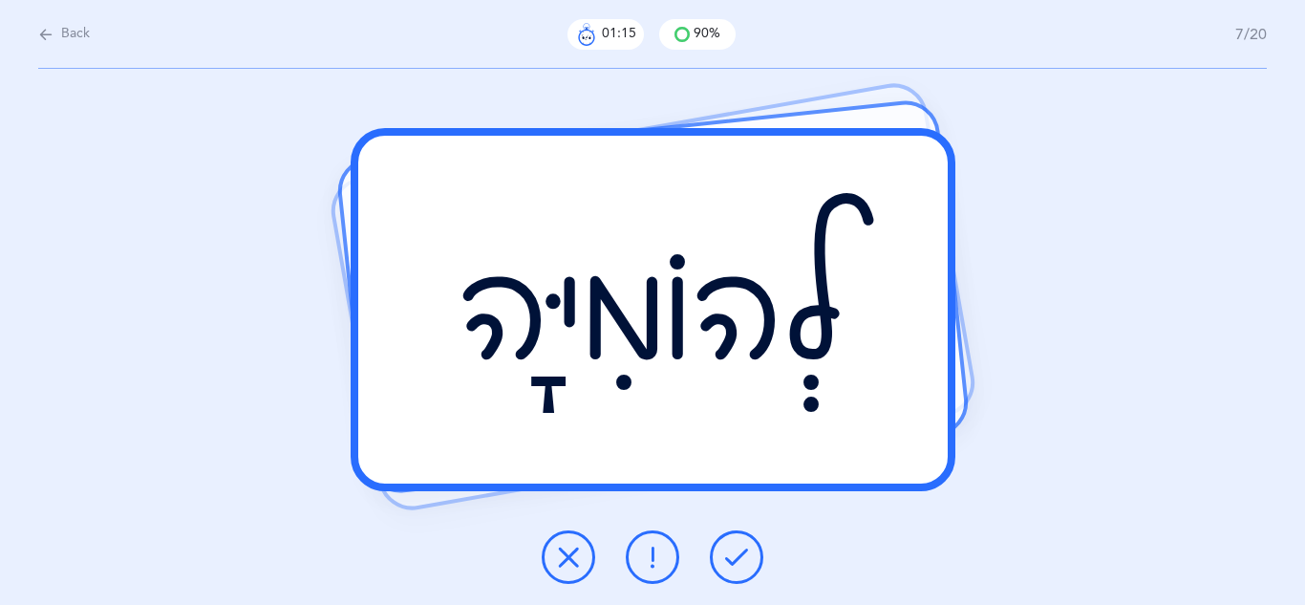
click at [727, 561] on icon at bounding box center [736, 557] width 23 height 23
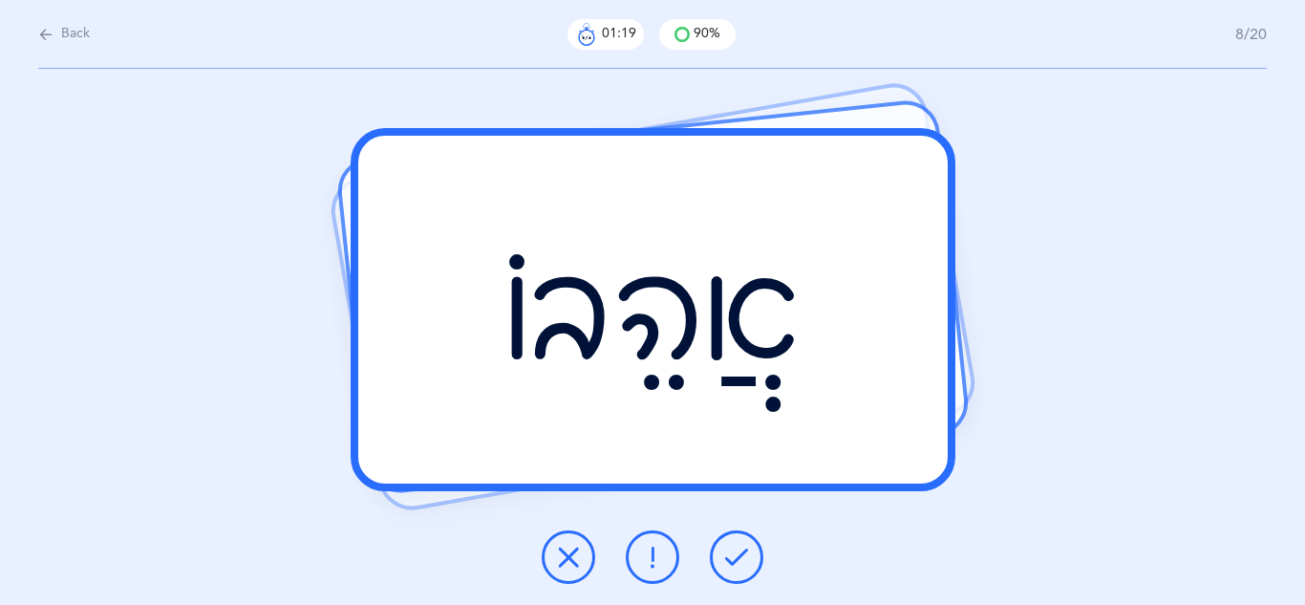
click at [727, 561] on icon at bounding box center [736, 557] width 23 height 23
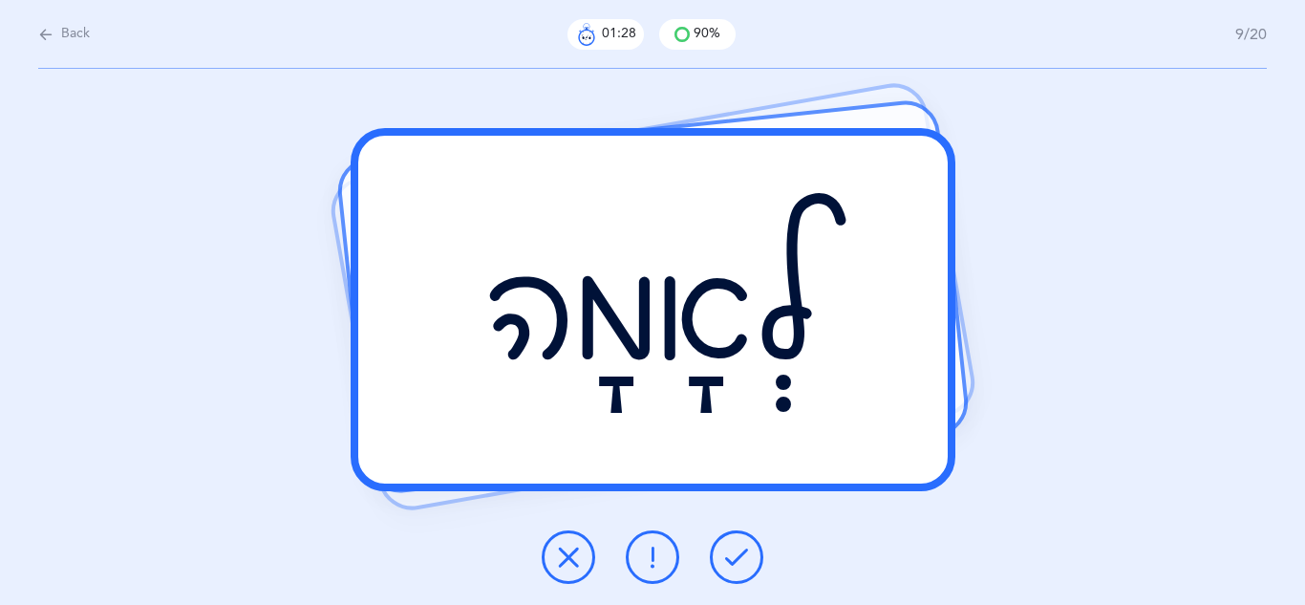
click at [658, 554] on icon at bounding box center [652, 557] width 23 height 23
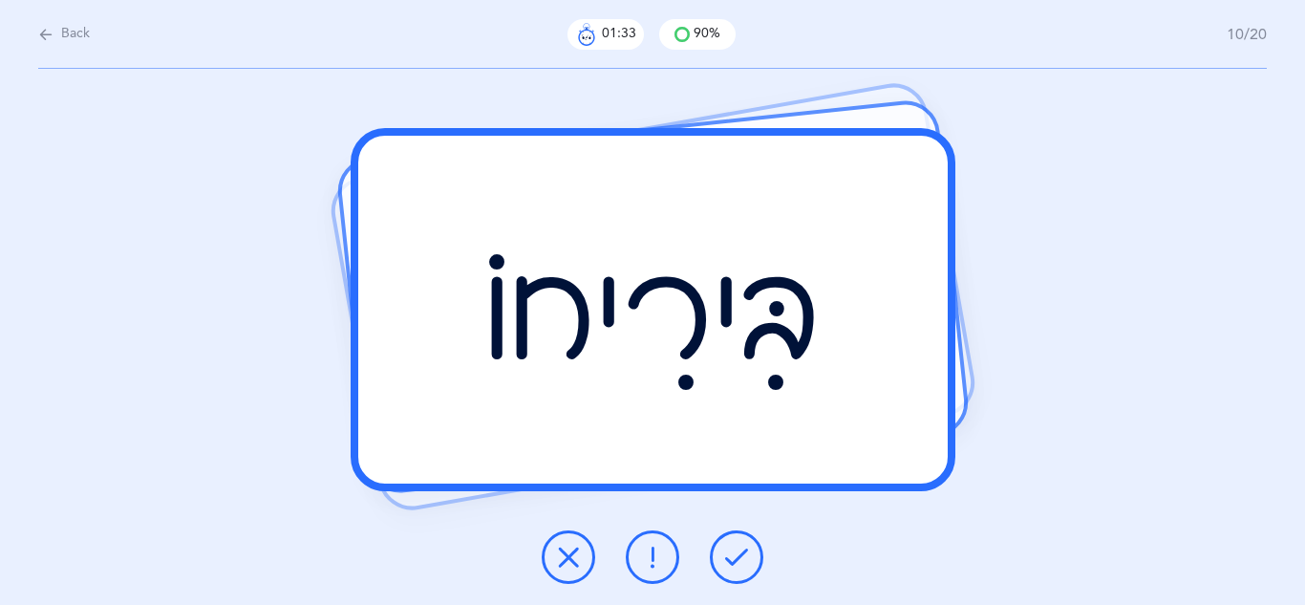
click at [727, 560] on icon at bounding box center [736, 557] width 23 height 23
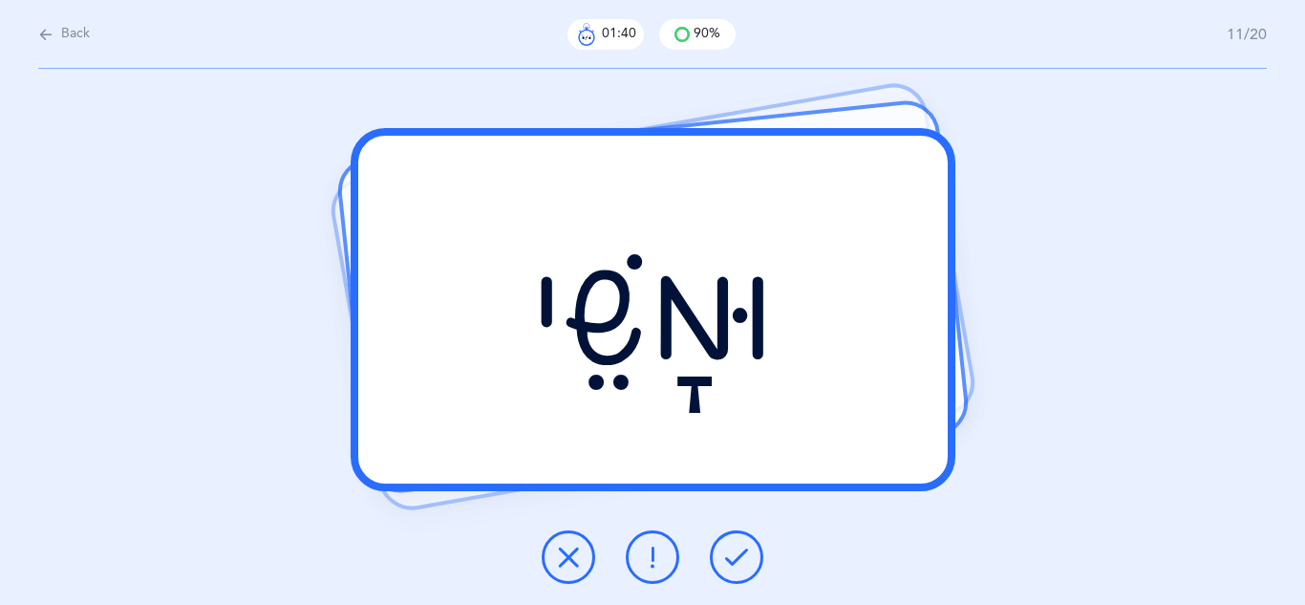
click at [727, 560] on icon at bounding box center [736, 557] width 23 height 23
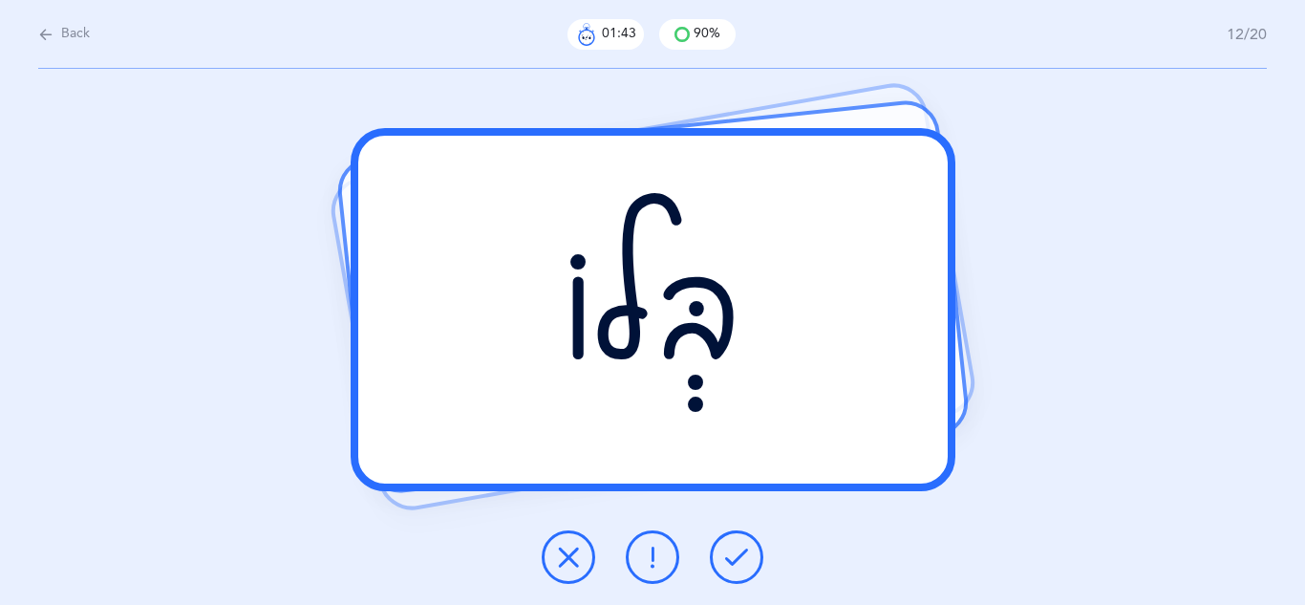
click at [727, 560] on icon at bounding box center [736, 557] width 23 height 23
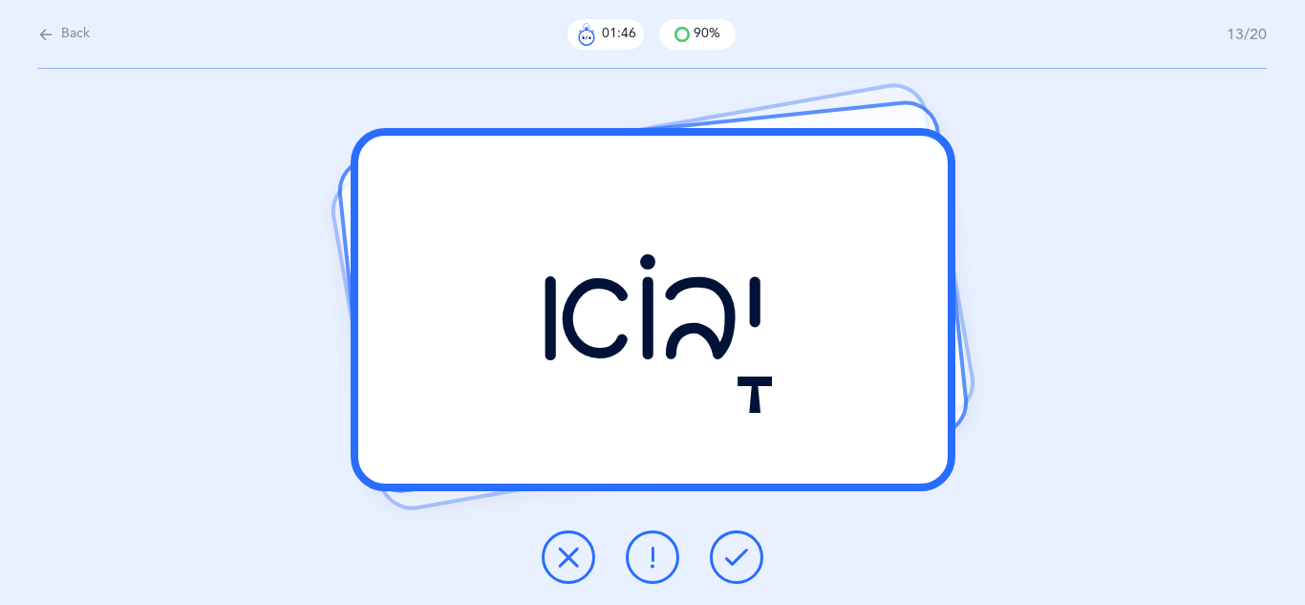
click at [727, 560] on icon at bounding box center [736, 557] width 23 height 23
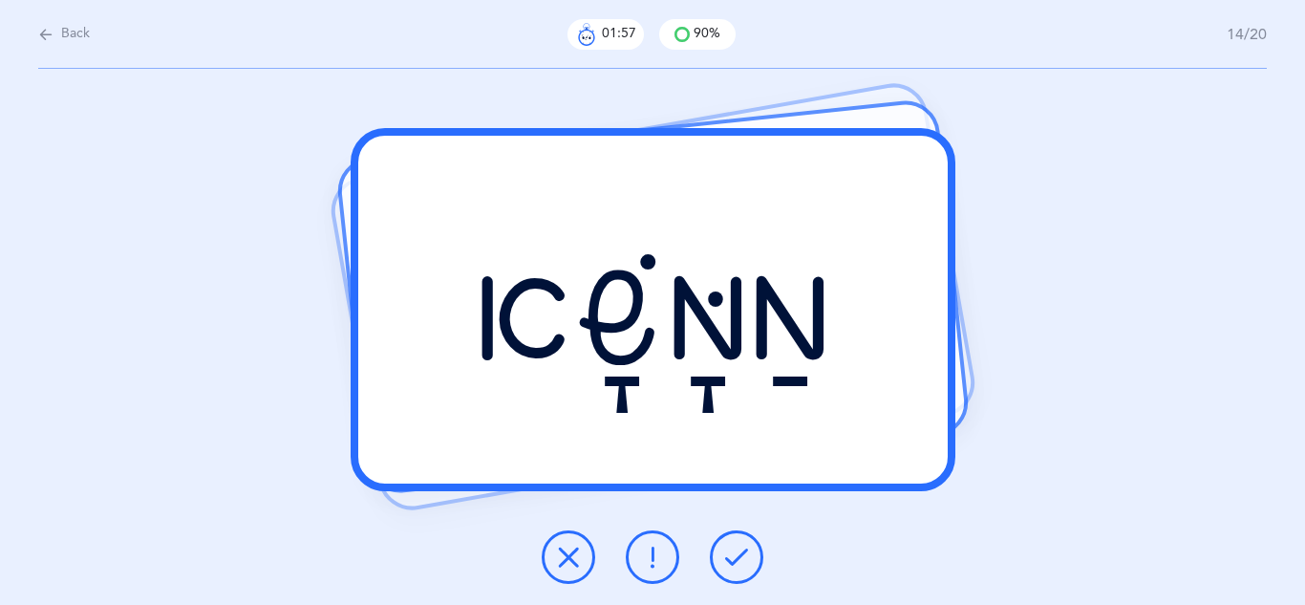
click at [665, 559] on button at bounding box center [653, 557] width 54 height 54
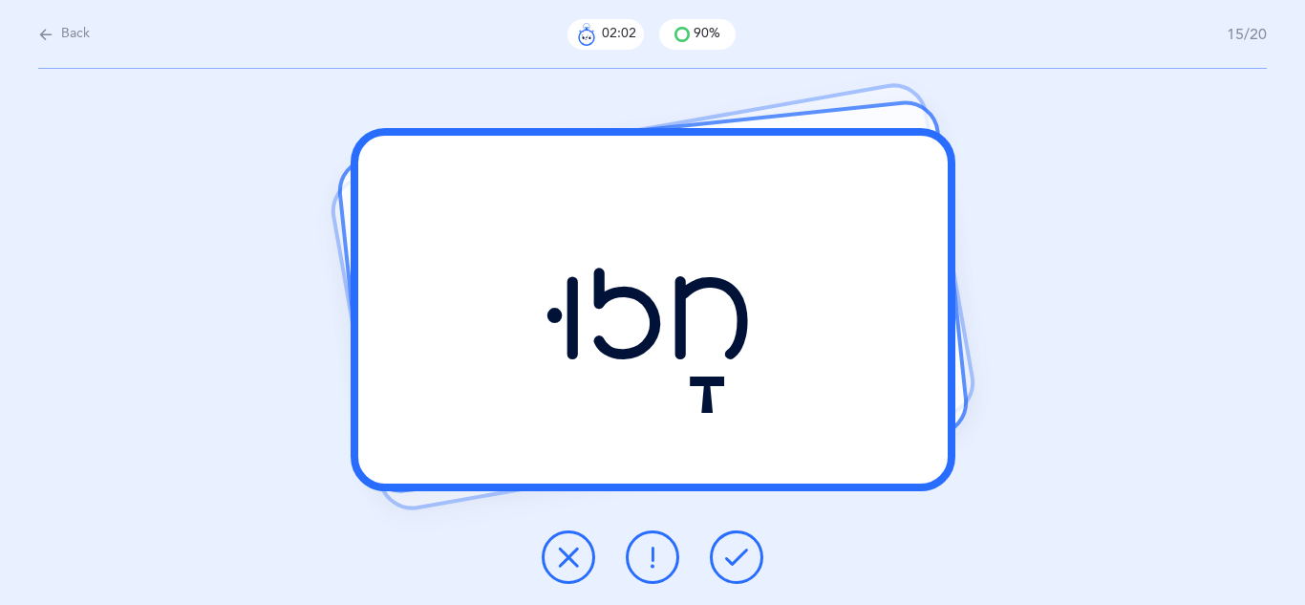
click at [748, 538] on button at bounding box center [737, 557] width 54 height 54
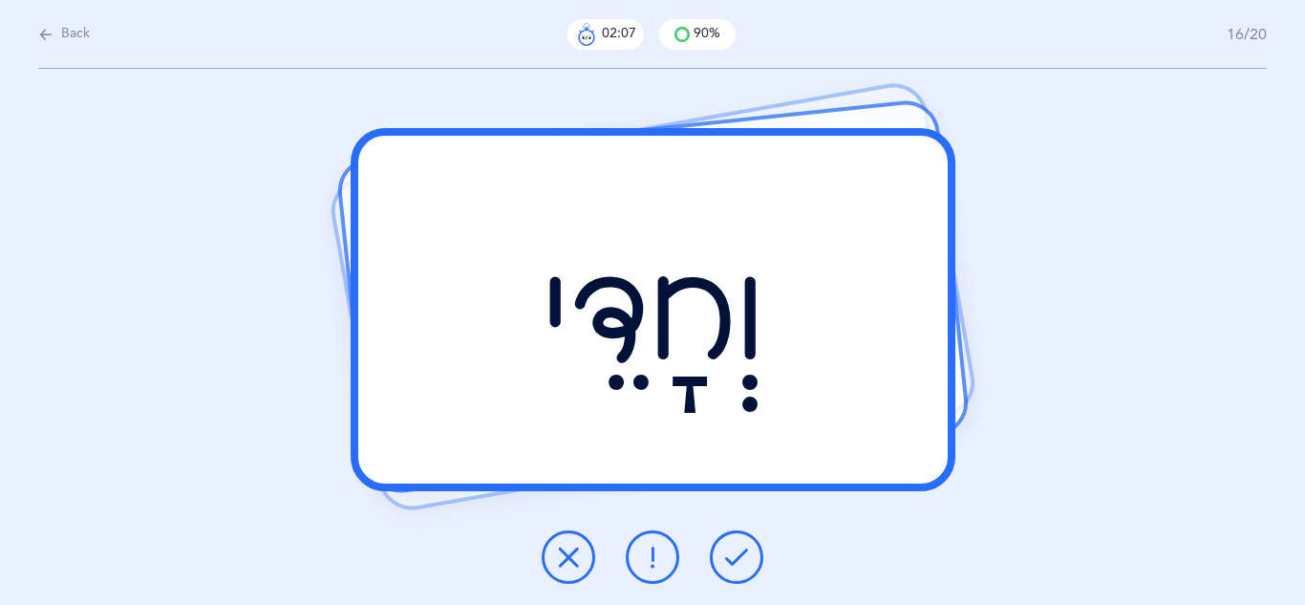
click at [748, 538] on button at bounding box center [737, 557] width 54 height 54
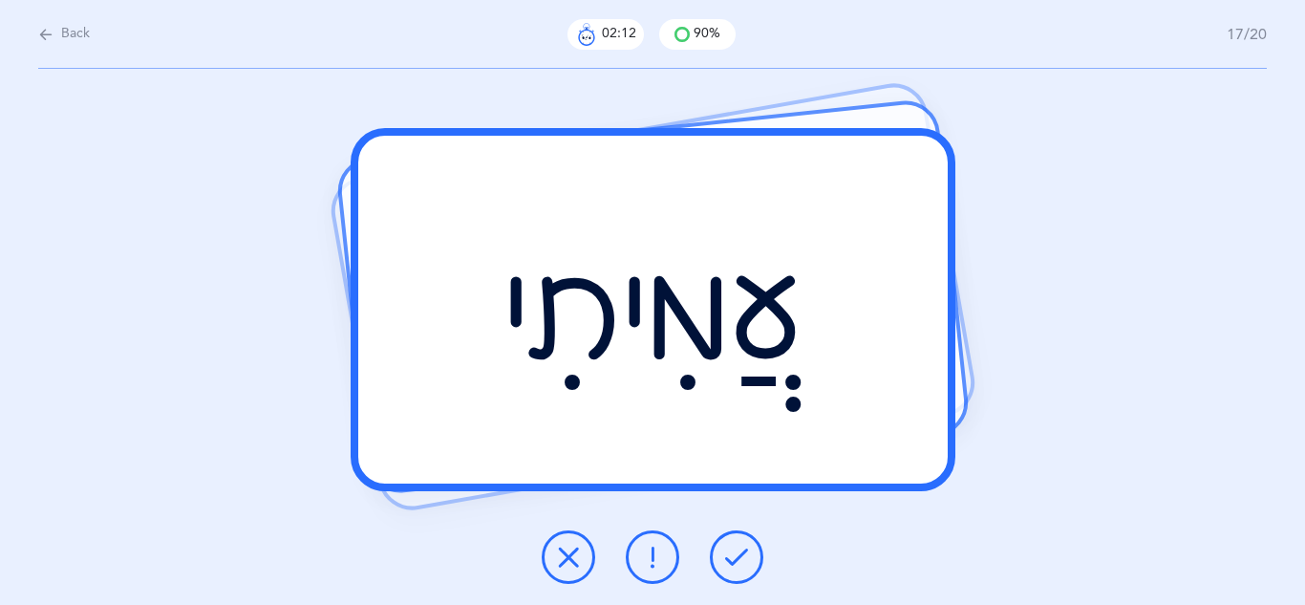
click at [748, 538] on button at bounding box center [737, 557] width 54 height 54
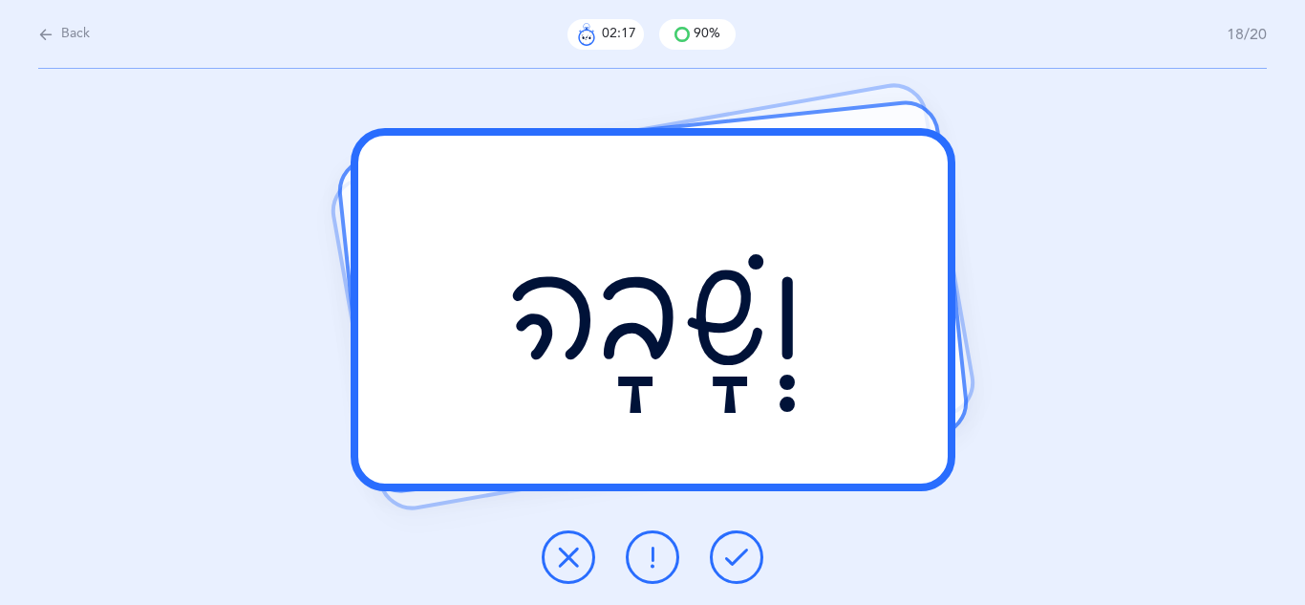
click at [747, 538] on button at bounding box center [737, 557] width 54 height 54
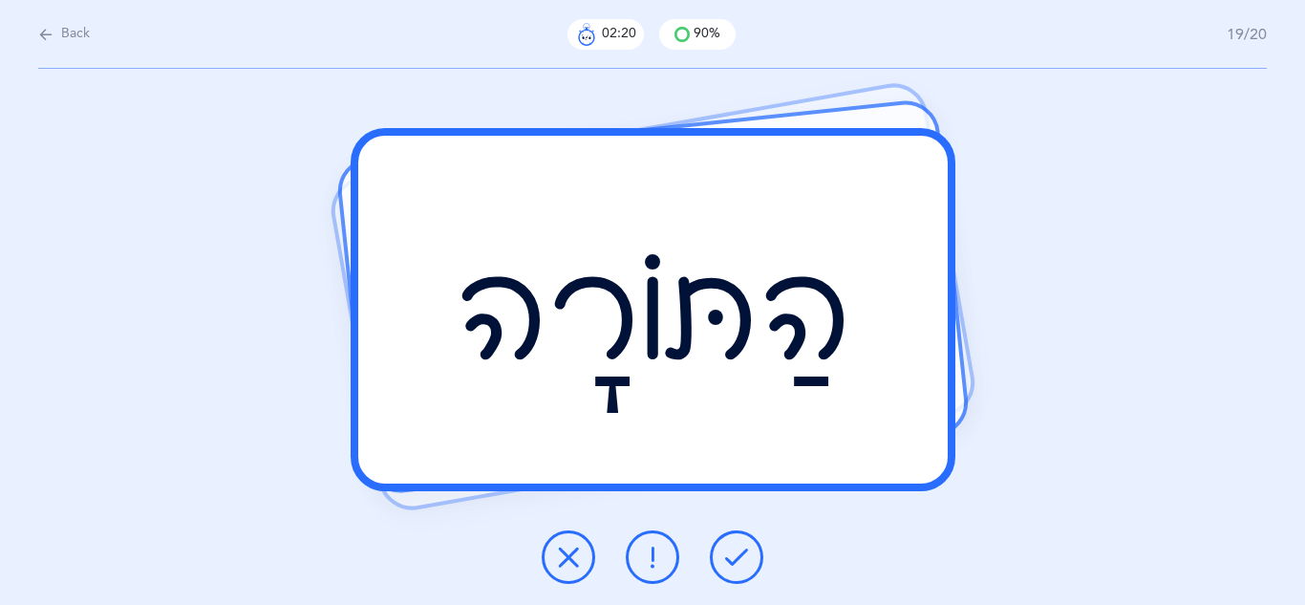
click at [747, 538] on button at bounding box center [737, 557] width 54 height 54
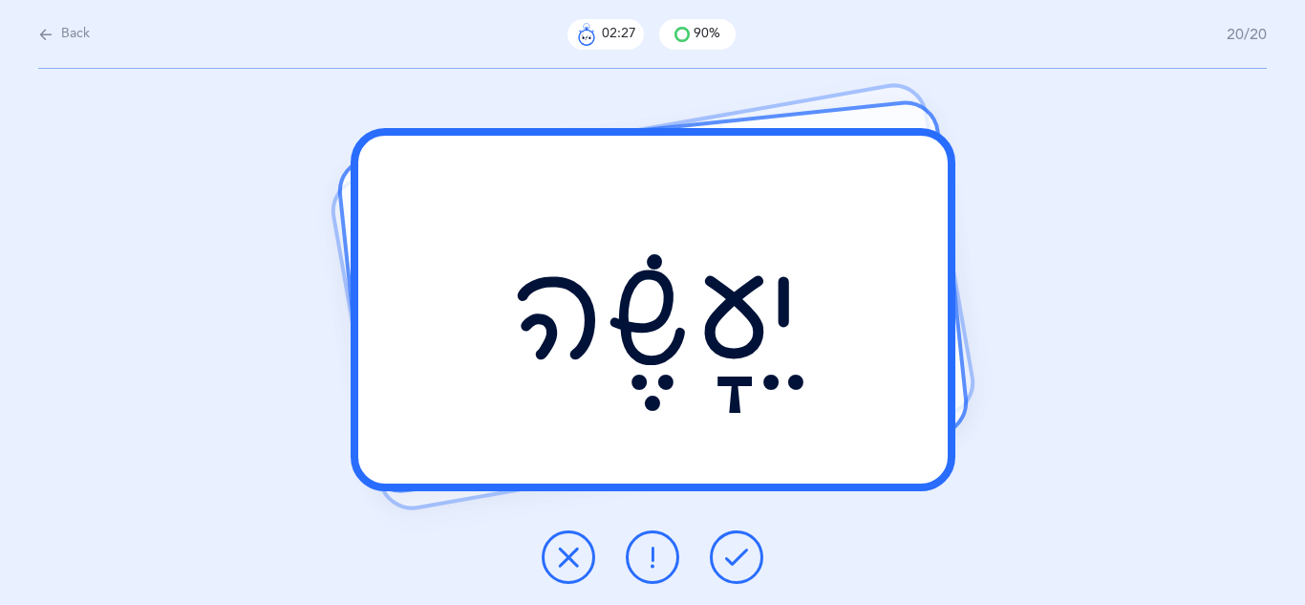
click at [729, 571] on button at bounding box center [737, 557] width 54 height 54
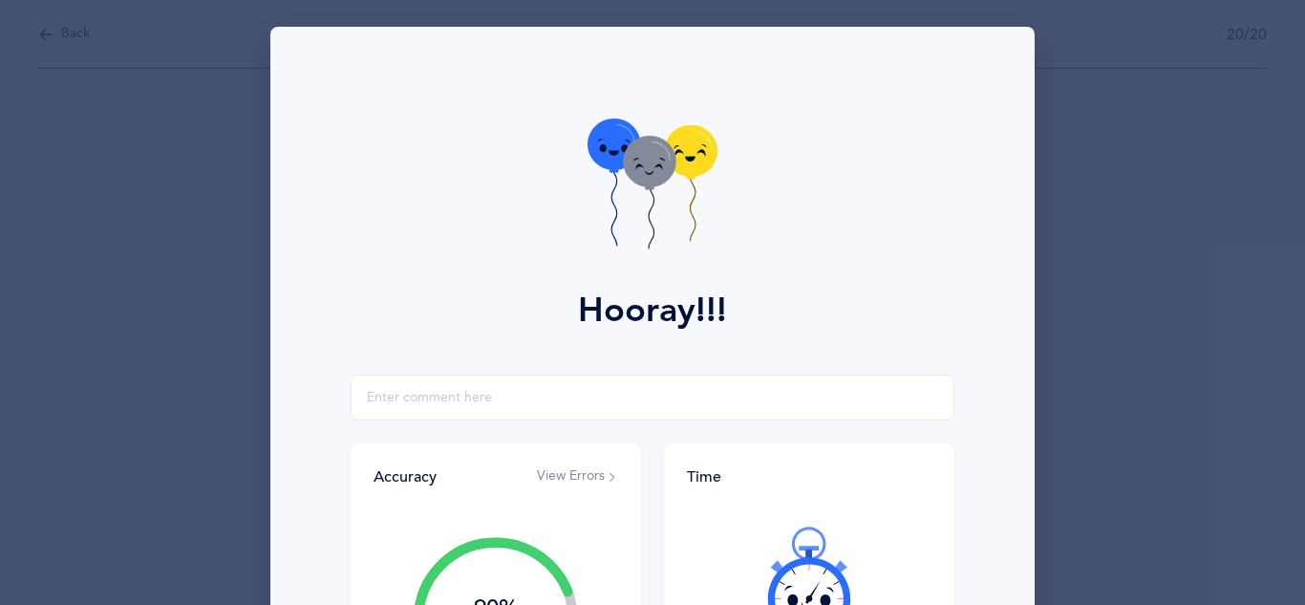
click at [729, 571] on div at bounding box center [809, 583] width 245 height 161
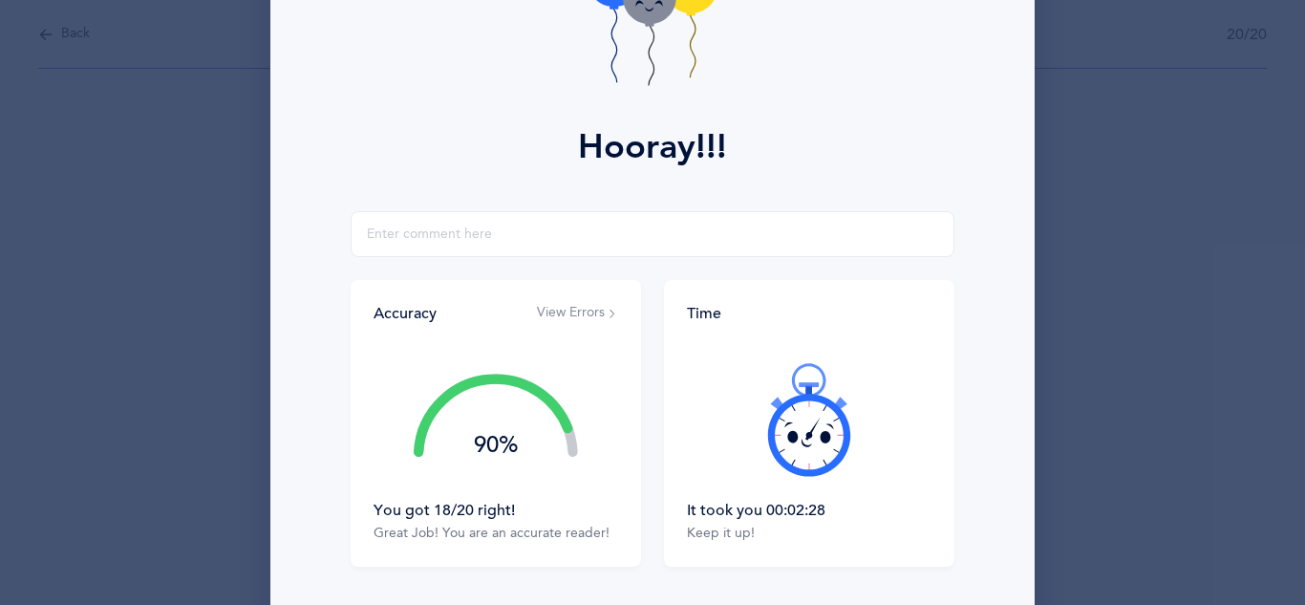
scroll to position [305, 0]
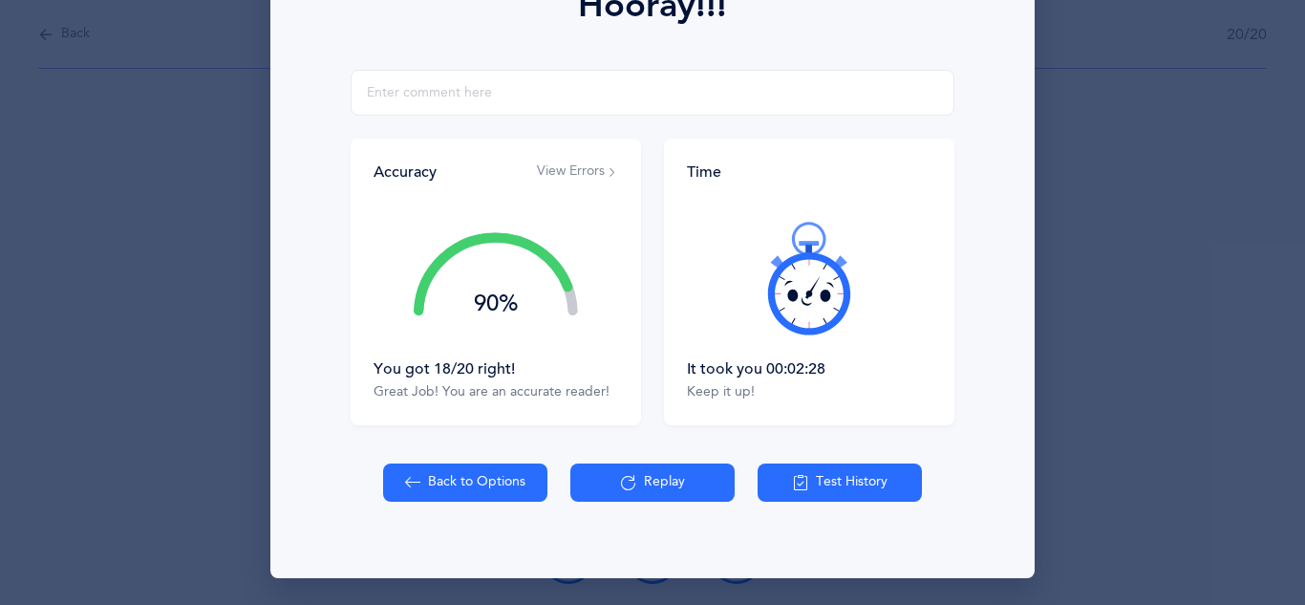
click at [460, 482] on button "Back to Options" at bounding box center [465, 483] width 164 height 38
select select "27"
select select "single"
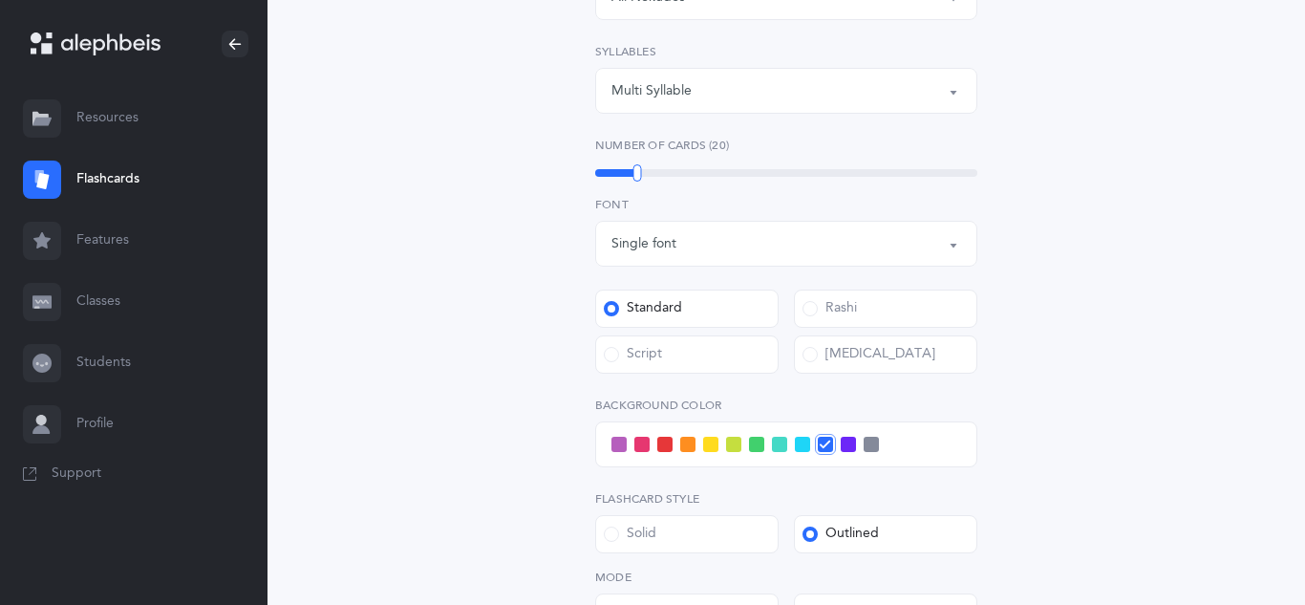
scroll to position [535, 0]
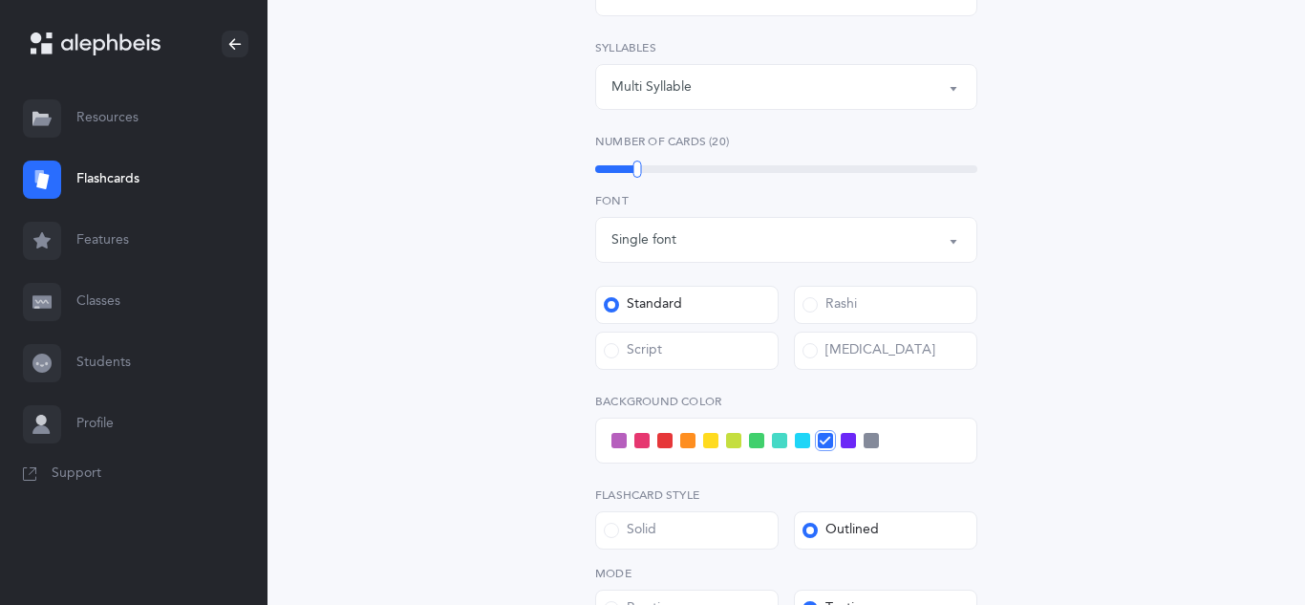
click at [672, 337] on label "Script" at bounding box center [686, 351] width 183 height 38
click at [0, 0] on input "Script" at bounding box center [0, 0] width 0 height 0
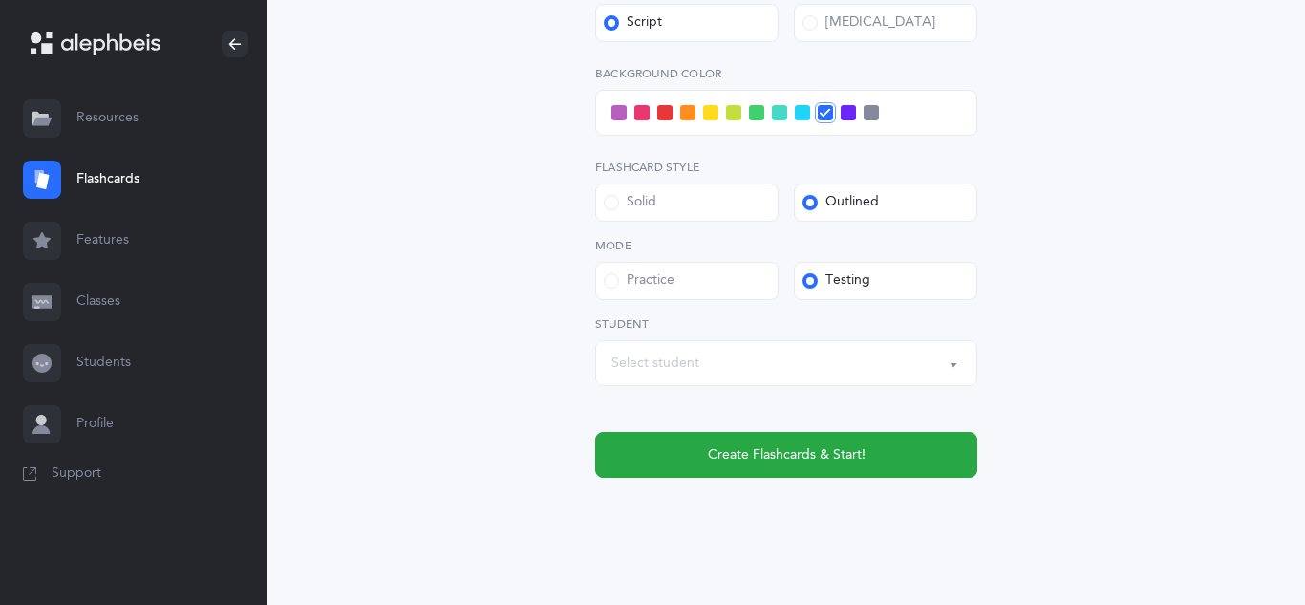
scroll to position [879, 0]
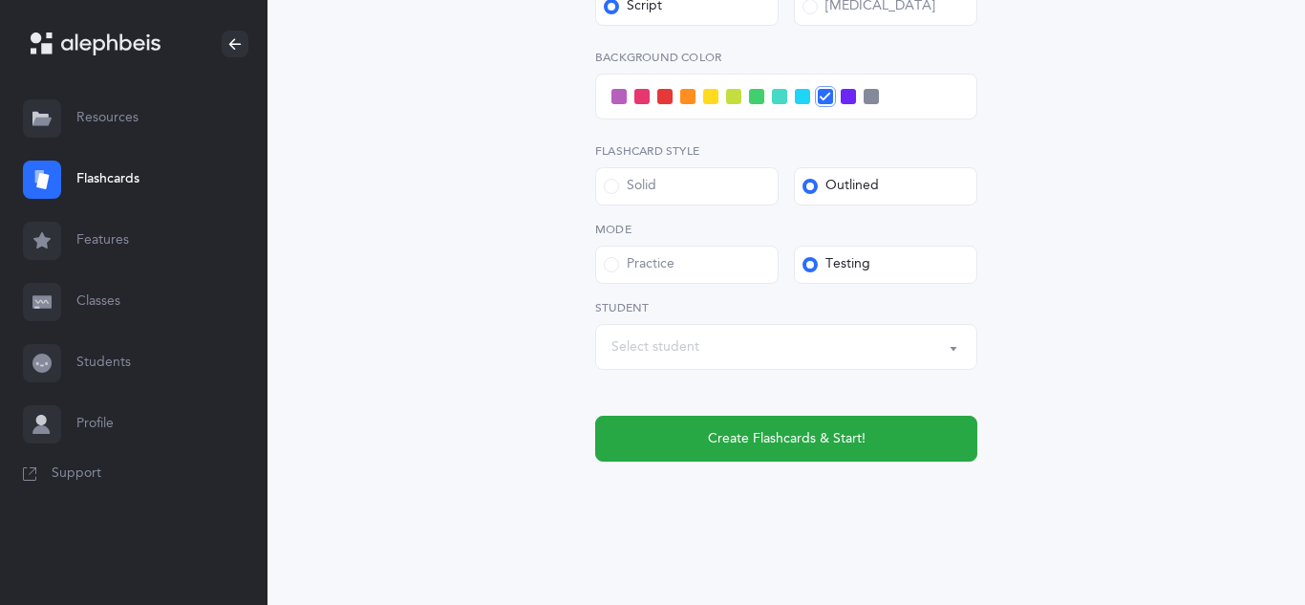
click at [702, 346] on div "Select student" at bounding box center [787, 347] width 350 height 32
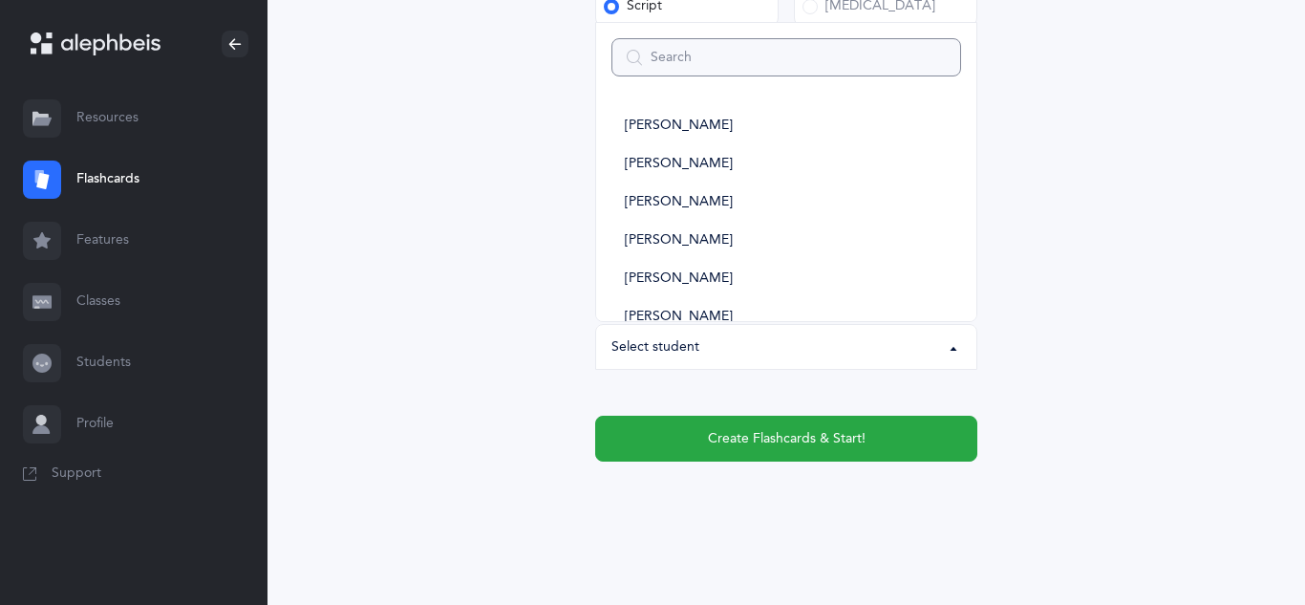
type input "d"
select select
type input "dov"
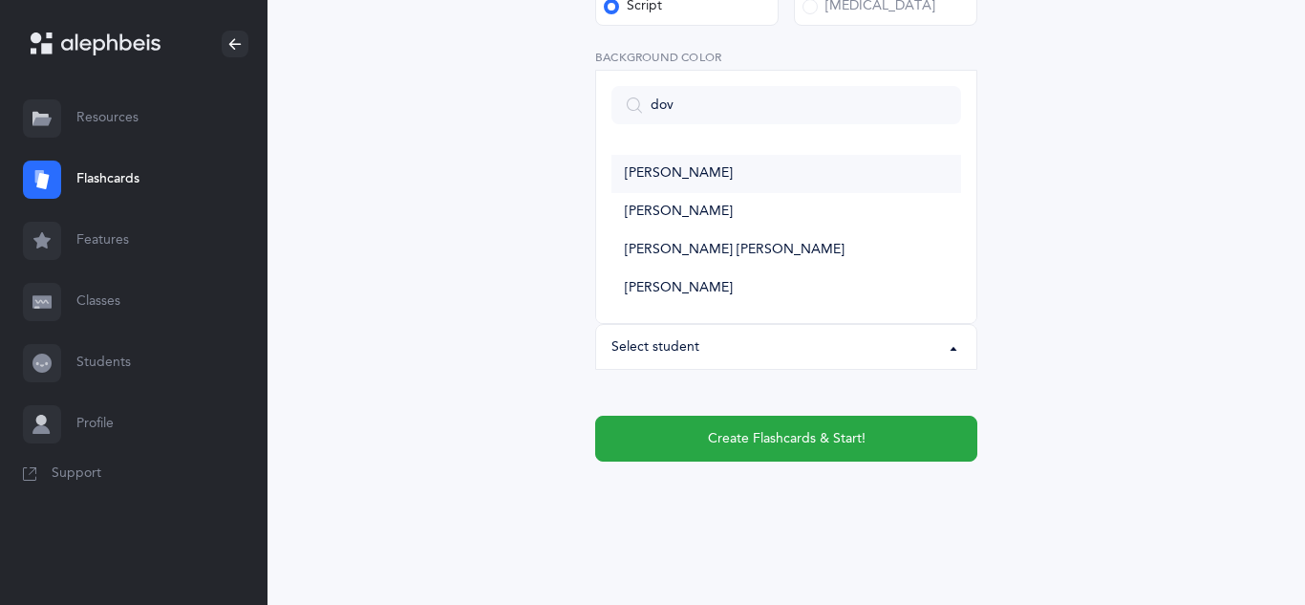
click at [678, 181] on span "[PERSON_NAME]" at bounding box center [679, 173] width 108 height 17
select select "11367"
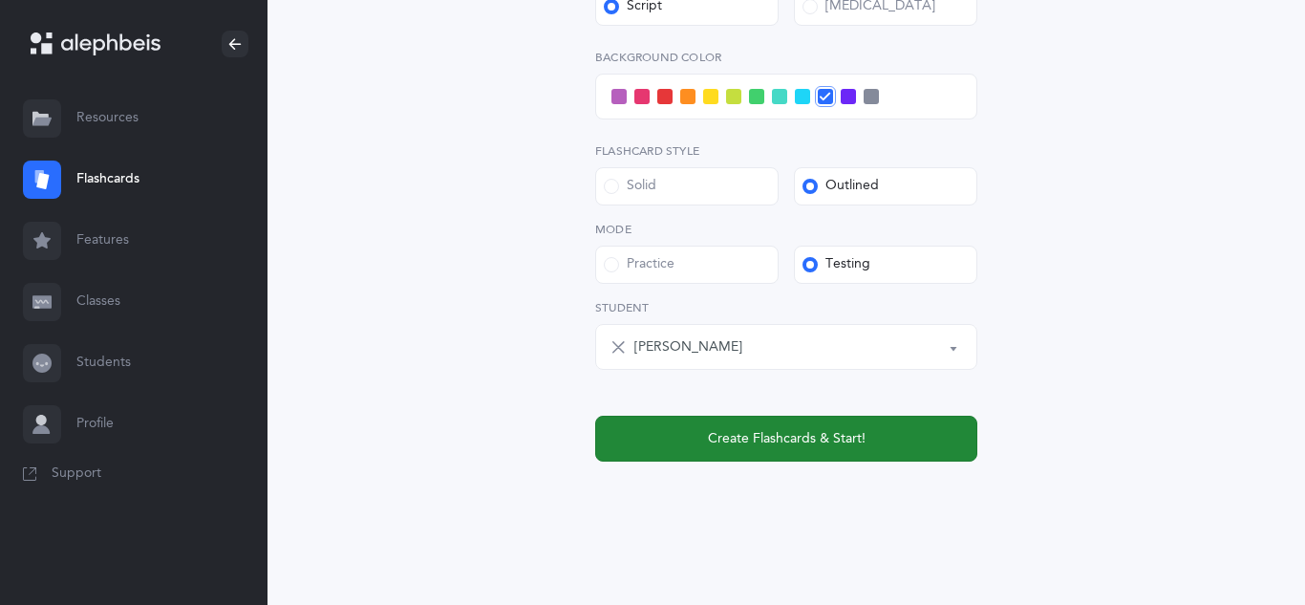
click at [698, 430] on button "Create Flashcards & Start!" at bounding box center [786, 439] width 382 height 46
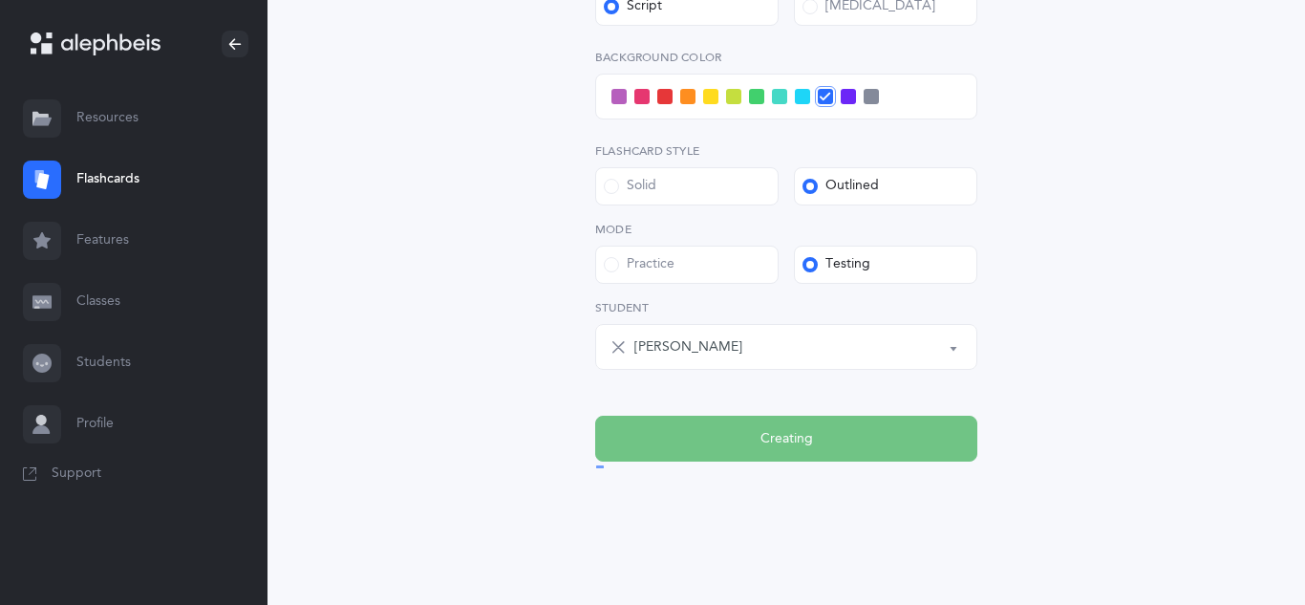
scroll to position [0, 0]
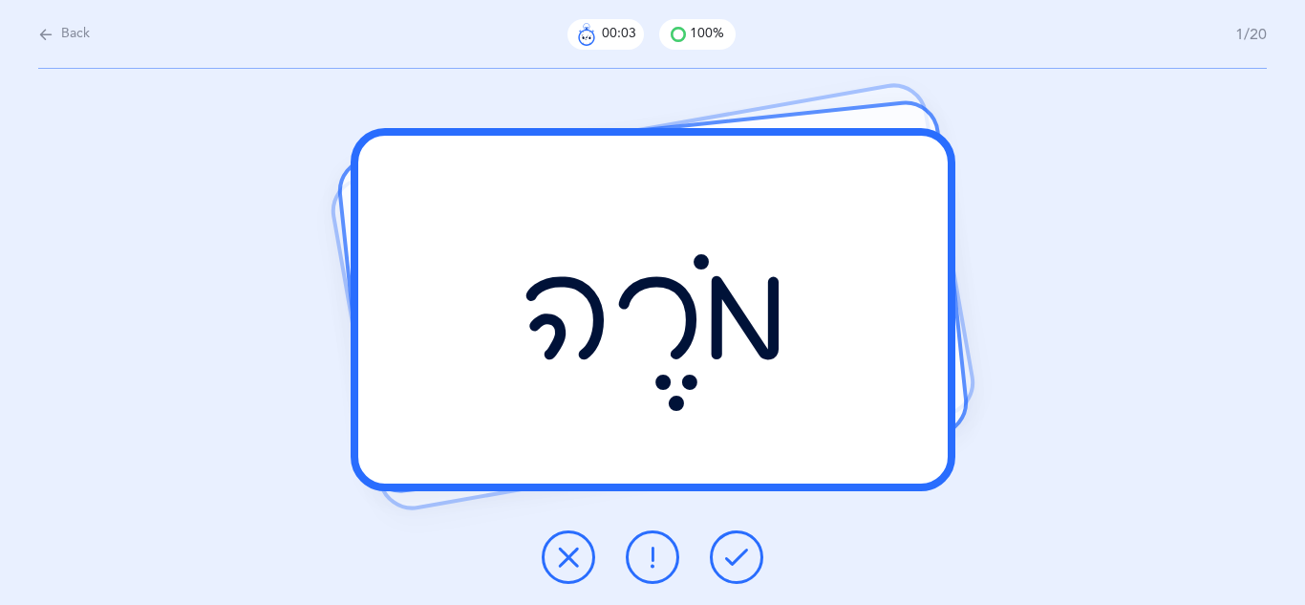
click at [737, 548] on icon at bounding box center [736, 557] width 23 height 23
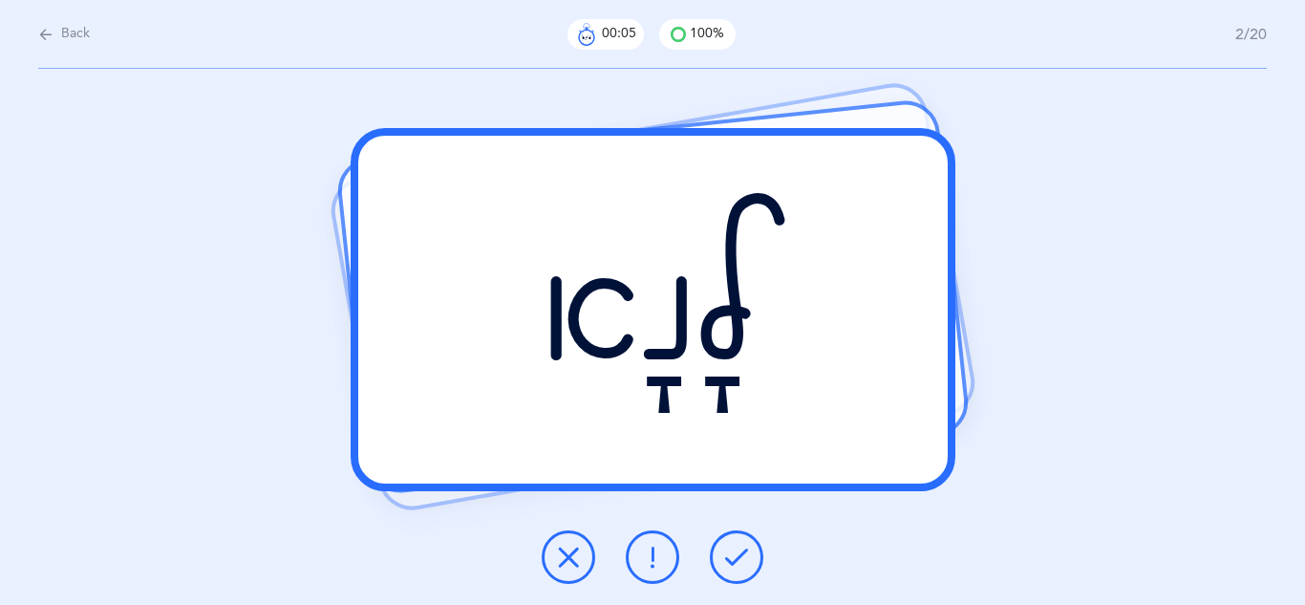
click at [737, 548] on icon at bounding box center [736, 557] width 23 height 23
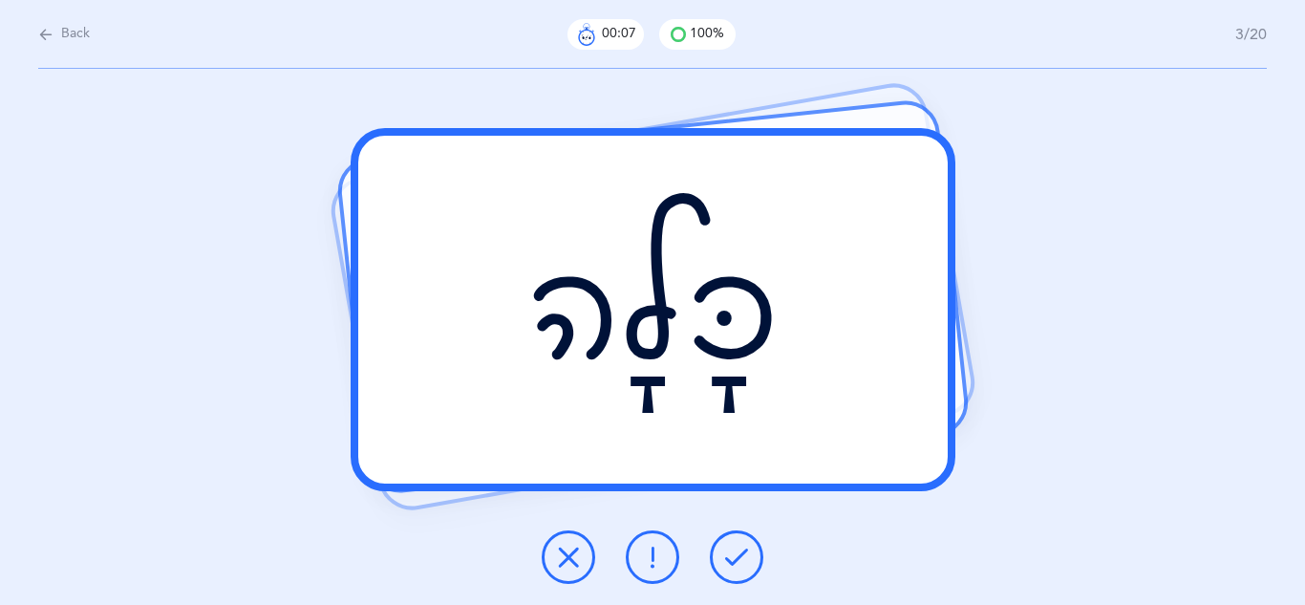
click at [737, 548] on icon at bounding box center [736, 557] width 23 height 23
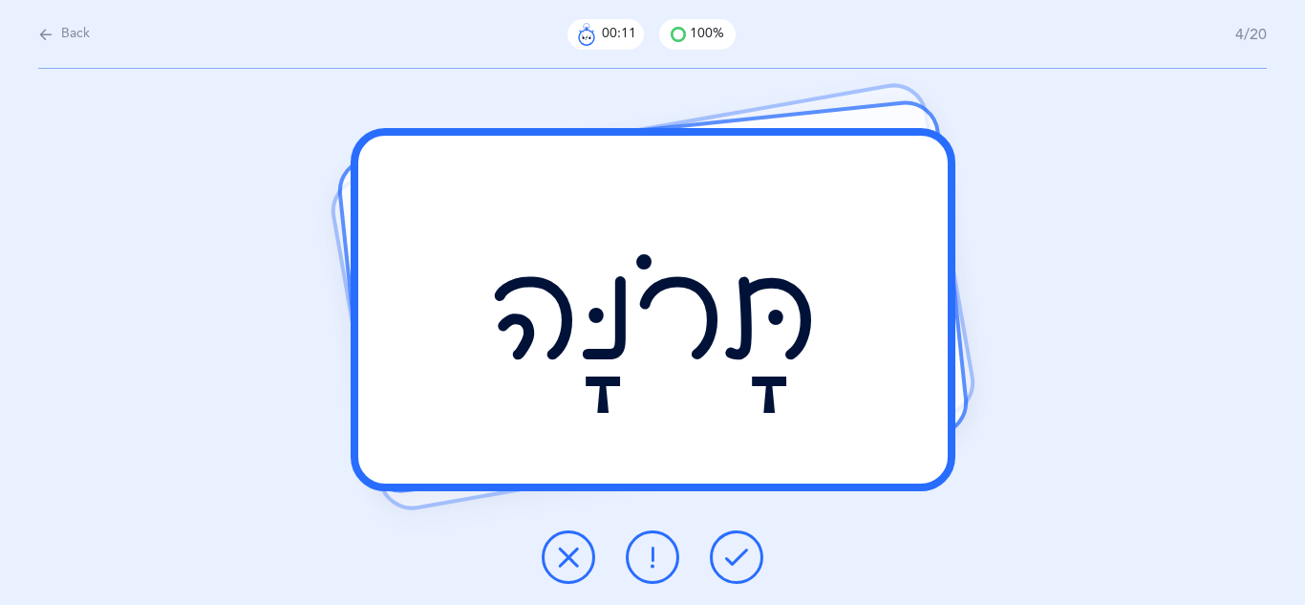
click at [737, 548] on icon at bounding box center [736, 557] width 23 height 23
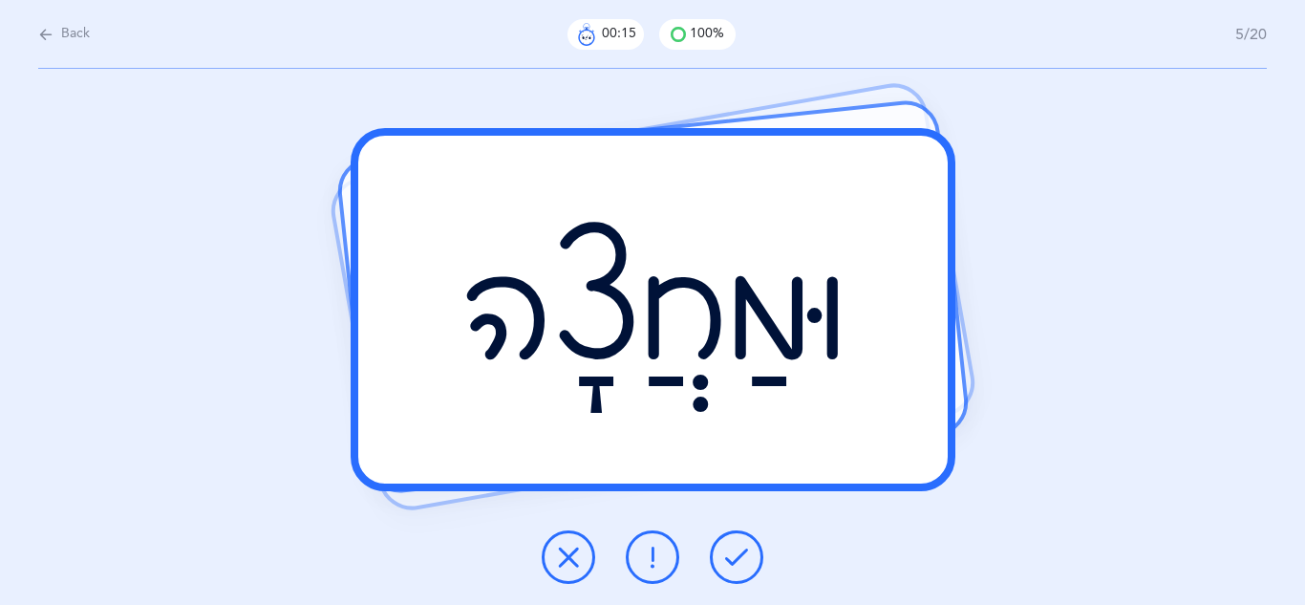
click at [737, 548] on icon at bounding box center [736, 557] width 23 height 23
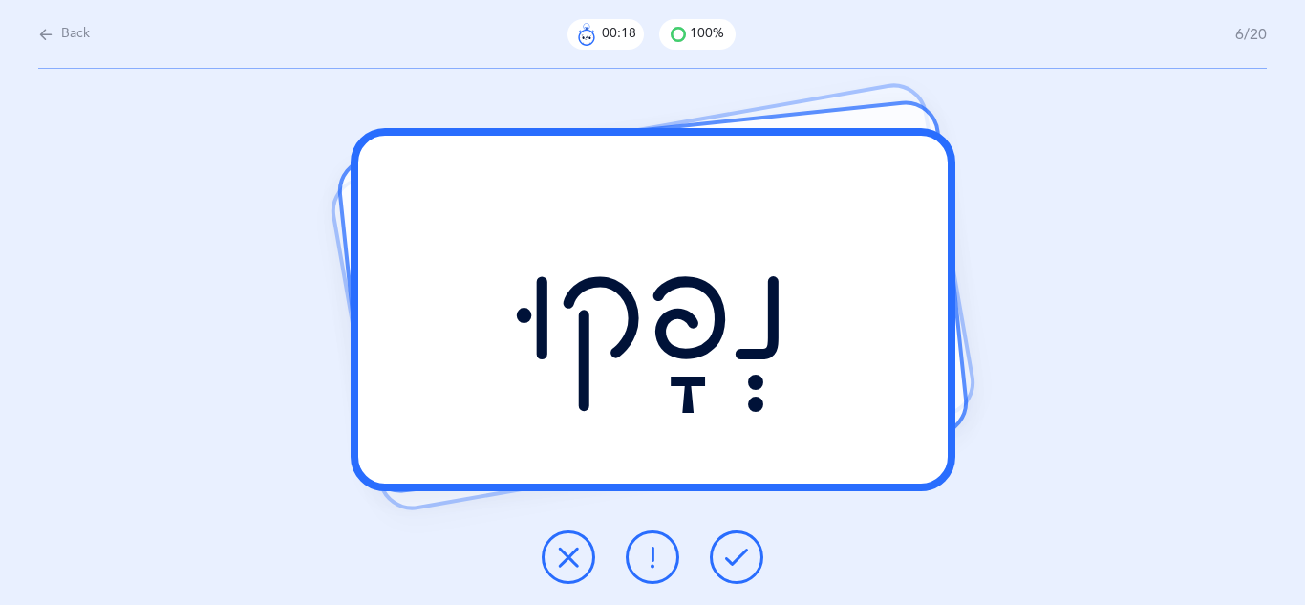
click at [737, 548] on icon at bounding box center [736, 557] width 23 height 23
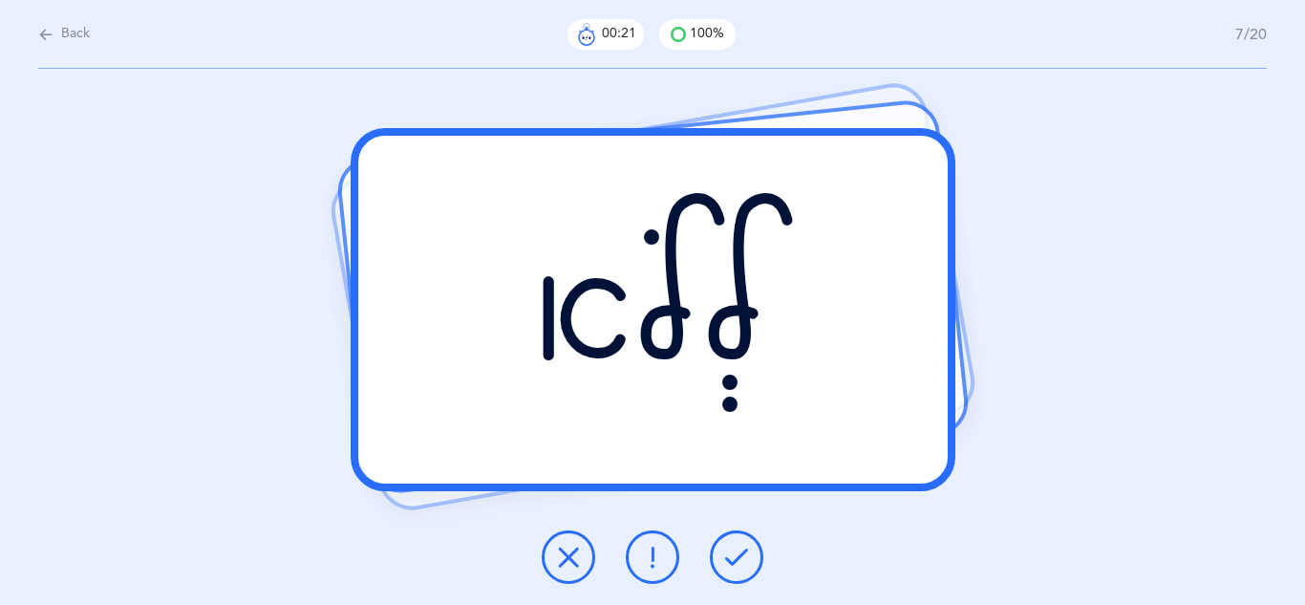
click at [737, 548] on icon at bounding box center [736, 557] width 23 height 23
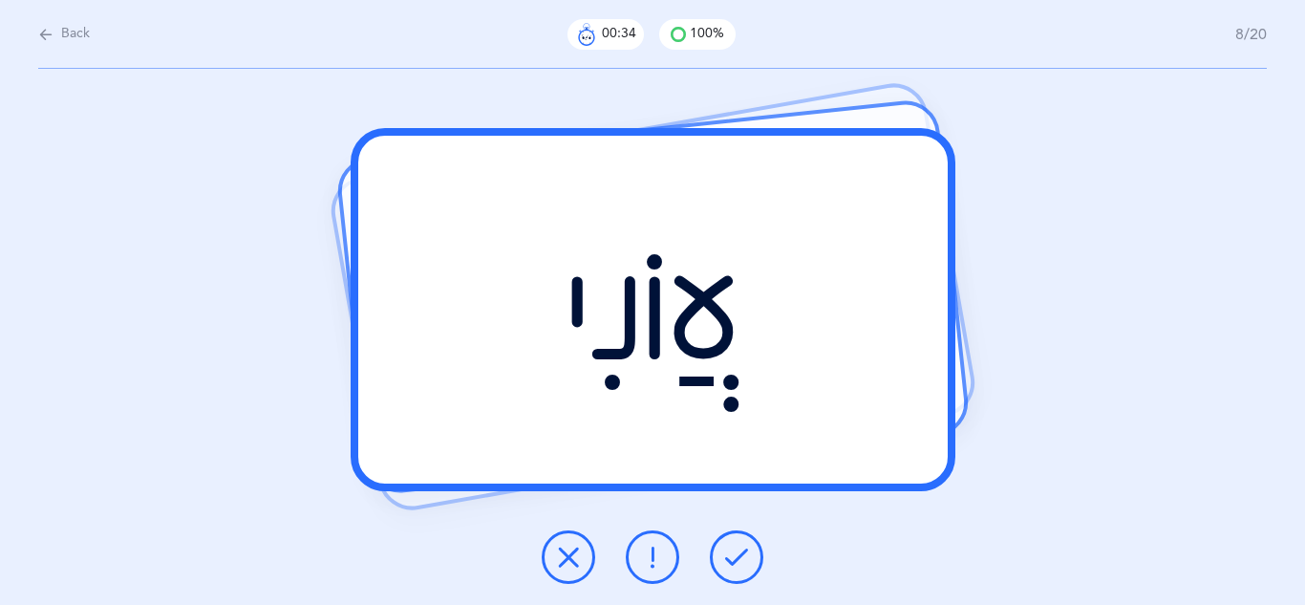
click at [578, 554] on icon at bounding box center [568, 557] width 23 height 23
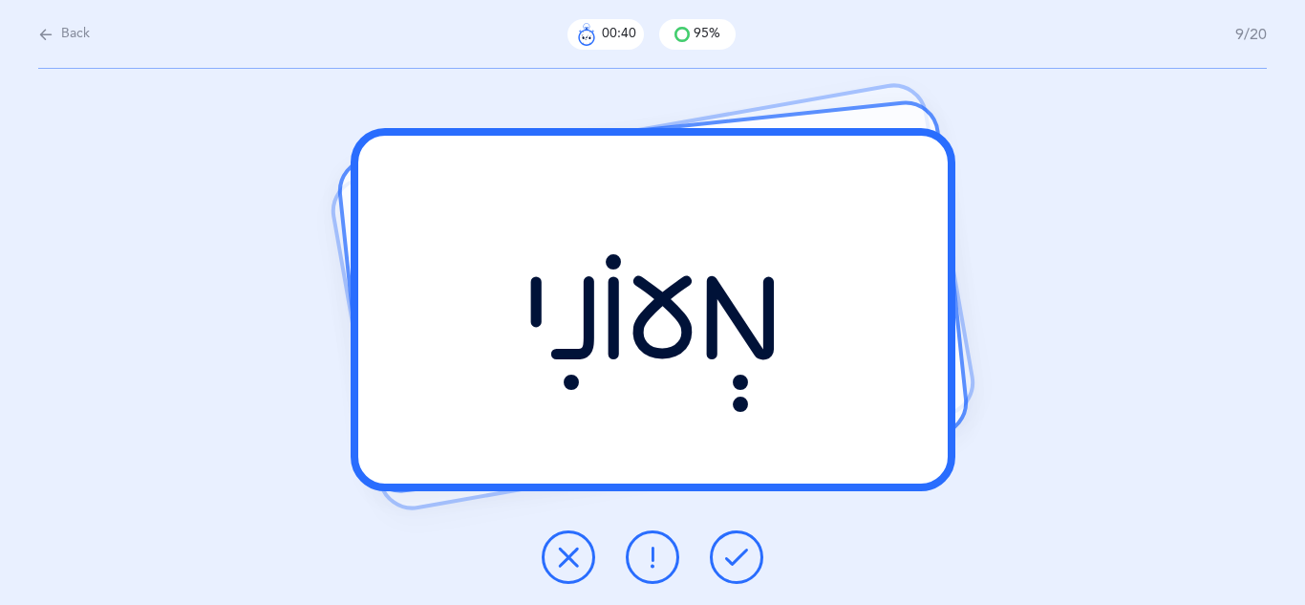
click at [744, 562] on icon at bounding box center [736, 557] width 23 height 23
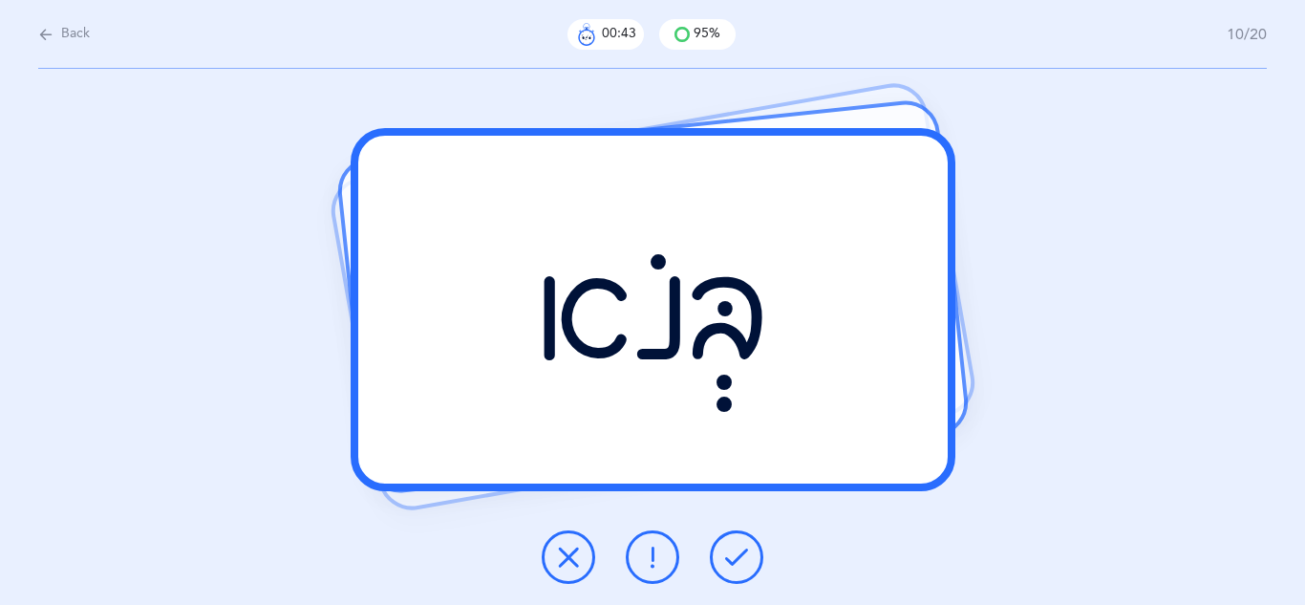
click at [744, 562] on icon at bounding box center [736, 557] width 23 height 23
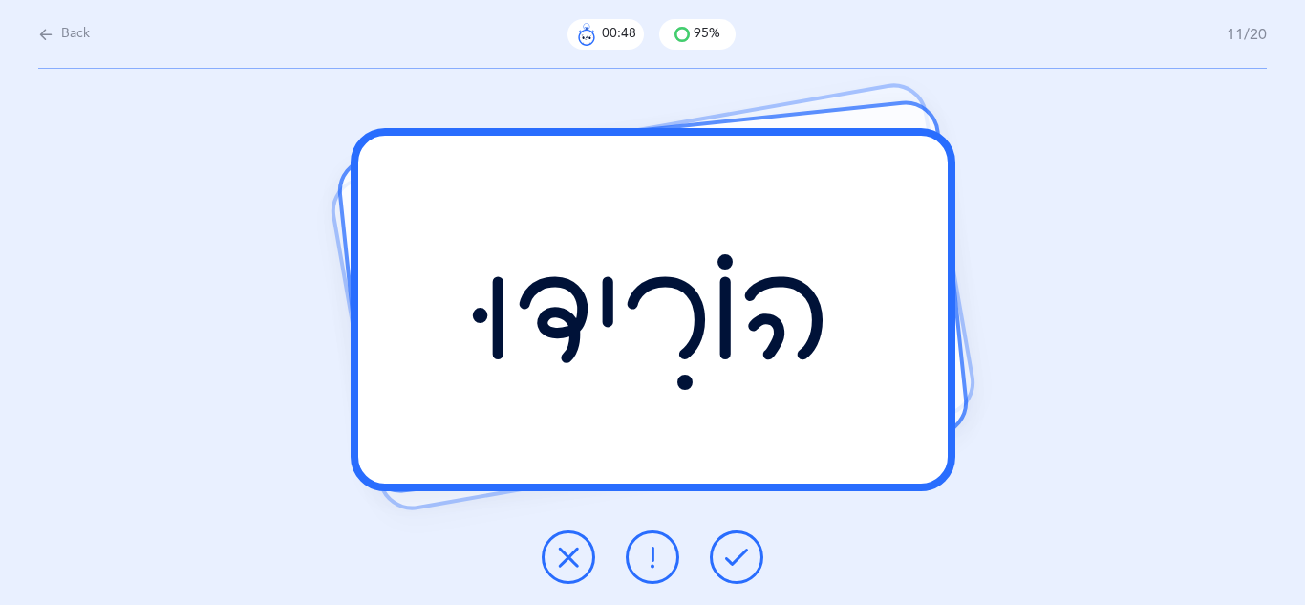
click at [744, 562] on icon at bounding box center [736, 557] width 23 height 23
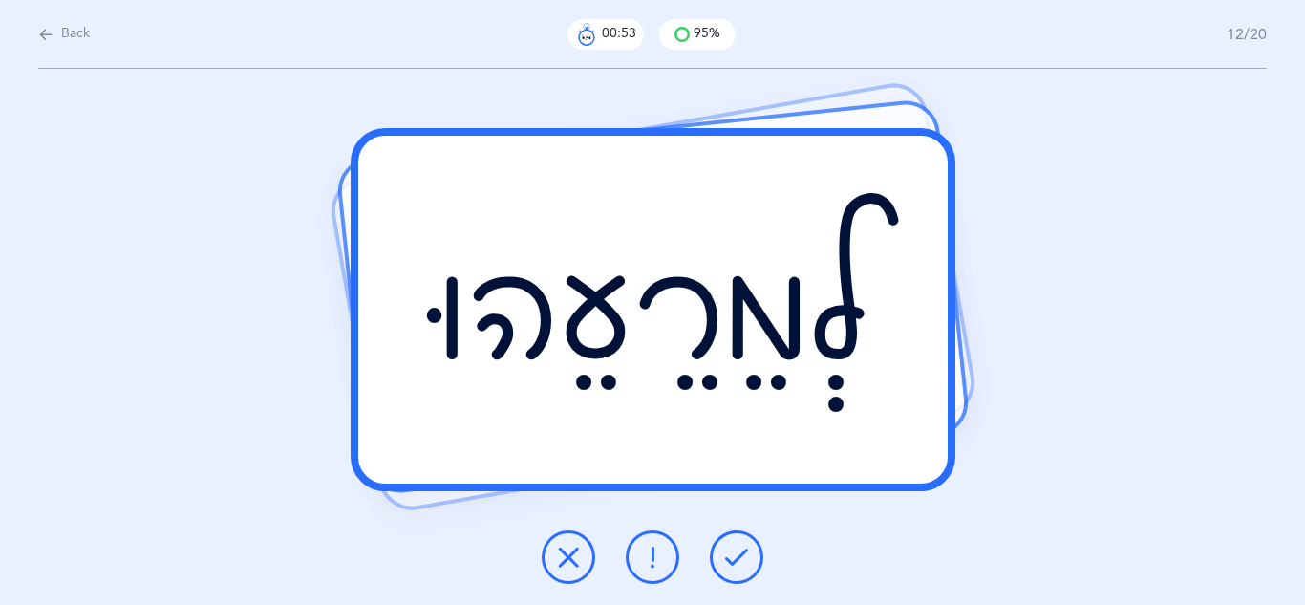
click at [744, 562] on icon at bounding box center [736, 557] width 23 height 23
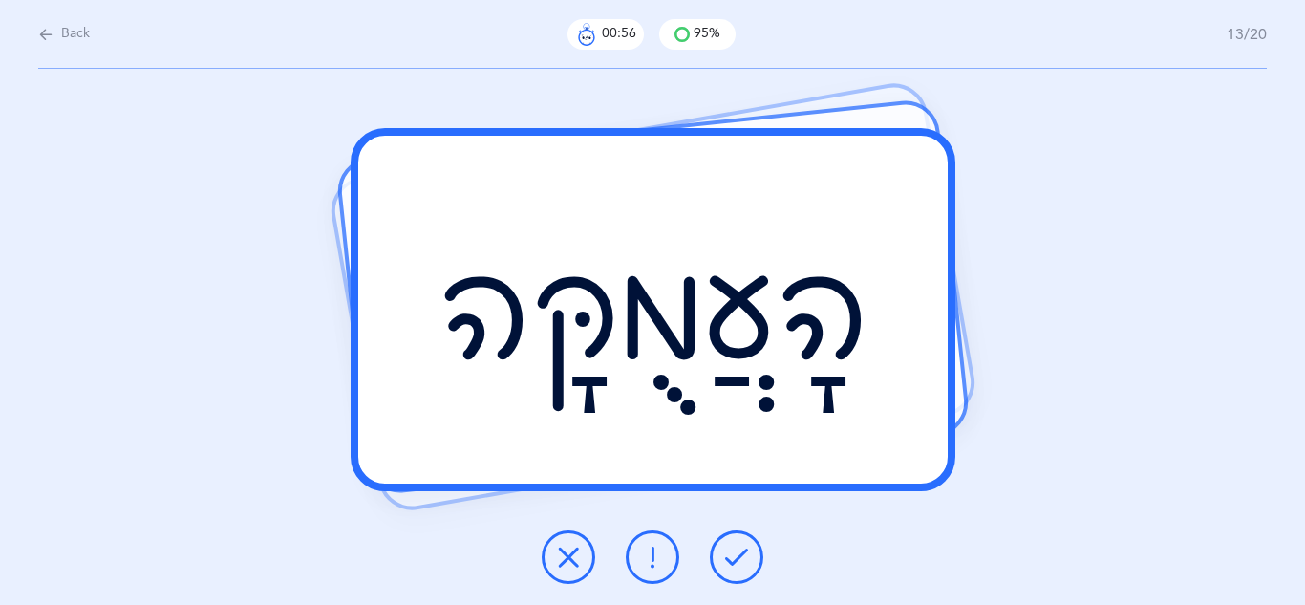
click at [744, 562] on icon at bounding box center [736, 557] width 23 height 23
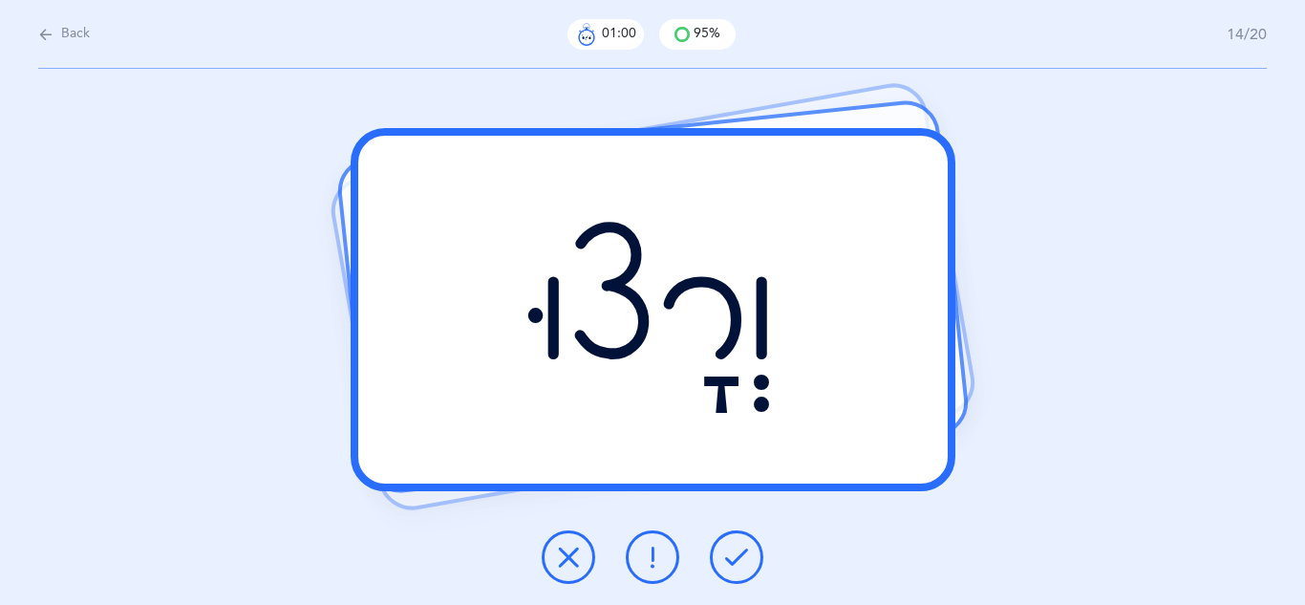
click at [744, 562] on icon at bounding box center [736, 557] width 23 height 23
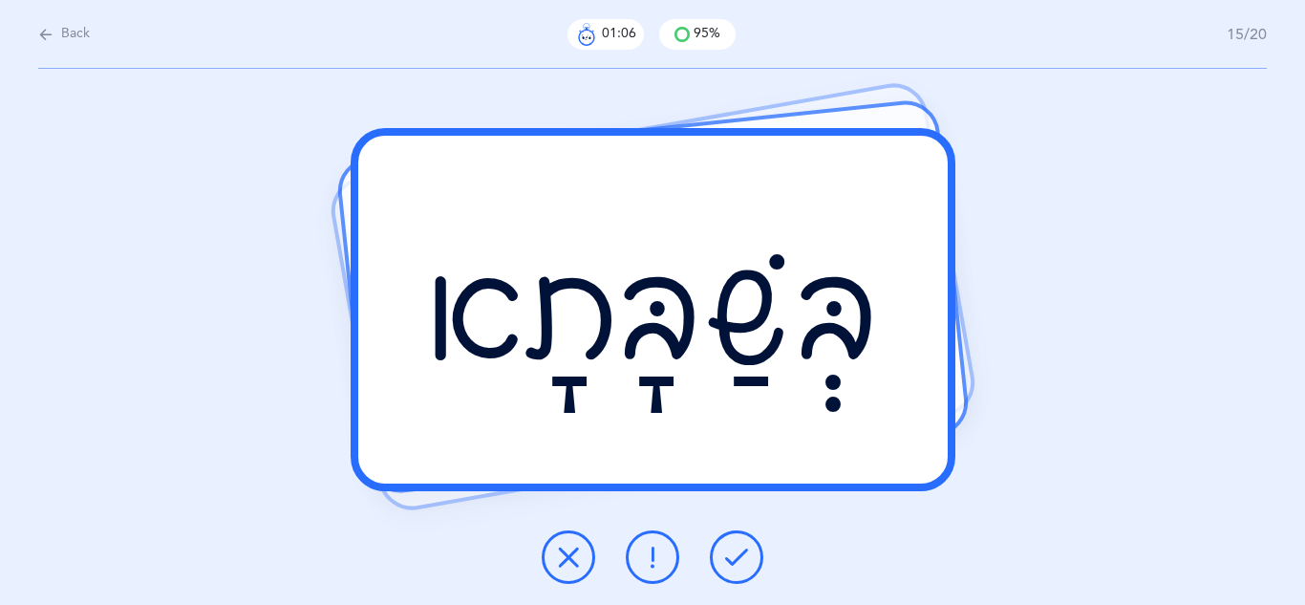
click at [744, 562] on icon at bounding box center [736, 557] width 23 height 23
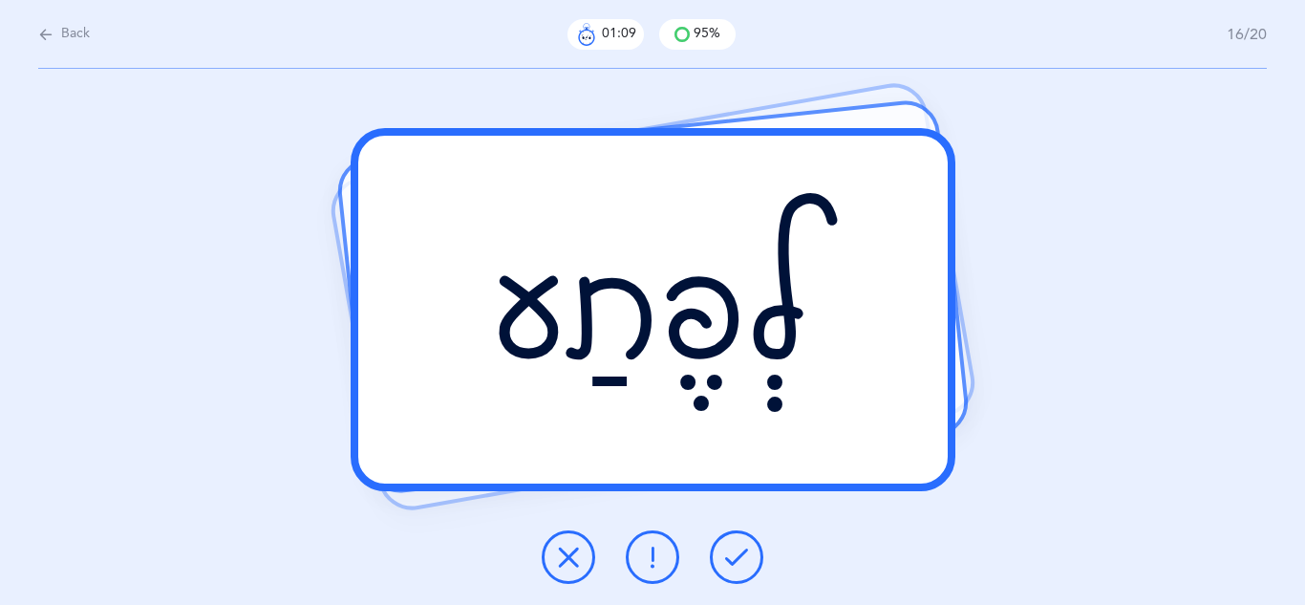
click at [744, 562] on icon at bounding box center [736, 557] width 23 height 23
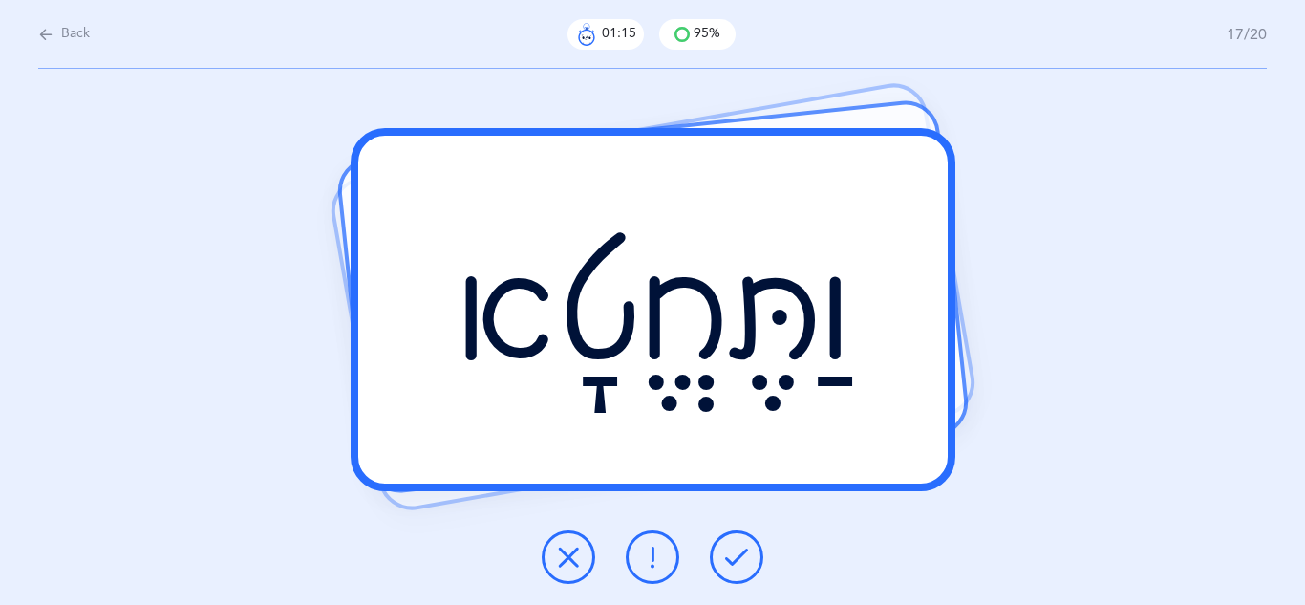
click at [744, 562] on icon at bounding box center [736, 557] width 23 height 23
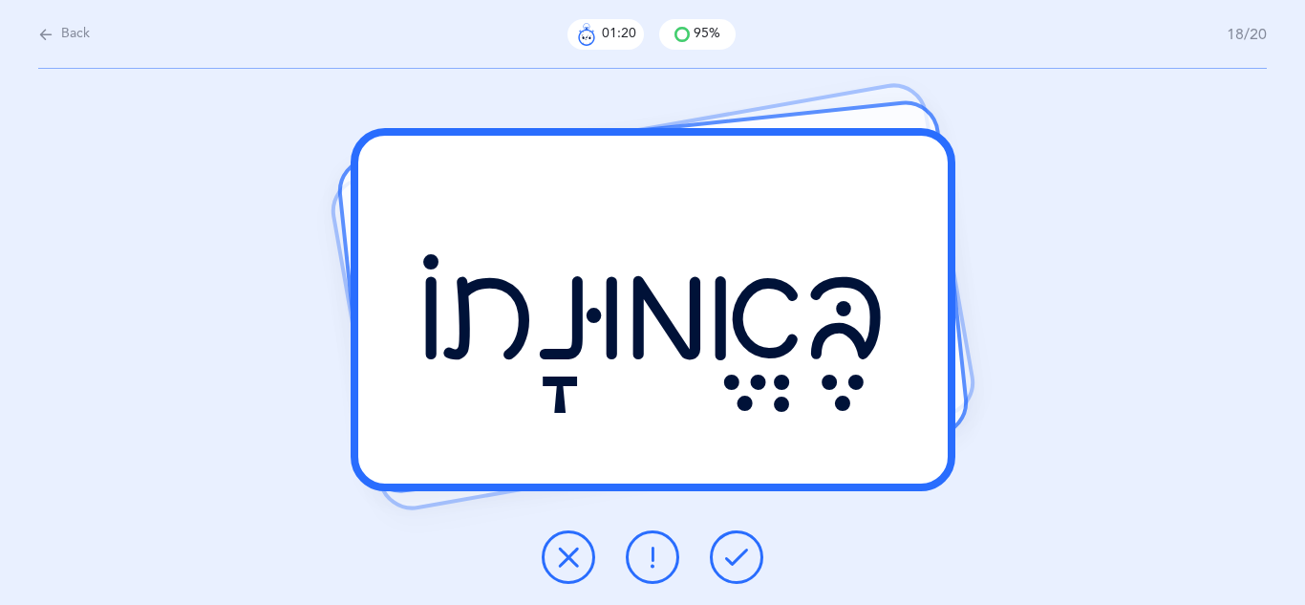
click at [744, 562] on icon at bounding box center [736, 557] width 23 height 23
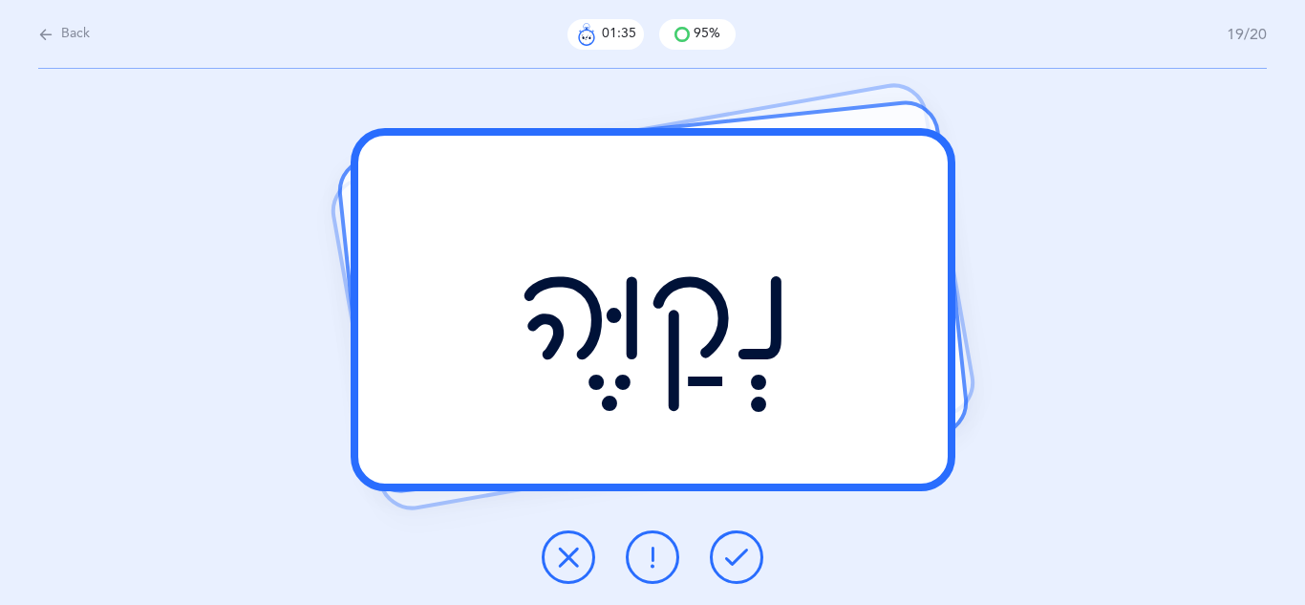
click at [744, 562] on icon at bounding box center [736, 557] width 23 height 23
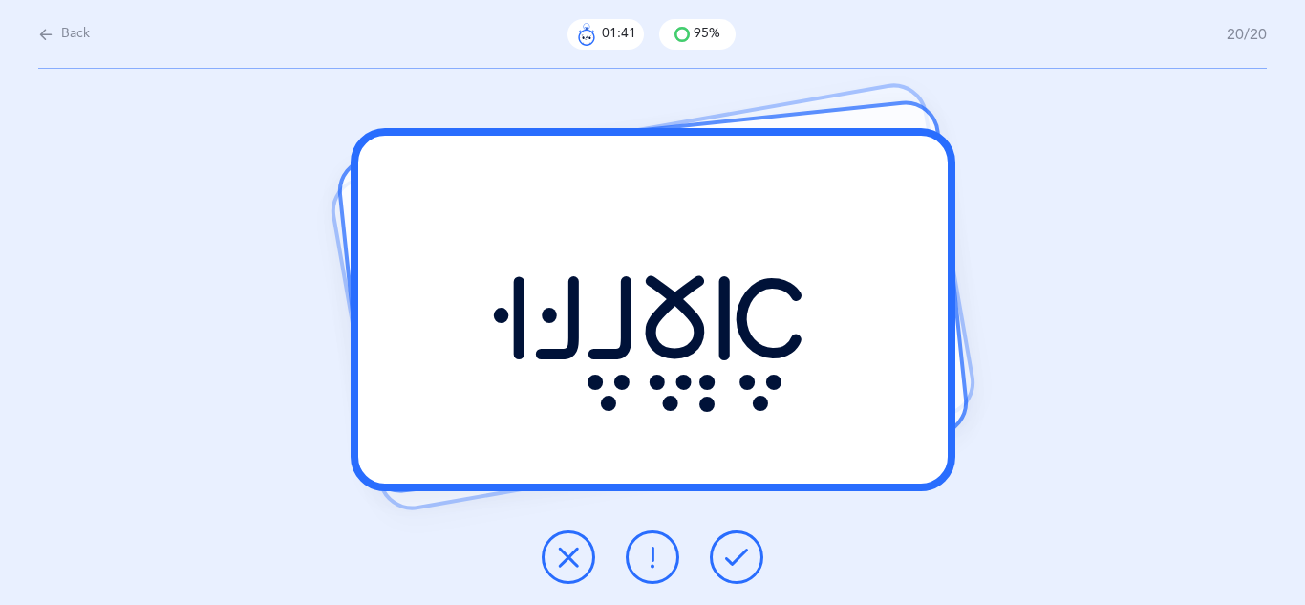
click at [744, 562] on icon at bounding box center [736, 557] width 23 height 23
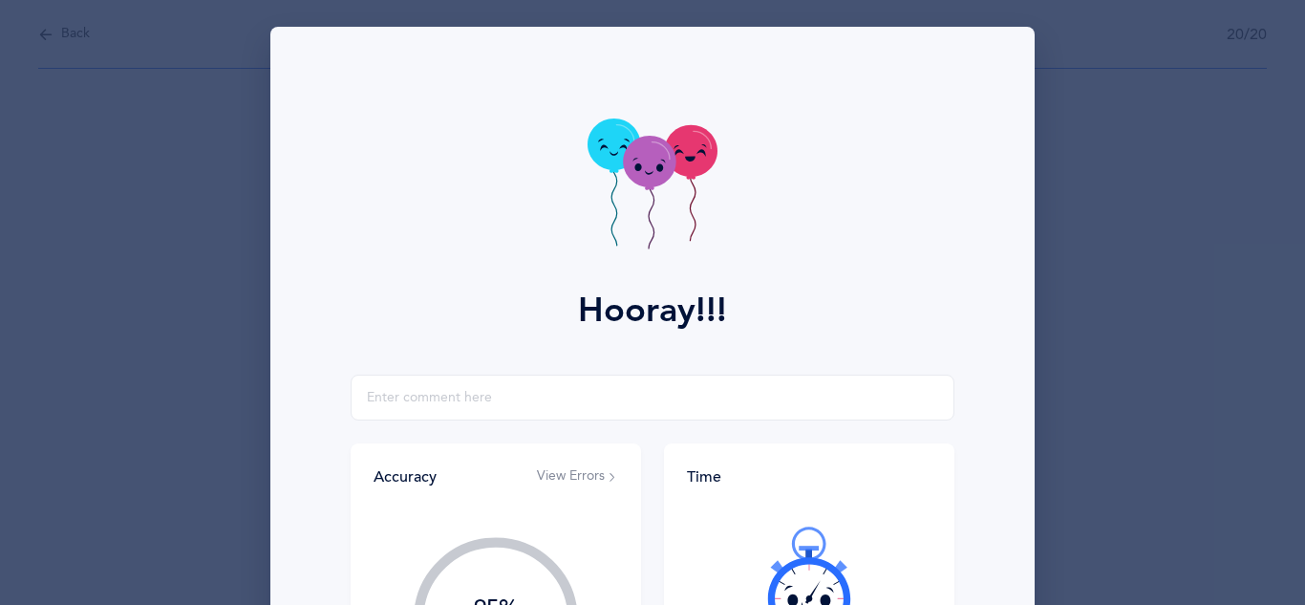
click at [744, 562] on div at bounding box center [809, 583] width 245 height 161
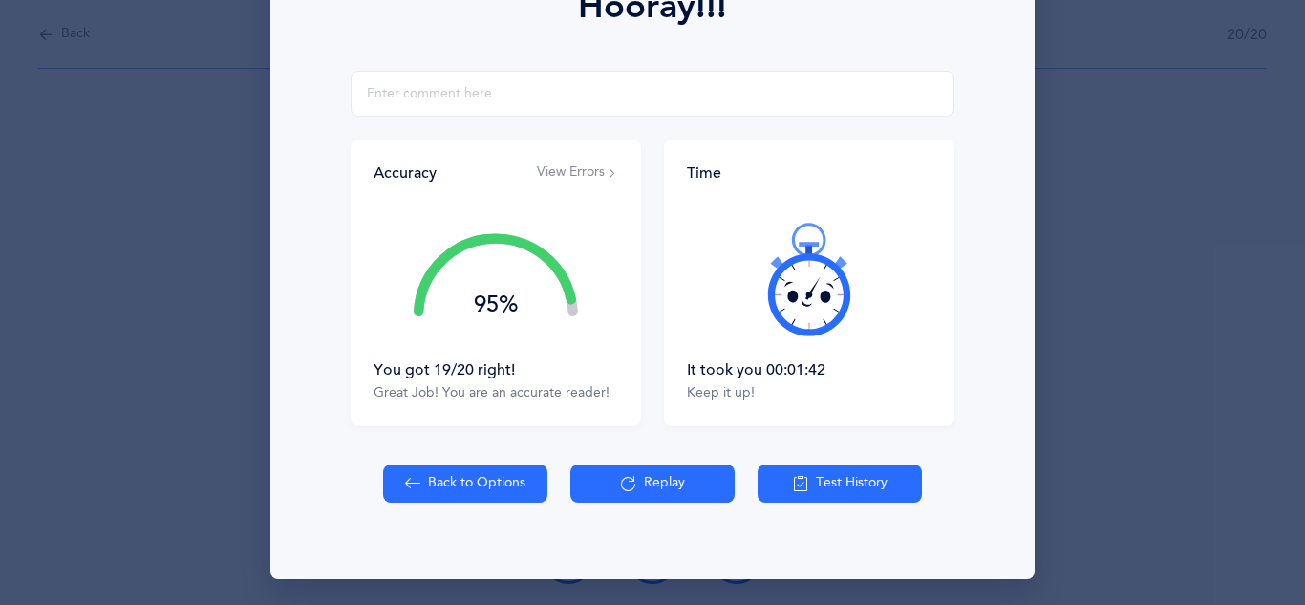
scroll to position [305, 0]
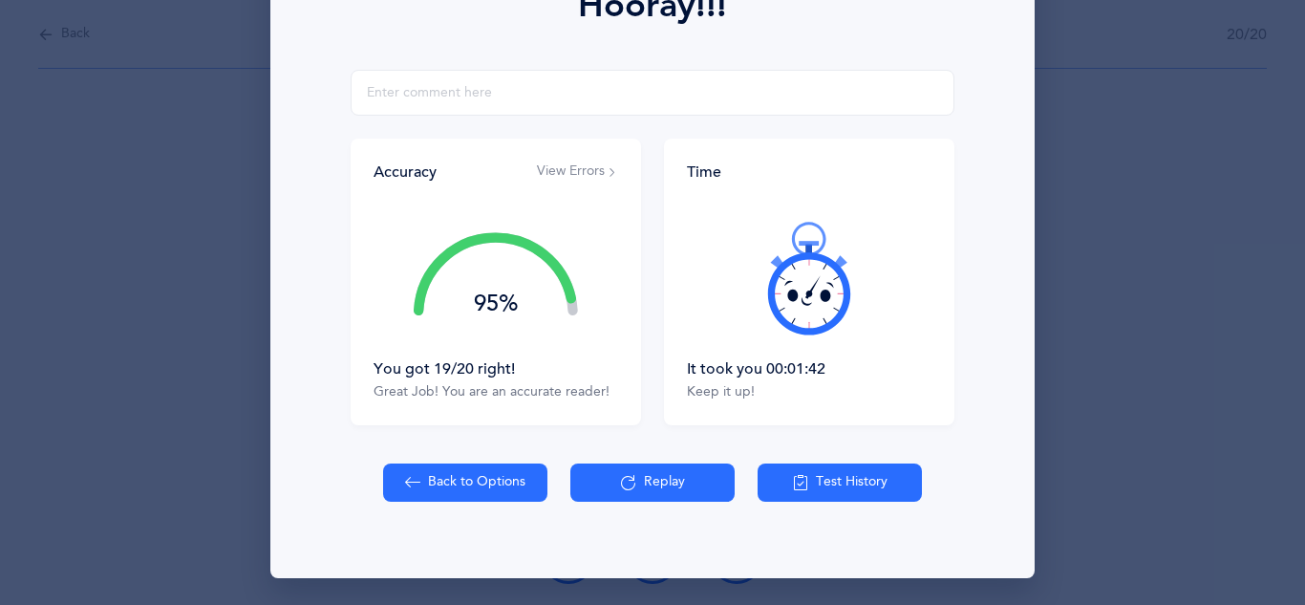
click at [449, 488] on button "Back to Options" at bounding box center [465, 483] width 164 height 38
select select "27"
select select "single"
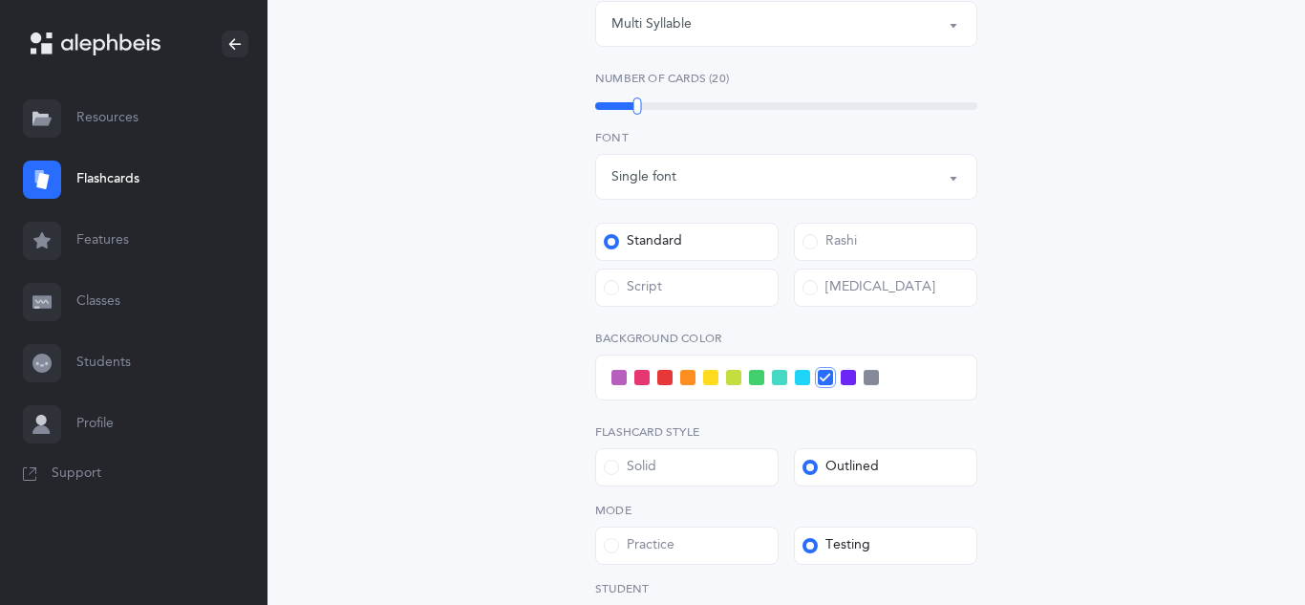
scroll to position [650, 0]
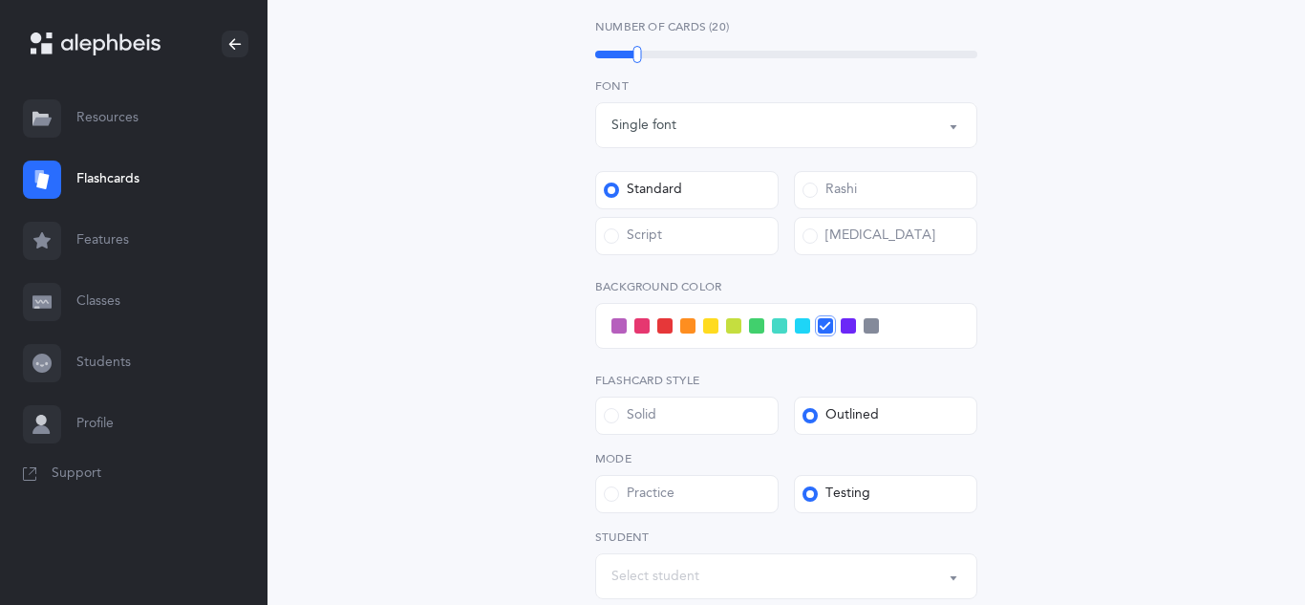
click at [643, 239] on div "Script" at bounding box center [633, 235] width 58 height 19
click at [0, 0] on input "Script" at bounding box center [0, 0] width 0 height 0
click at [442, 267] on div "Open Words Choose your Flashcards options Letters to include Accumulative [PERS…" at bounding box center [787, 123] width 872 height 1287
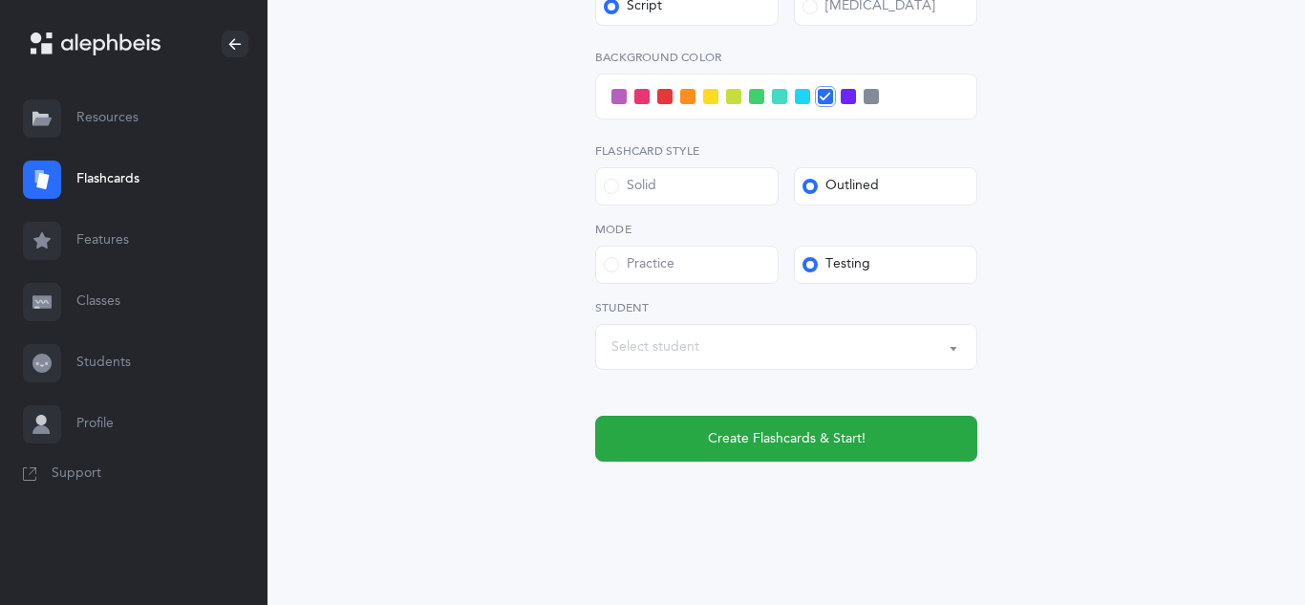
scroll to position [889, 0]
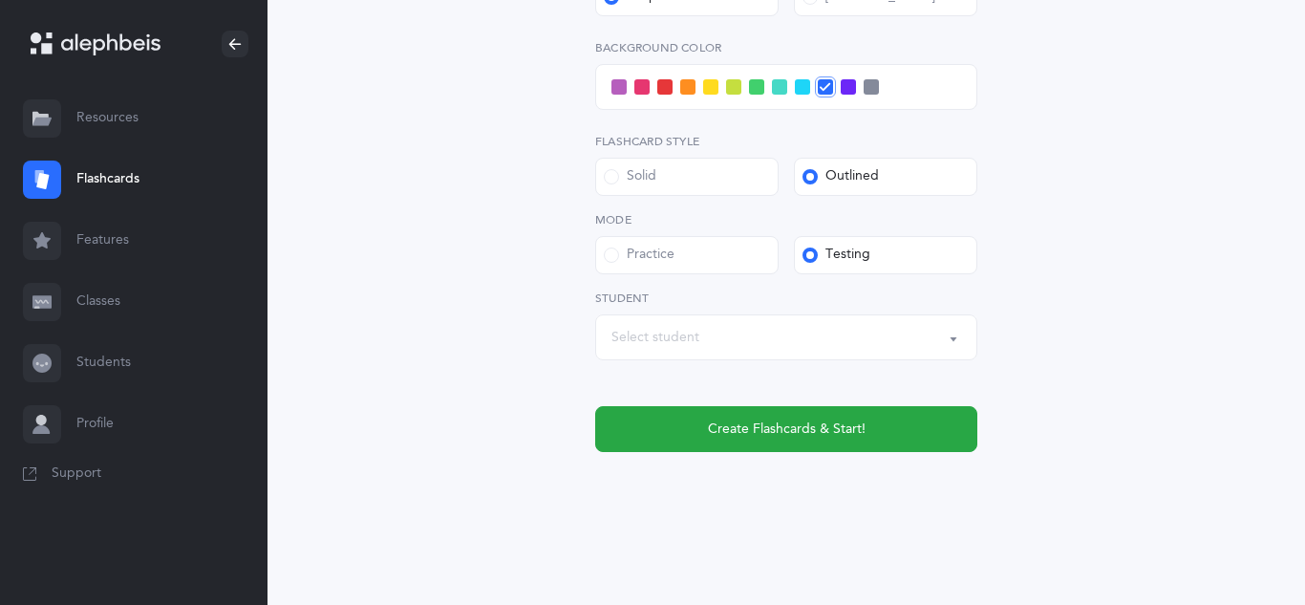
click at [606, 338] on button "Select student" at bounding box center [786, 337] width 382 height 46
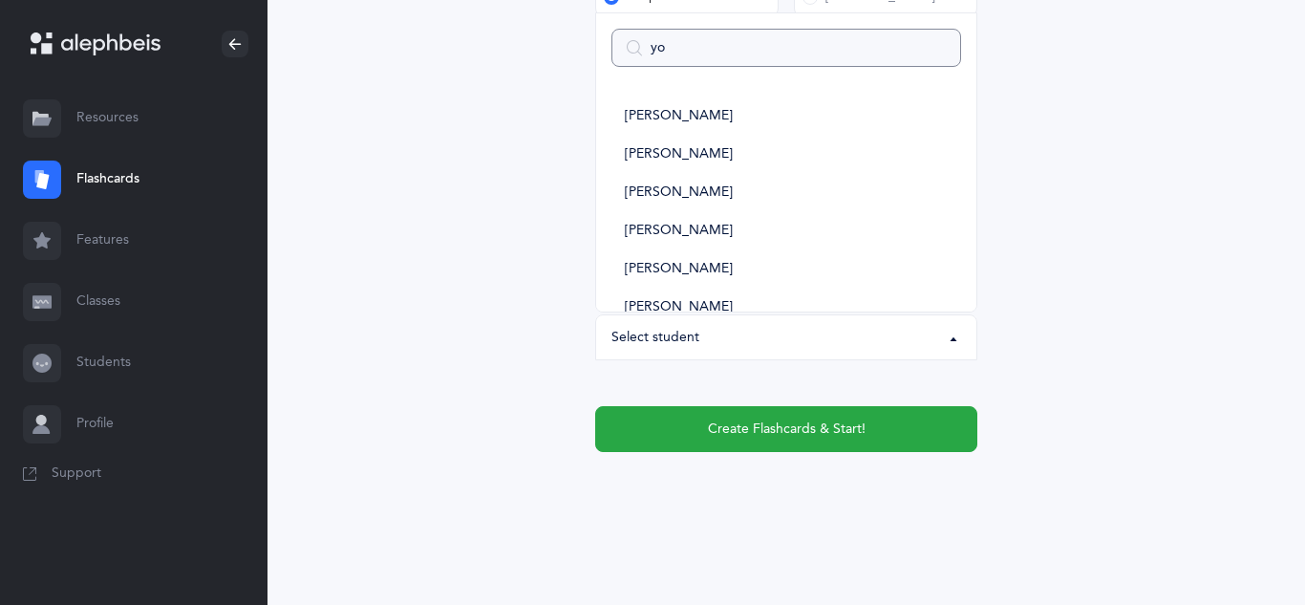
type input "yon"
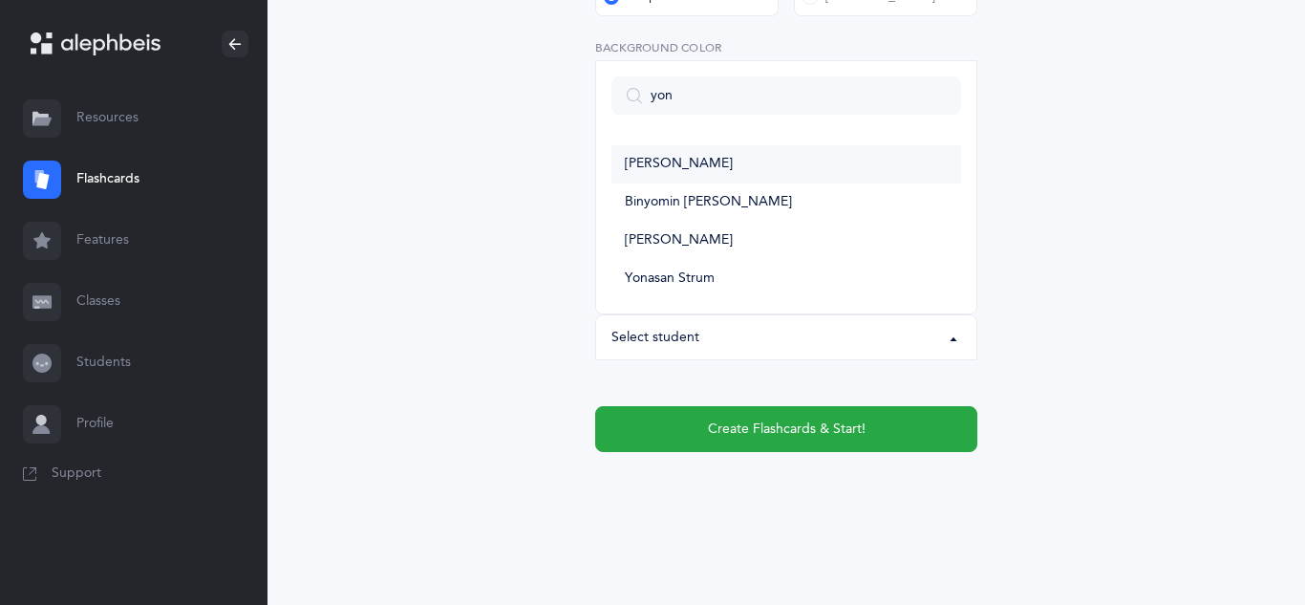
click at [697, 158] on span "[PERSON_NAME]" at bounding box center [679, 164] width 108 height 17
select select "15002"
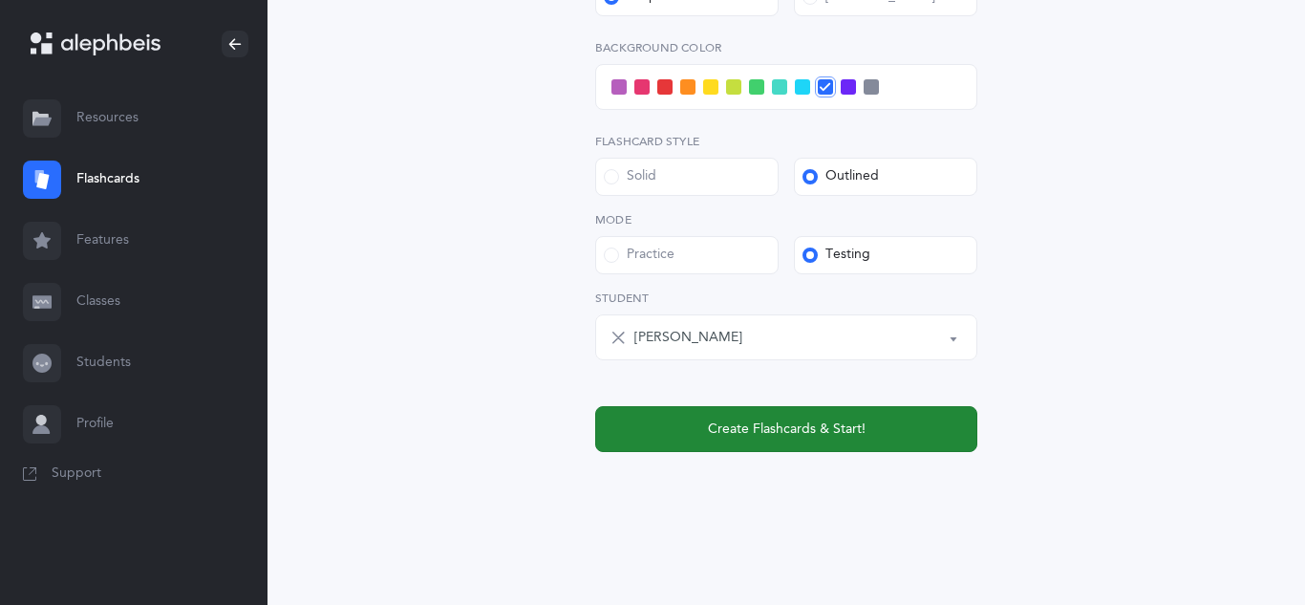
click at [774, 442] on button "Create Flashcards & Start!" at bounding box center [786, 429] width 382 height 46
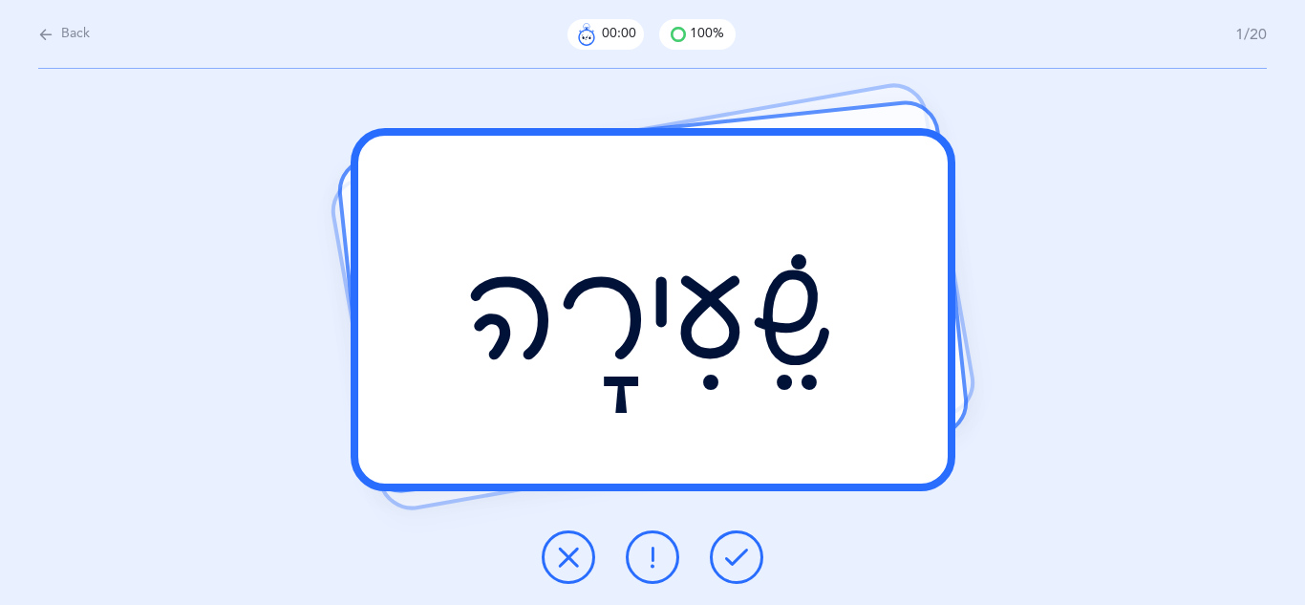
scroll to position [0, 0]
click at [741, 546] on icon at bounding box center [736, 557] width 23 height 23
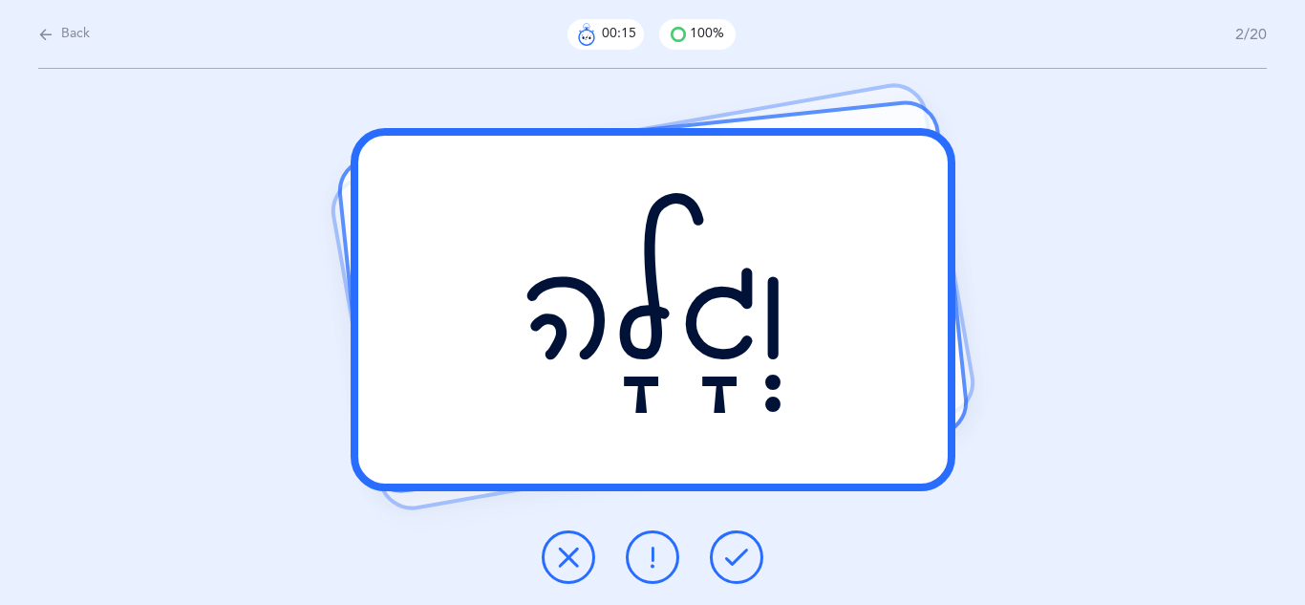
click at [741, 546] on icon at bounding box center [736, 557] width 23 height 23
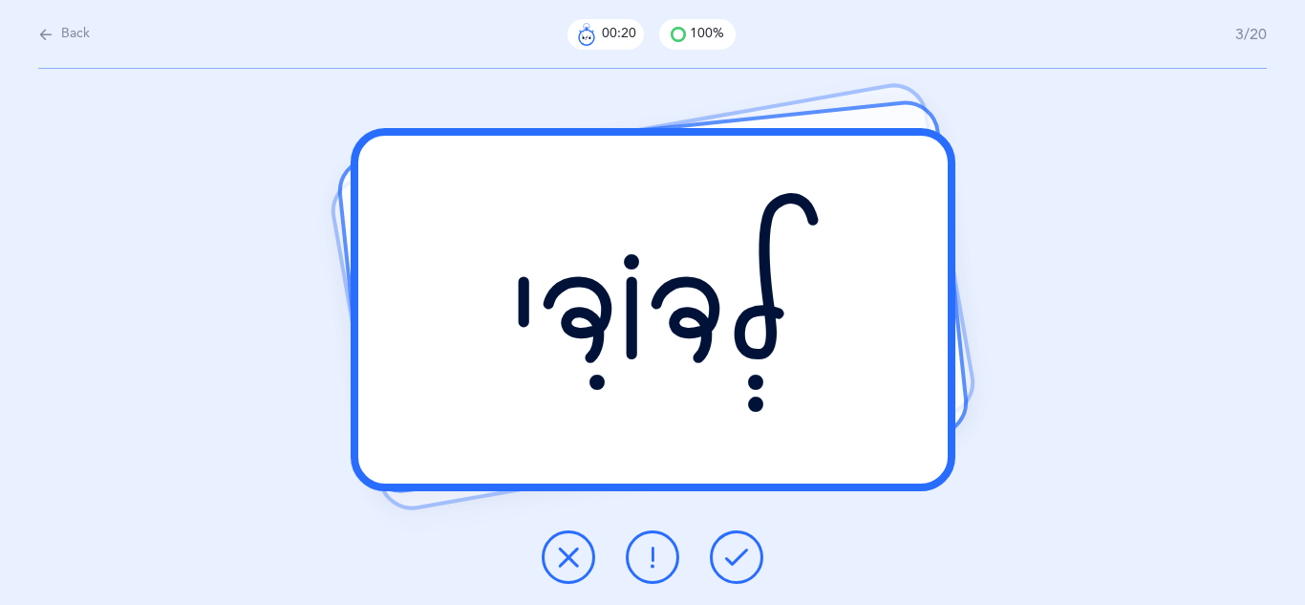
click at [741, 546] on icon at bounding box center [736, 557] width 23 height 23
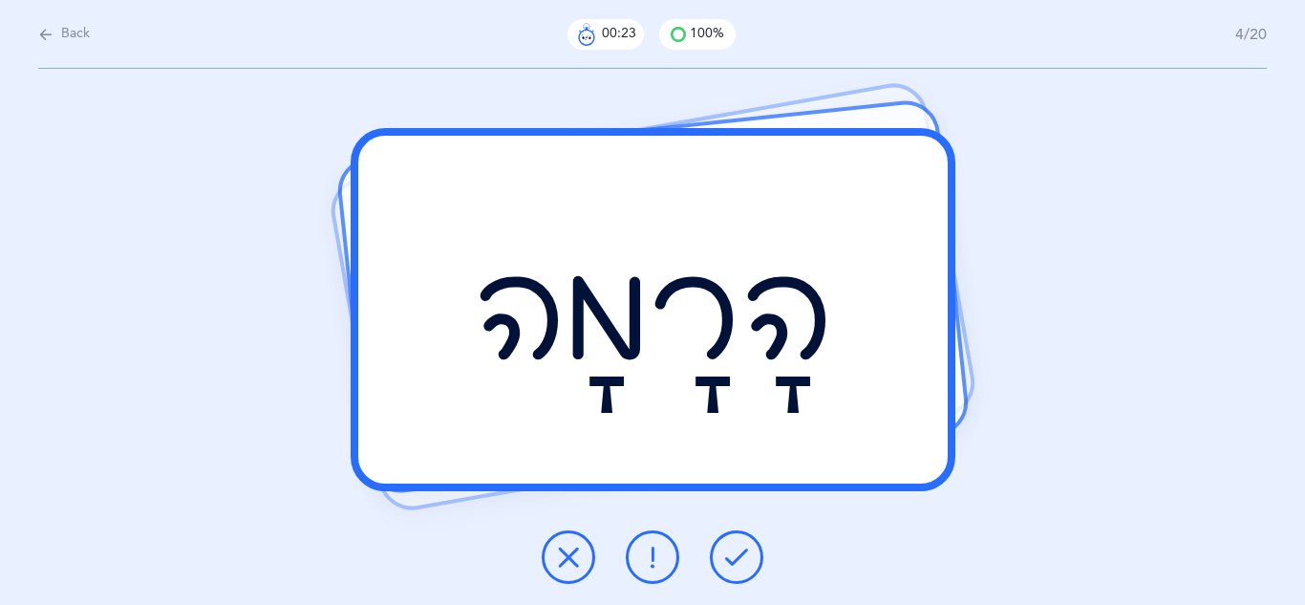
click at [741, 546] on icon at bounding box center [736, 557] width 23 height 23
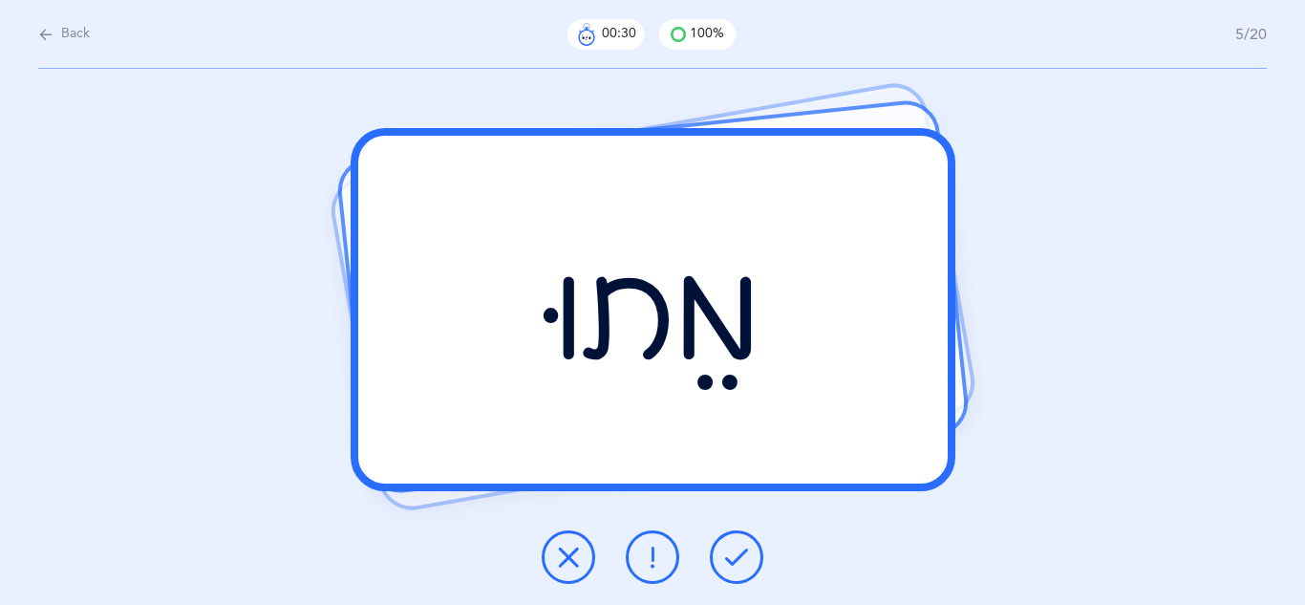
click at [730, 552] on icon at bounding box center [736, 557] width 23 height 23
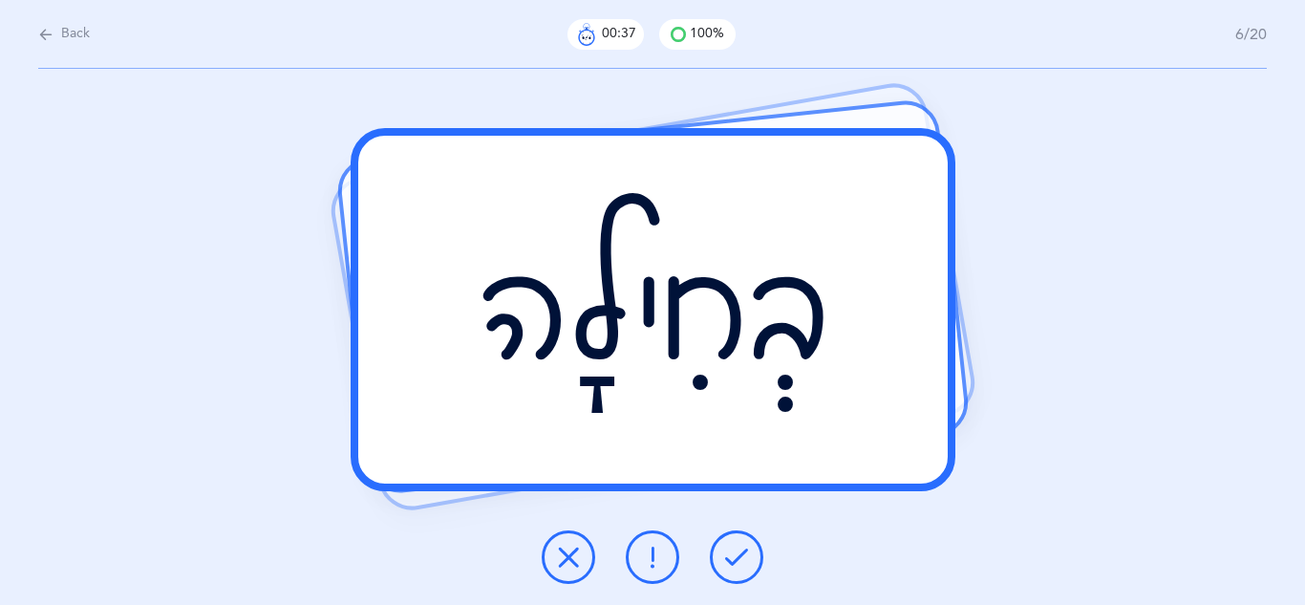
click at [730, 552] on icon at bounding box center [736, 557] width 23 height 23
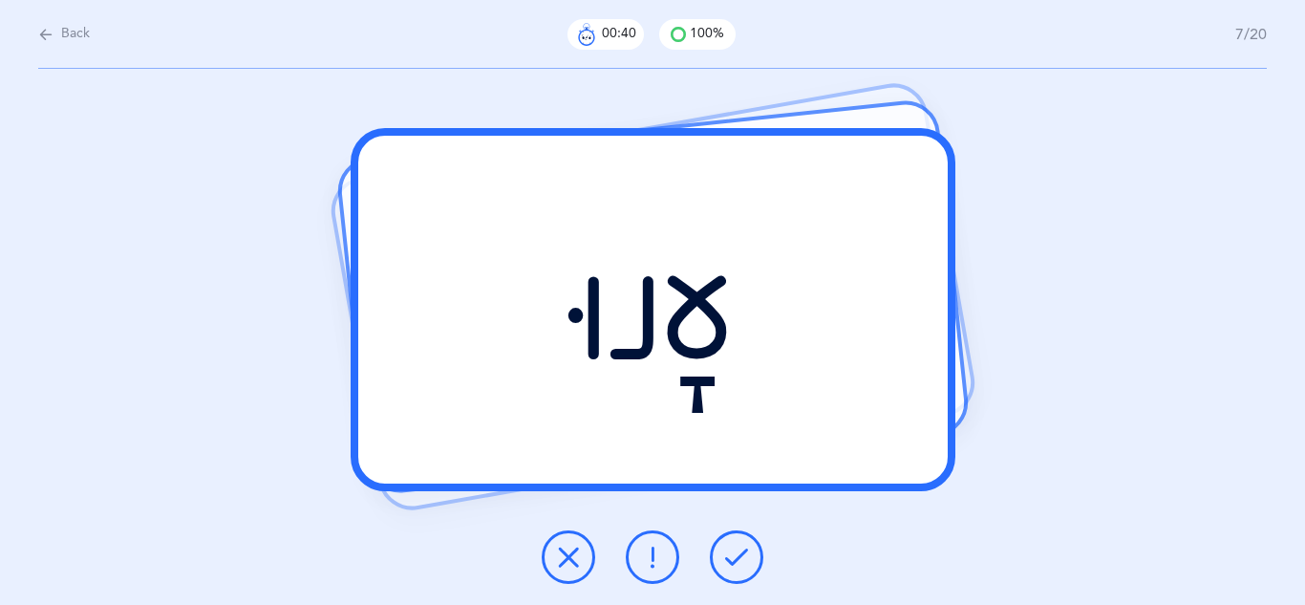
click at [730, 552] on icon at bounding box center [736, 557] width 23 height 23
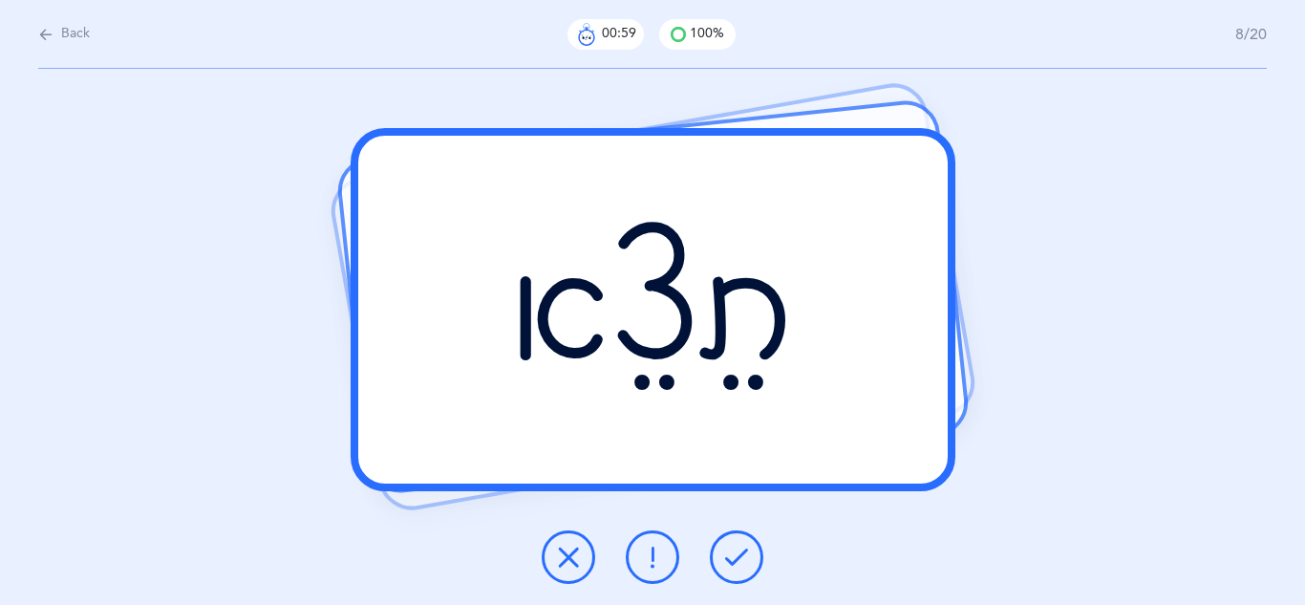
click at [574, 548] on icon at bounding box center [568, 557] width 23 height 23
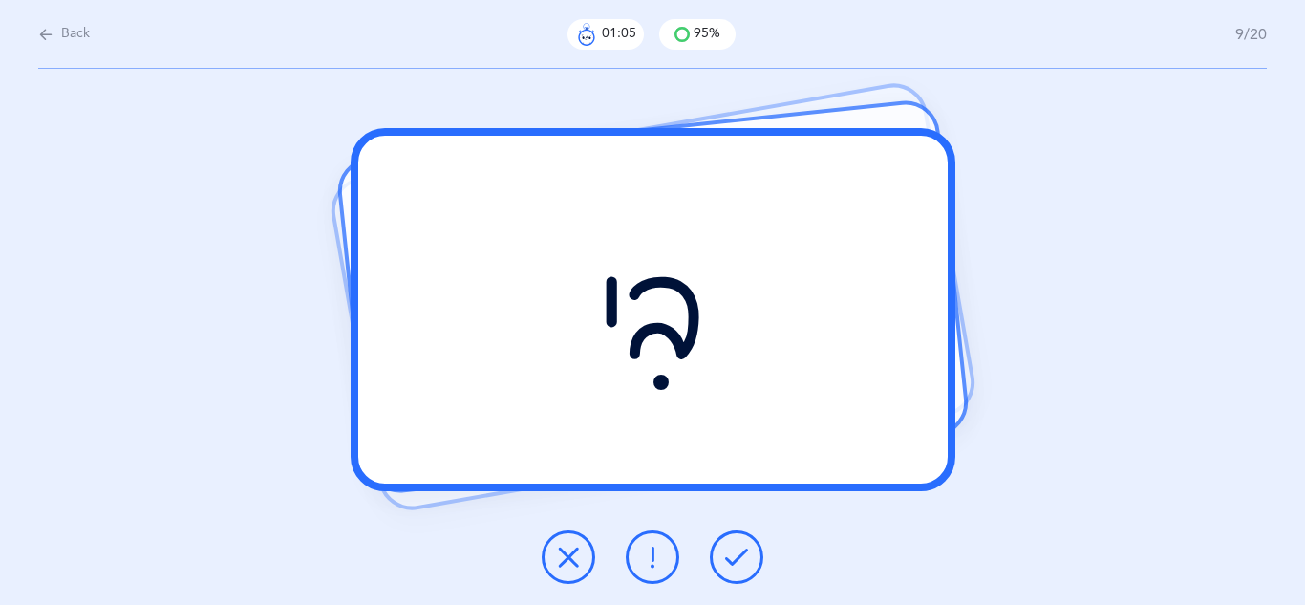
click at [722, 548] on button at bounding box center [737, 557] width 54 height 54
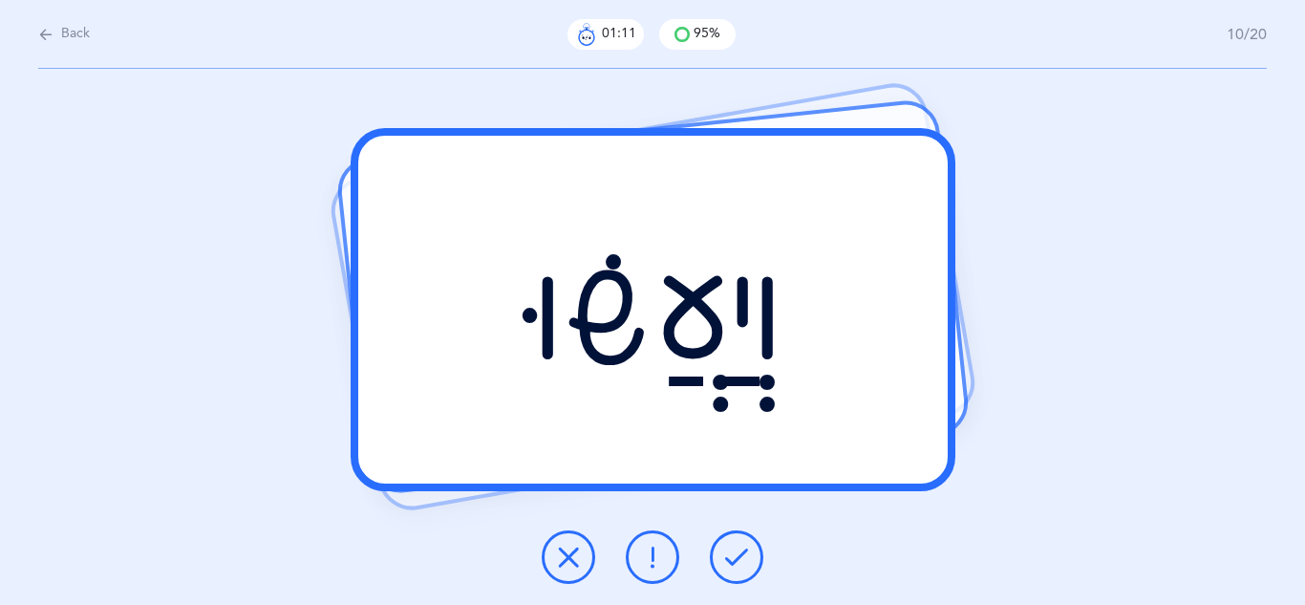
click at [722, 548] on button at bounding box center [737, 557] width 54 height 54
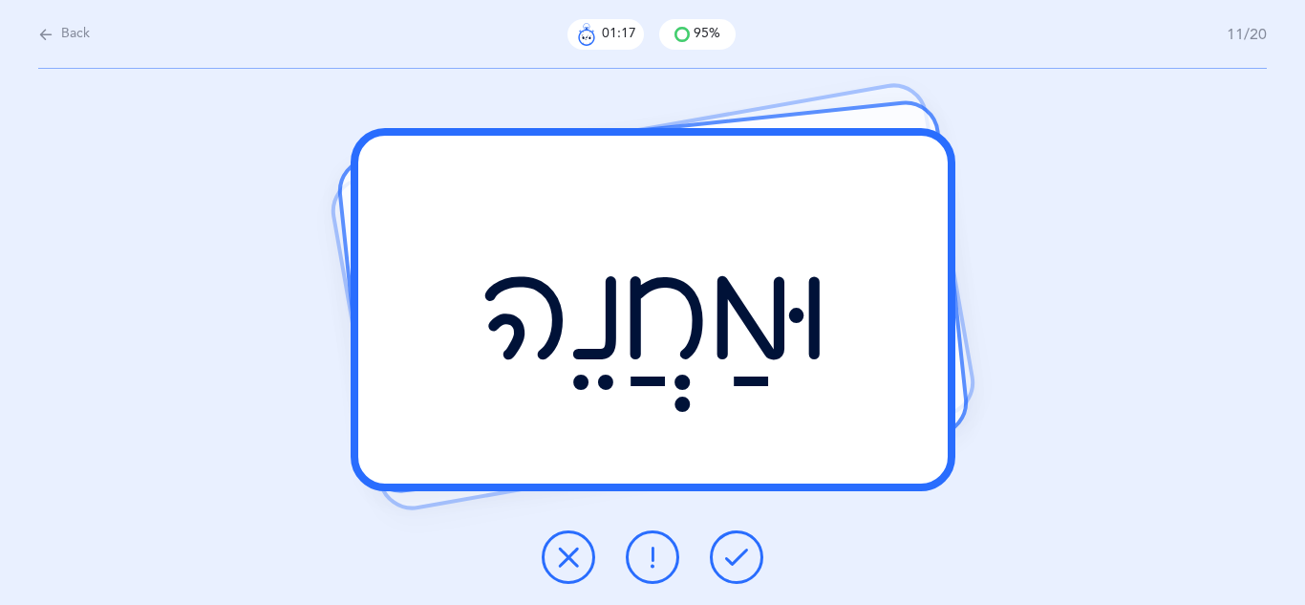
click at [722, 548] on button at bounding box center [737, 557] width 54 height 54
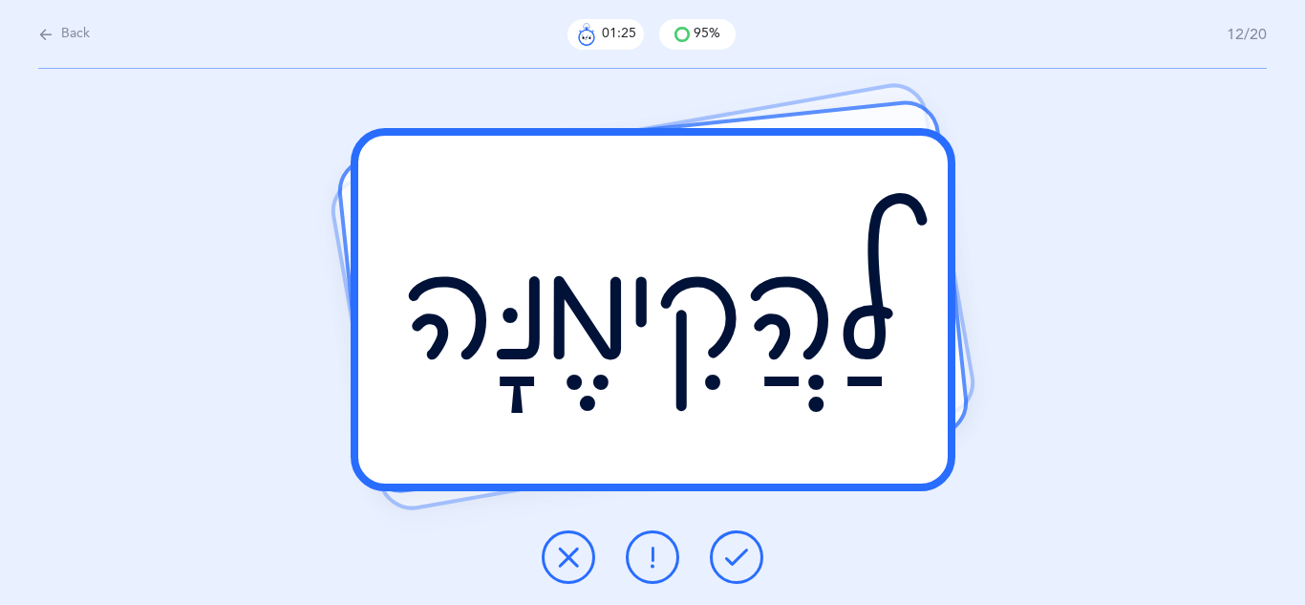
click at [722, 548] on button at bounding box center [737, 557] width 54 height 54
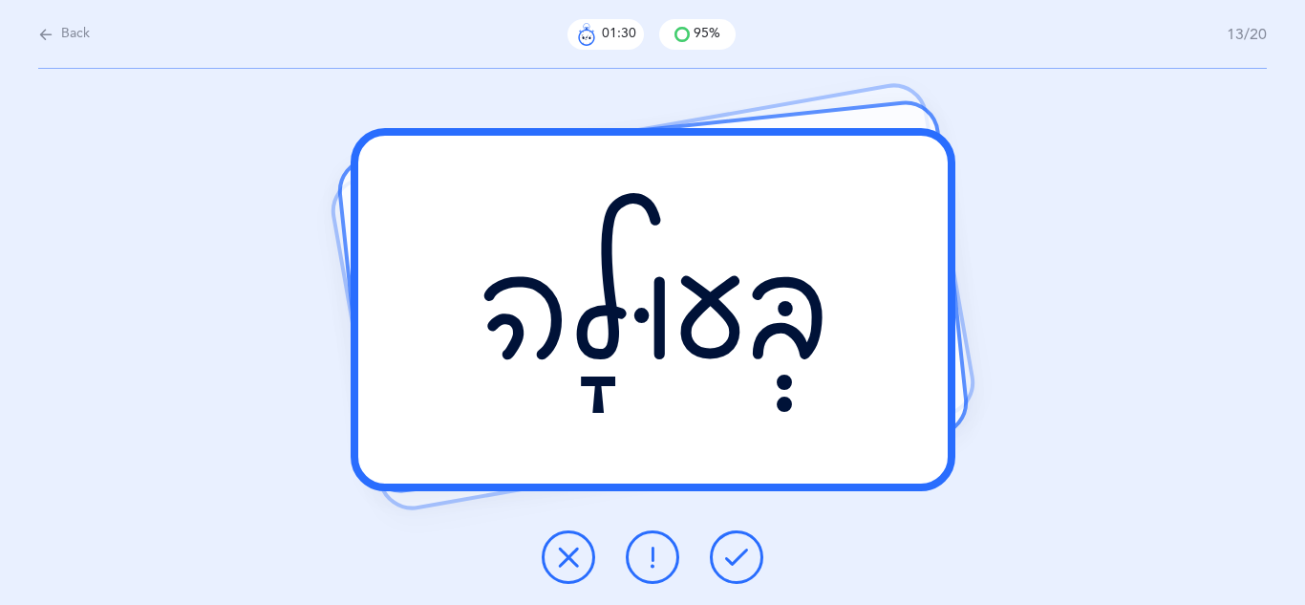
click at [722, 548] on button at bounding box center [737, 557] width 54 height 54
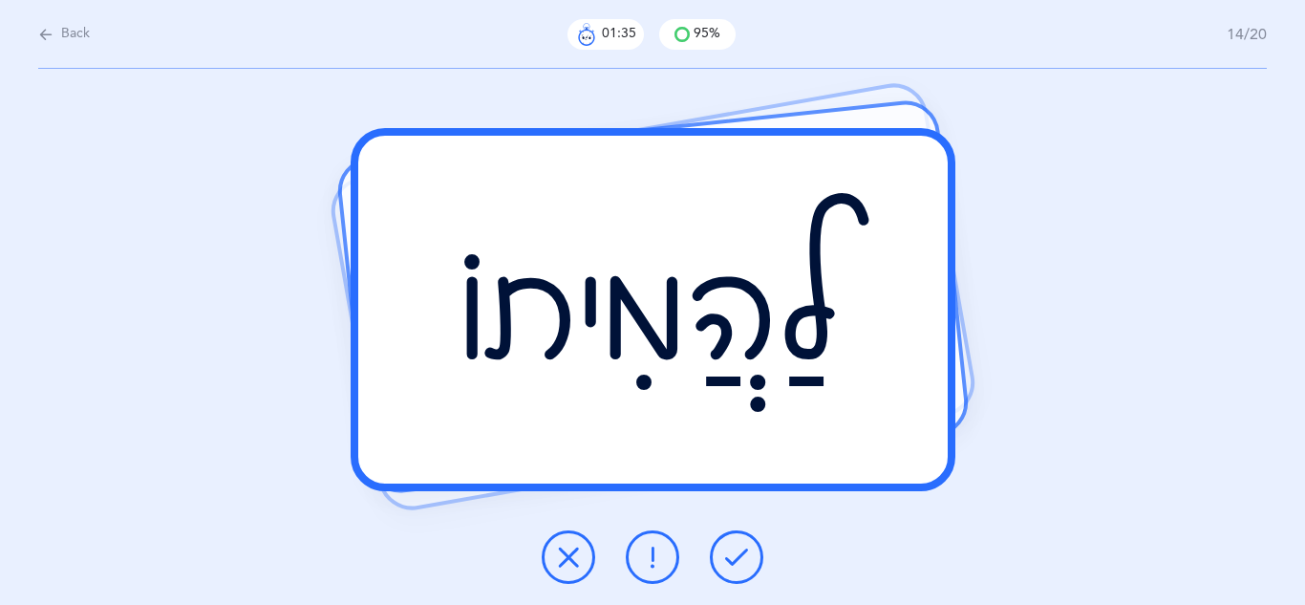
click at [722, 548] on button at bounding box center [737, 557] width 54 height 54
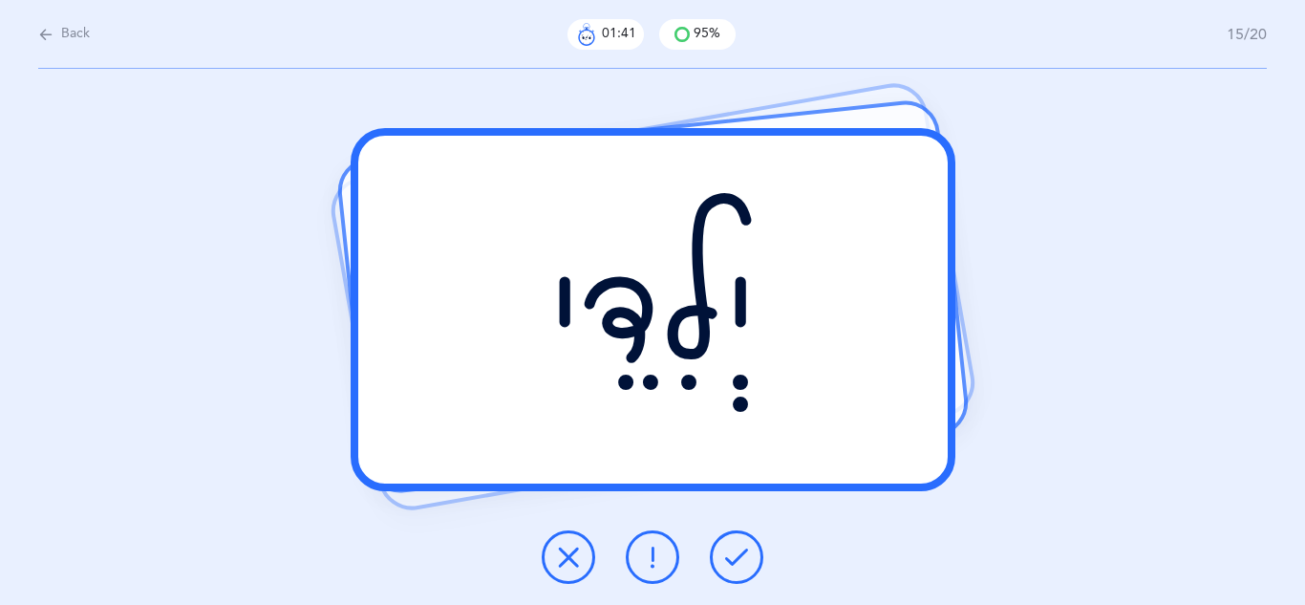
click at [722, 548] on button at bounding box center [737, 557] width 54 height 54
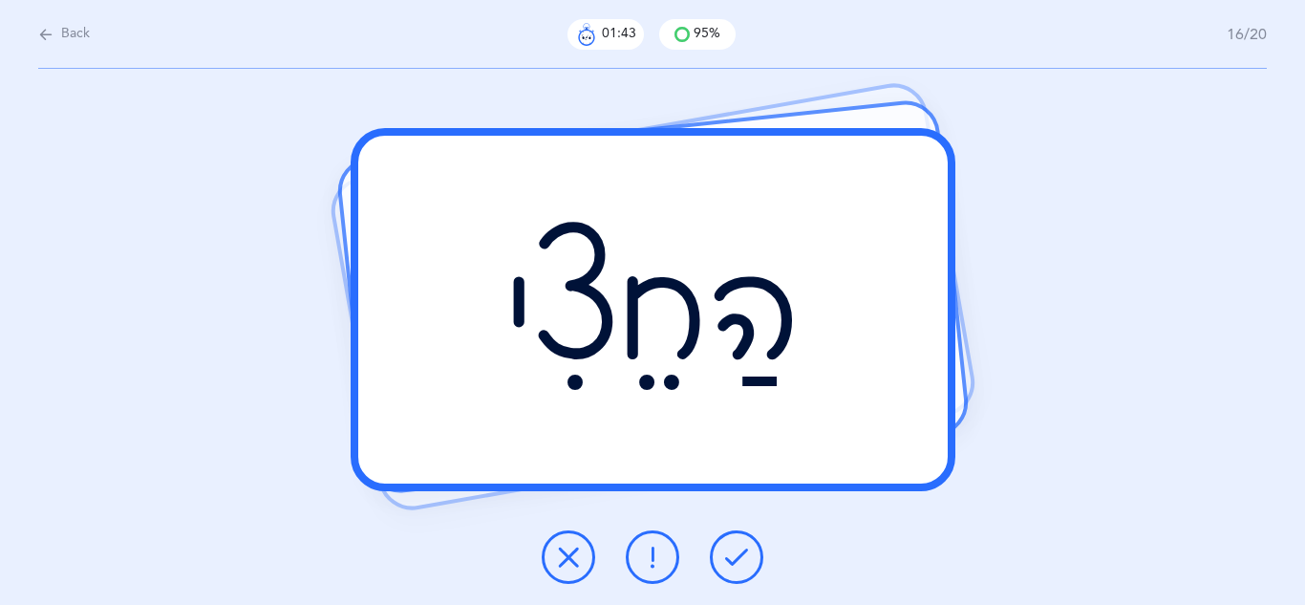
click at [722, 548] on button at bounding box center [737, 557] width 54 height 54
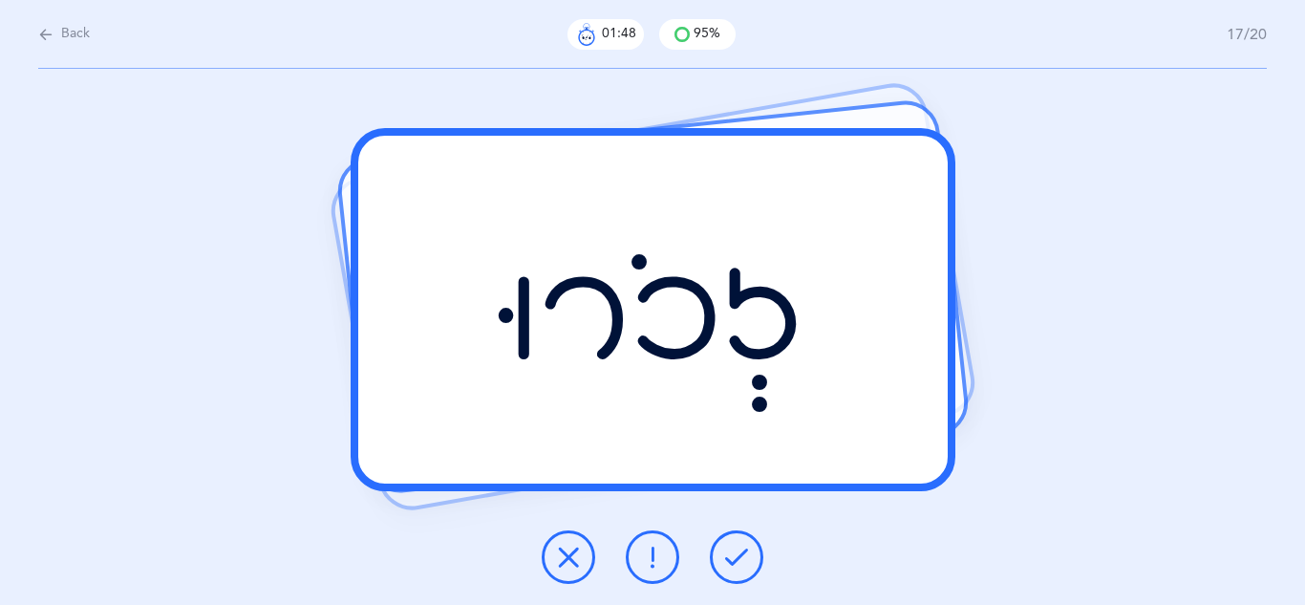
click at [722, 548] on button at bounding box center [737, 557] width 54 height 54
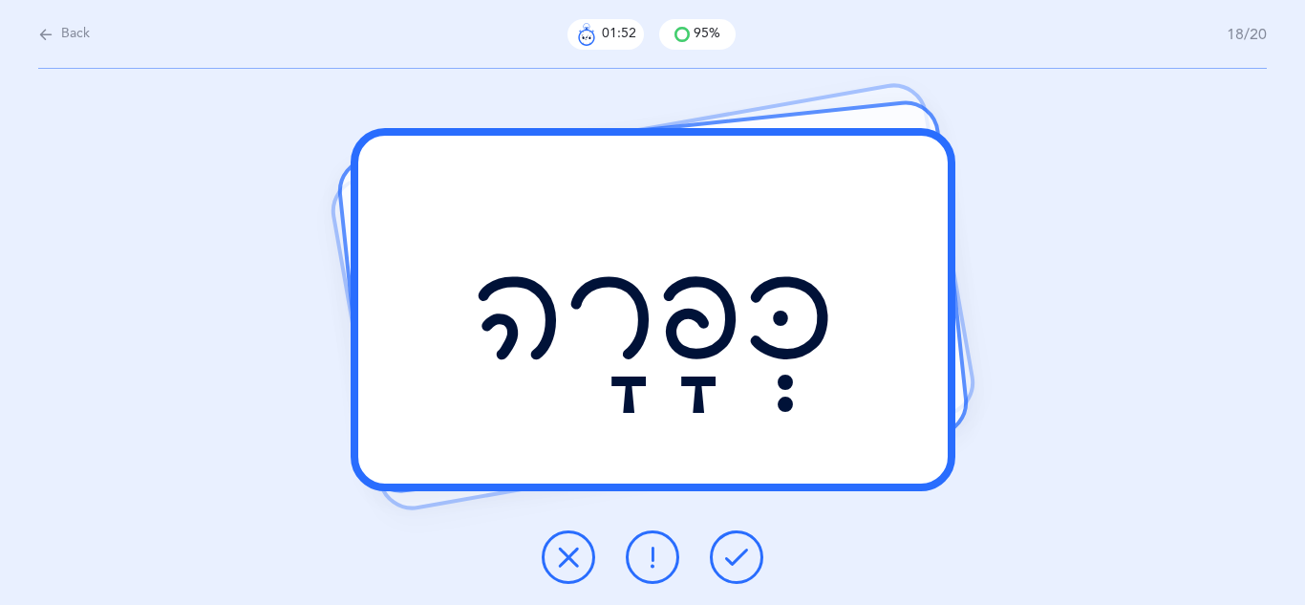
click at [722, 548] on button at bounding box center [737, 557] width 54 height 54
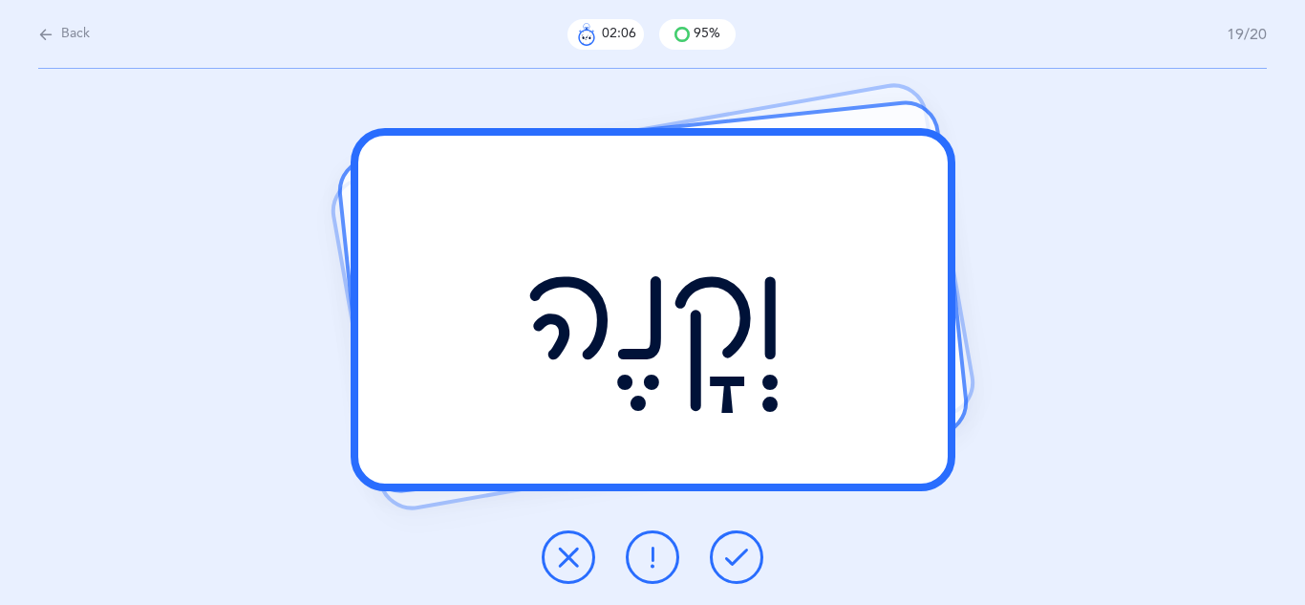
click at [730, 549] on icon at bounding box center [736, 557] width 23 height 23
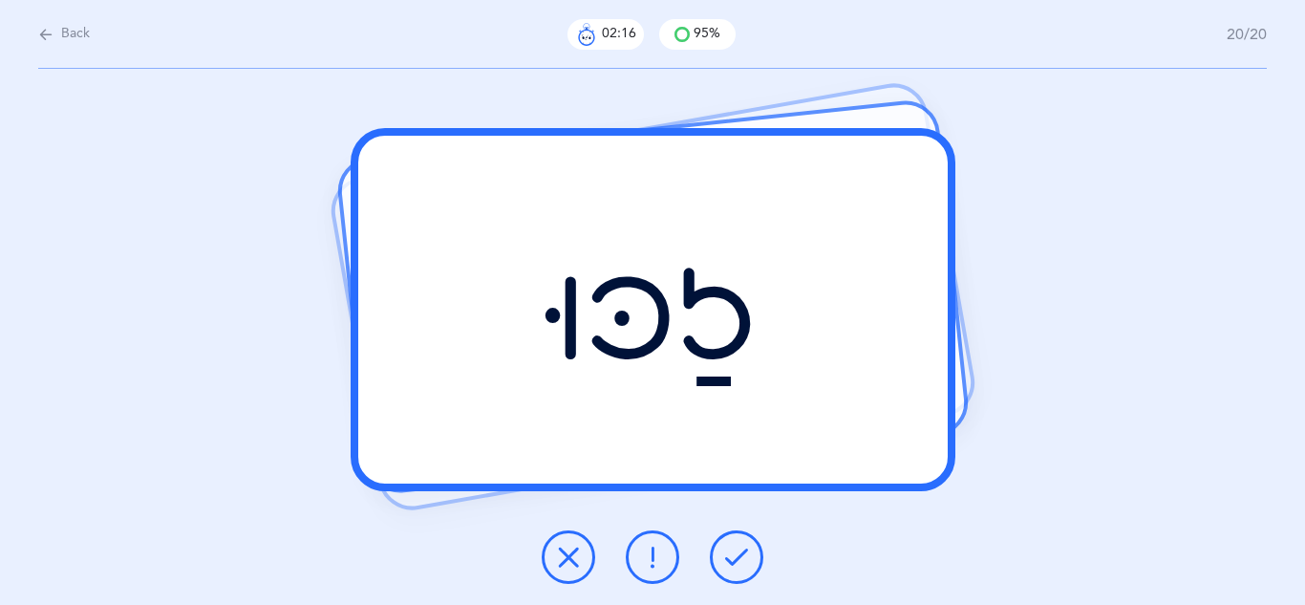
click at [747, 568] on icon at bounding box center [736, 557] width 23 height 23
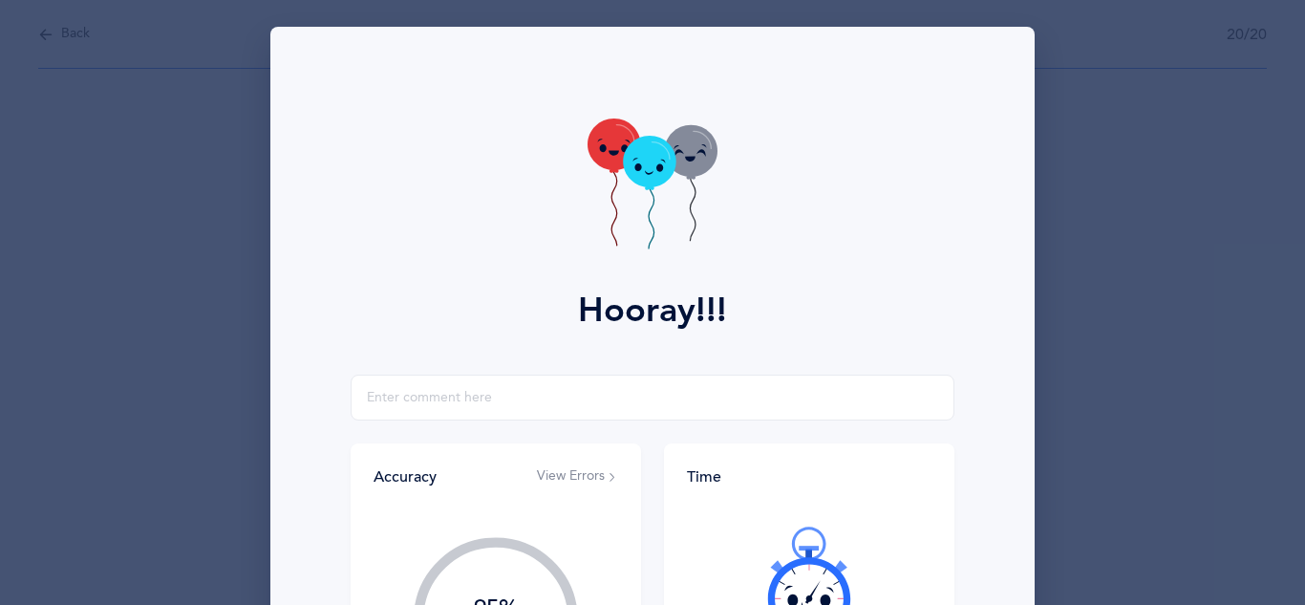
click at [747, 568] on div at bounding box center [809, 583] width 245 height 161
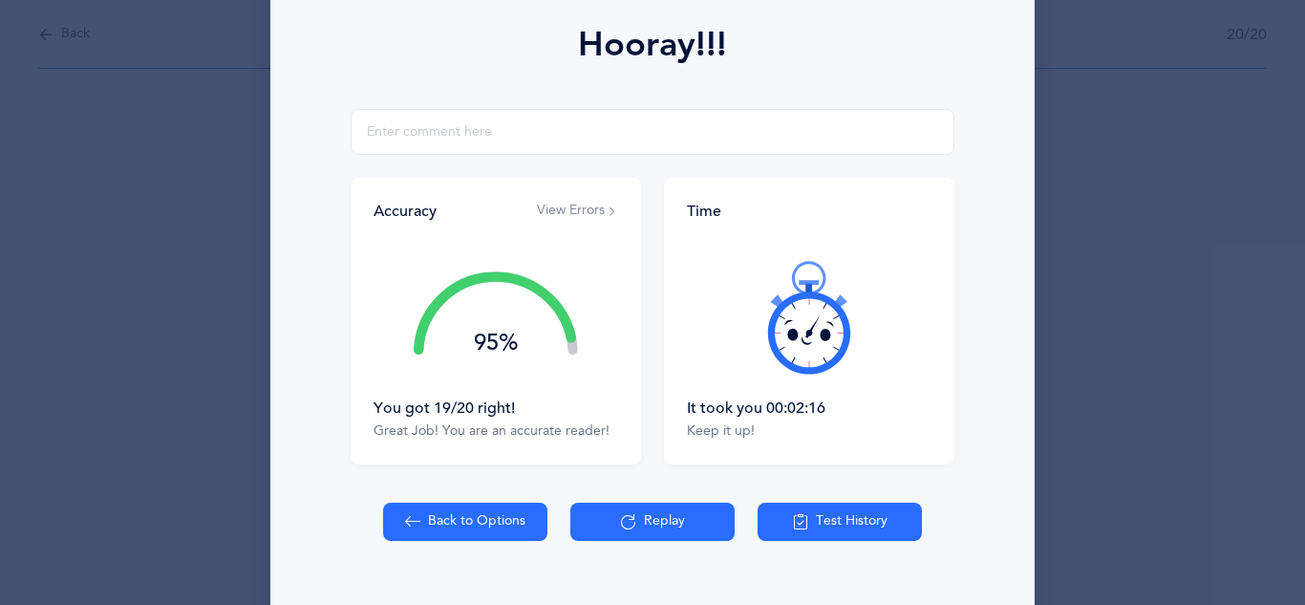
scroll to position [305, 0]
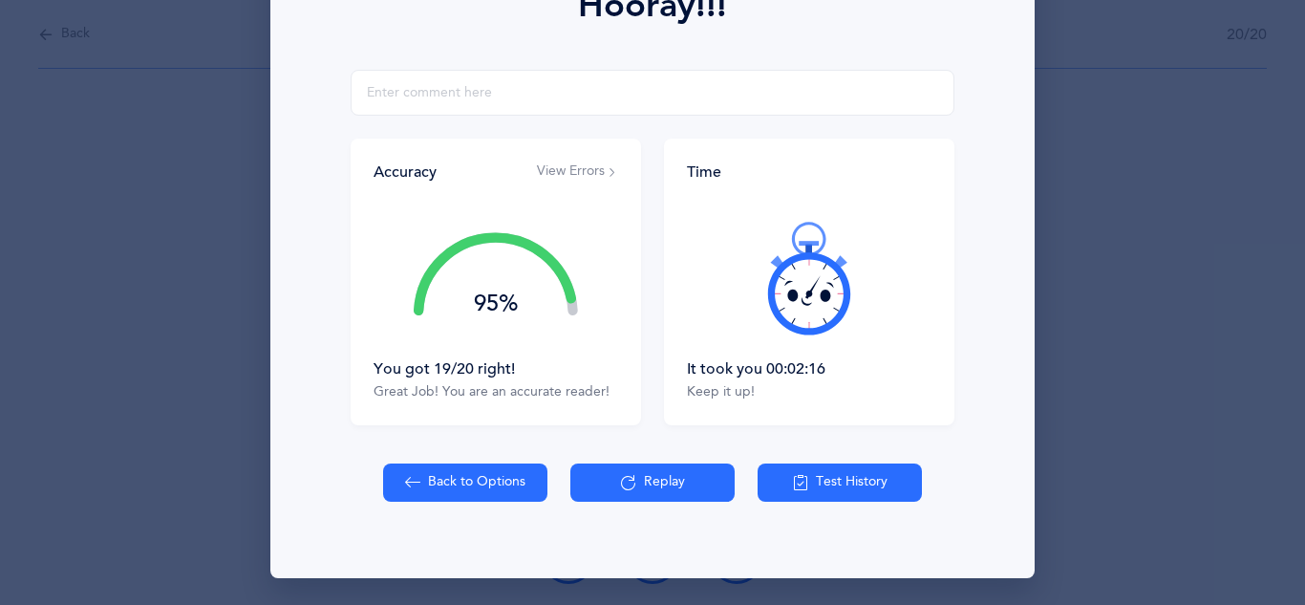
click at [446, 498] on button "Back to Options" at bounding box center [465, 483] width 164 height 38
select select "27"
select select "single"
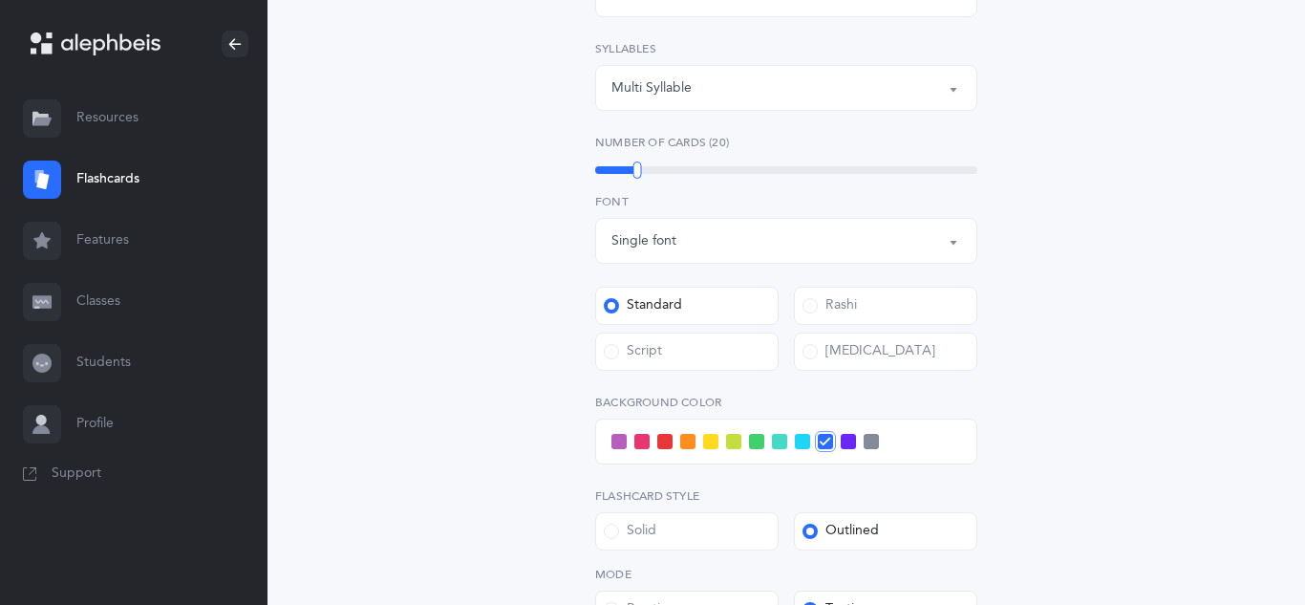
scroll to position [535, 0]
click at [701, 343] on label "Script" at bounding box center [686, 351] width 183 height 38
click at [0, 0] on input "Script" at bounding box center [0, 0] width 0 height 0
click at [443, 360] on div "Open Words Choose your Flashcards options Letters to include Accumulative [PERS…" at bounding box center [787, 238] width 872 height 1287
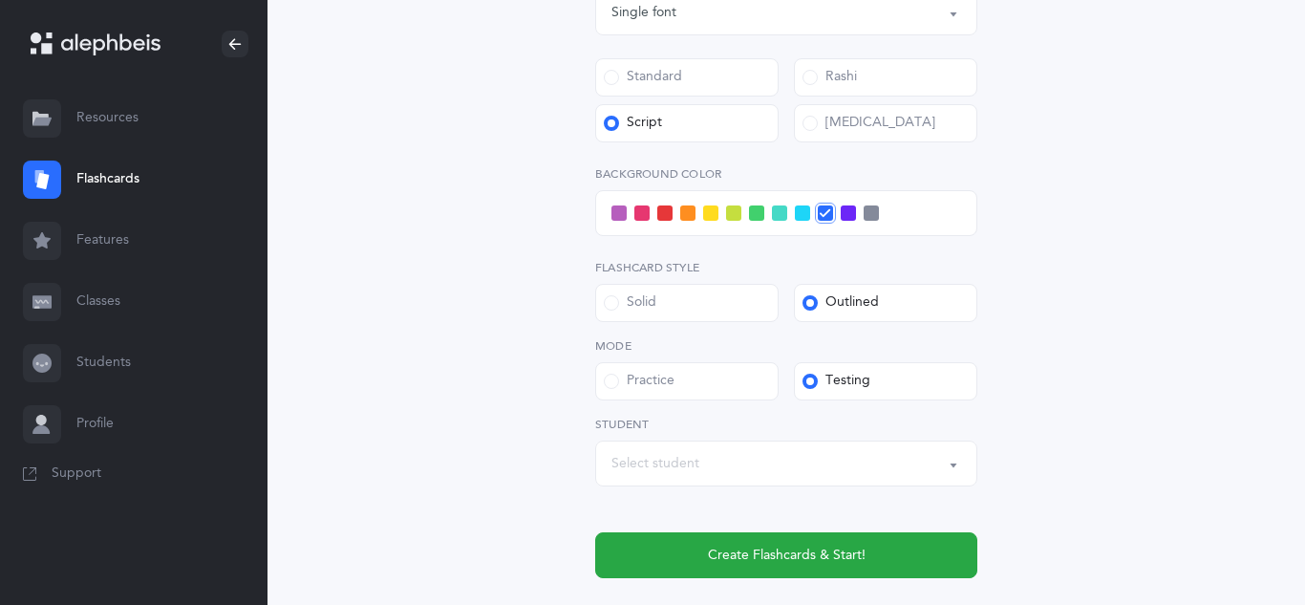
scroll to position [765, 0]
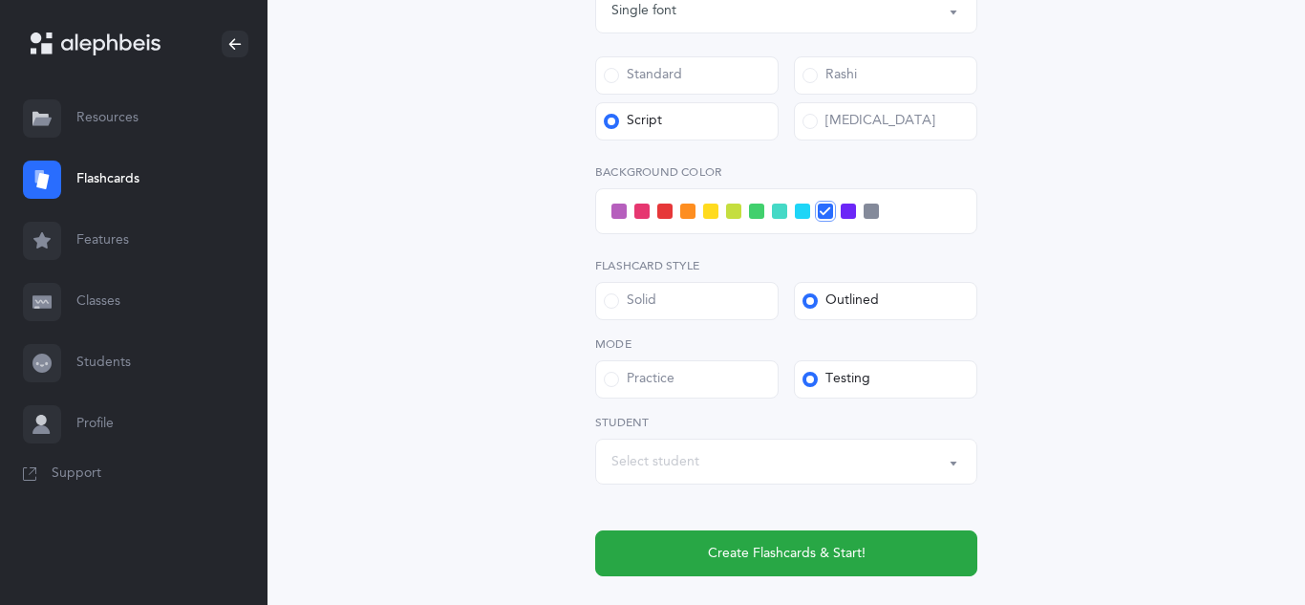
click at [683, 205] on span at bounding box center [687, 211] width 15 height 15
click at [0, 0] on input "checkbox" at bounding box center [0, 0] width 0 height 0
click at [667, 463] on div "Select student" at bounding box center [656, 462] width 88 height 20
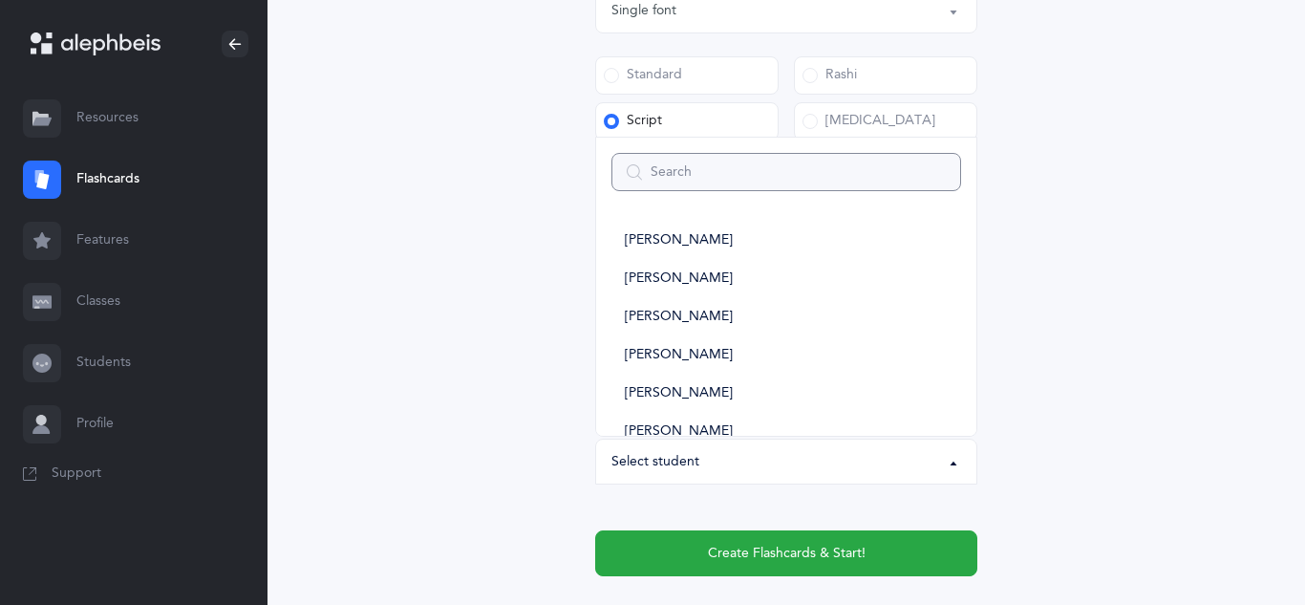
type input "b"
select select
type input "bin"
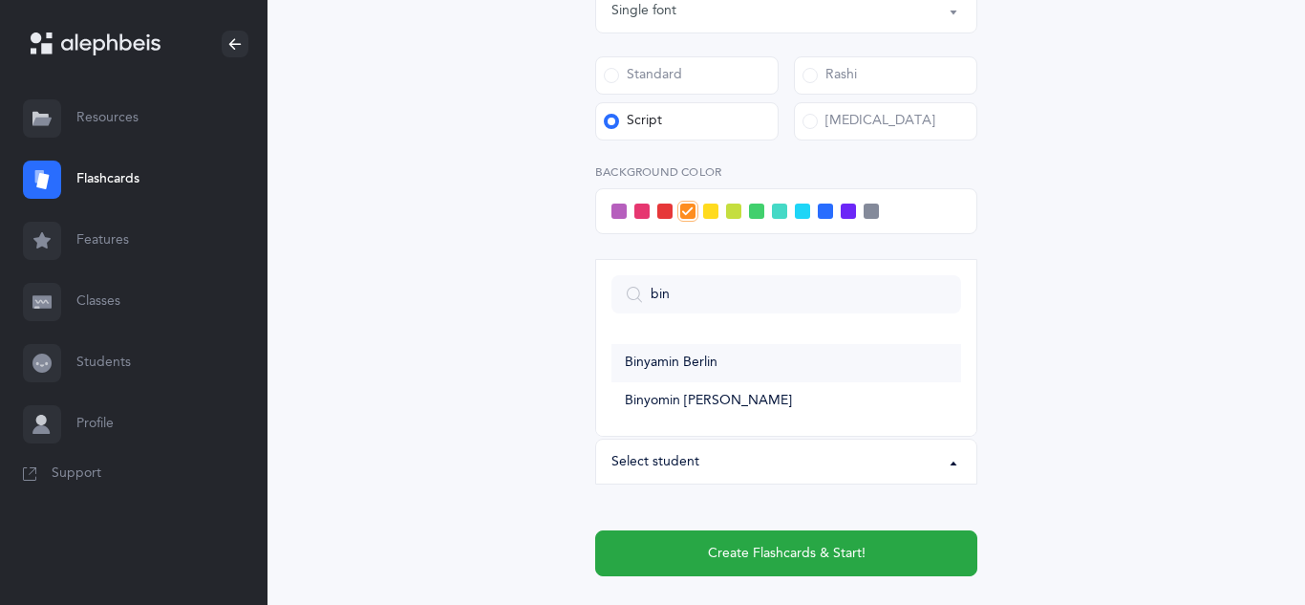
click at [688, 359] on span "Binyamin Berlin" at bounding box center [671, 363] width 93 height 17
select select "11289"
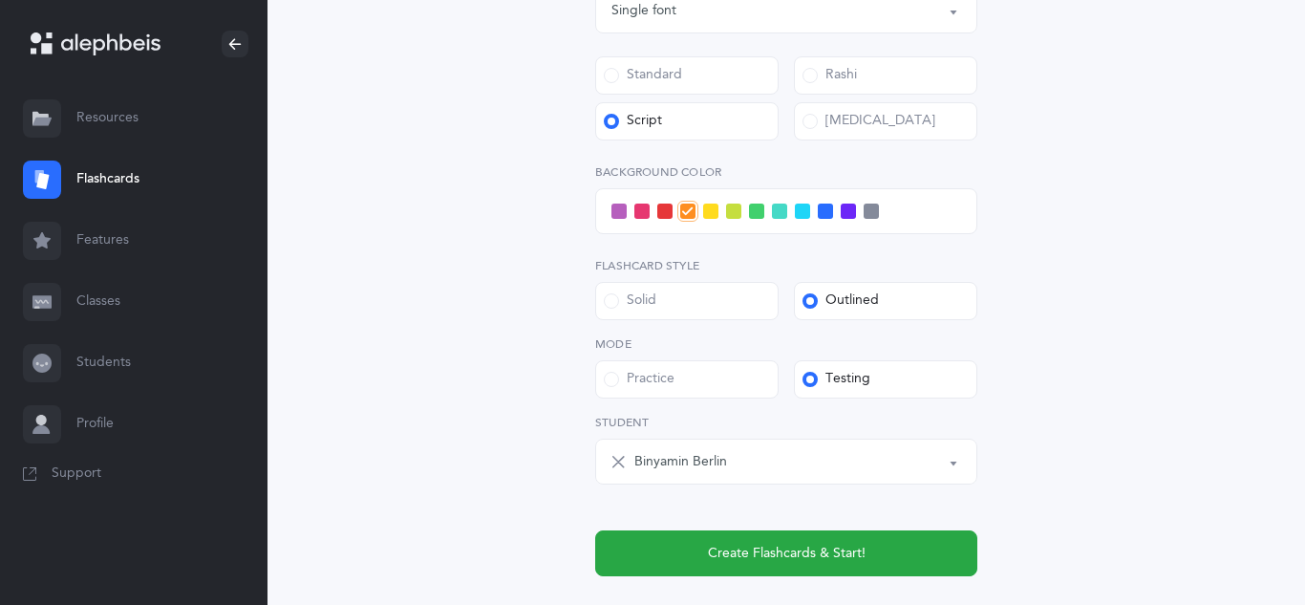
click at [426, 271] on div "Open Words Choose your Flashcards options Letters to include Accumulative [PERS…" at bounding box center [787, 8] width 872 height 1287
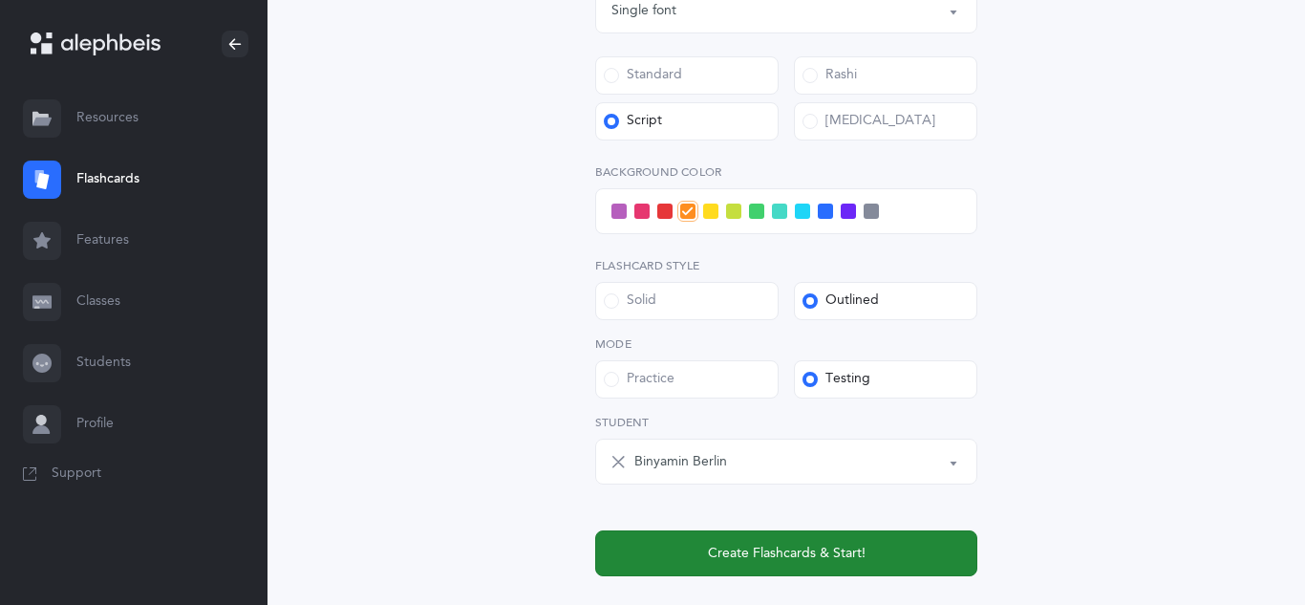
click at [764, 563] on span "Create Flashcards & Start!" at bounding box center [787, 554] width 158 height 20
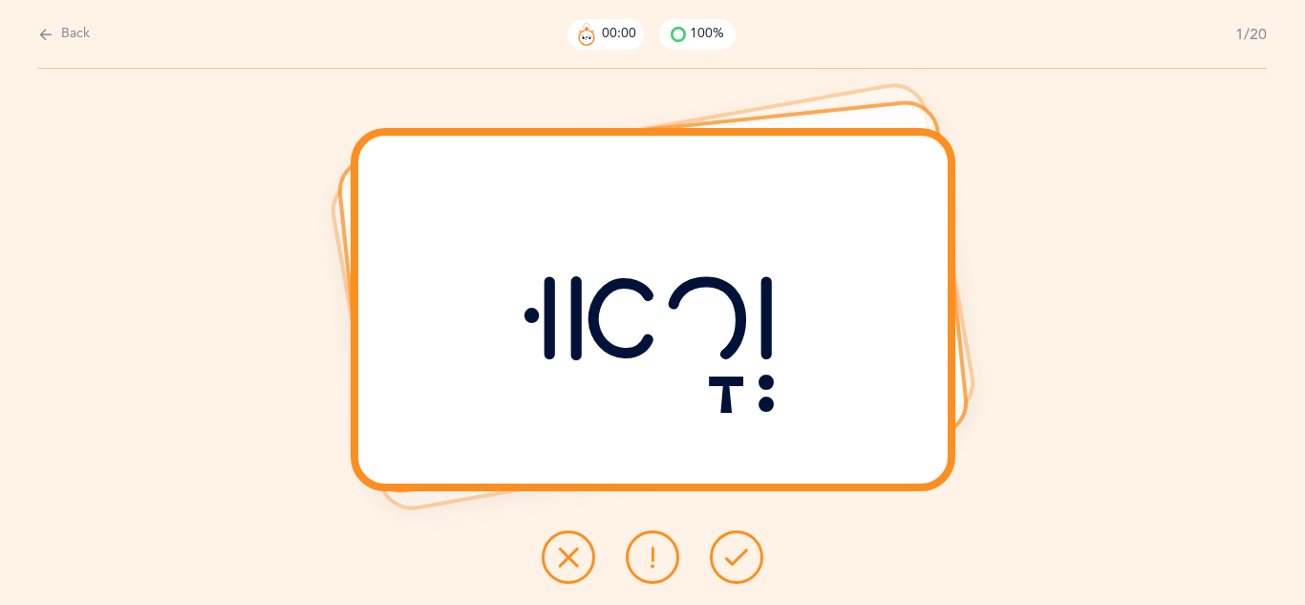
scroll to position [0, 0]
click at [742, 559] on icon at bounding box center [736, 557] width 23 height 23
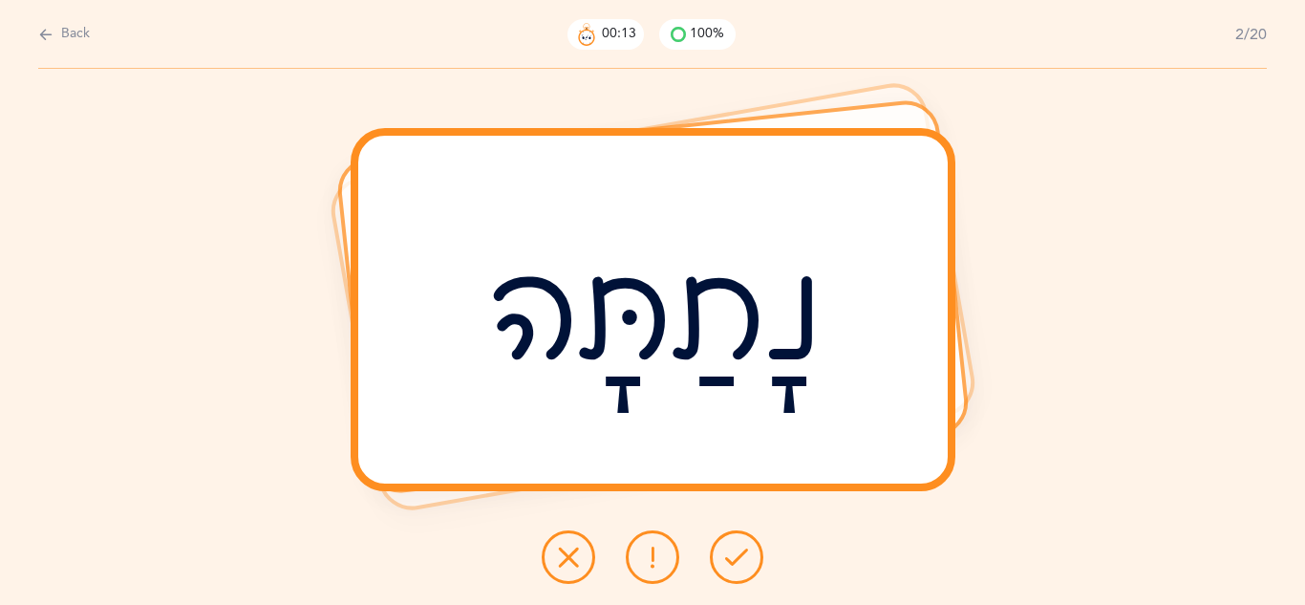
click at [725, 566] on icon at bounding box center [736, 557] width 23 height 23
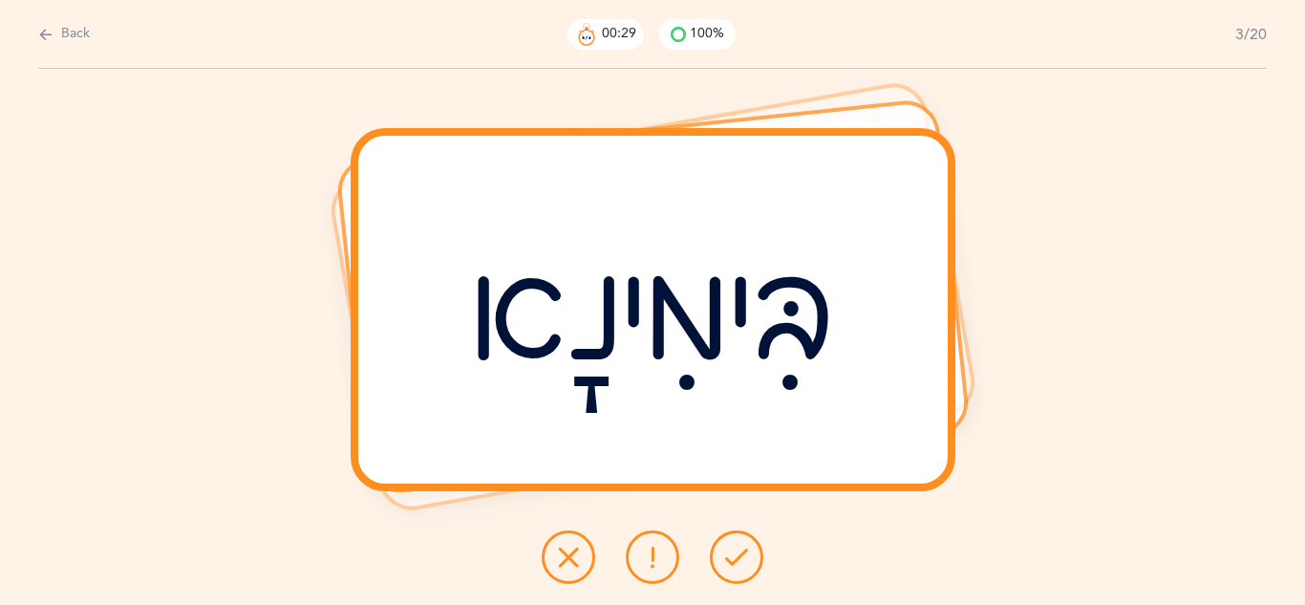
click at [646, 548] on icon at bounding box center [652, 557] width 23 height 23
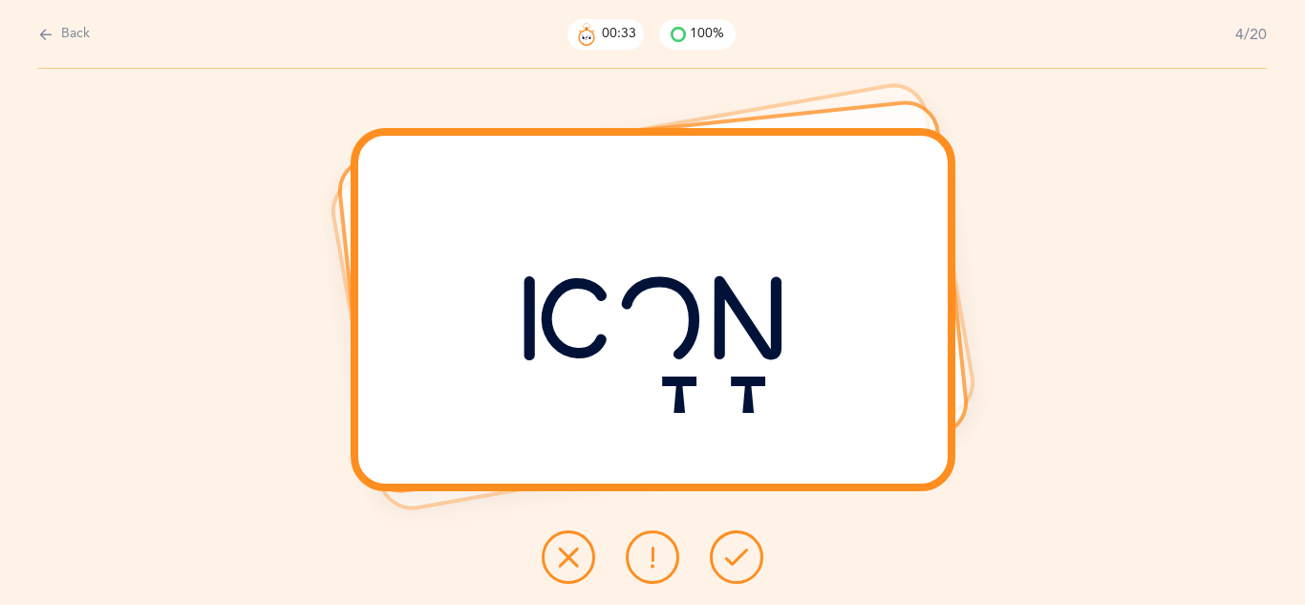
click at [753, 551] on button at bounding box center [737, 557] width 54 height 54
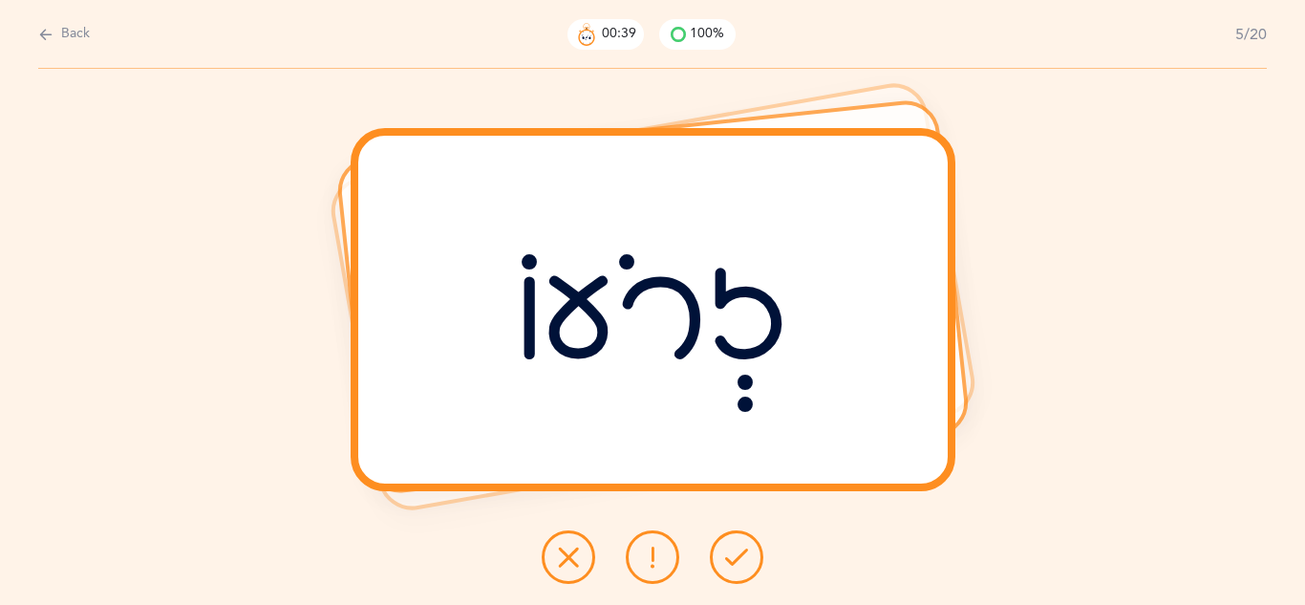
click at [753, 551] on button at bounding box center [737, 557] width 54 height 54
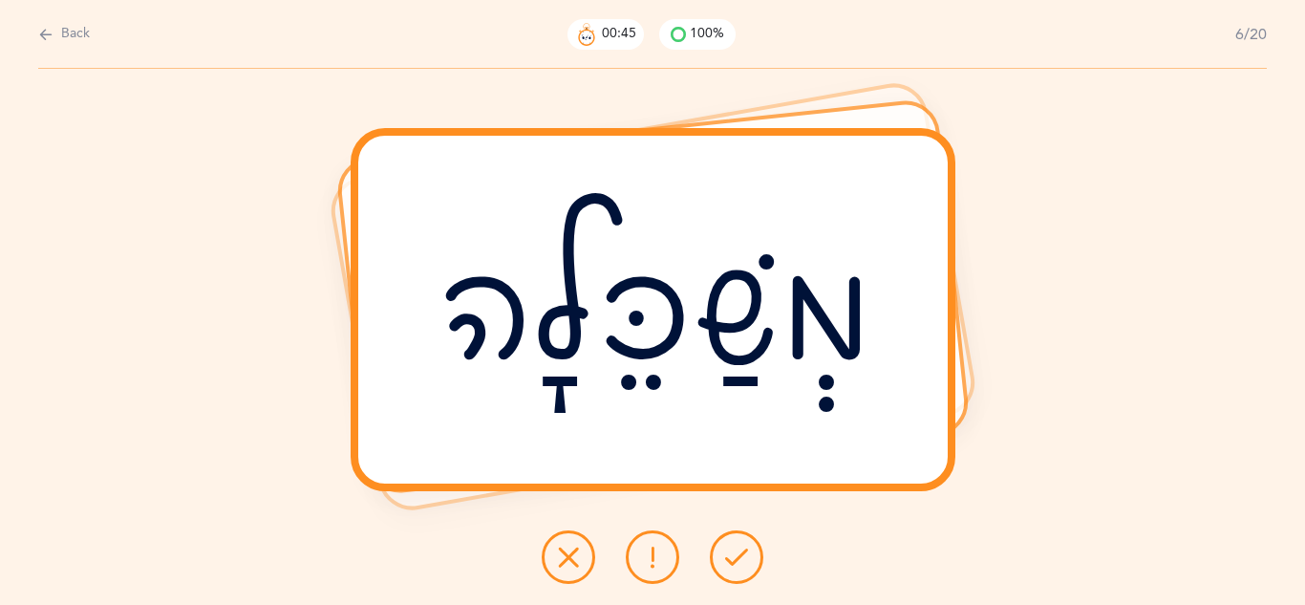
click at [753, 551] on button at bounding box center [737, 557] width 54 height 54
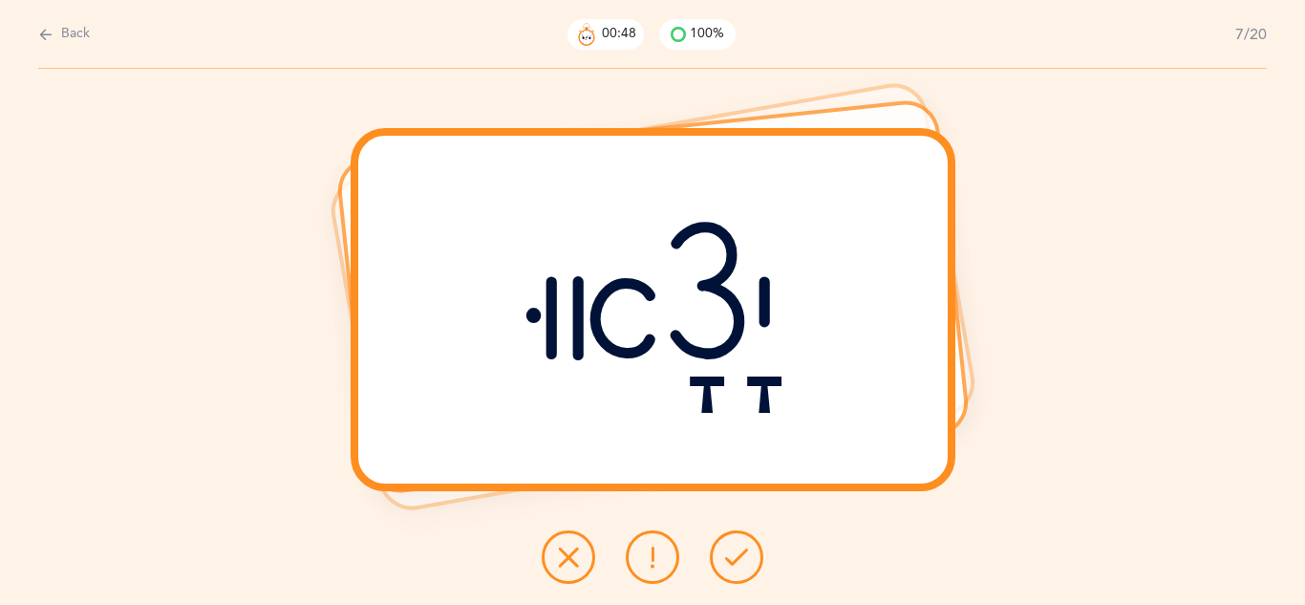
click at [752, 553] on button at bounding box center [737, 557] width 54 height 54
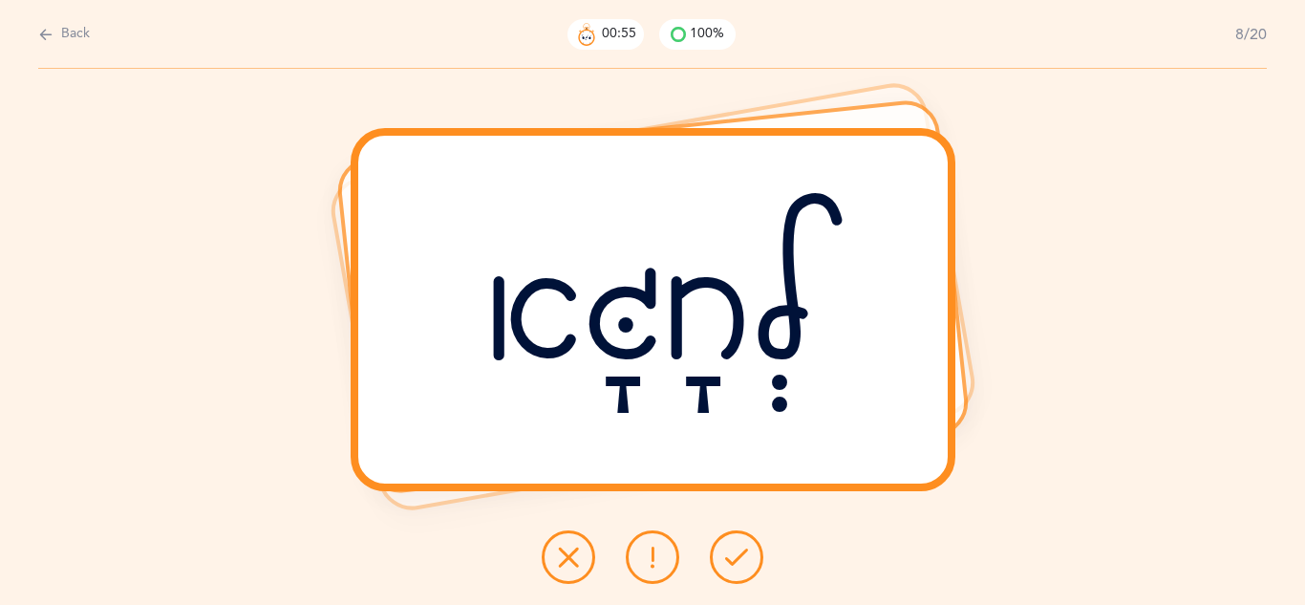
click at [752, 553] on button at bounding box center [737, 557] width 54 height 54
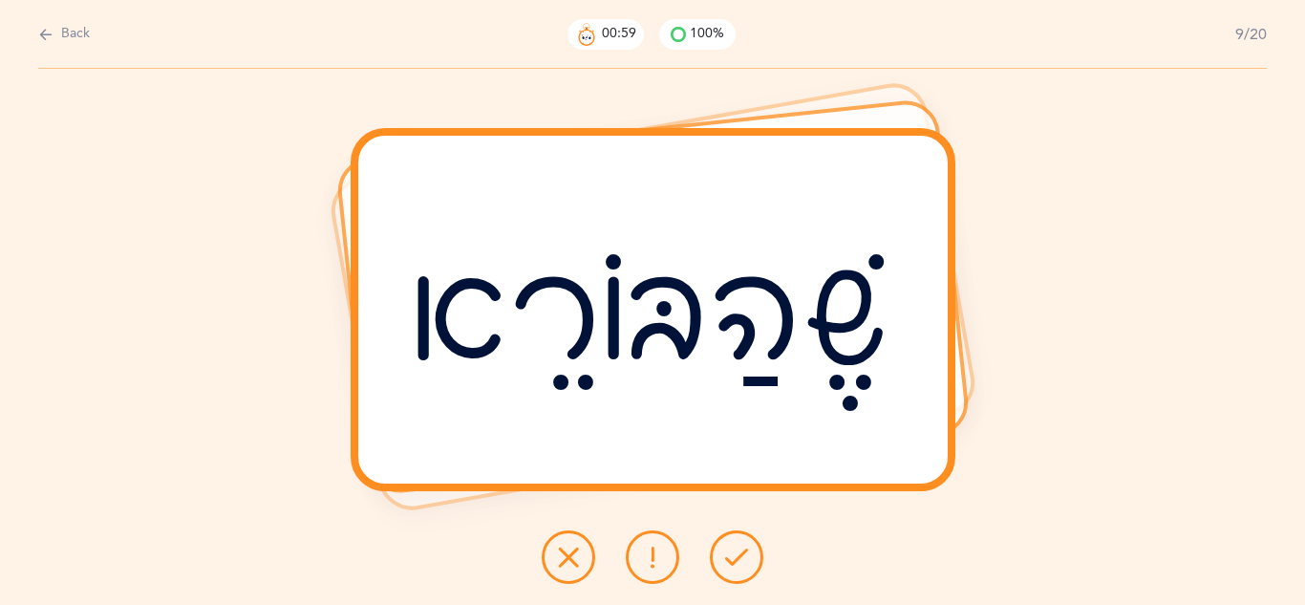
click at [752, 553] on button at bounding box center [737, 557] width 54 height 54
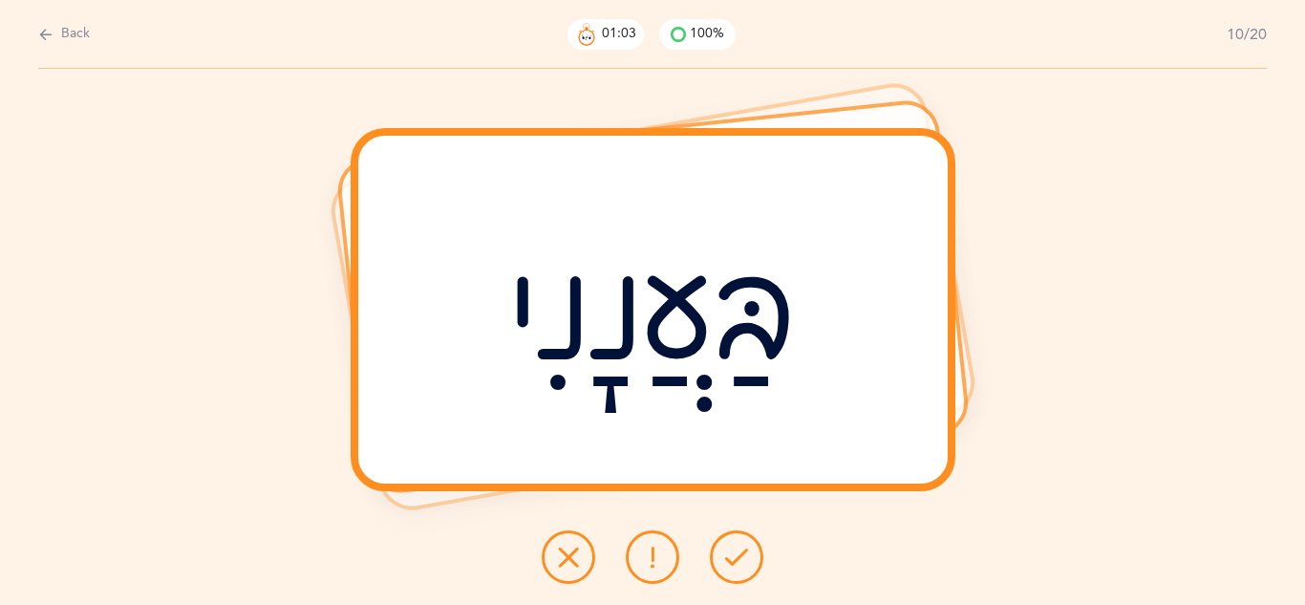
click at [752, 553] on button at bounding box center [737, 557] width 54 height 54
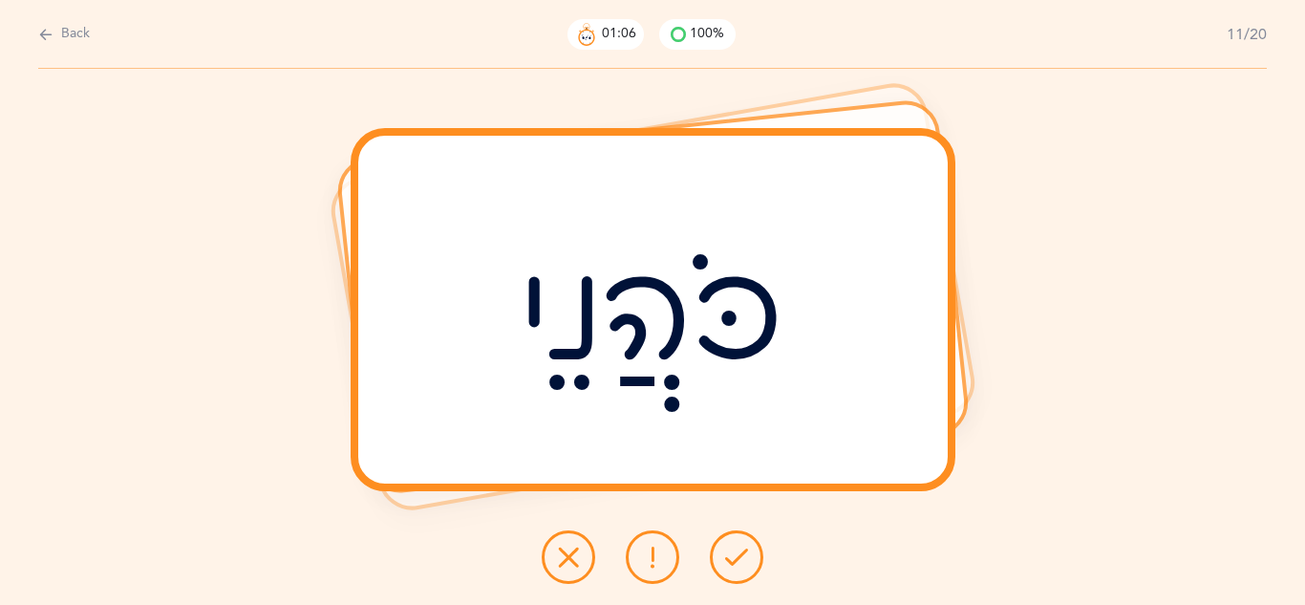
click at [747, 561] on icon at bounding box center [736, 557] width 23 height 23
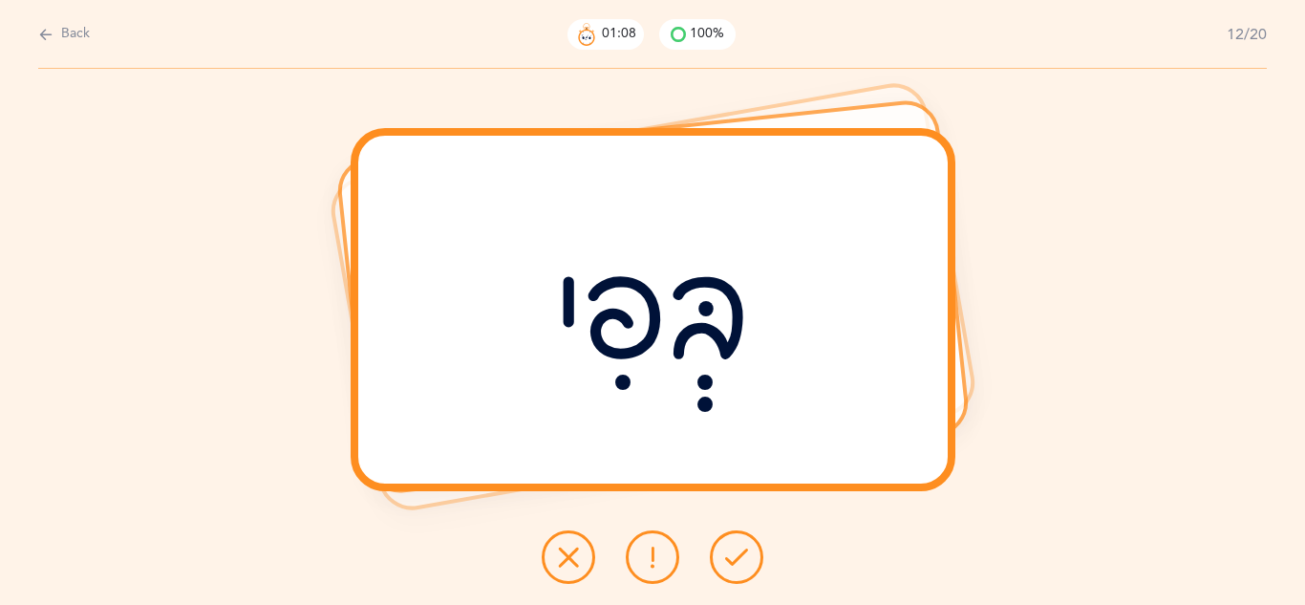
click at [745, 565] on icon at bounding box center [736, 557] width 23 height 23
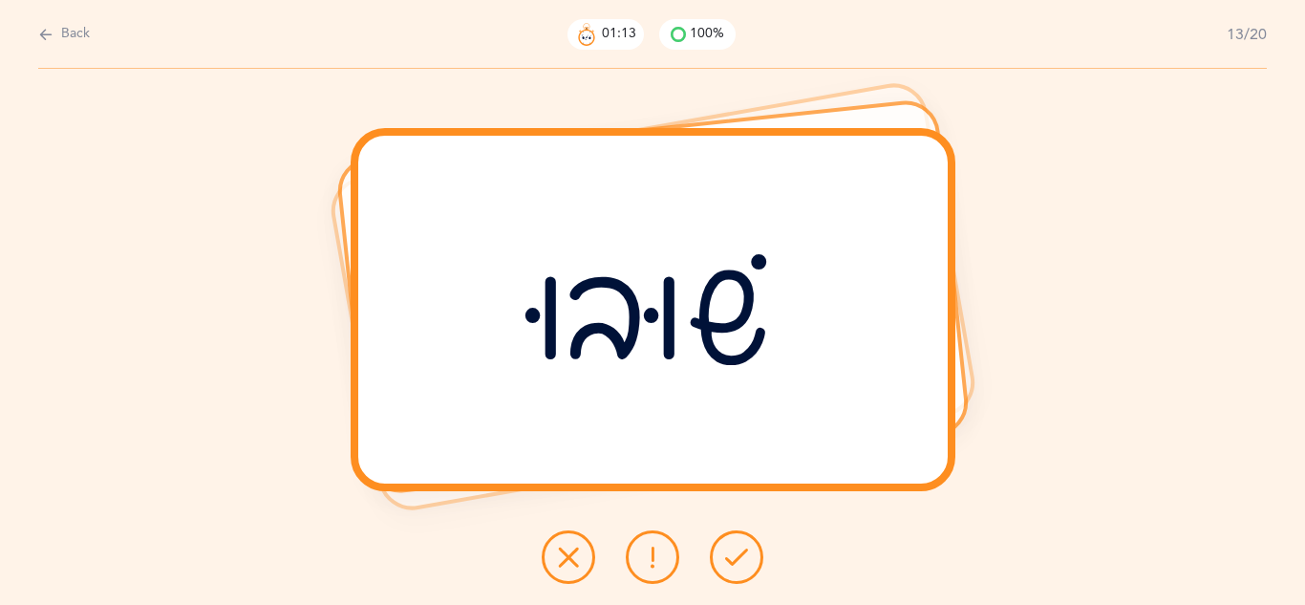
click at [744, 565] on icon at bounding box center [736, 557] width 23 height 23
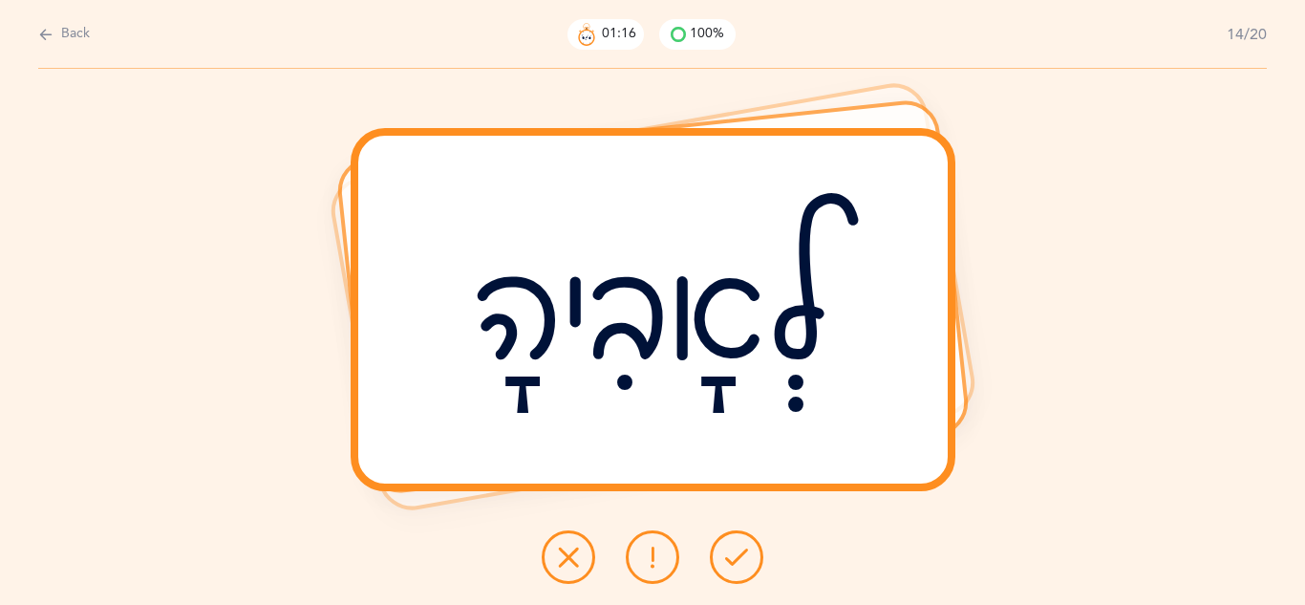
click at [744, 566] on icon at bounding box center [736, 557] width 23 height 23
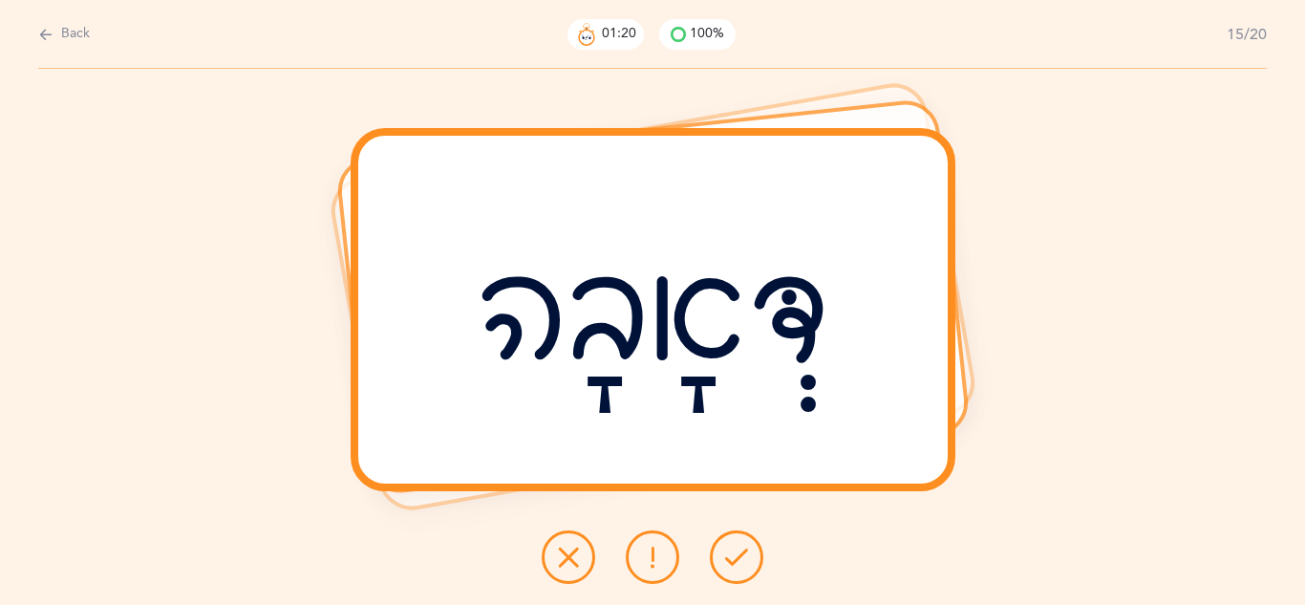
click at [744, 568] on icon at bounding box center [736, 557] width 23 height 23
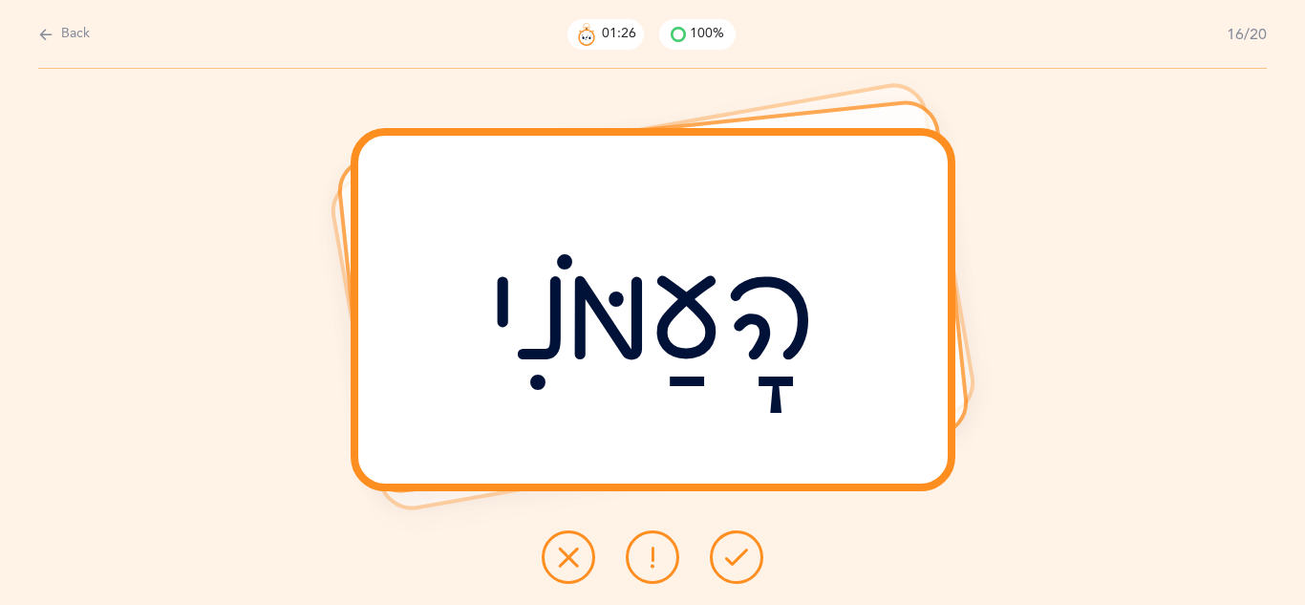
click at [742, 572] on button at bounding box center [737, 557] width 54 height 54
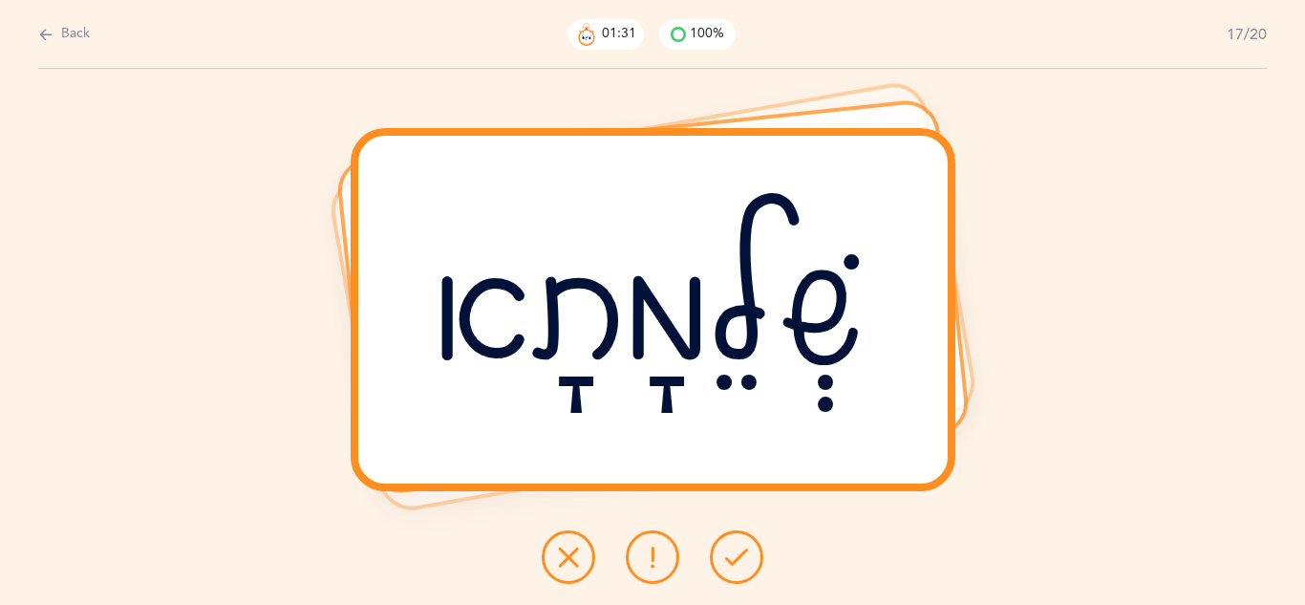
click at [739, 577] on button at bounding box center [737, 557] width 54 height 54
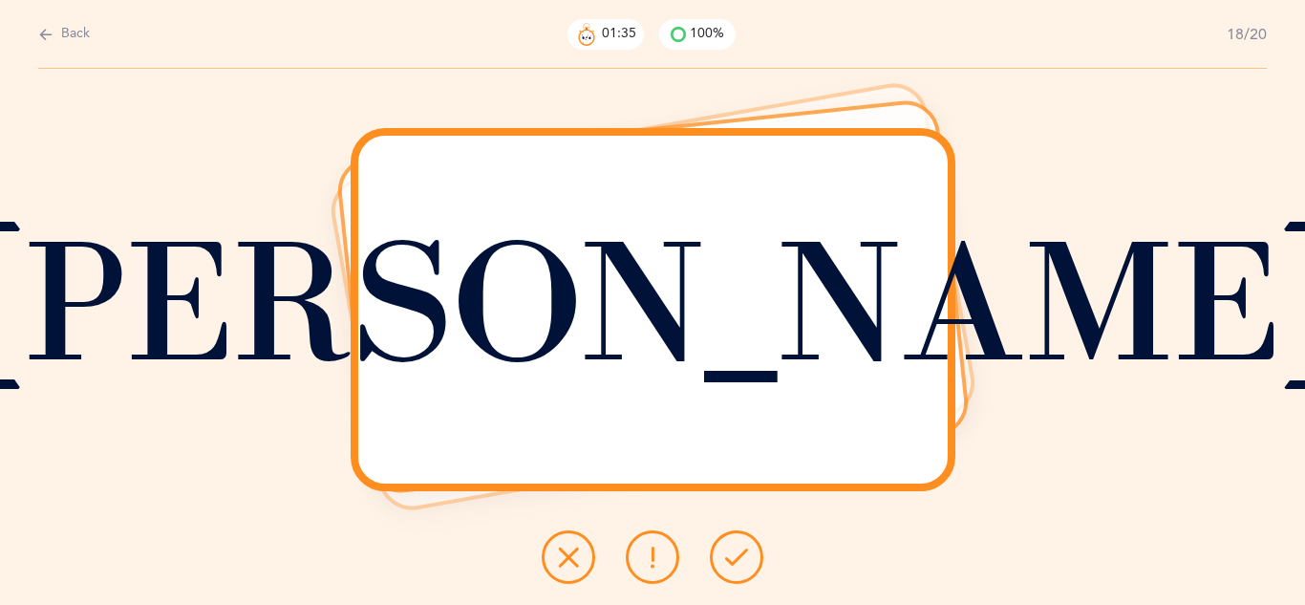
click at [738, 579] on button at bounding box center [737, 557] width 54 height 54
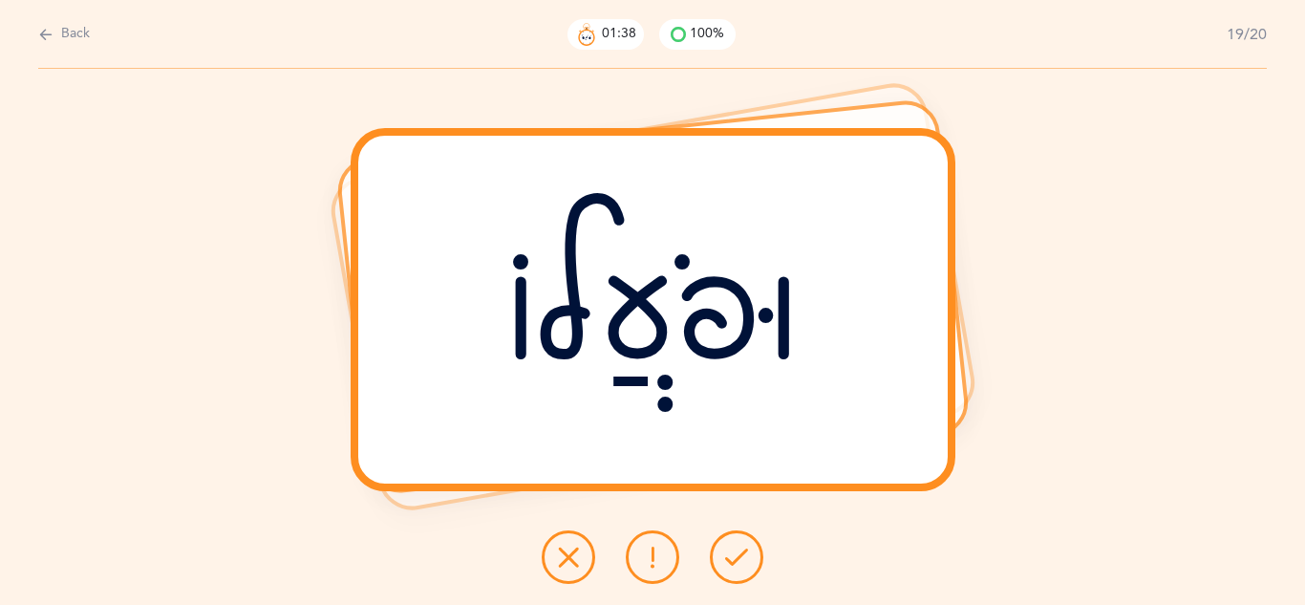
click at [737, 582] on button at bounding box center [737, 557] width 54 height 54
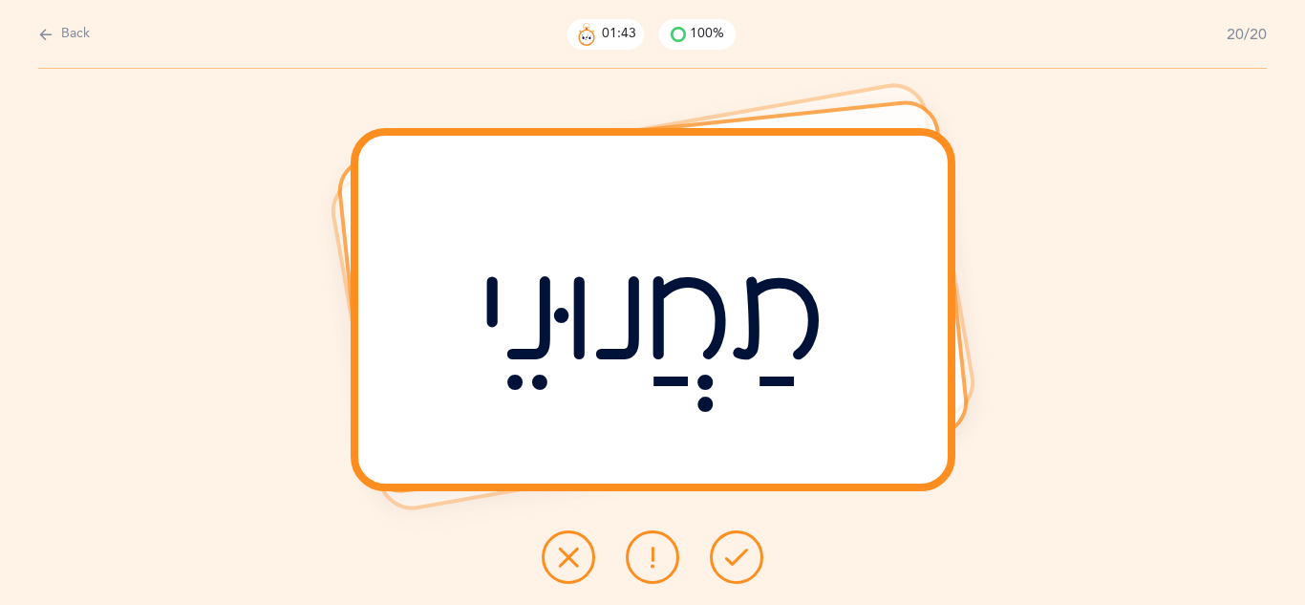
click at [737, 582] on button at bounding box center [737, 557] width 54 height 54
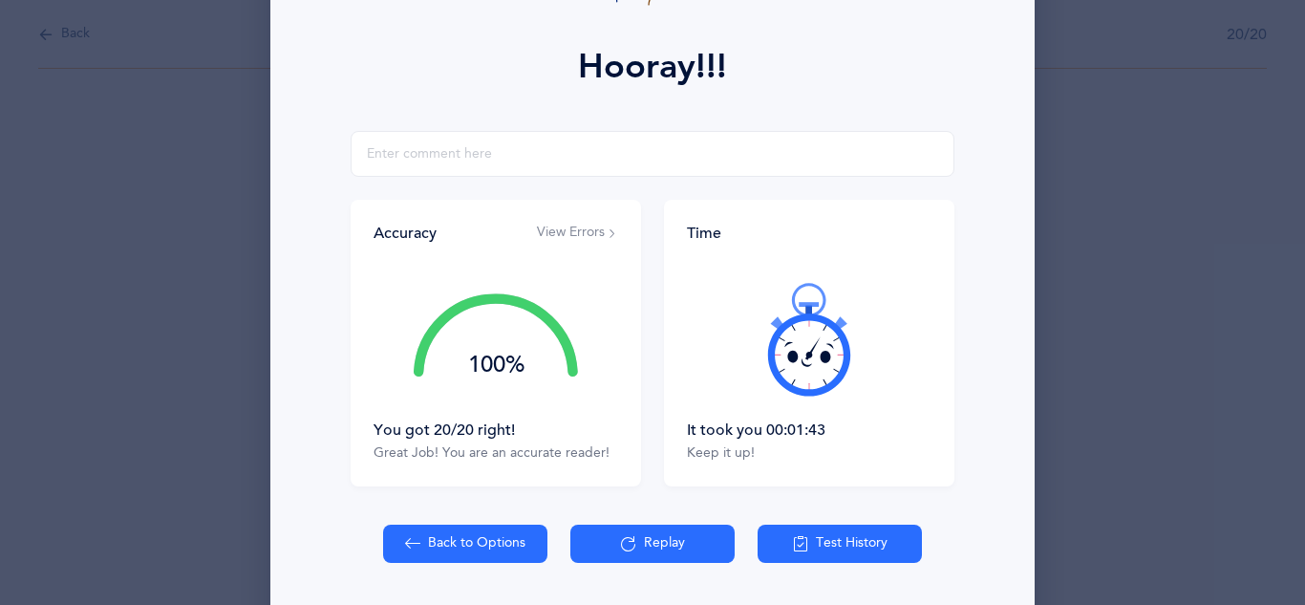
scroll to position [305, 0]
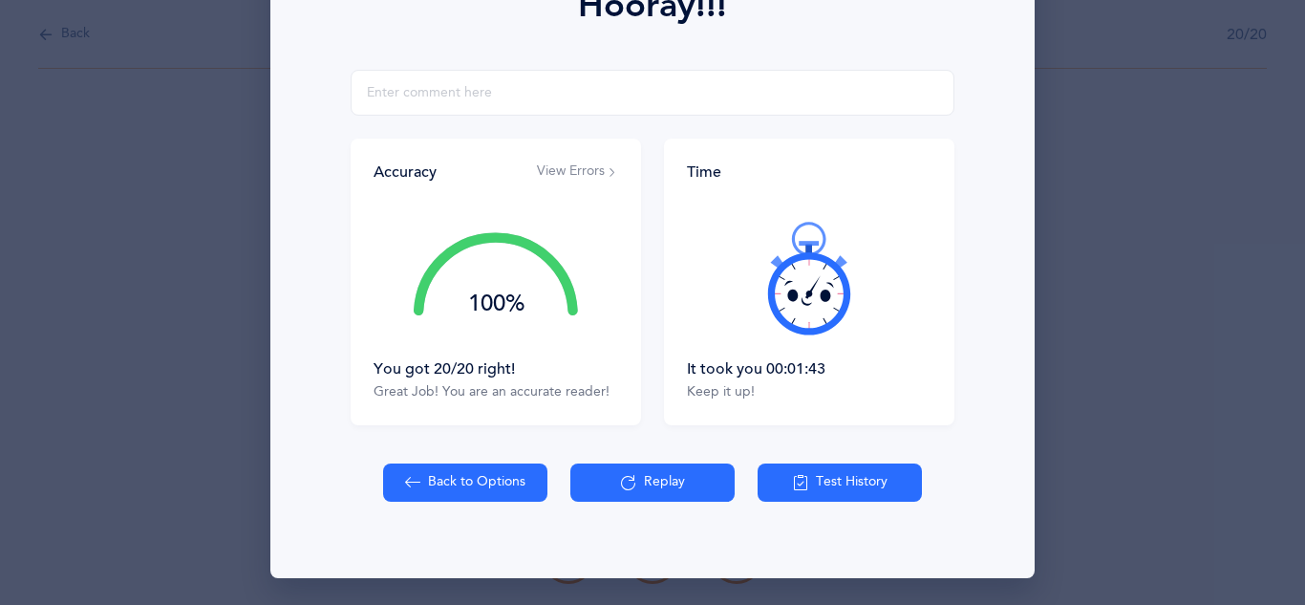
click at [425, 488] on button "Back to Options" at bounding box center [465, 483] width 164 height 38
select select "27"
select select "single"
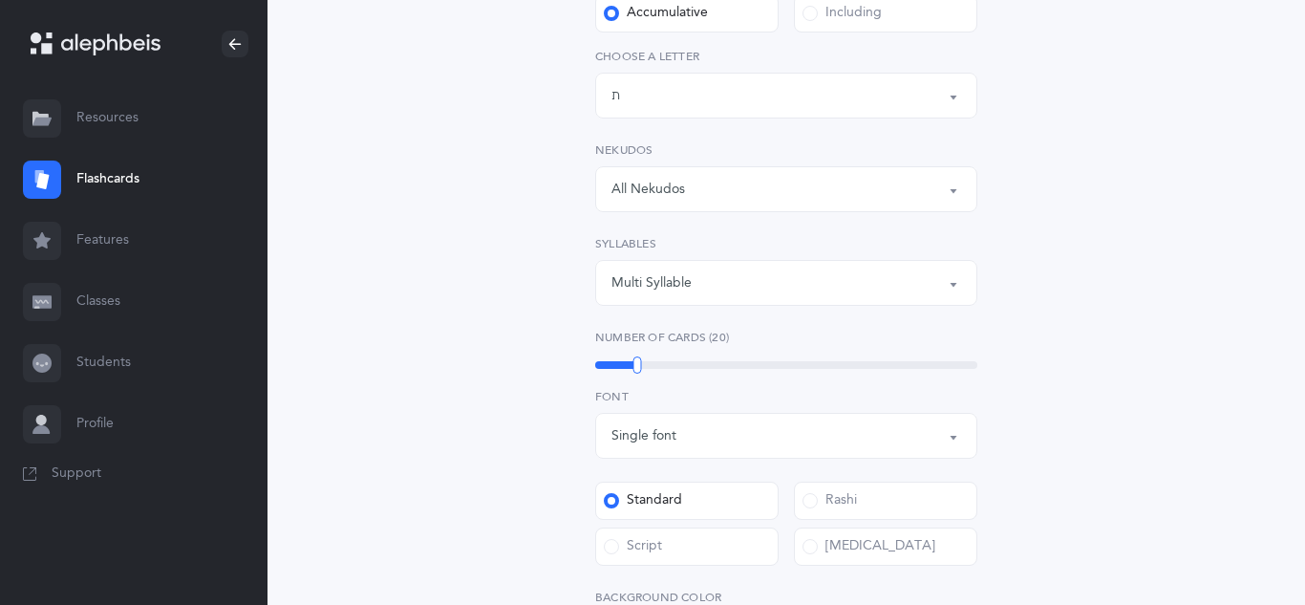
scroll to position [344, 0]
click at [624, 542] on div "Script" at bounding box center [633, 541] width 58 height 19
click at [0, 0] on input "Script" at bounding box center [0, 0] width 0 height 0
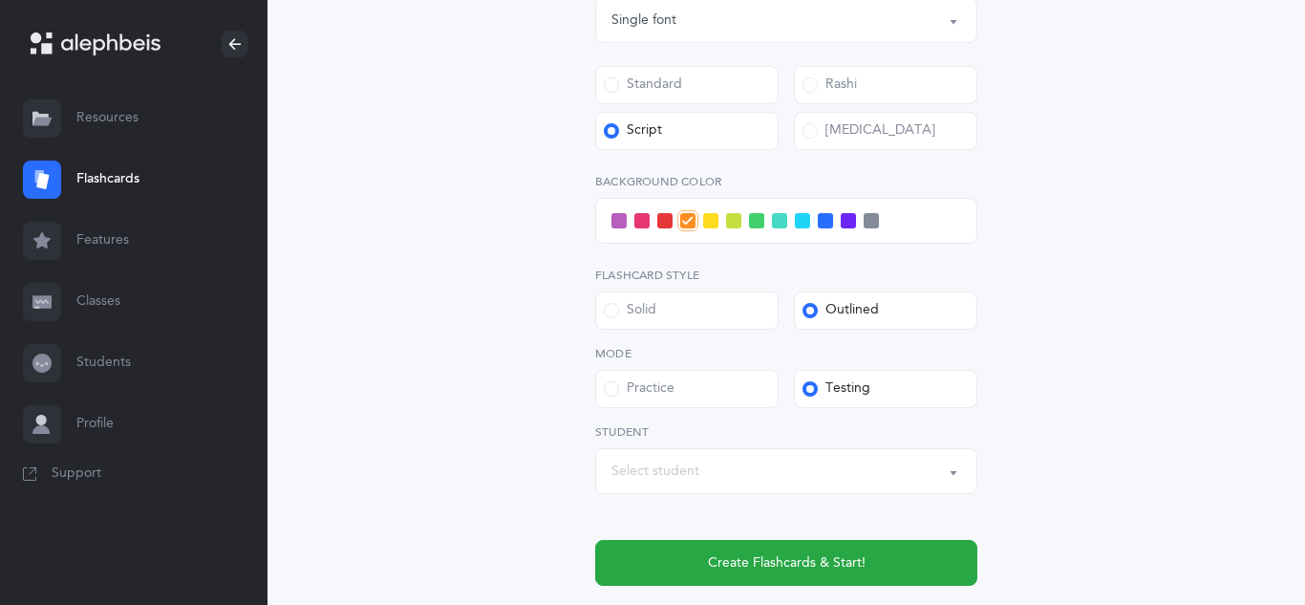
scroll to position [726, 0]
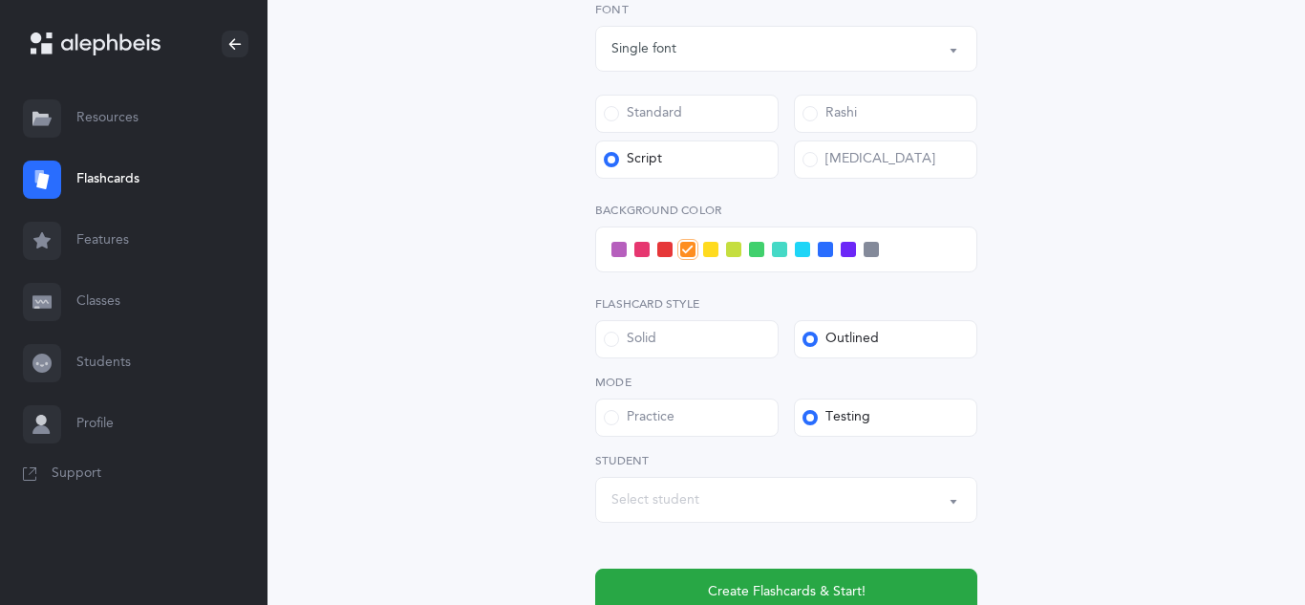
click at [766, 484] on div "Select student" at bounding box center [787, 500] width 350 height 32
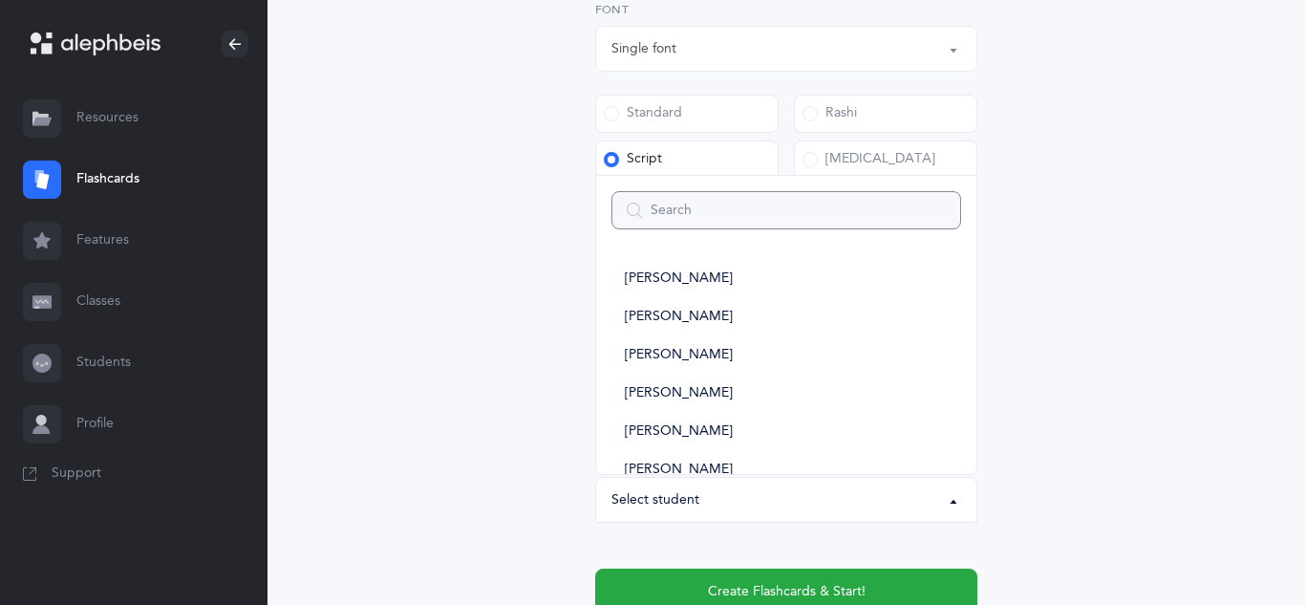
type input "y"
select select
type input "yaa"
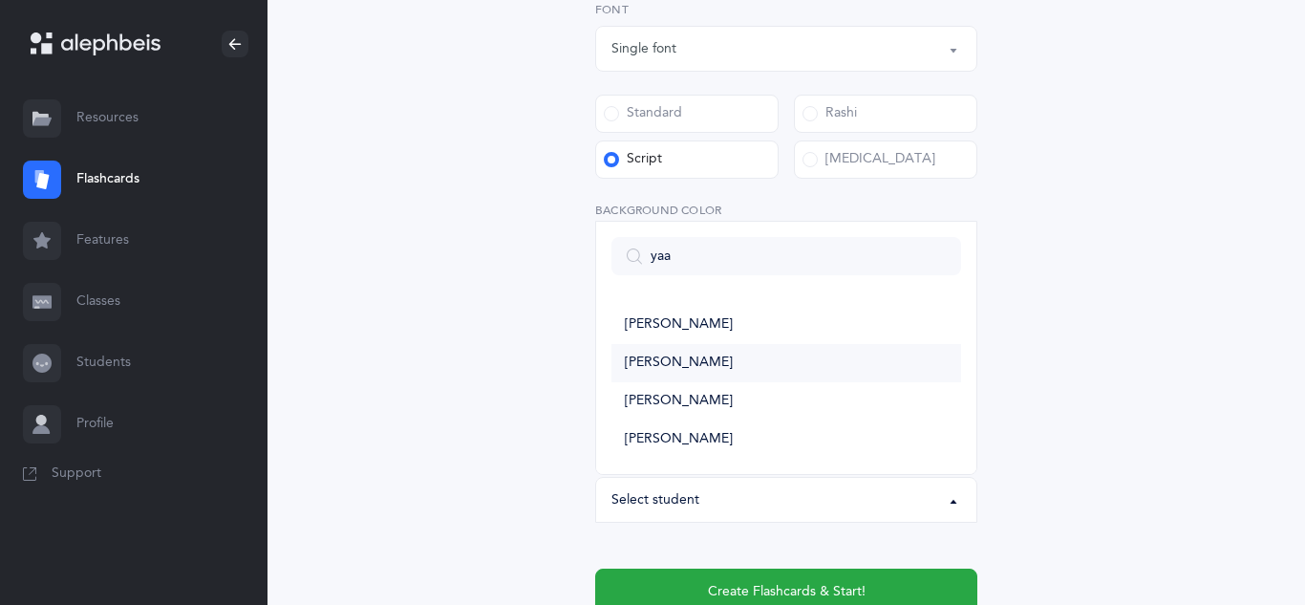
click at [701, 359] on span "[PERSON_NAME]" at bounding box center [679, 363] width 108 height 17
select select "11332"
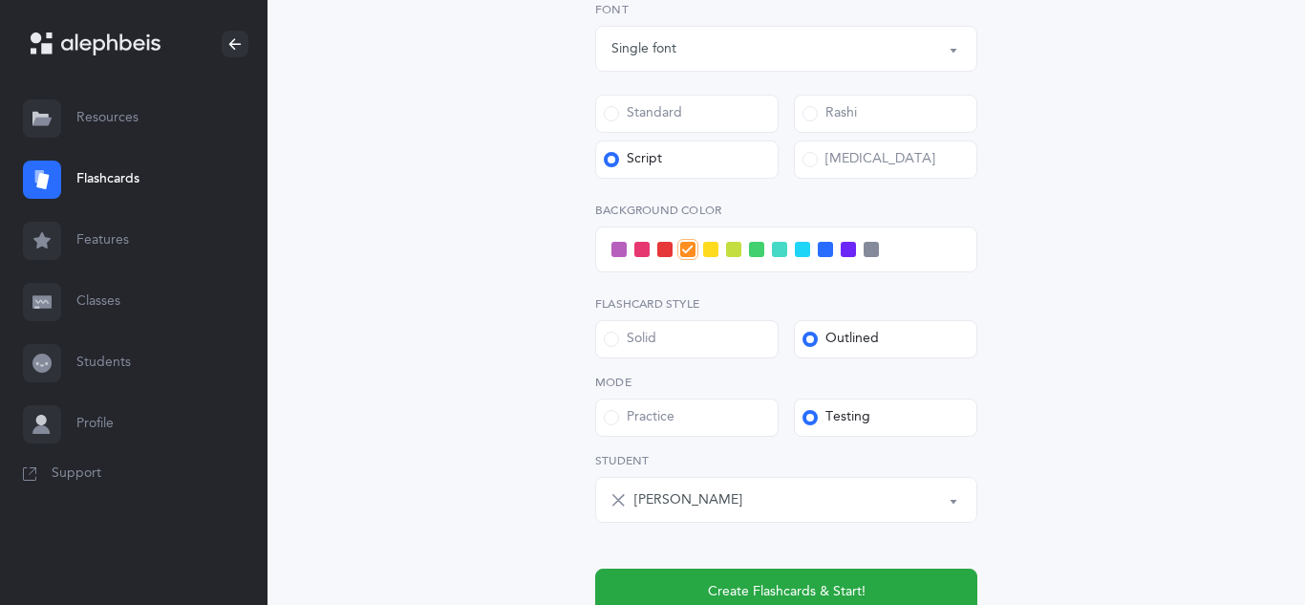
click at [435, 374] on div "Open Words Choose your Flashcards options Letters to include Accumulative [PERS…" at bounding box center [787, 47] width 872 height 1287
click at [506, 400] on div "Open Words Choose your Flashcards options Letters to include Accumulative [PERS…" at bounding box center [787, 47] width 872 height 1287
click at [662, 251] on span at bounding box center [665, 249] width 15 height 15
click at [0, 0] on input "checkbox" at bounding box center [0, 0] width 0 height 0
click at [433, 393] on div "Open Words Choose your Flashcards options Letters to include Accumulative [PERS…" at bounding box center [787, 47] width 872 height 1287
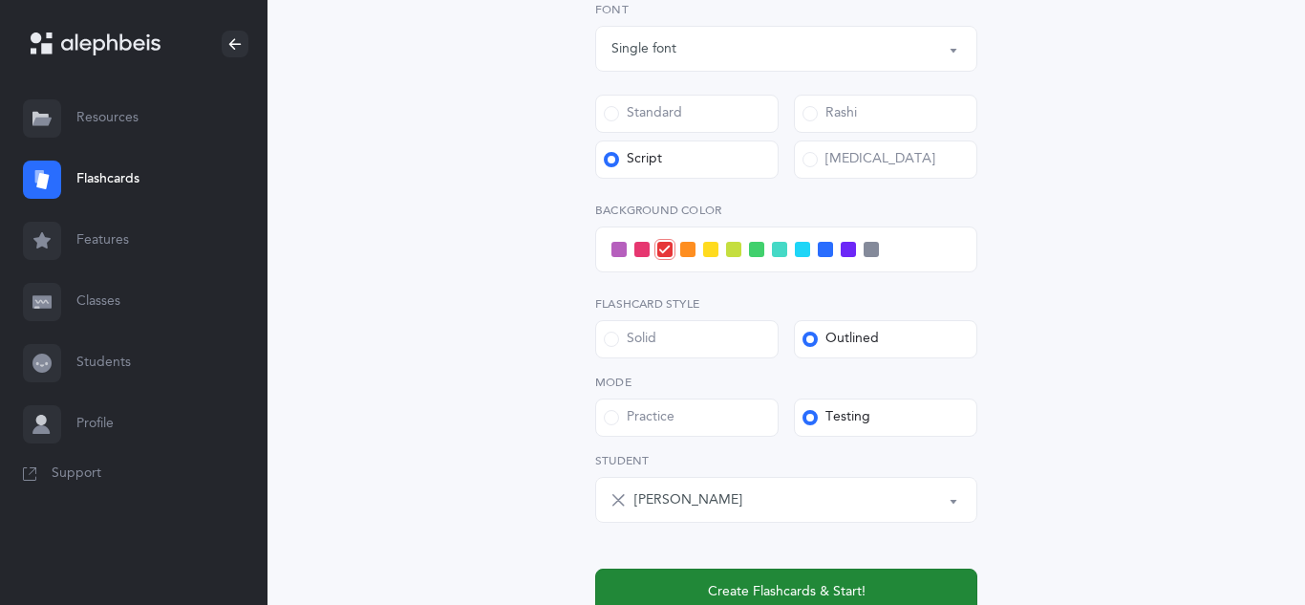
click at [707, 576] on button "Create Flashcards & Start!" at bounding box center [786, 592] width 382 height 46
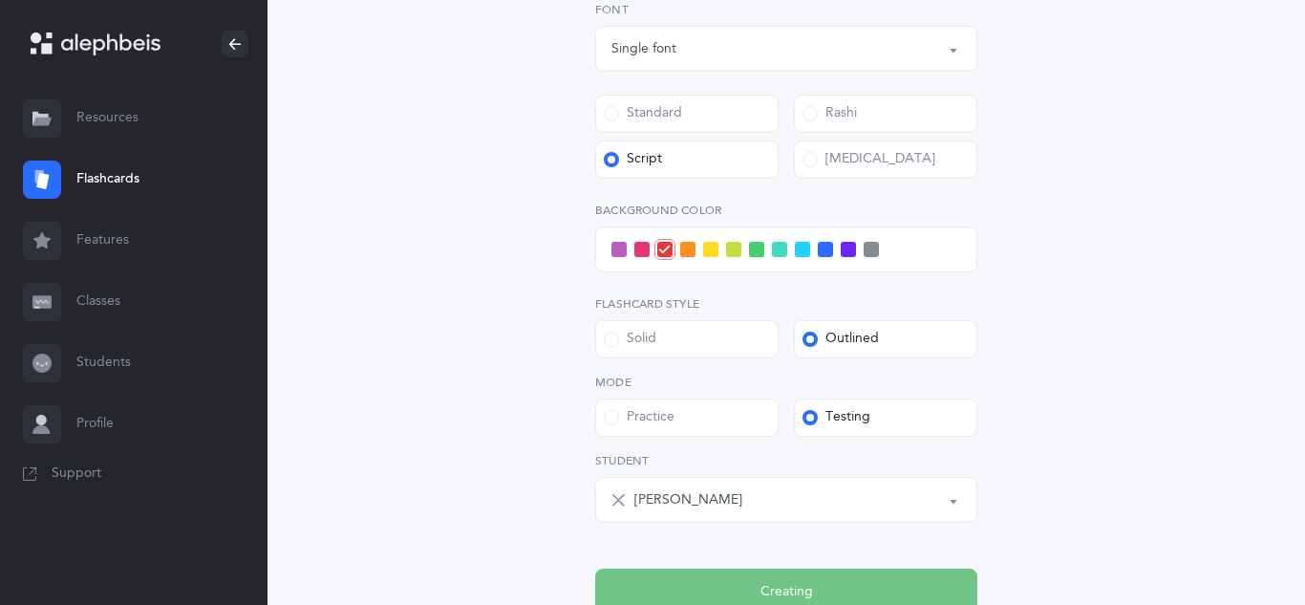
scroll to position [0, 0]
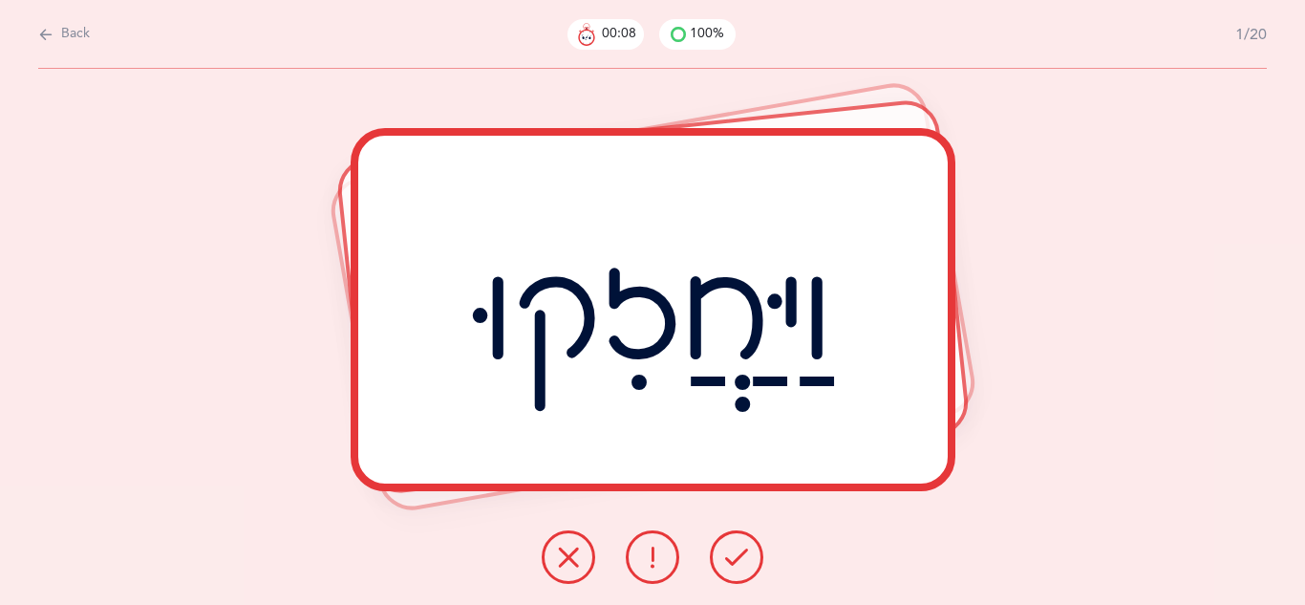
click at [738, 551] on icon at bounding box center [736, 557] width 23 height 23
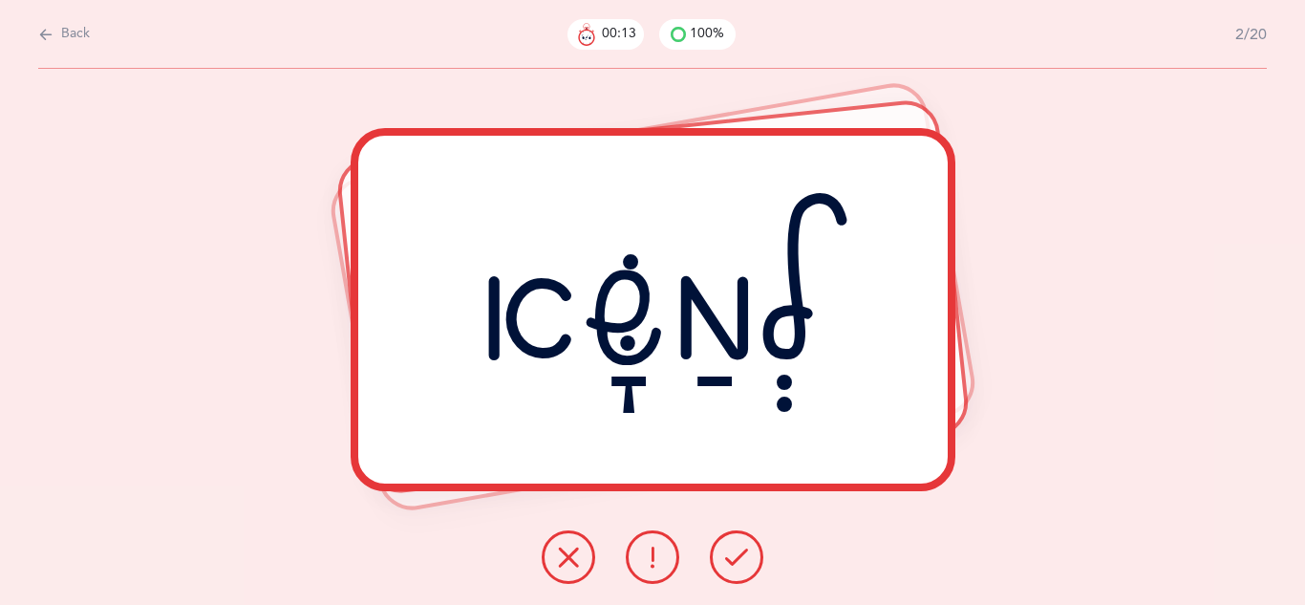
click at [738, 551] on icon at bounding box center [736, 557] width 23 height 23
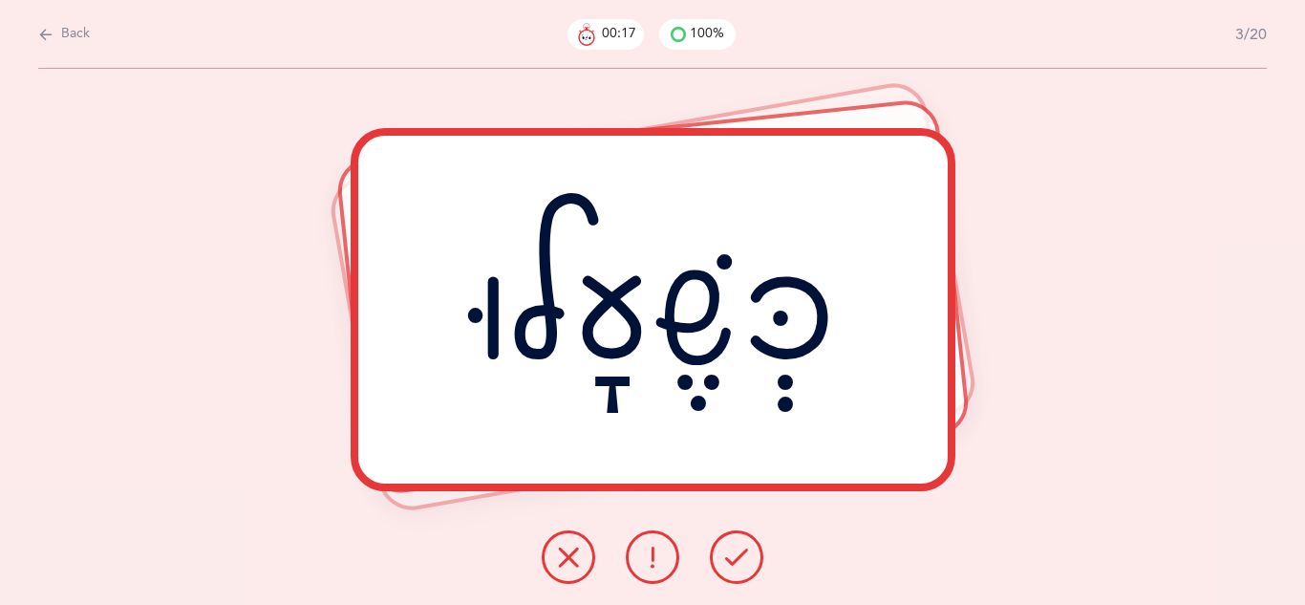
click at [738, 551] on icon at bounding box center [736, 557] width 23 height 23
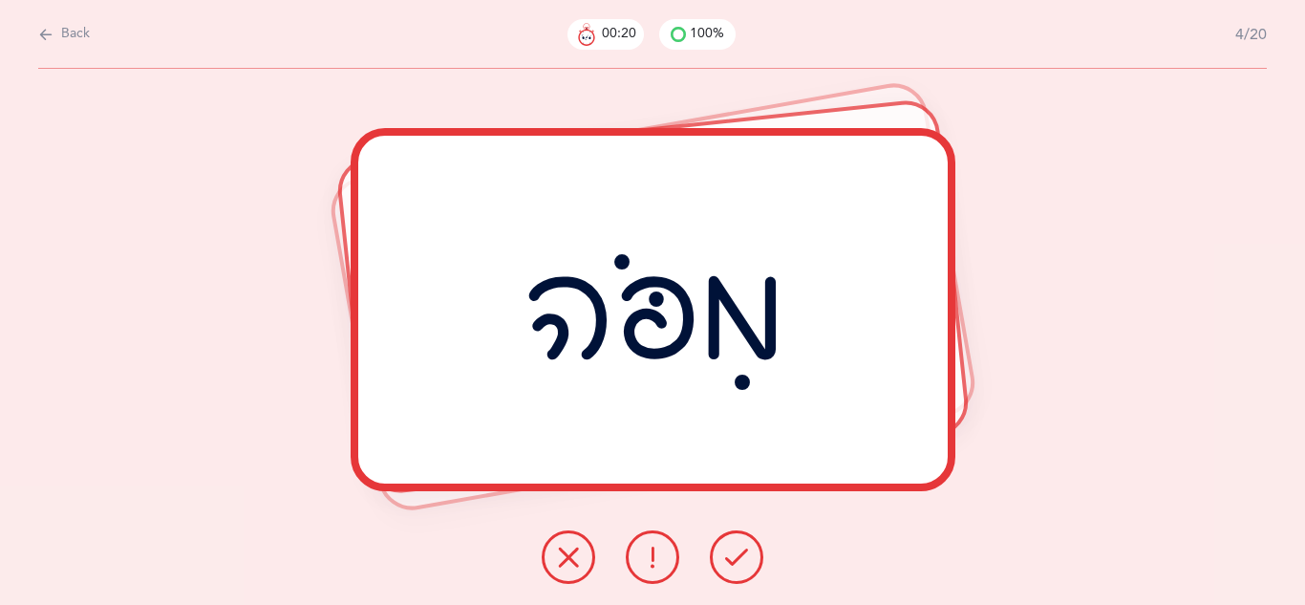
click at [738, 551] on icon at bounding box center [736, 557] width 23 height 23
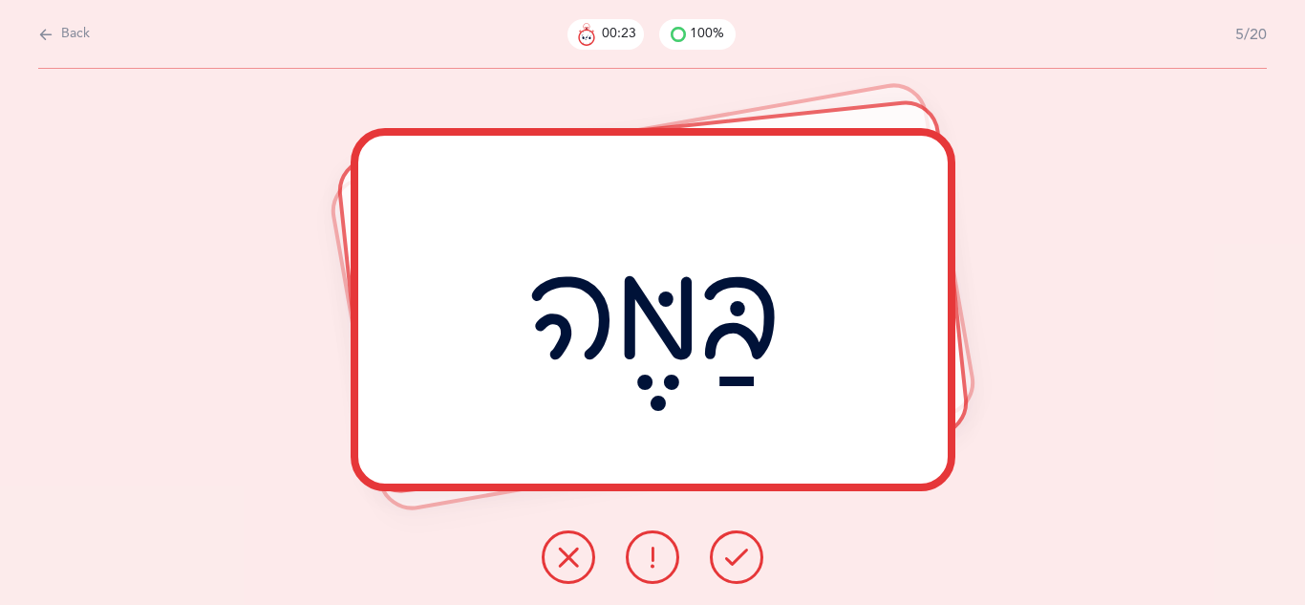
click at [738, 551] on icon at bounding box center [736, 557] width 23 height 23
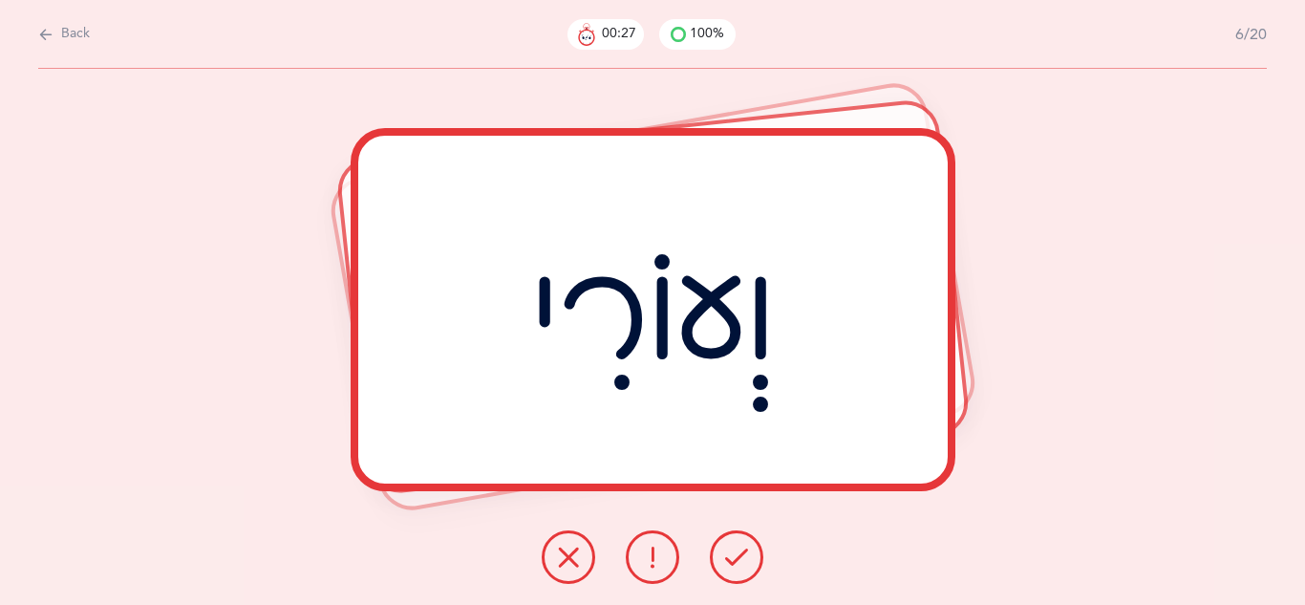
click at [738, 551] on icon at bounding box center [736, 557] width 23 height 23
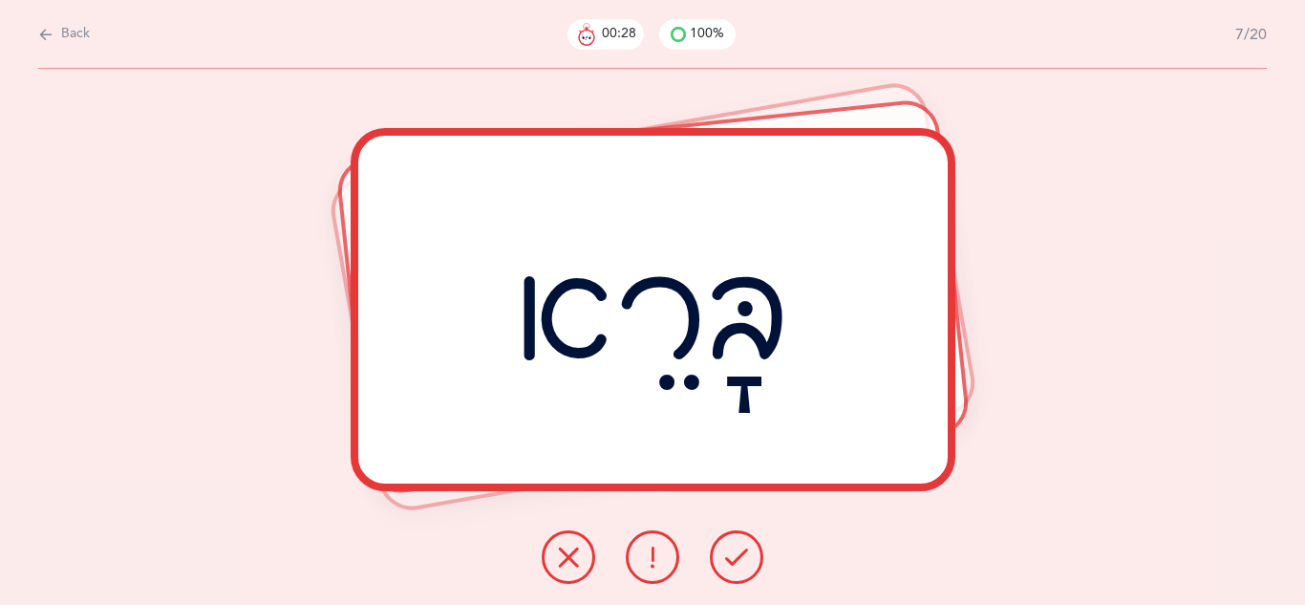
click at [738, 551] on icon at bounding box center [736, 557] width 23 height 23
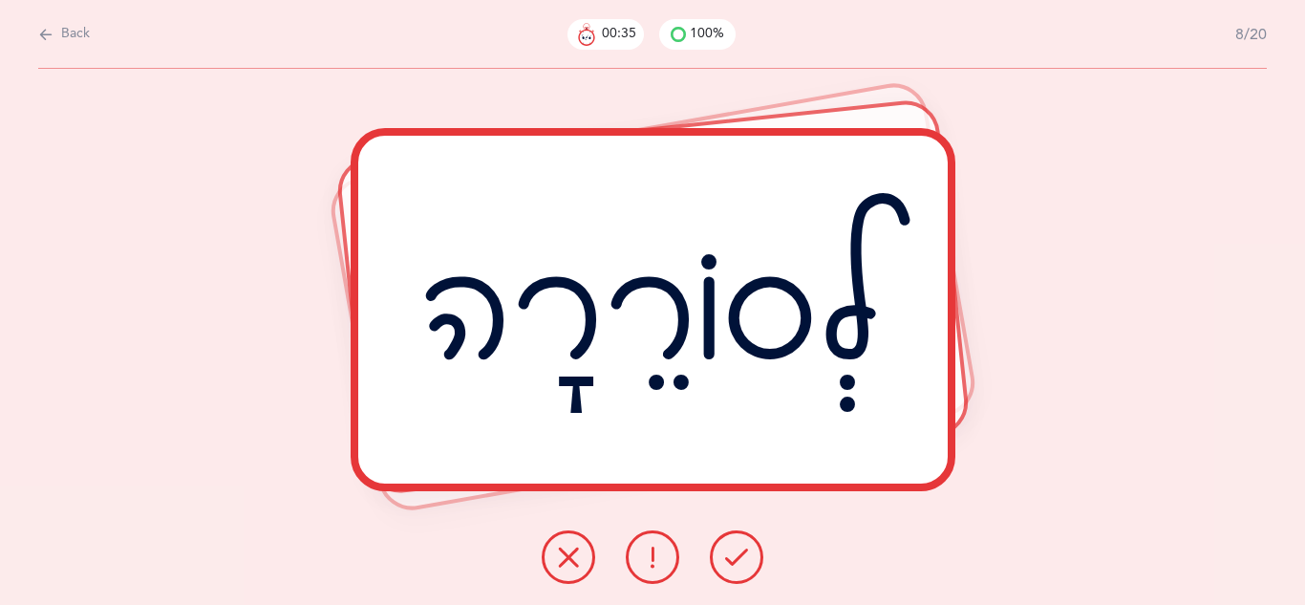
click at [752, 559] on button at bounding box center [737, 557] width 54 height 54
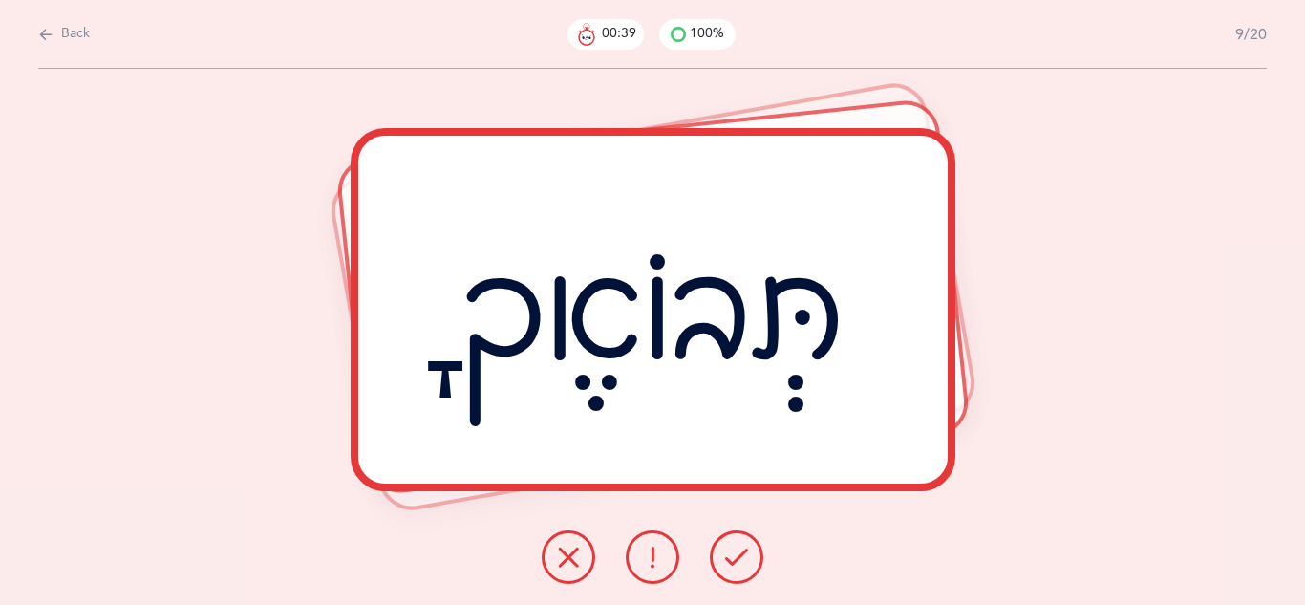
click at [752, 559] on button at bounding box center [737, 557] width 54 height 54
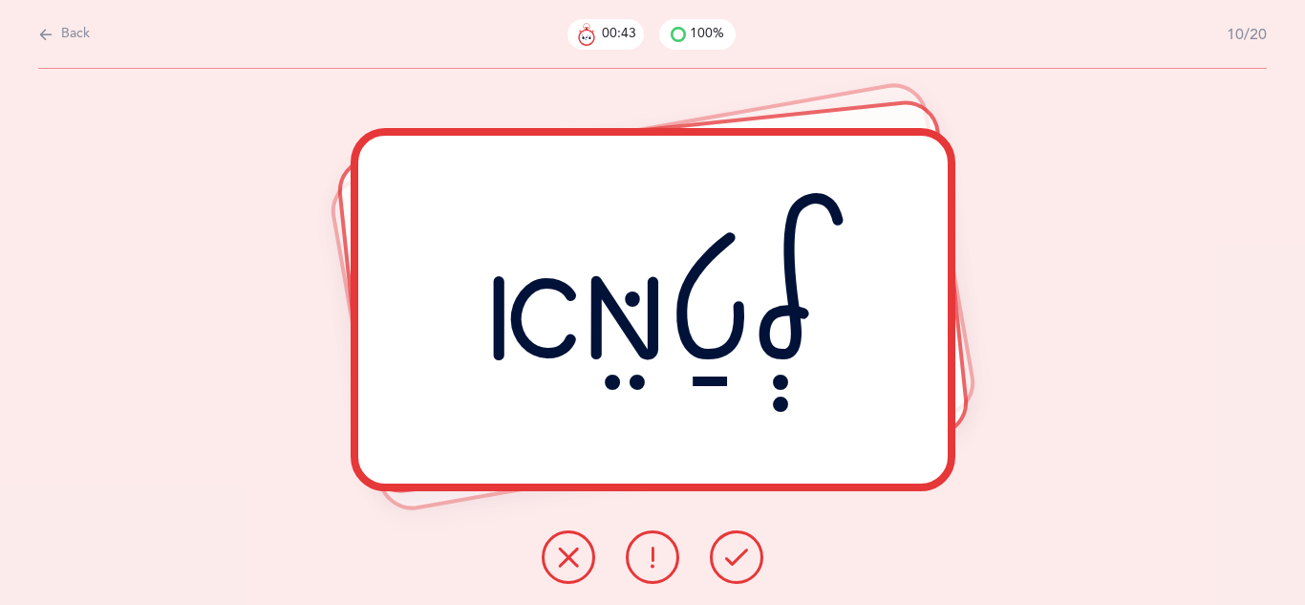
click at [752, 559] on button at bounding box center [737, 557] width 54 height 54
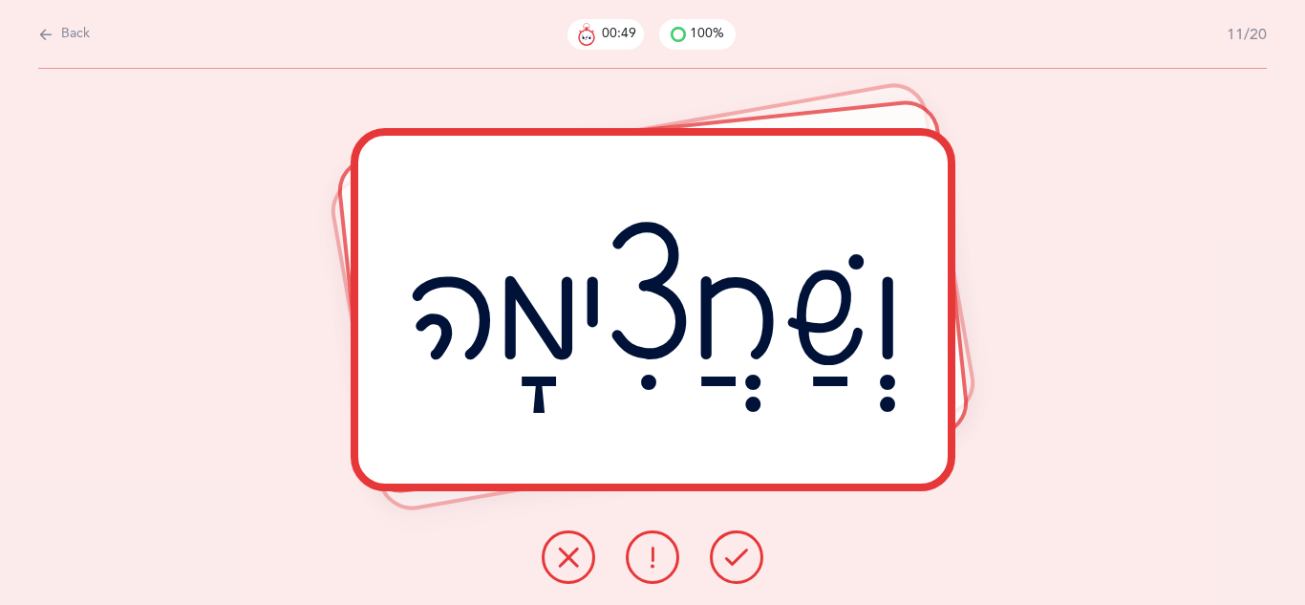
click at [752, 559] on button at bounding box center [737, 557] width 54 height 54
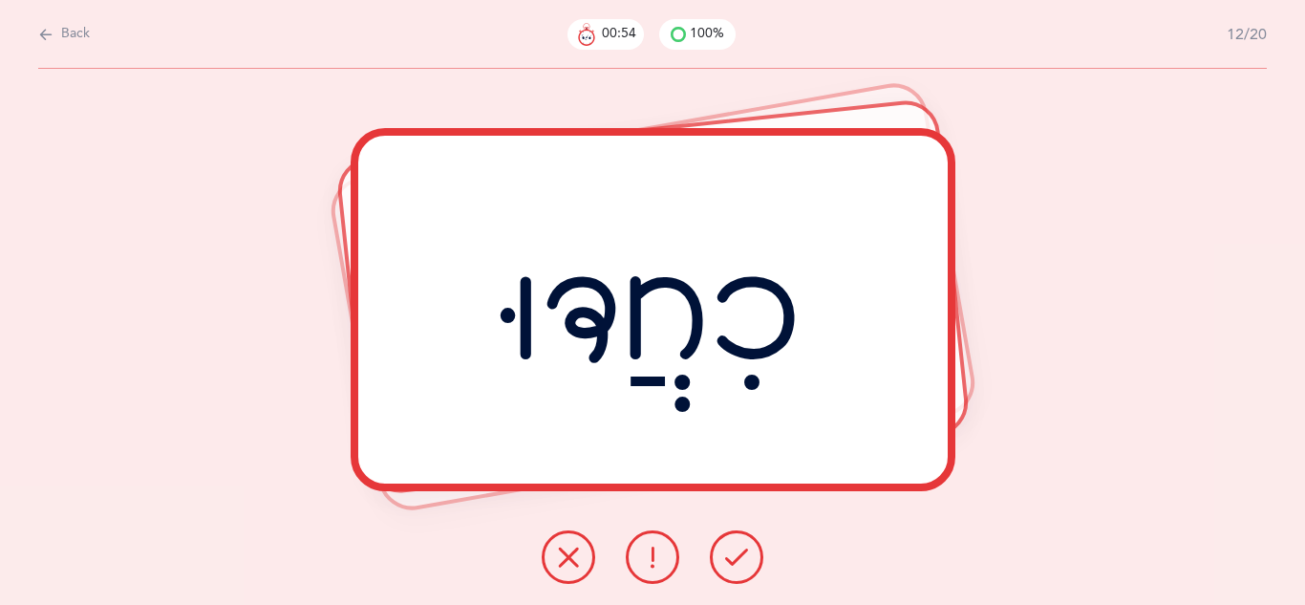
click at [752, 559] on button at bounding box center [737, 557] width 54 height 54
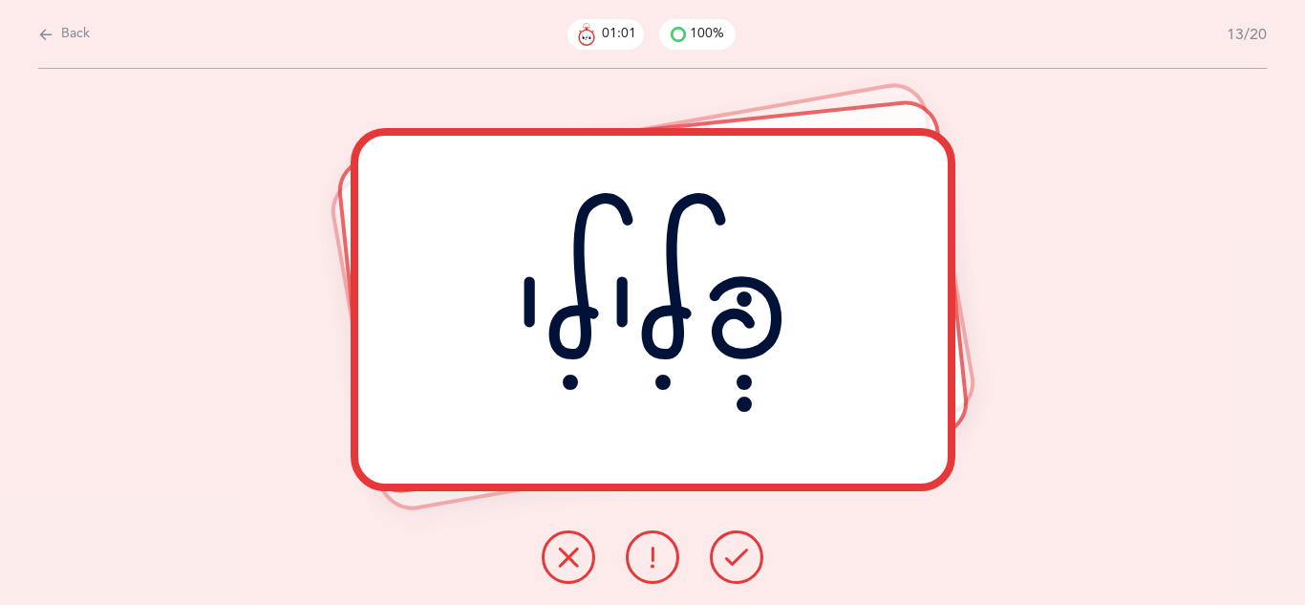
click at [752, 559] on button at bounding box center [737, 557] width 54 height 54
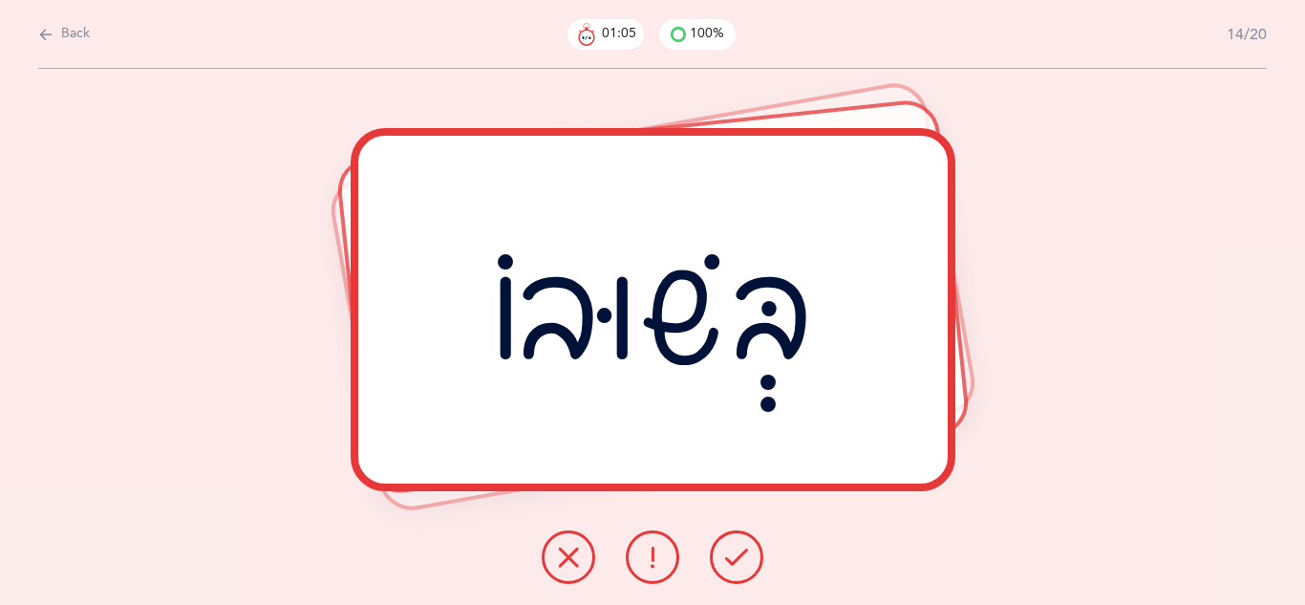
click at [752, 559] on button at bounding box center [737, 557] width 54 height 54
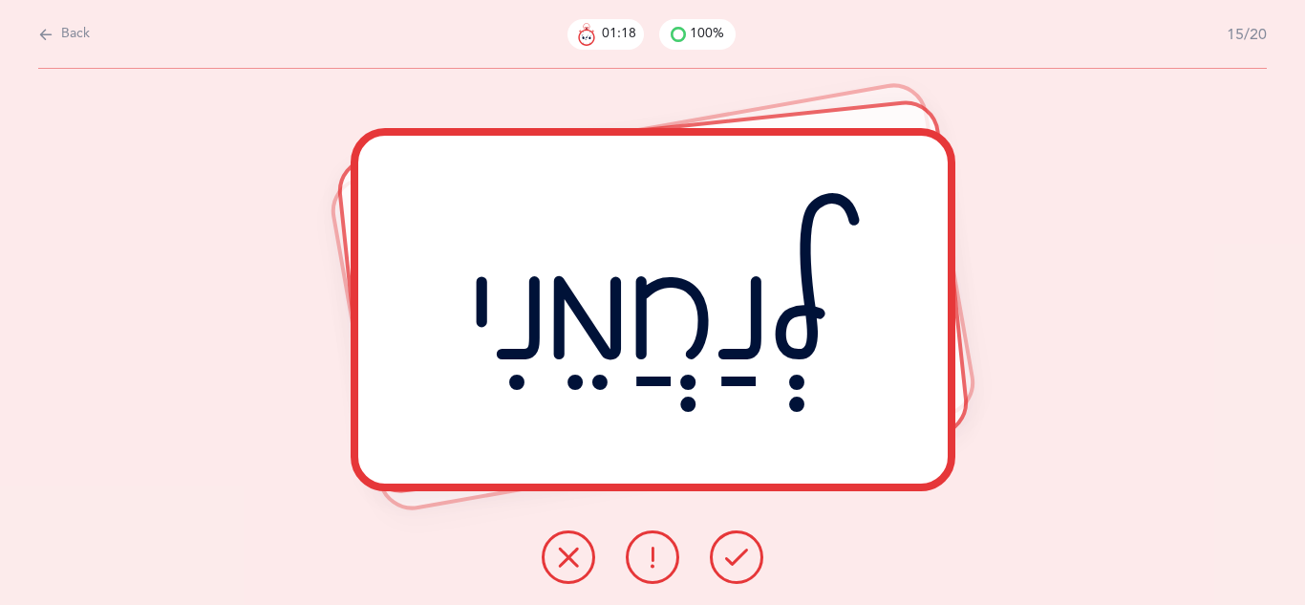
click at [752, 559] on button at bounding box center [737, 557] width 54 height 54
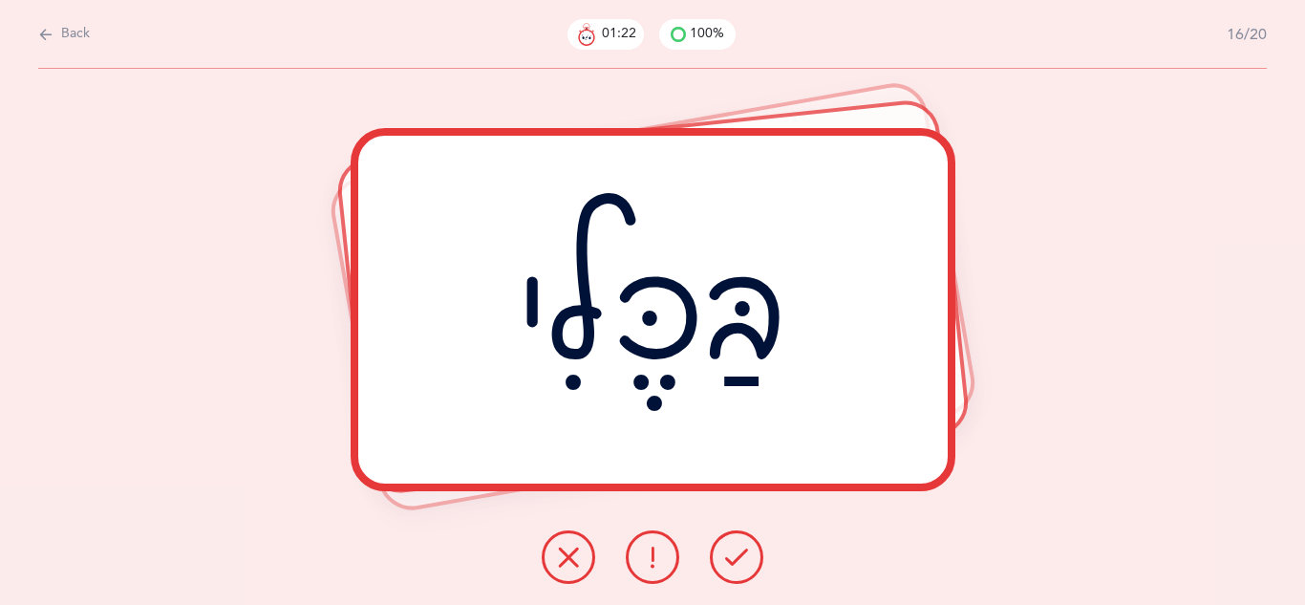
click at [752, 559] on button at bounding box center [737, 557] width 54 height 54
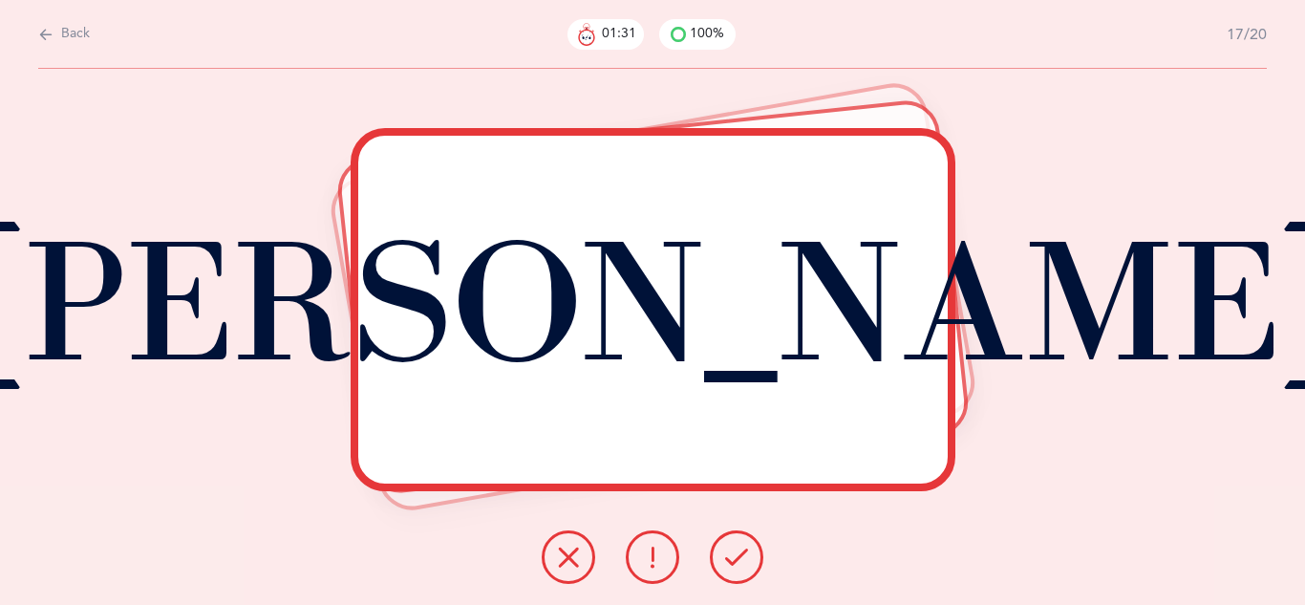
click at [752, 559] on button at bounding box center [737, 557] width 54 height 54
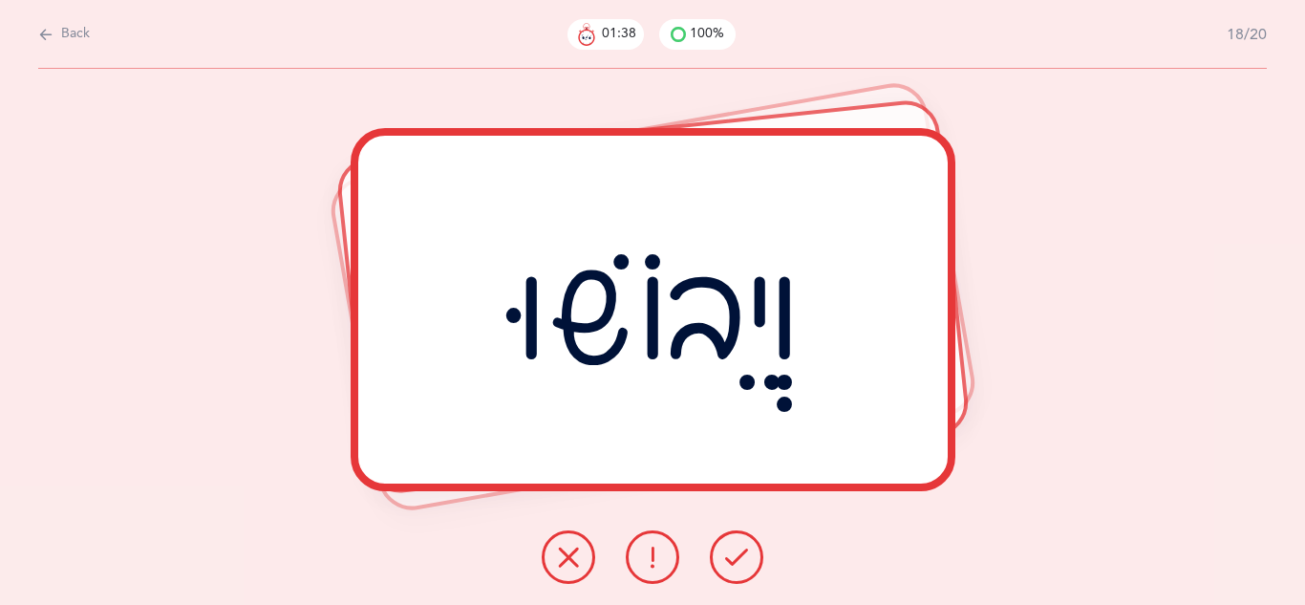
click at [752, 559] on button at bounding box center [737, 557] width 54 height 54
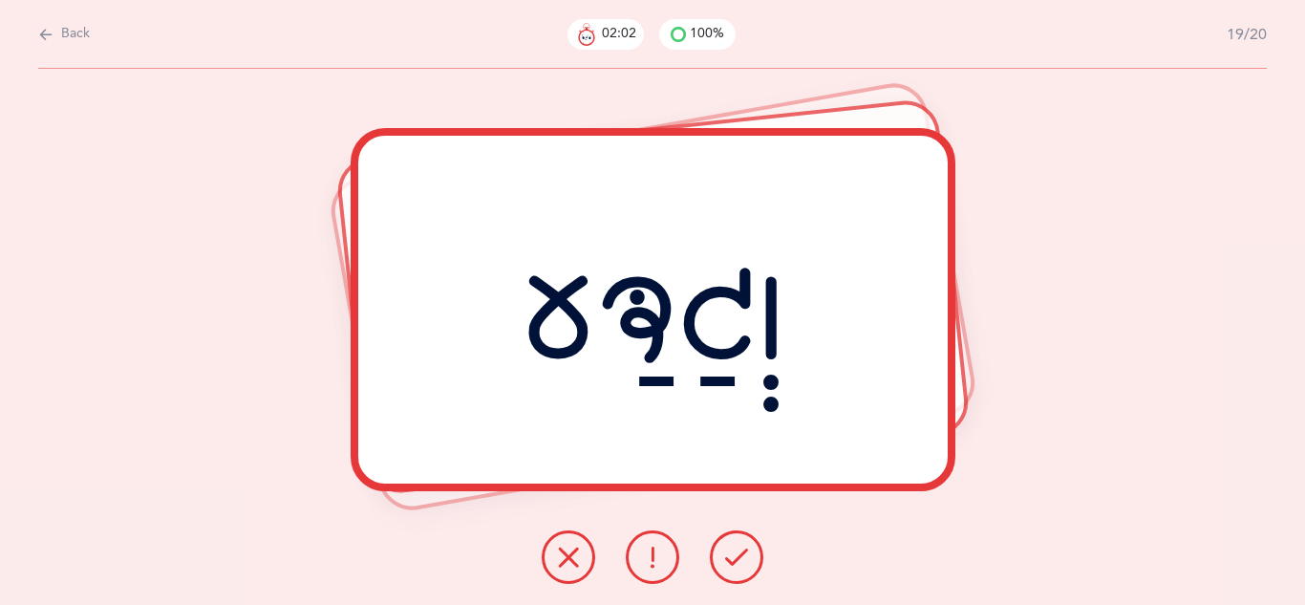
click at [571, 562] on icon at bounding box center [568, 557] width 23 height 23
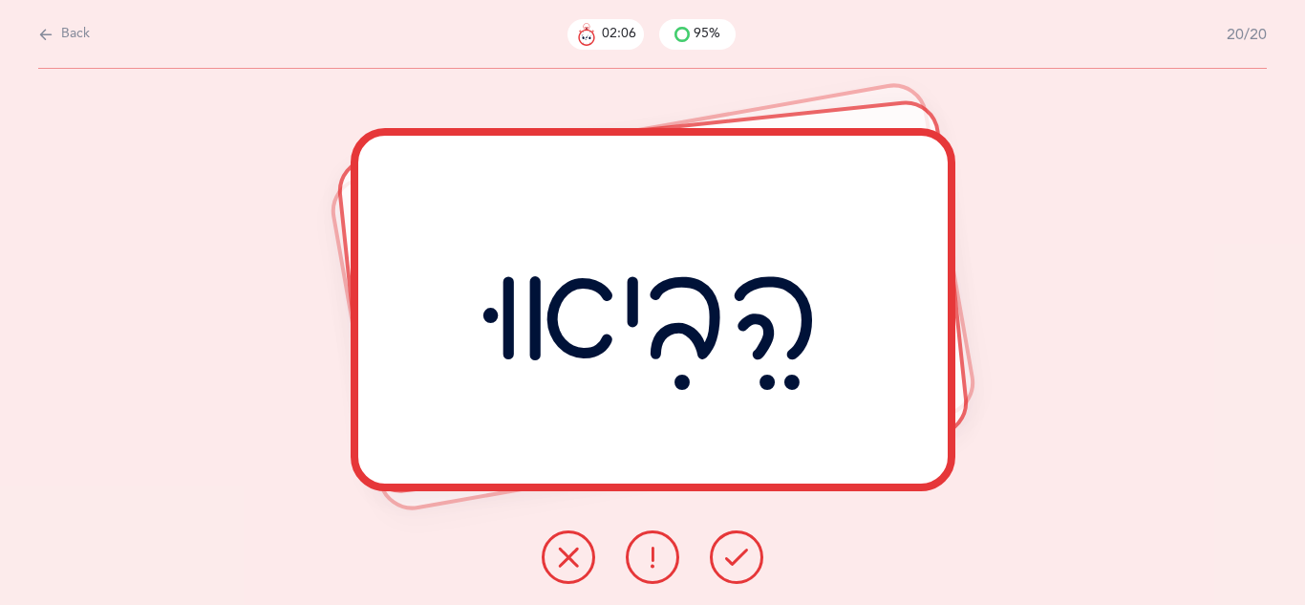
click at [571, 562] on icon at bounding box center [568, 557] width 23 height 23
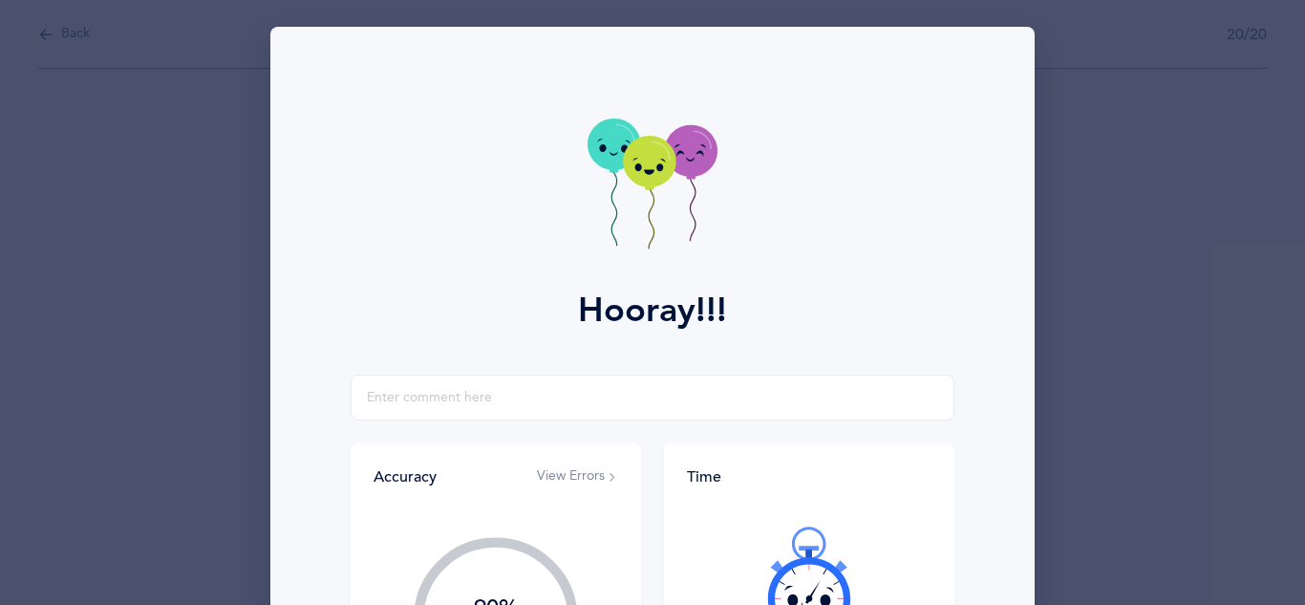
click at [730, 552] on div at bounding box center [809, 583] width 245 height 161
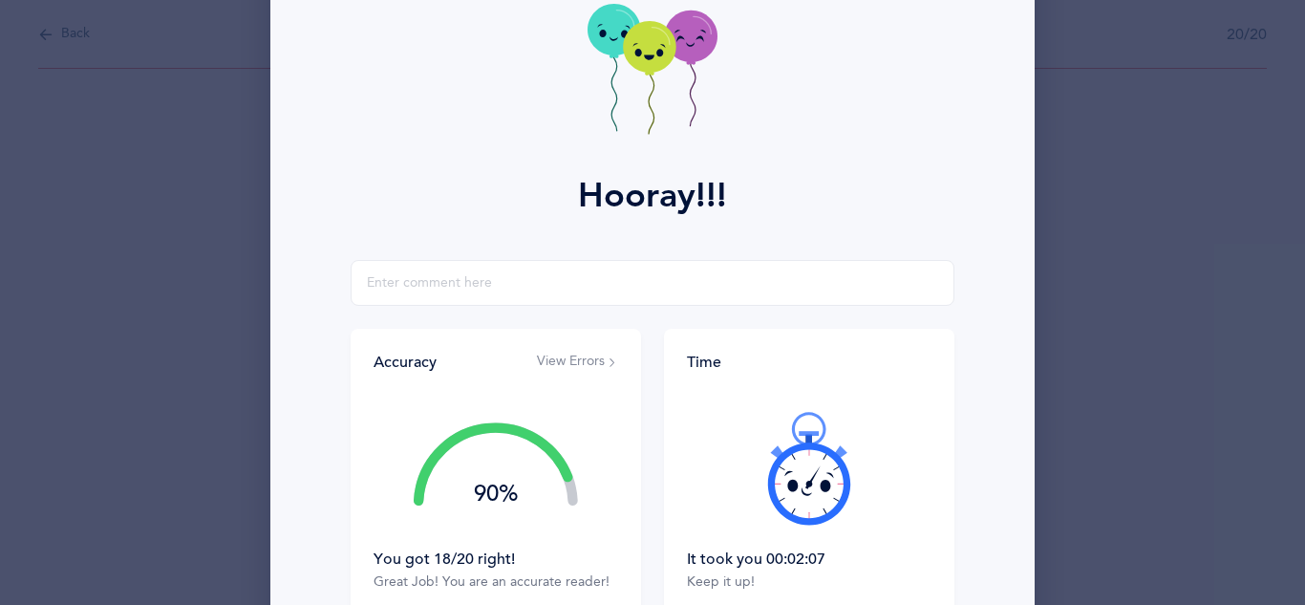
scroll to position [2, 0]
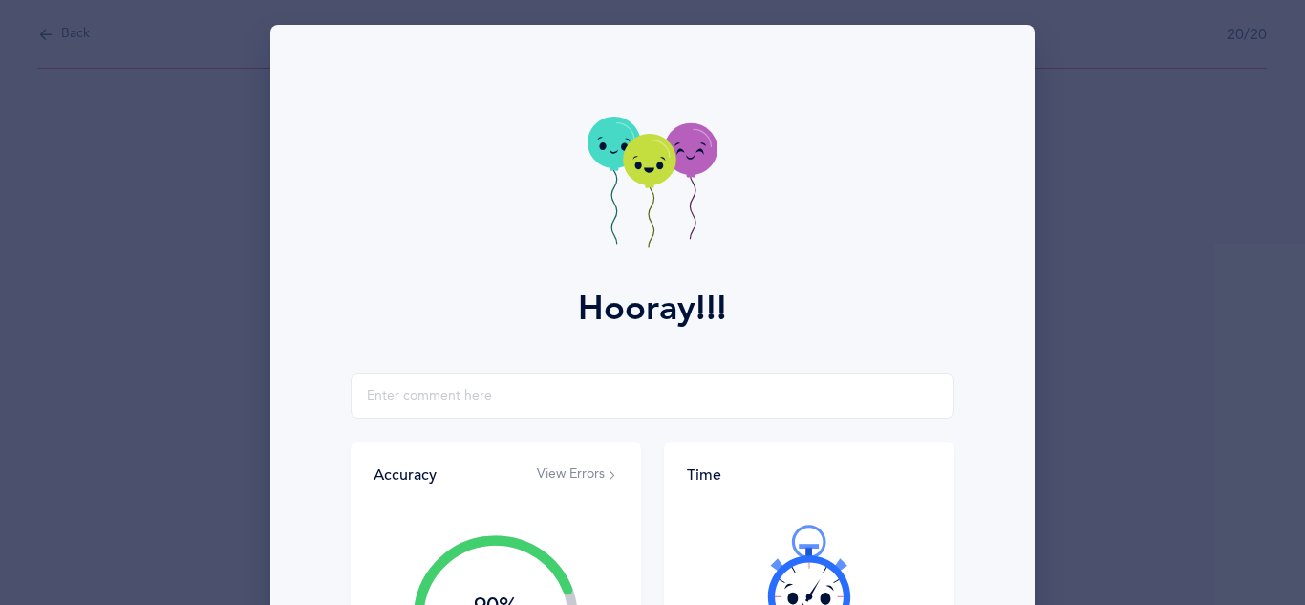
click at [730, 552] on div "Time It took you 00:02:07 Keep it up!" at bounding box center [809, 585] width 291 height 287
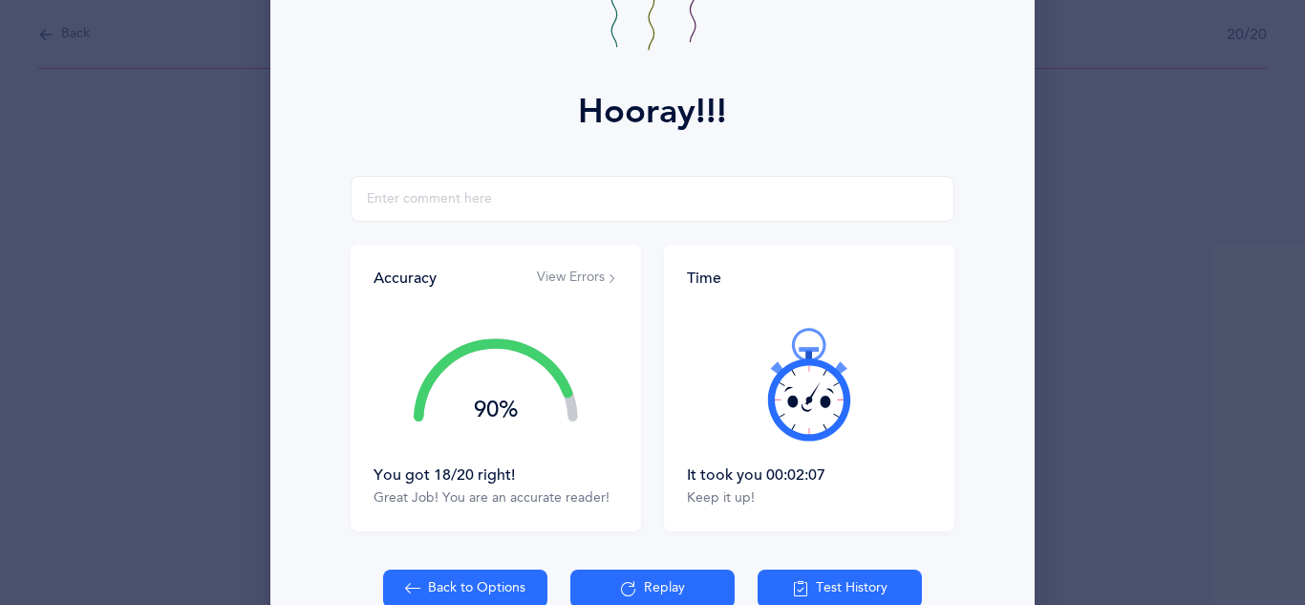
scroll to position [268, 0]
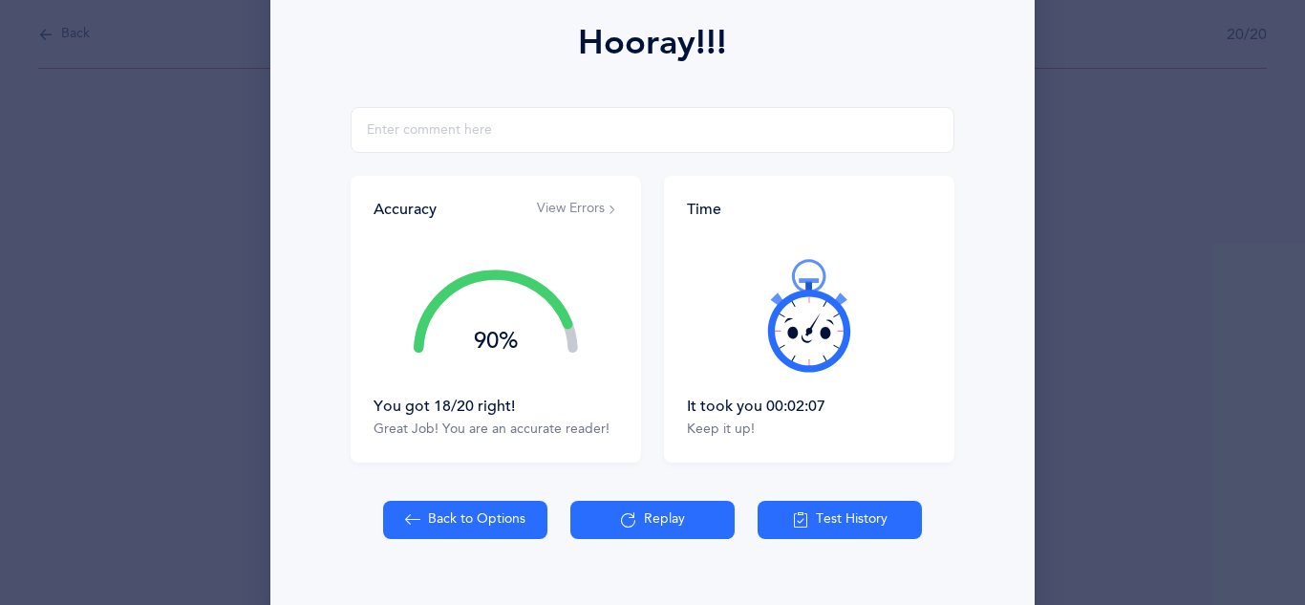
click at [471, 507] on button "Back to Options" at bounding box center [465, 520] width 164 height 38
select select "27"
select select "single"
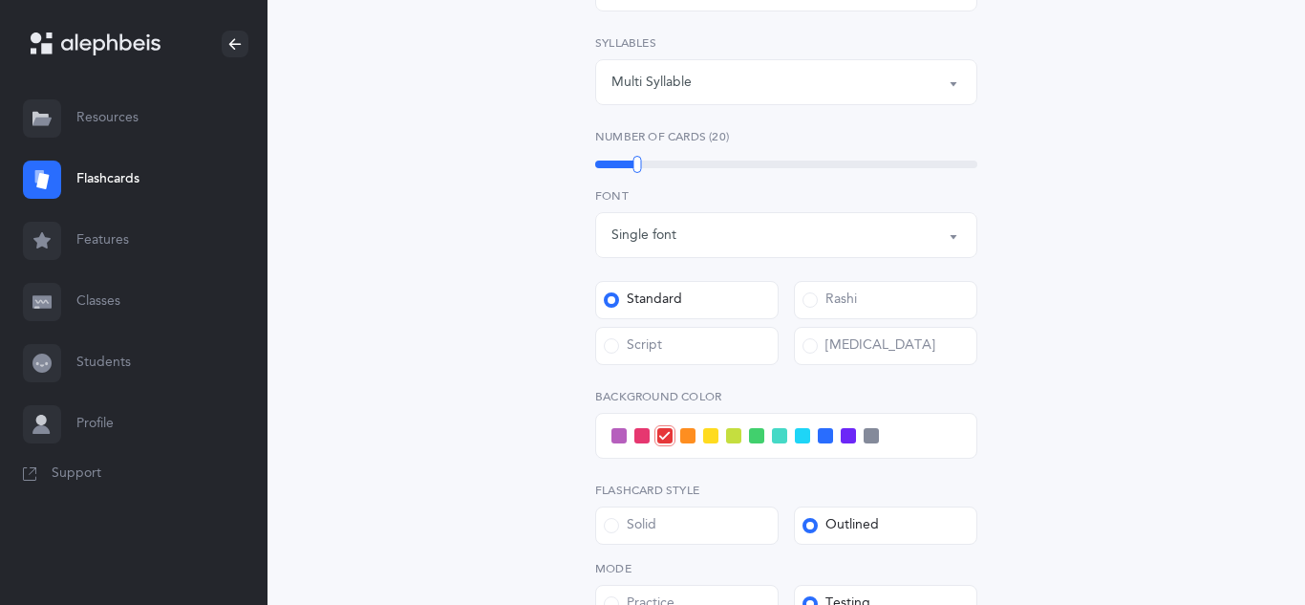
scroll to position [573, 0]
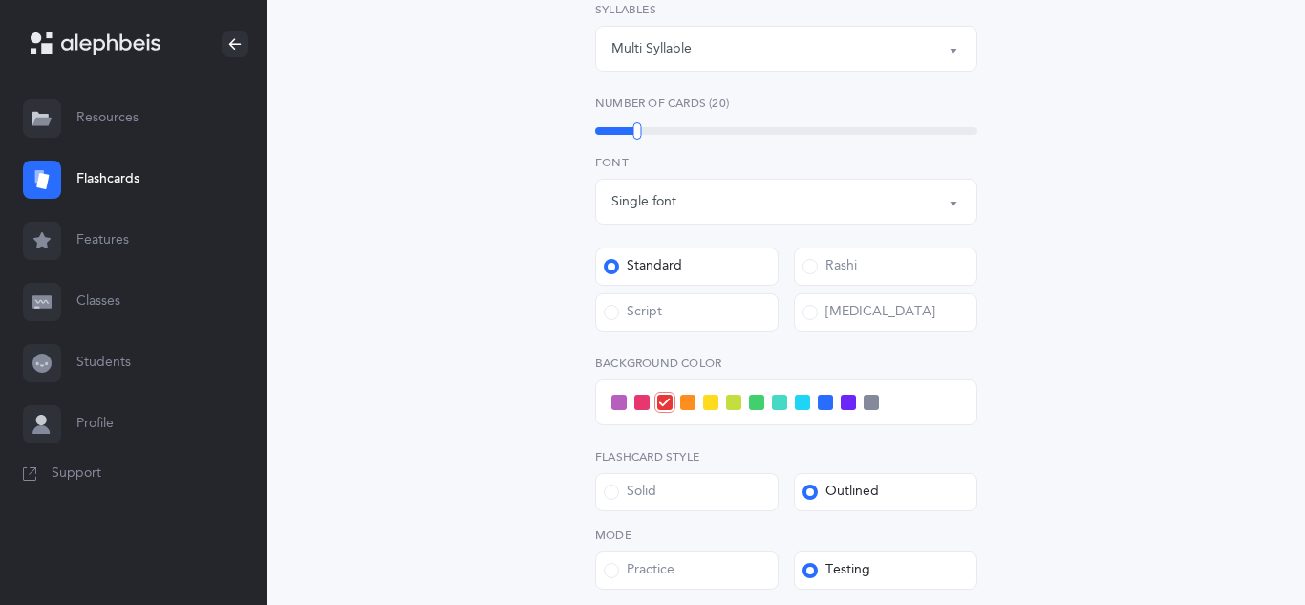
click at [657, 299] on label "Script" at bounding box center [686, 312] width 183 height 38
click at [0, 0] on input "Script" at bounding box center [0, 0] width 0 height 0
click at [622, 401] on span at bounding box center [619, 402] width 15 height 15
click at [0, 0] on input "checkbox" at bounding box center [0, 0] width 0 height 0
click at [644, 404] on span at bounding box center [642, 402] width 15 height 15
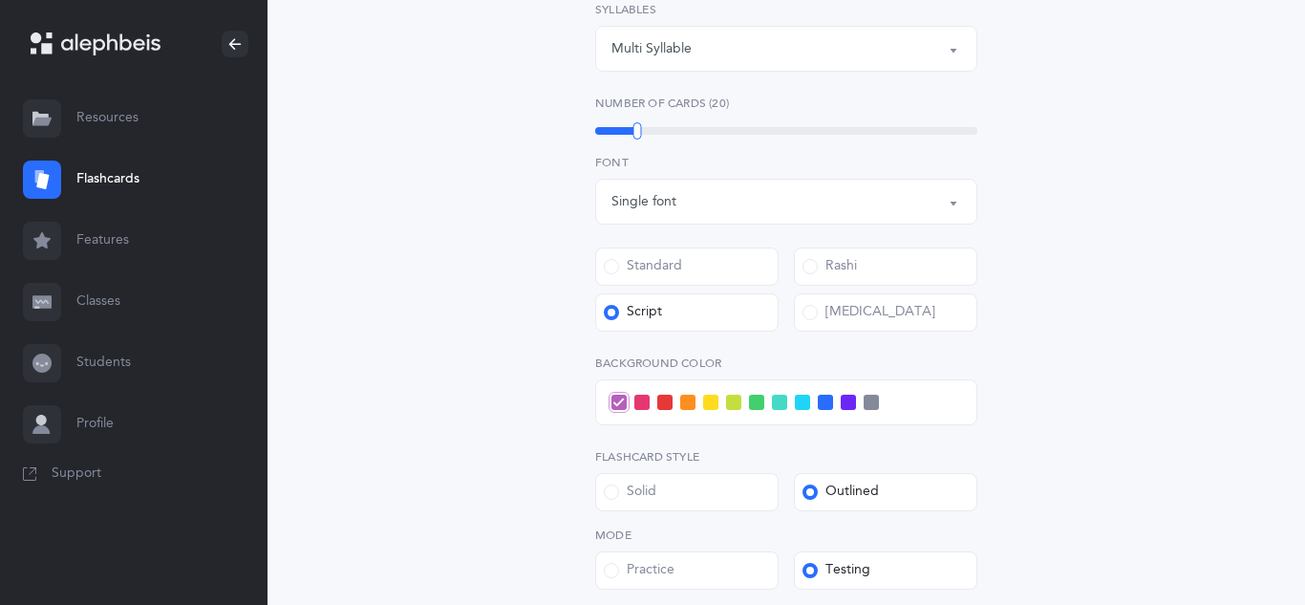
click at [0, 0] on input "checkbox" at bounding box center [0, 0] width 0 height 0
click at [497, 380] on div "Open Words Choose your Flashcards options Letters to include Accumulative [PERS…" at bounding box center [787, 200] width 872 height 1287
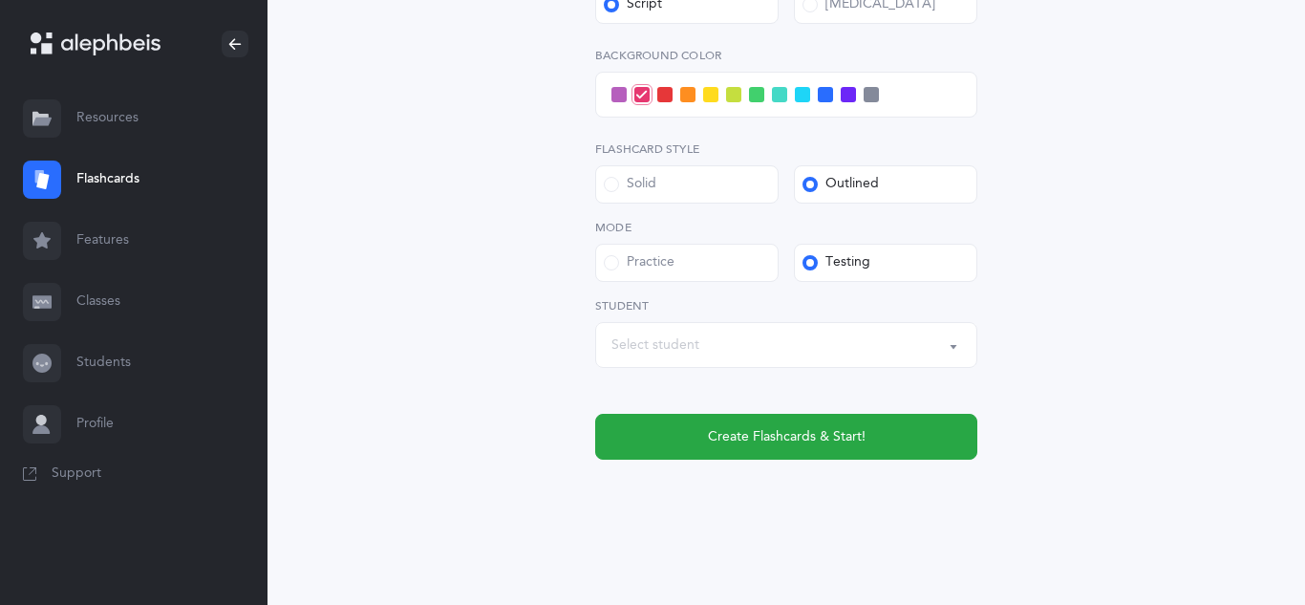
scroll to position [889, 0]
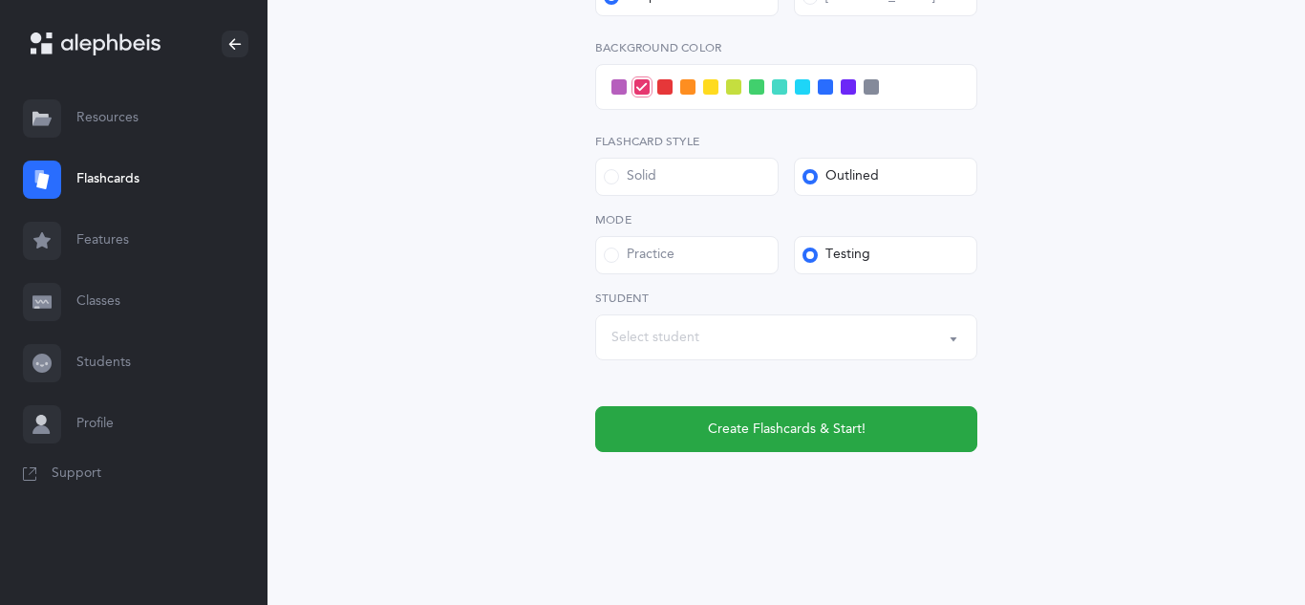
click at [666, 346] on div "Select student" at bounding box center [656, 338] width 88 height 20
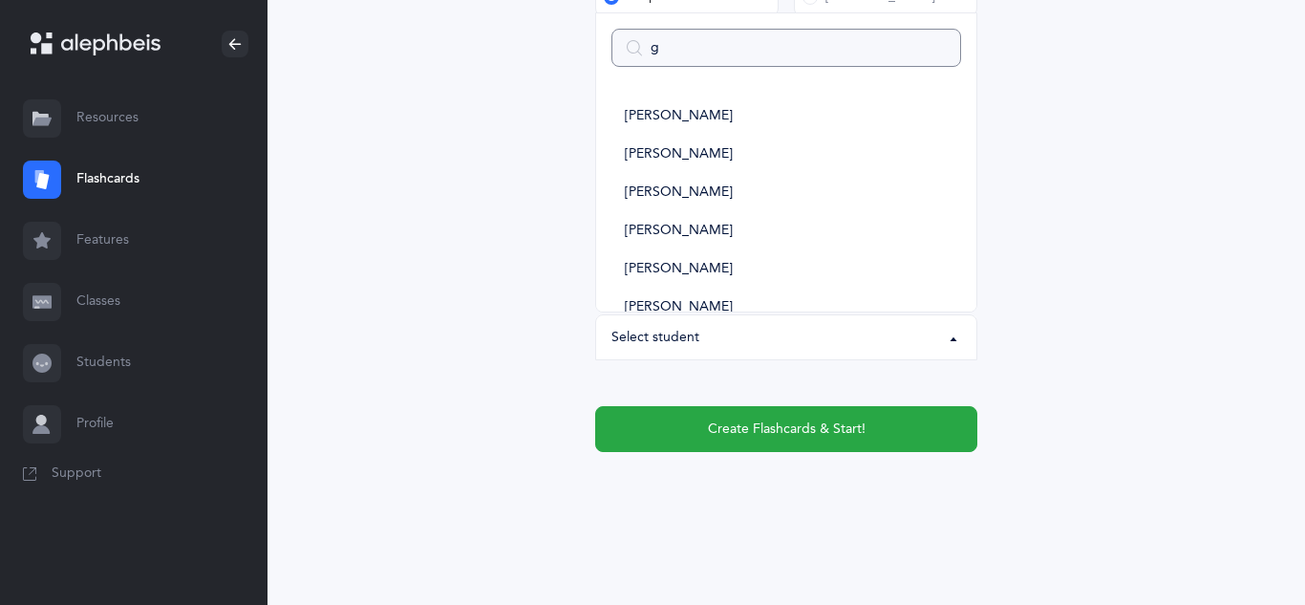
type input "ga"
select select
type input "gav"
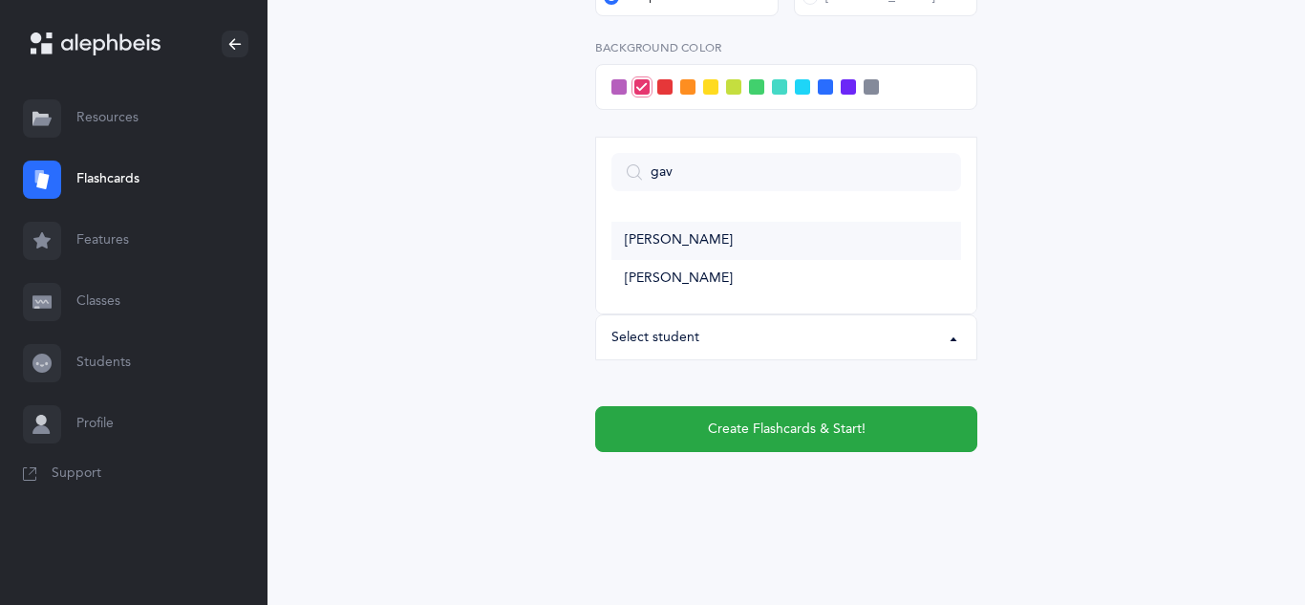
click at [715, 239] on span "[PERSON_NAME]" at bounding box center [679, 240] width 108 height 17
select select "11316"
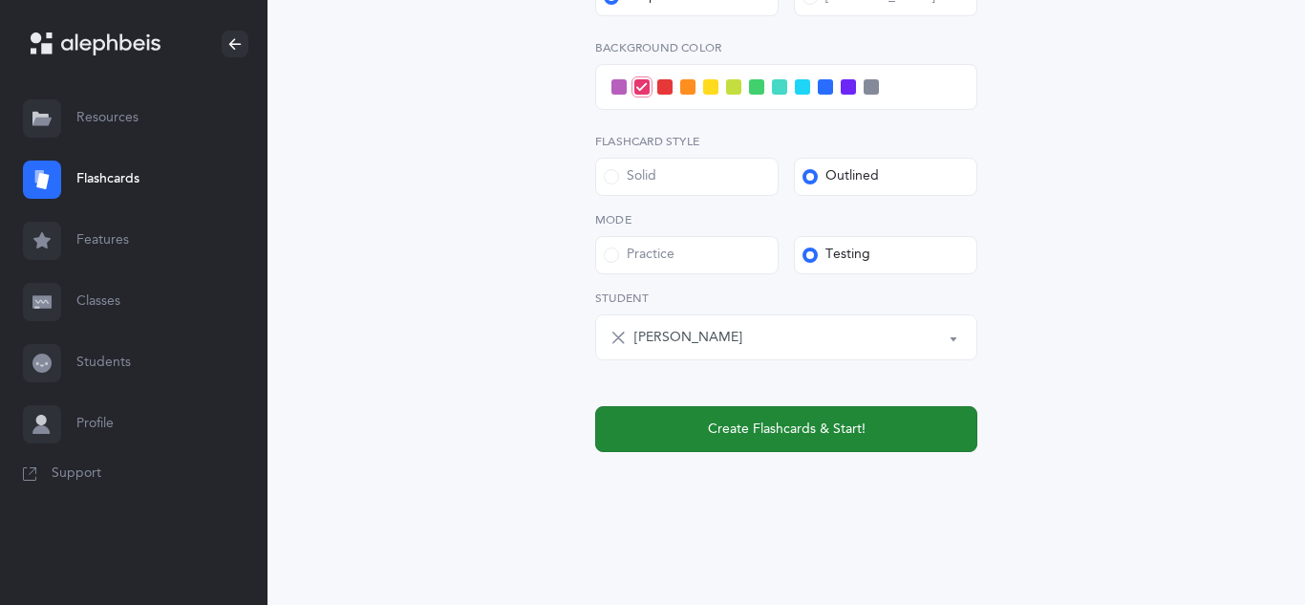
click at [719, 414] on button "Create Flashcards & Start!" at bounding box center [786, 429] width 382 height 46
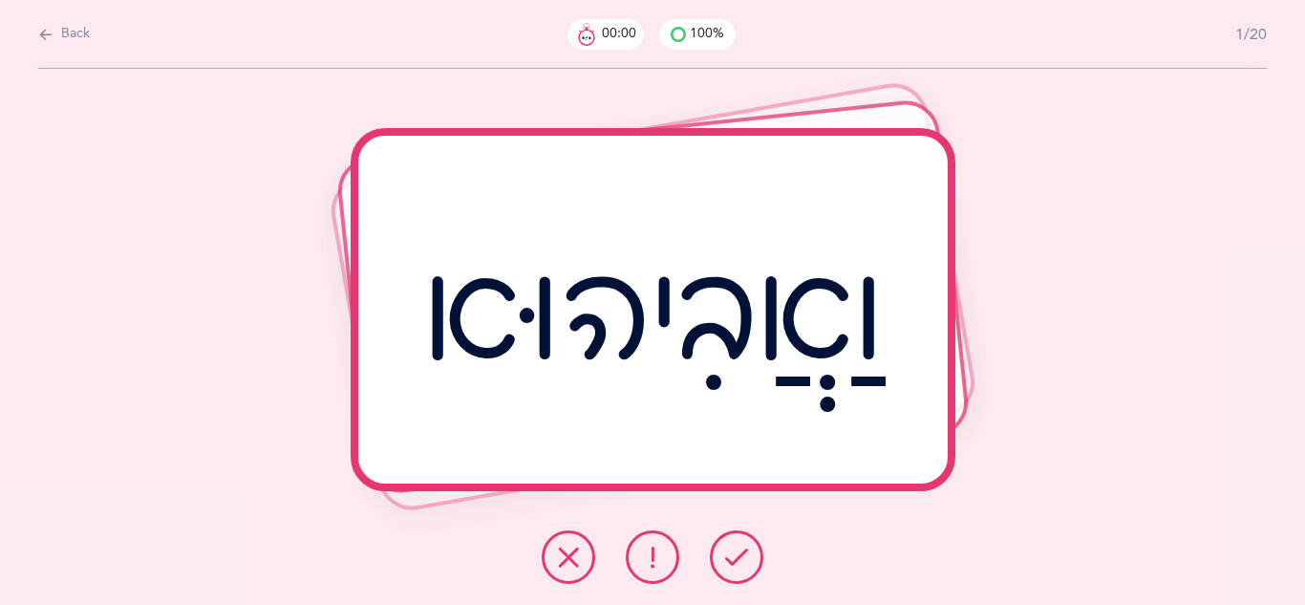
scroll to position [0, 0]
click at [85, 30] on span "Back" at bounding box center [75, 34] width 29 height 19
select select "27"
select select "single"
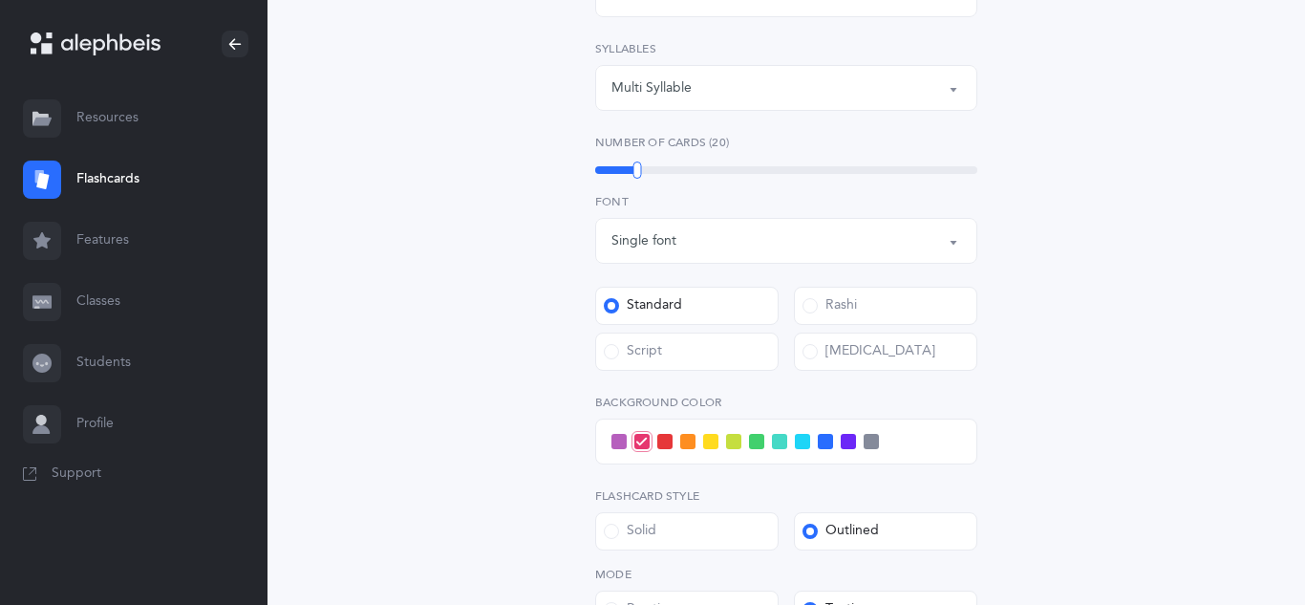
scroll to position [650, 0]
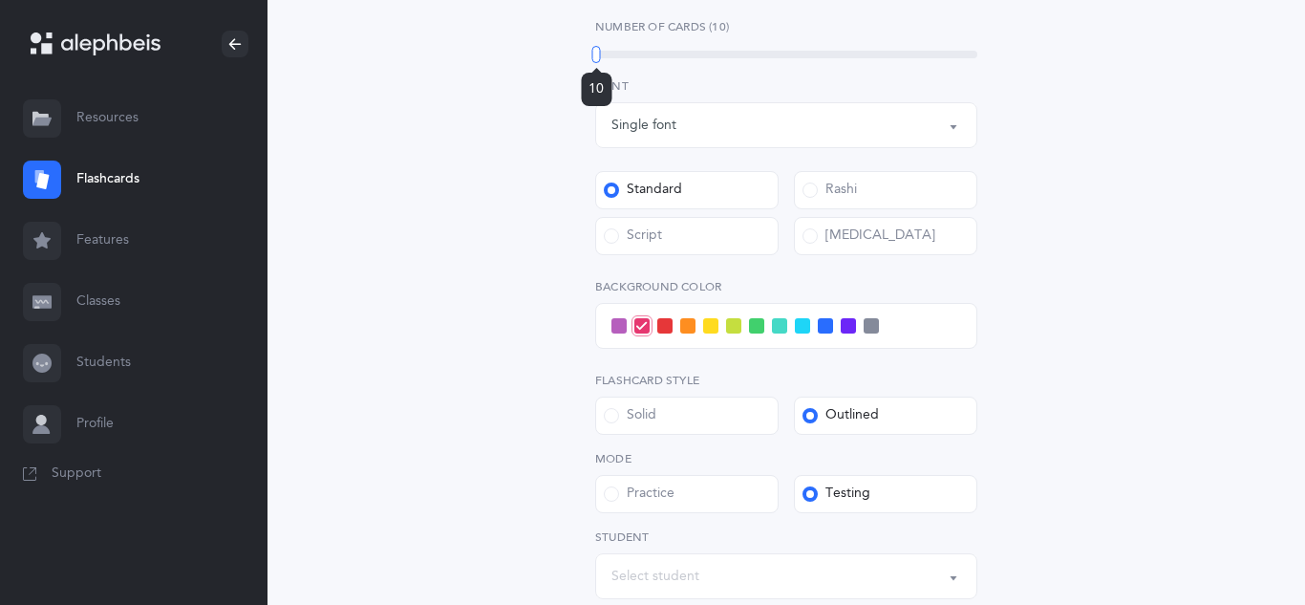
drag, startPoint x: 633, startPoint y: 57, endPoint x: 595, endPoint y: 60, distance: 37.4
click at [595, 60] on div at bounding box center [597, 54] width 9 height 17
click at [415, 160] on div "Open Words Choose your Flashcards options Letters to include Accumulative [PERS…" at bounding box center [787, 123] width 872 height 1287
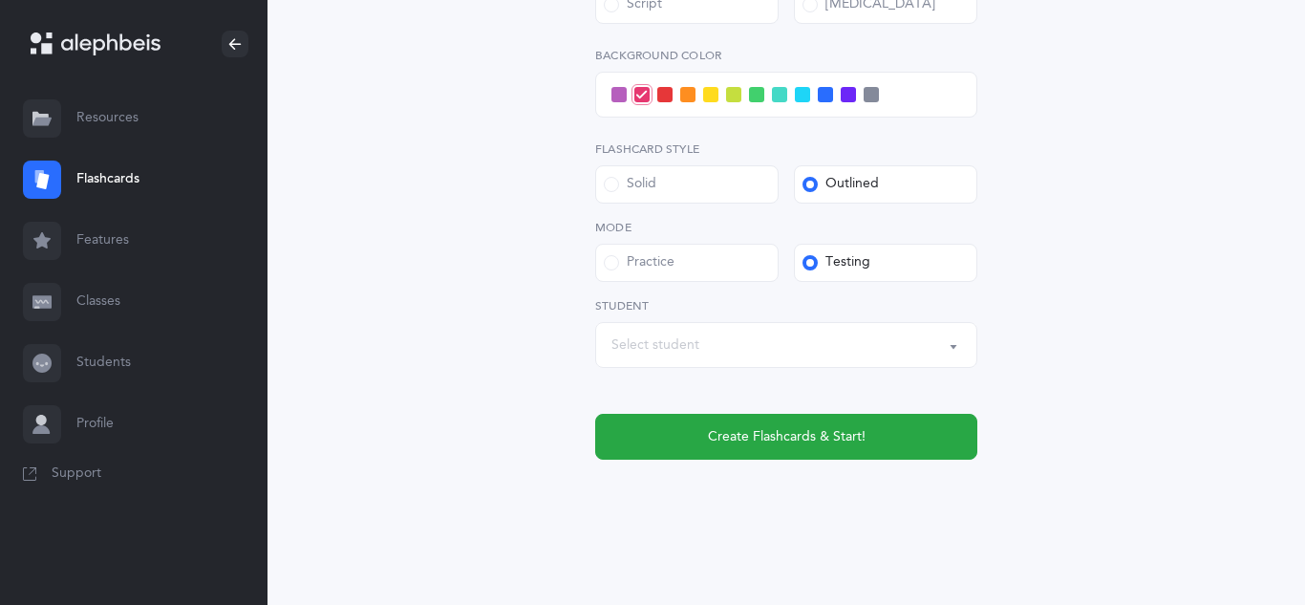
scroll to position [889, 0]
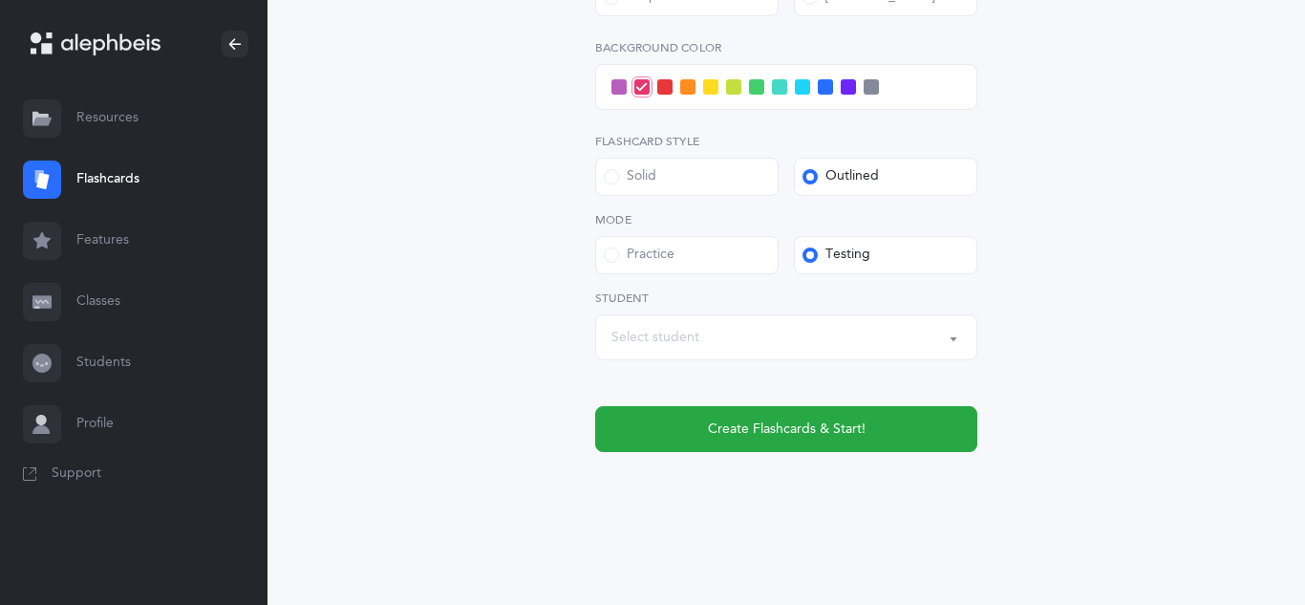
click at [666, 357] on button "Select student" at bounding box center [786, 337] width 382 height 46
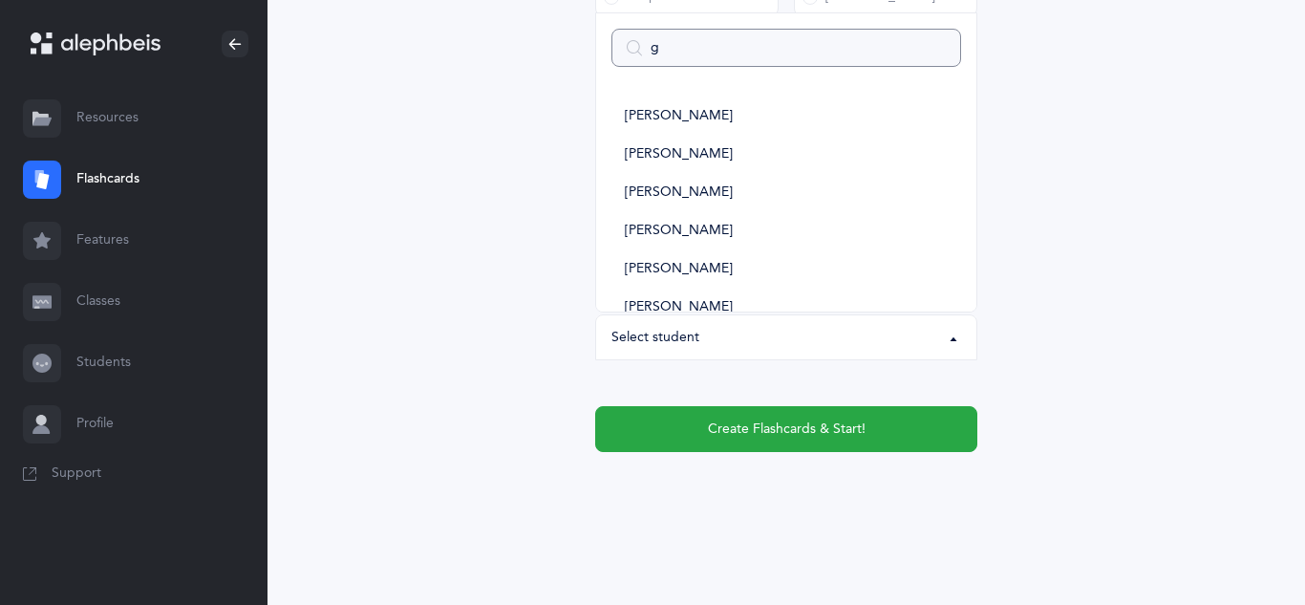
type input "ga"
select select
type input "gav"
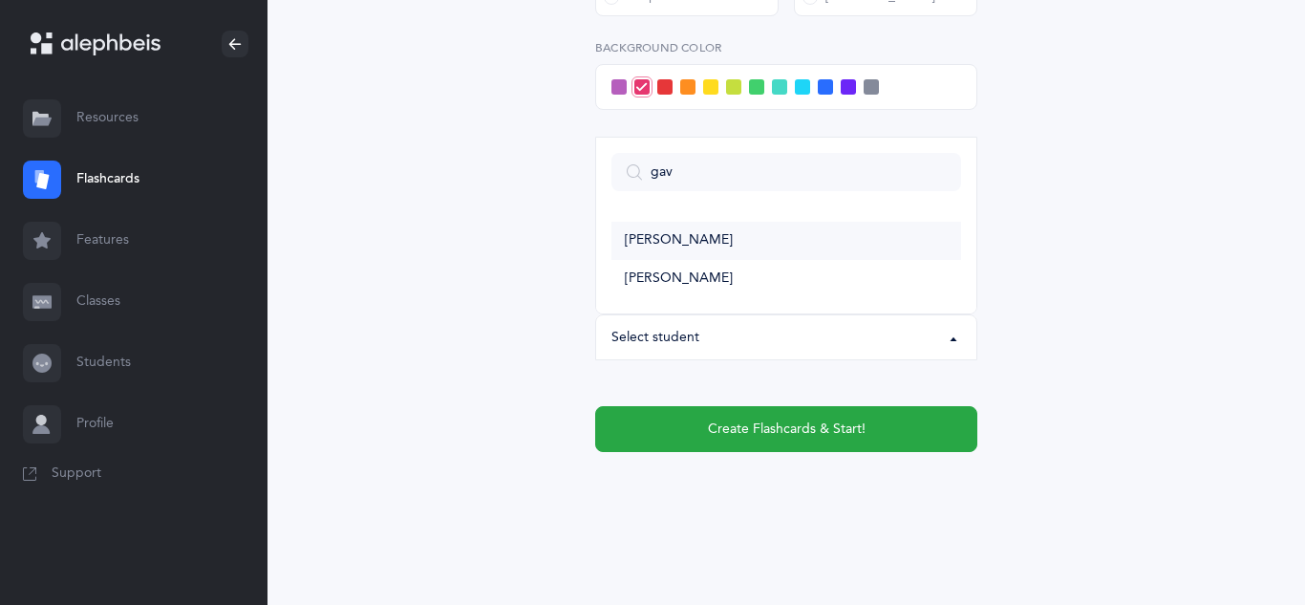
click at [727, 232] on span "[PERSON_NAME]" at bounding box center [679, 240] width 108 height 17
select select "11316"
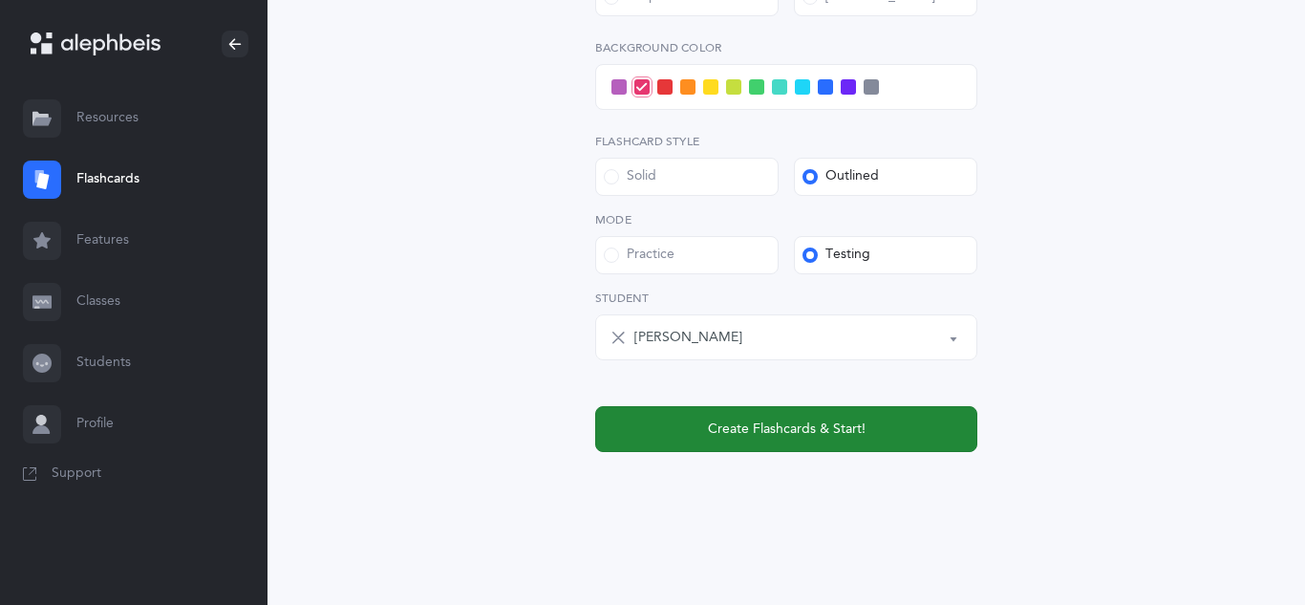
click at [720, 450] on button "Create Flashcards & Start!" at bounding box center [786, 429] width 382 height 46
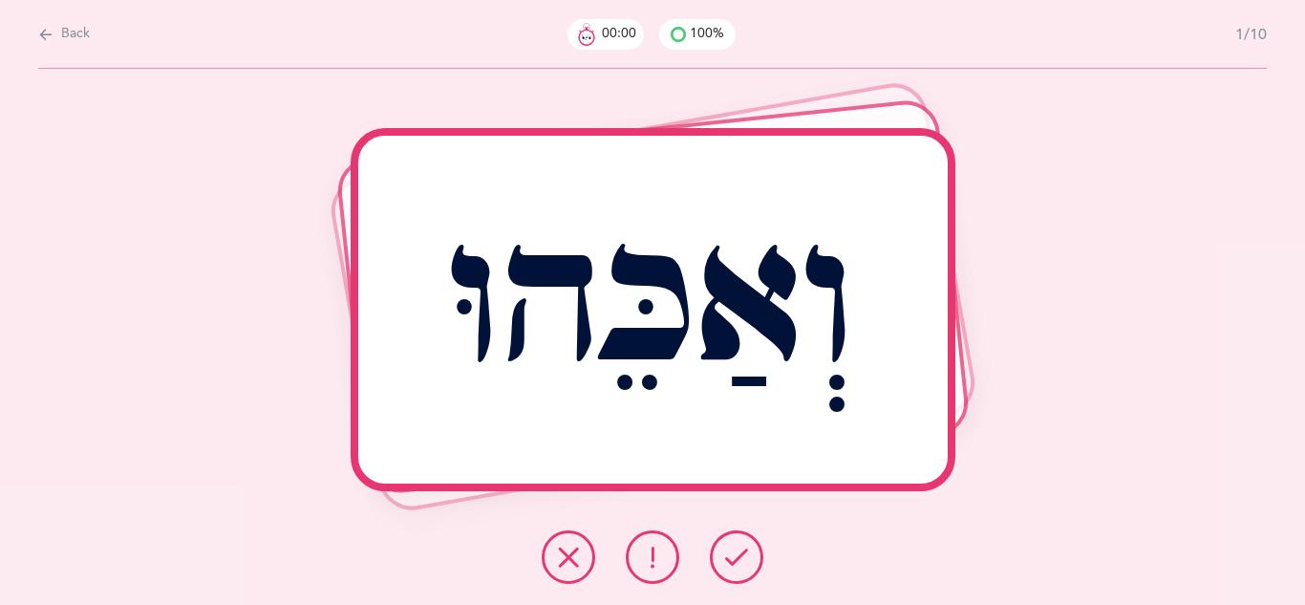
scroll to position [0, 0]
click at [728, 565] on icon at bounding box center [736, 557] width 23 height 23
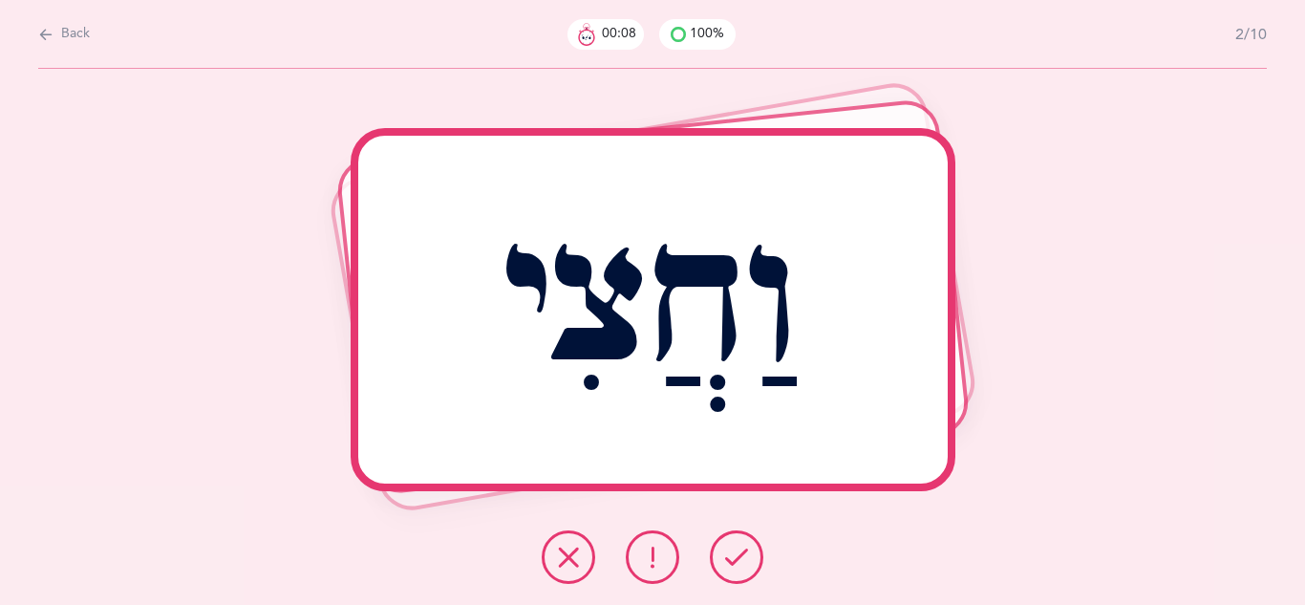
click at [728, 565] on icon at bounding box center [736, 557] width 23 height 23
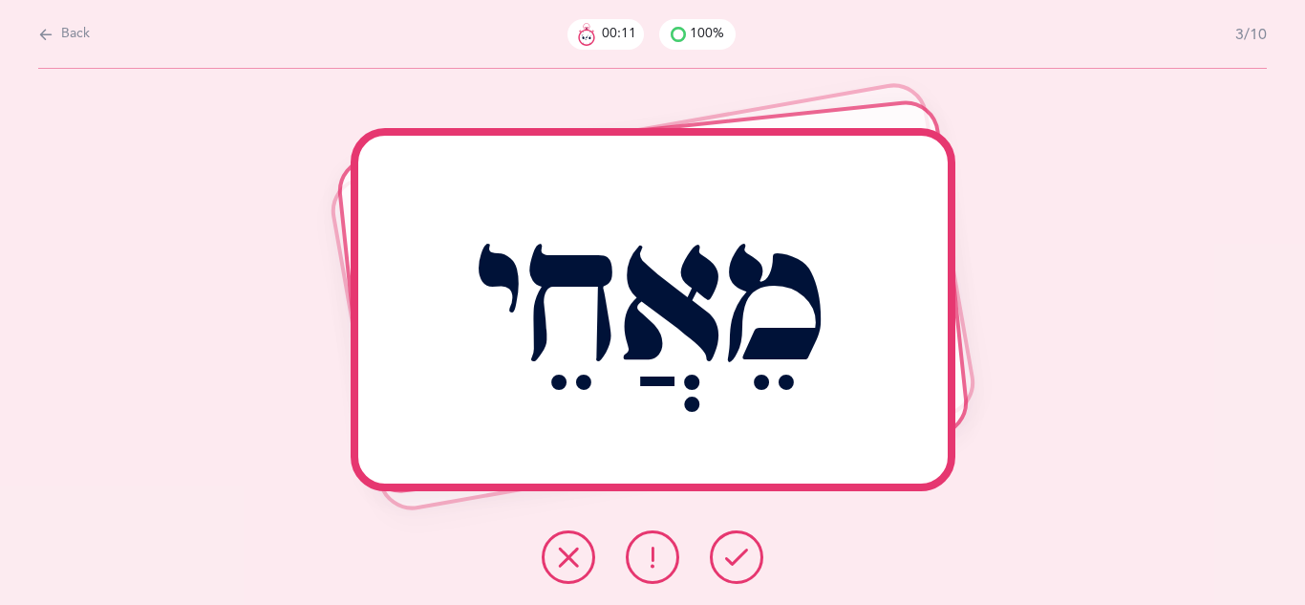
click at [728, 565] on icon at bounding box center [736, 557] width 23 height 23
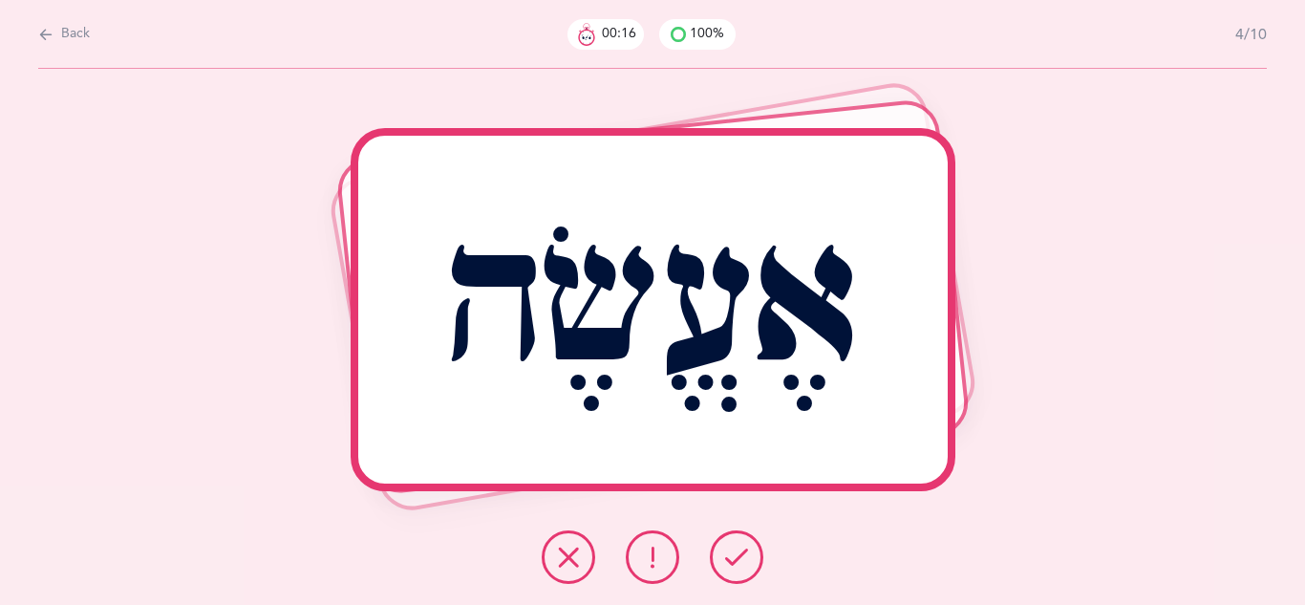
click at [728, 565] on icon at bounding box center [736, 557] width 23 height 23
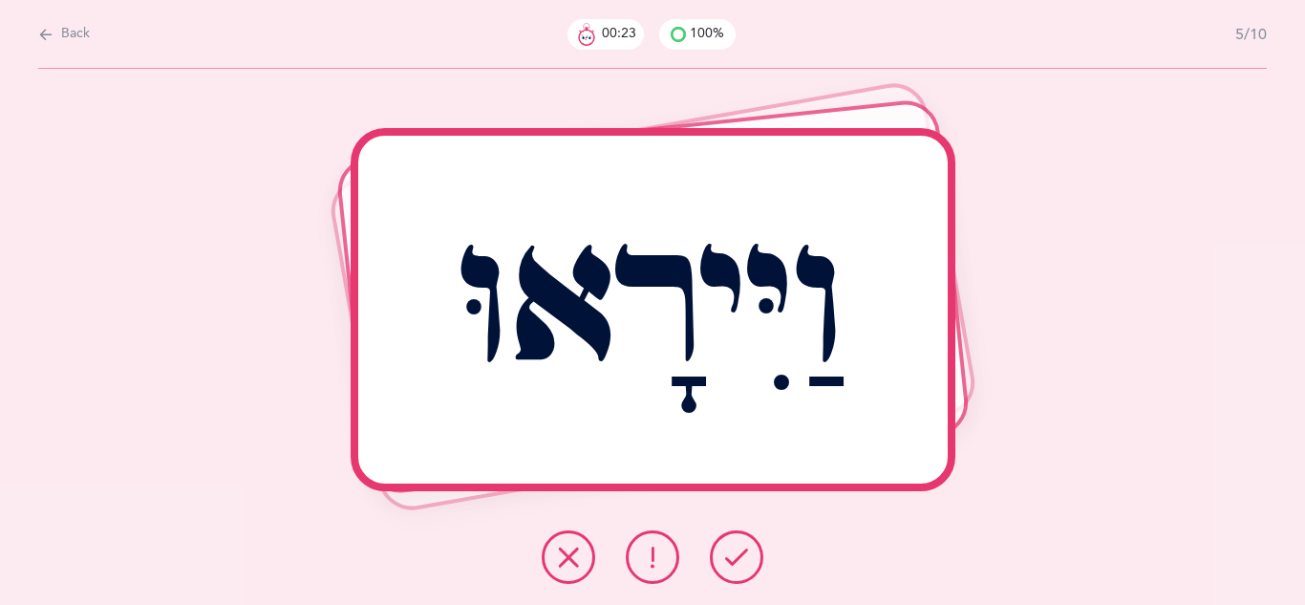
click at [728, 565] on icon at bounding box center [736, 557] width 23 height 23
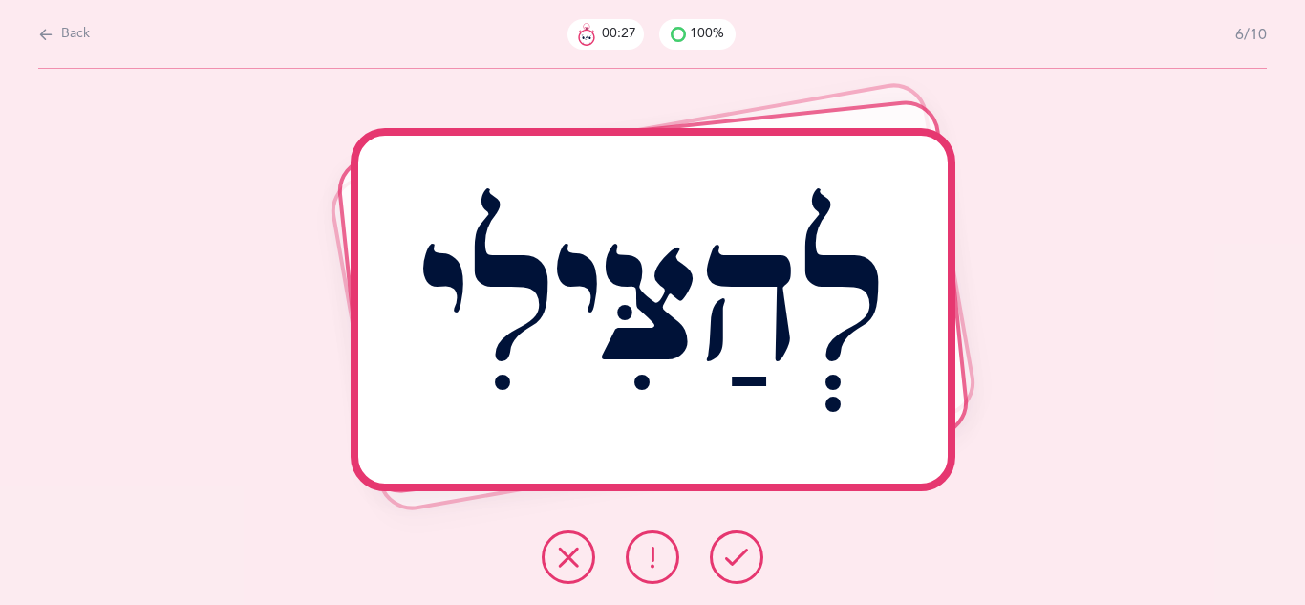
click at [728, 565] on icon at bounding box center [736, 557] width 23 height 23
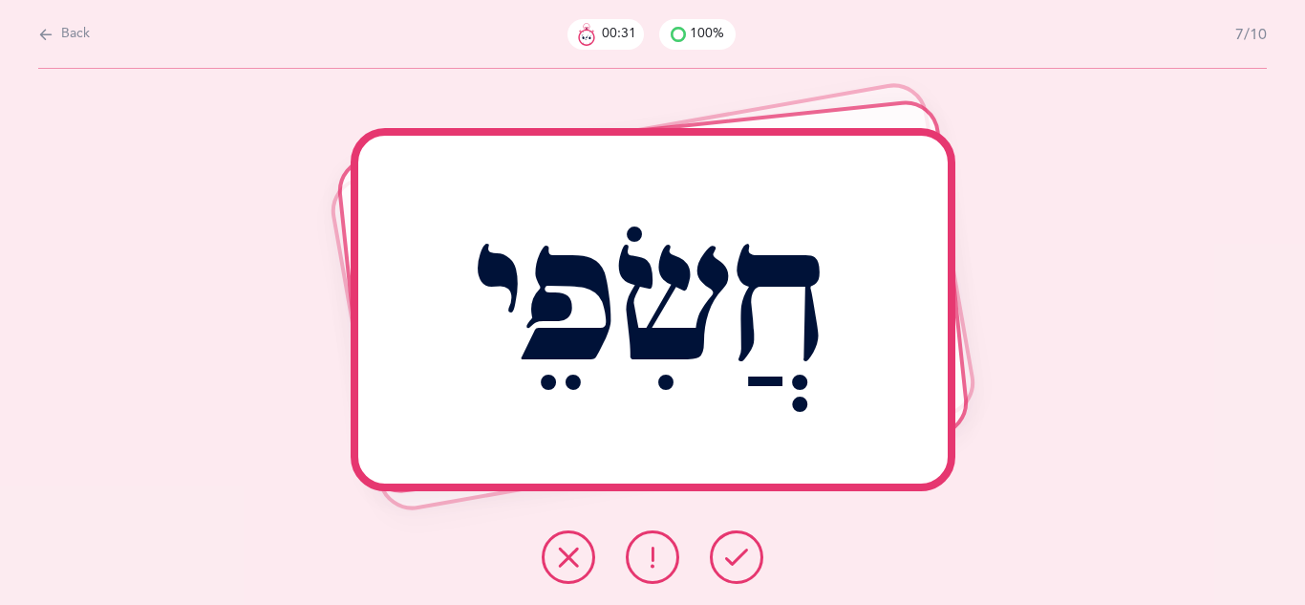
click at [728, 566] on icon at bounding box center [736, 557] width 23 height 23
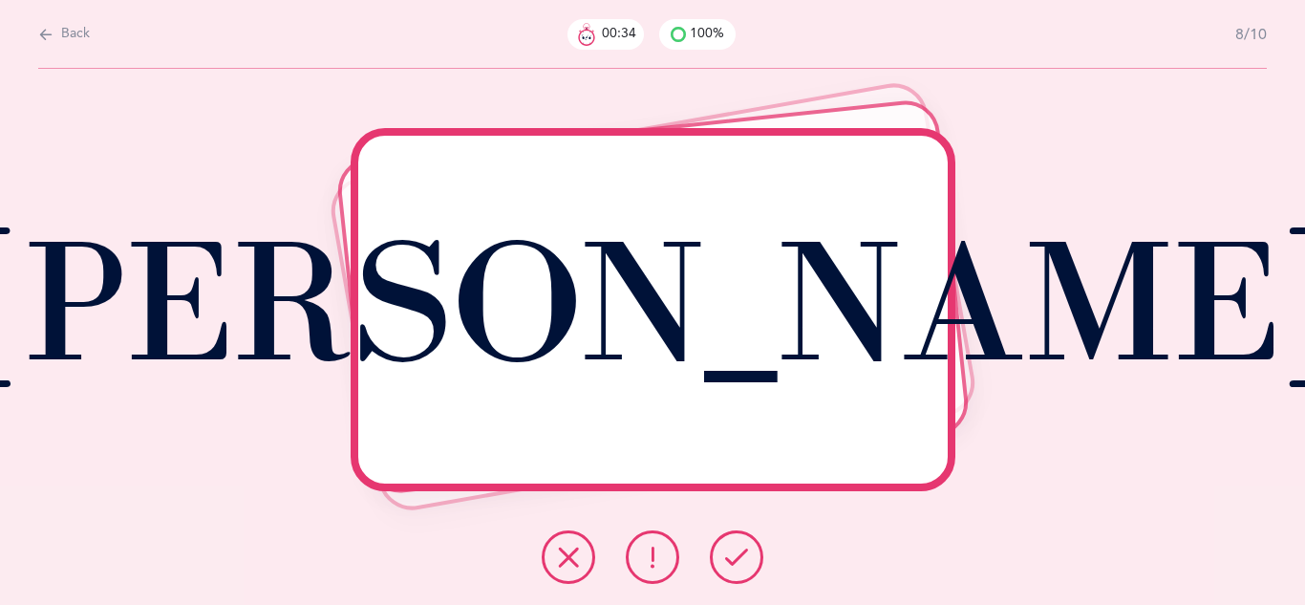
click at [726, 570] on button at bounding box center [737, 557] width 54 height 54
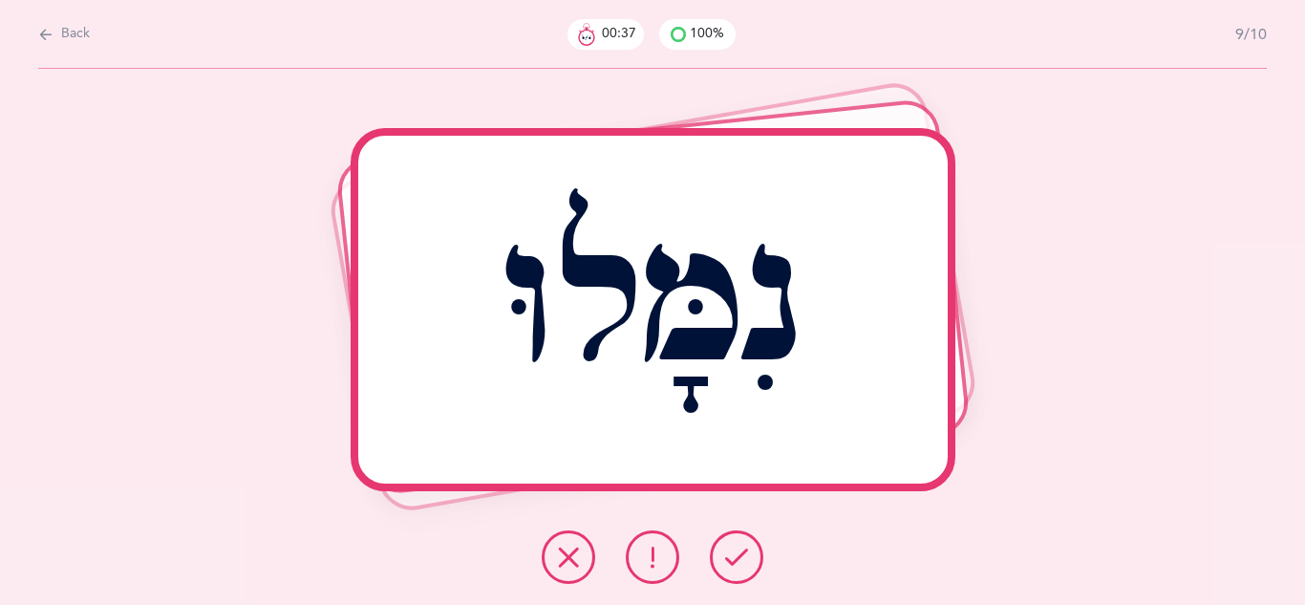
click at [726, 570] on button at bounding box center [737, 557] width 54 height 54
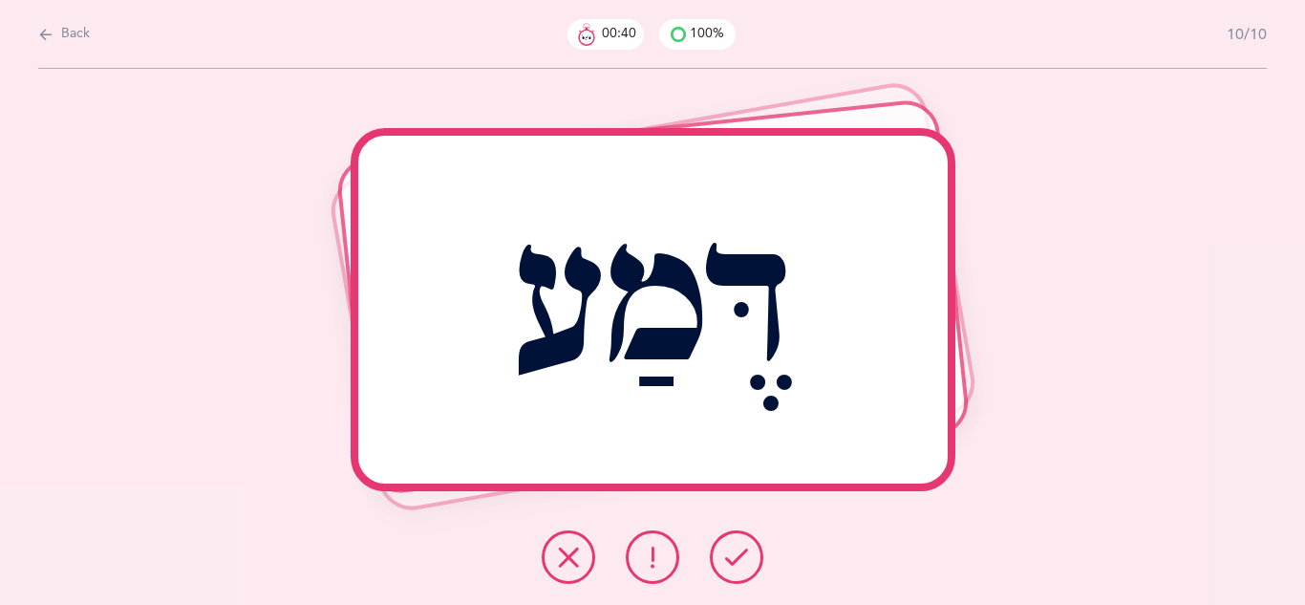
click at [724, 576] on button at bounding box center [737, 557] width 54 height 54
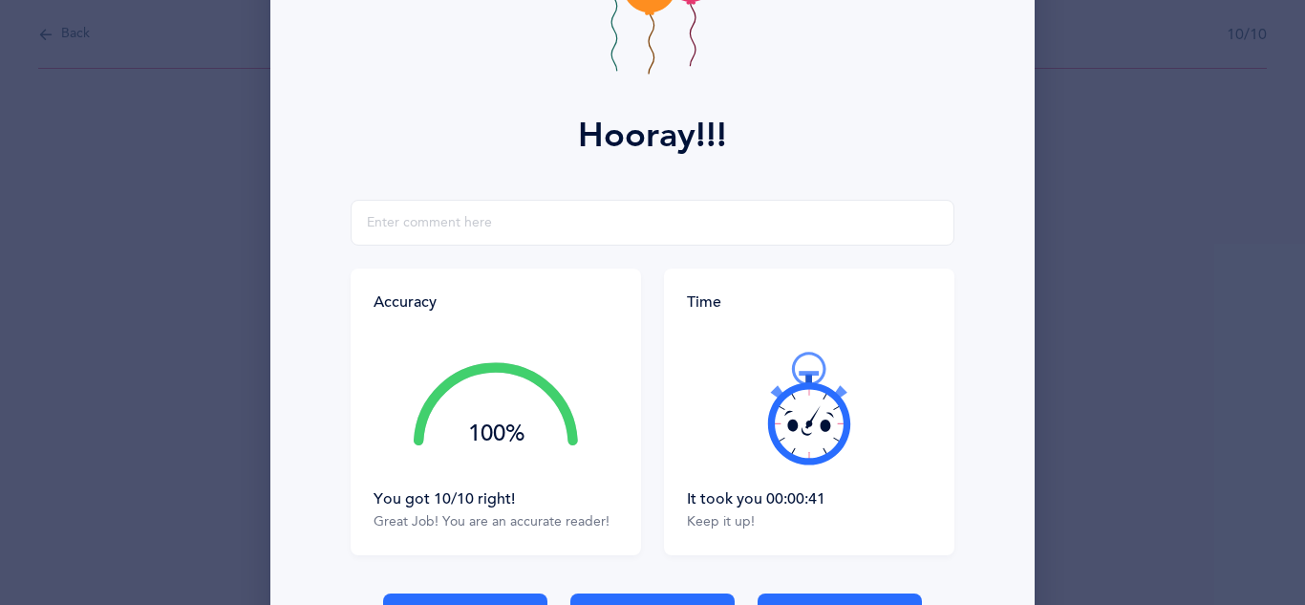
scroll to position [268, 0]
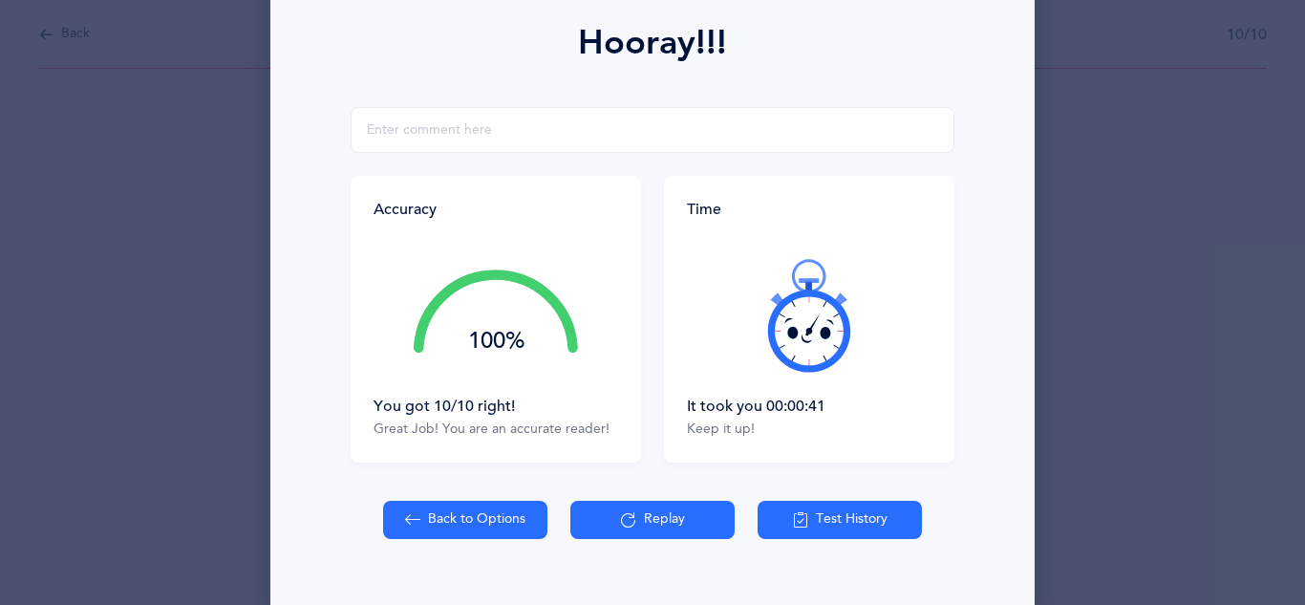
click at [496, 519] on button "Back to Options" at bounding box center [465, 520] width 164 height 38
select select "27"
select select "single"
